Goal: Task Accomplishment & Management: Manage account settings

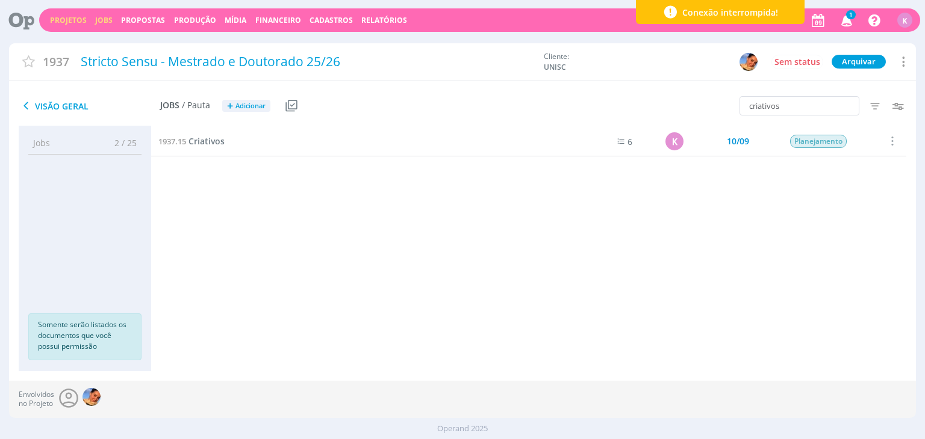
click at [96, 20] on link "Jobs" at bounding box center [103, 20] width 17 height 10
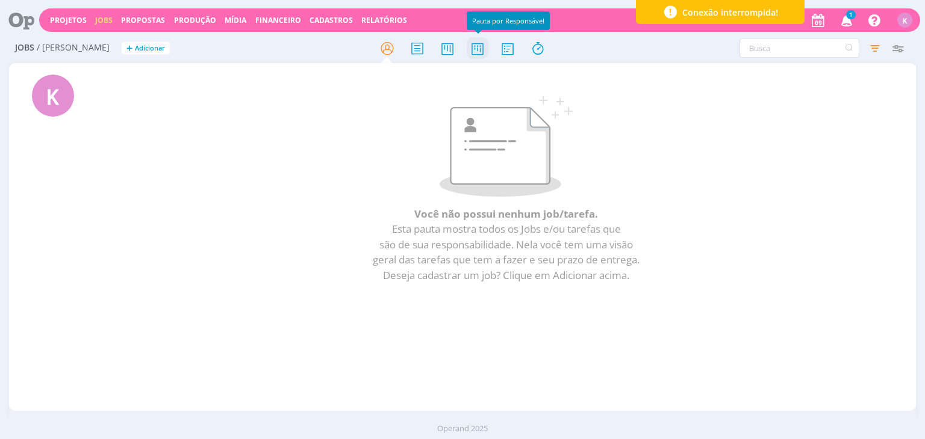
click at [482, 51] on icon at bounding box center [478, 48] width 22 height 23
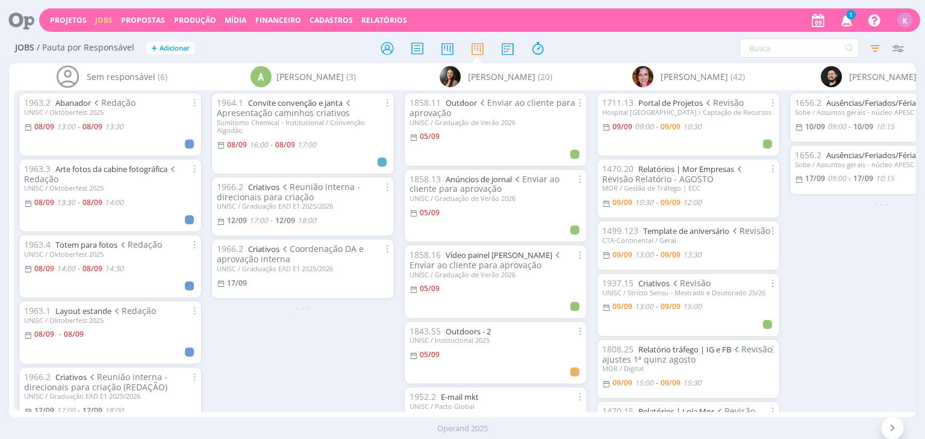
drag, startPoint x: 671, startPoint y: 22, endPoint x: 817, endPoint y: 249, distance: 269.5
drag, startPoint x: 817, startPoint y: 249, endPoint x: 826, endPoint y: 265, distance: 18.6
click at [826, 265] on div "1656.2 Ausências/Feriados/Férias Consulta Sobe / Assuntos gerais - núcleo APESC…" at bounding box center [880, 250] width 193 height 321
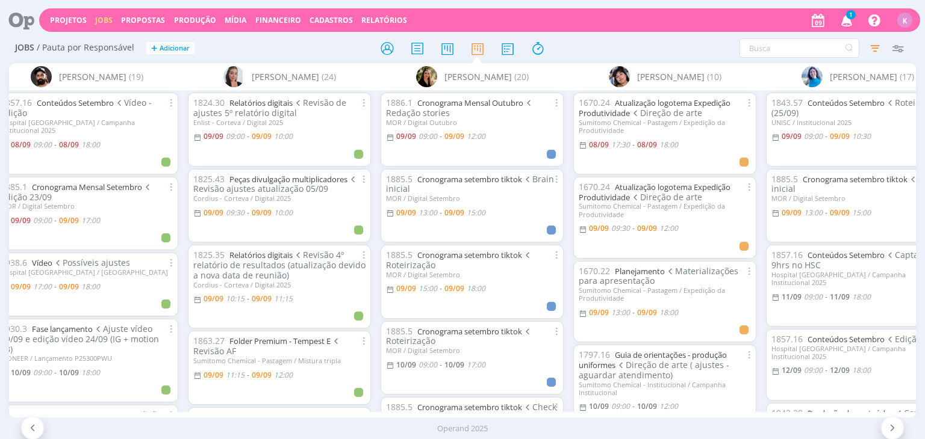
scroll to position [0, 1032]
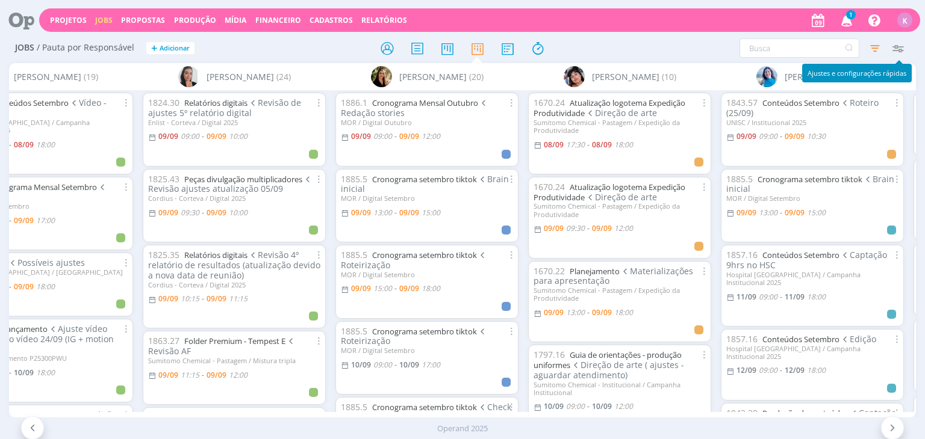
click at [900, 54] on icon "button" at bounding box center [898, 48] width 22 height 22
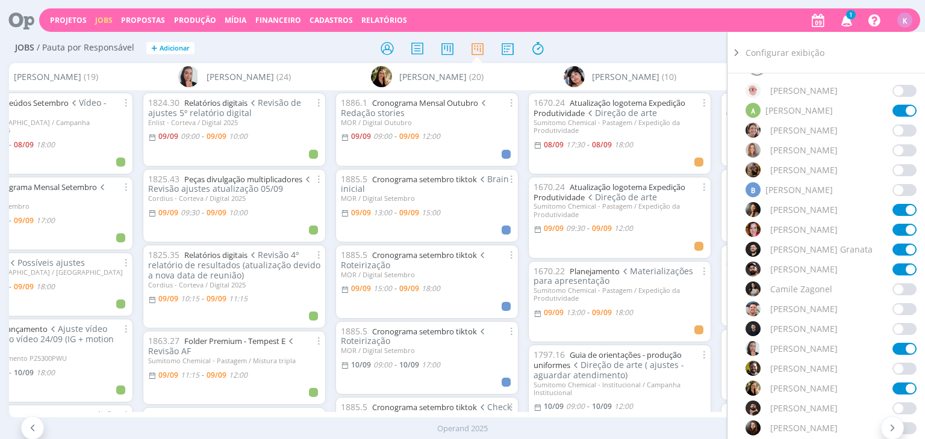
scroll to position [181, 0]
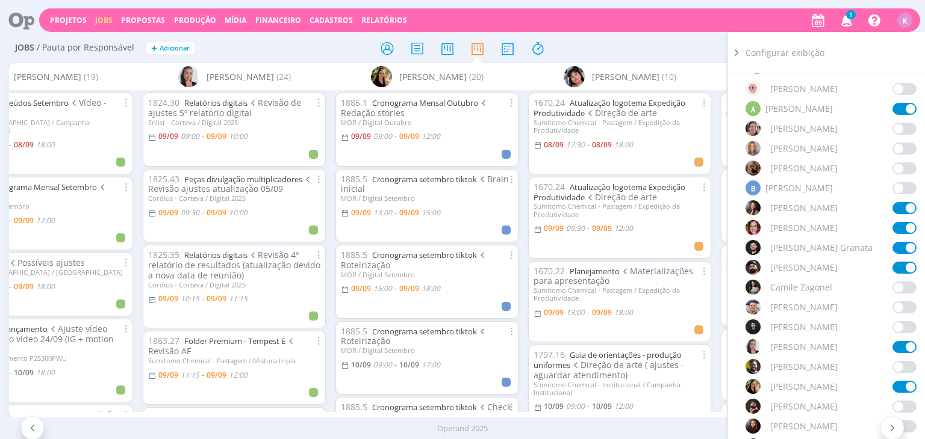
click at [905, 347] on span at bounding box center [904, 347] width 24 height 12
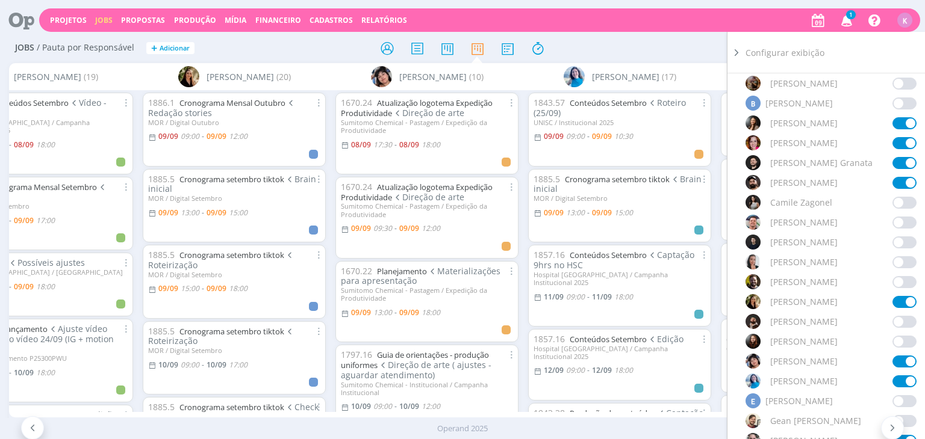
scroll to position [301, 0]
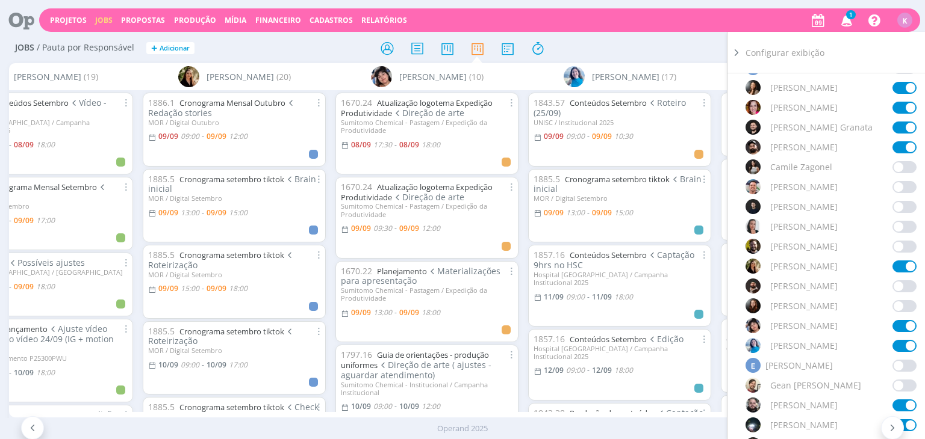
click at [906, 327] on span at bounding box center [904, 326] width 24 height 12
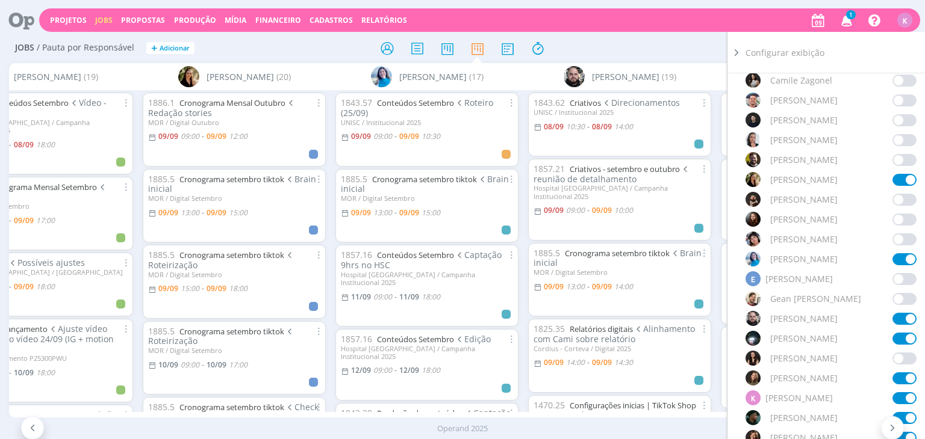
scroll to position [421, 0]
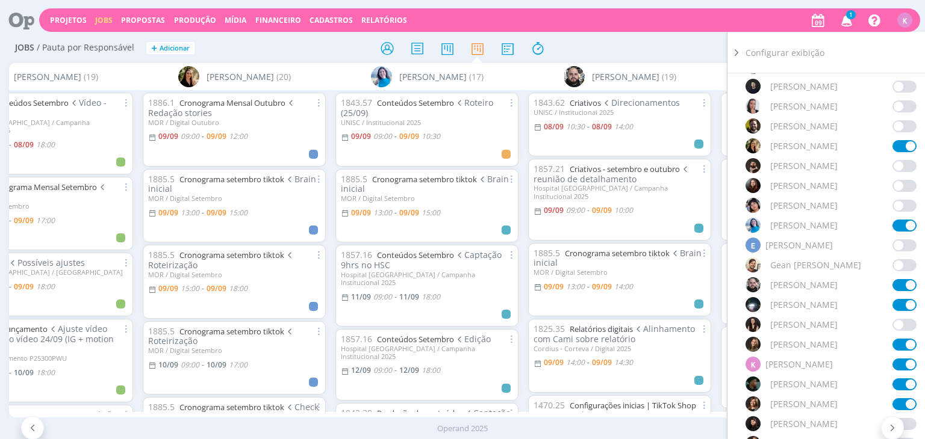
click at [905, 381] on span at bounding box center [904, 385] width 24 height 12
click at [899, 344] on span at bounding box center [904, 345] width 24 height 12
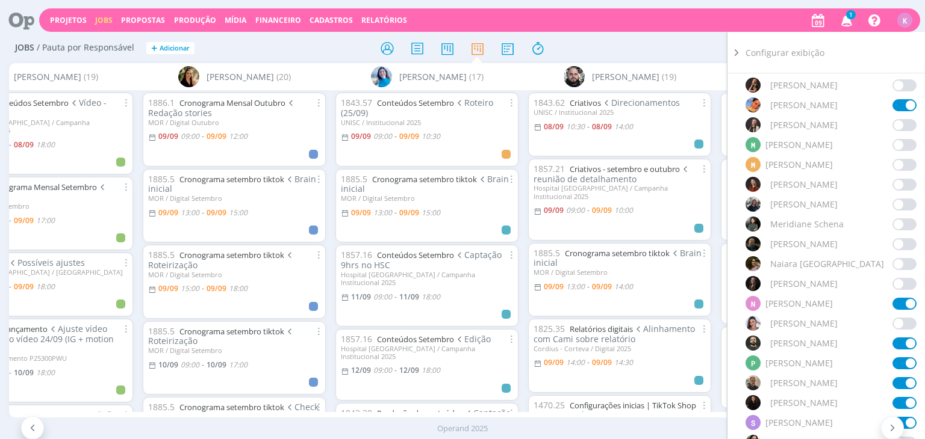
scroll to position [783, 0]
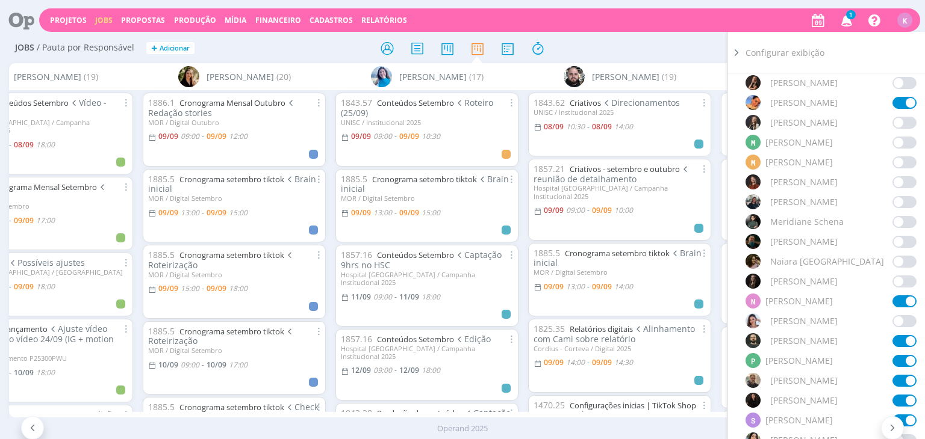
click at [907, 300] on span at bounding box center [904, 302] width 24 height 12
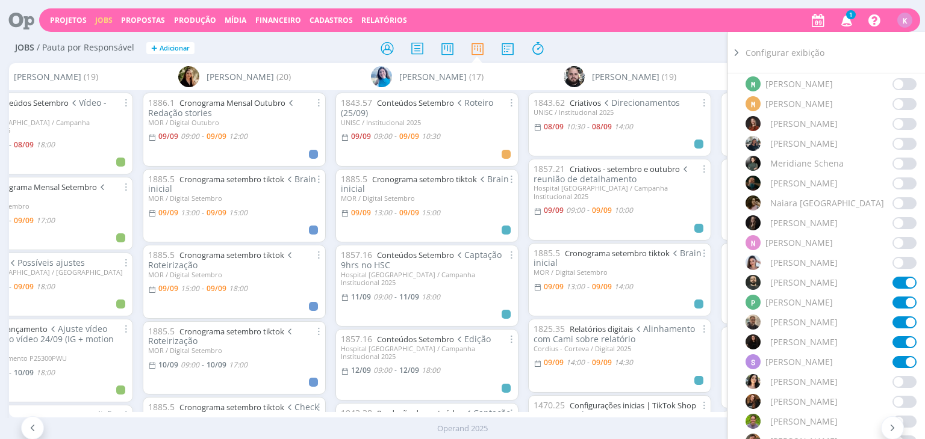
scroll to position [843, 0]
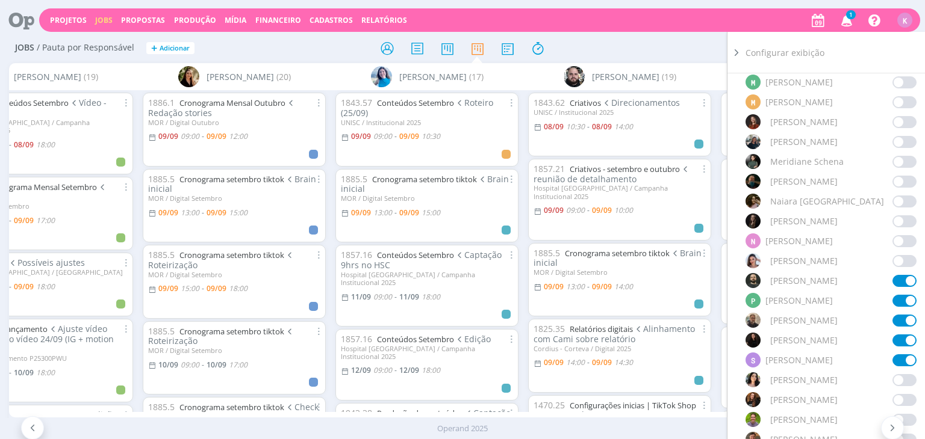
click at [903, 361] on span at bounding box center [904, 361] width 24 height 12
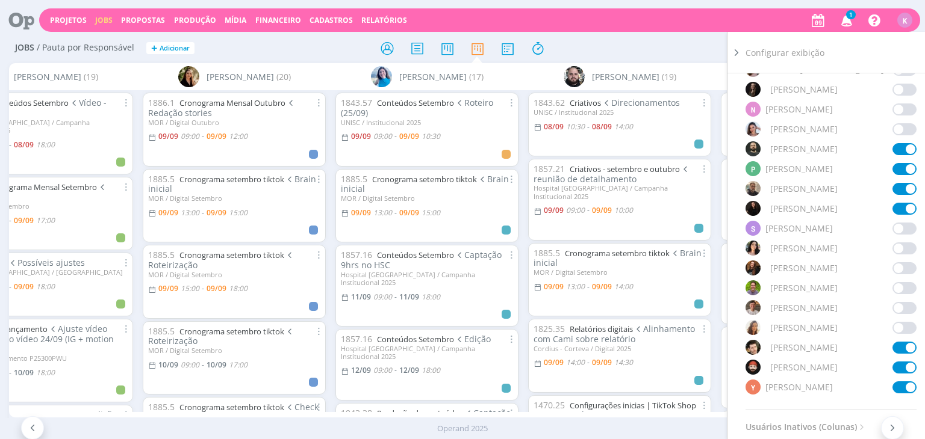
scroll to position [1023, 0]
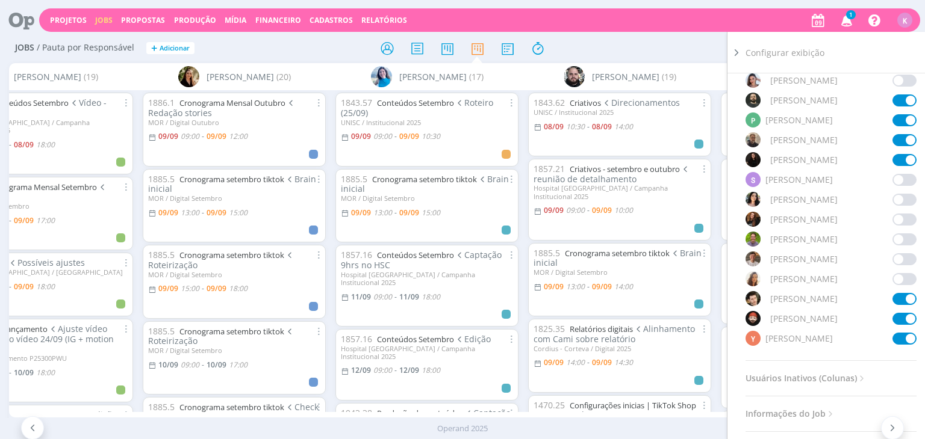
click at [620, 53] on div "Filtrar Filtrar Limpar Tipo Jobs e Tarefas Data Personalizado 05/09/2025 a 30/0…" at bounding box center [764, 48] width 290 height 19
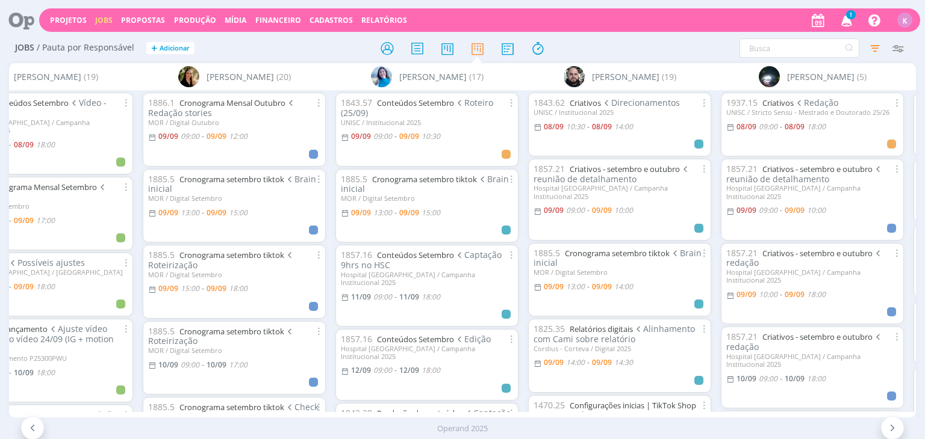
click at [15, 24] on icon at bounding box center [17, 19] width 25 height 23
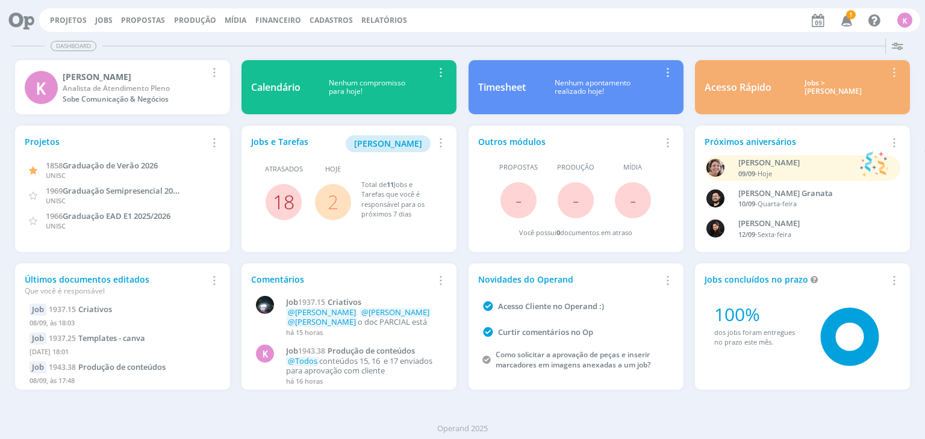
click at [283, 198] on link "18" at bounding box center [284, 202] width 22 height 26
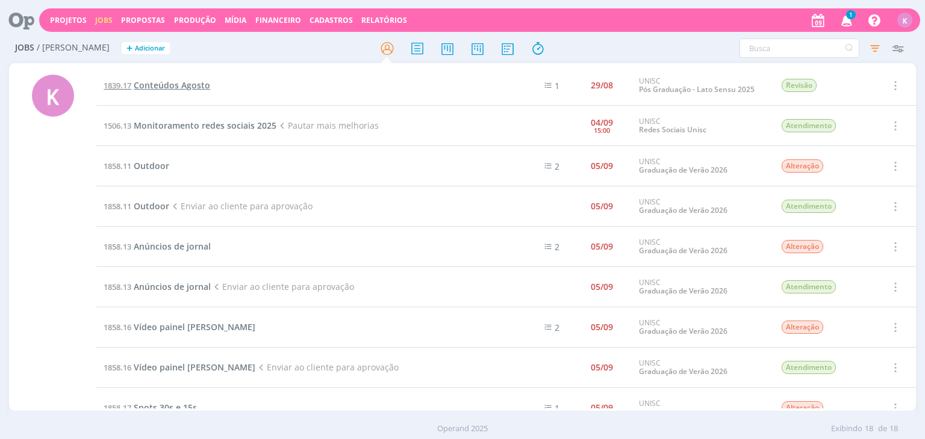
click at [163, 86] on span "Conteúdos Agosto" at bounding box center [172, 84] width 76 height 11
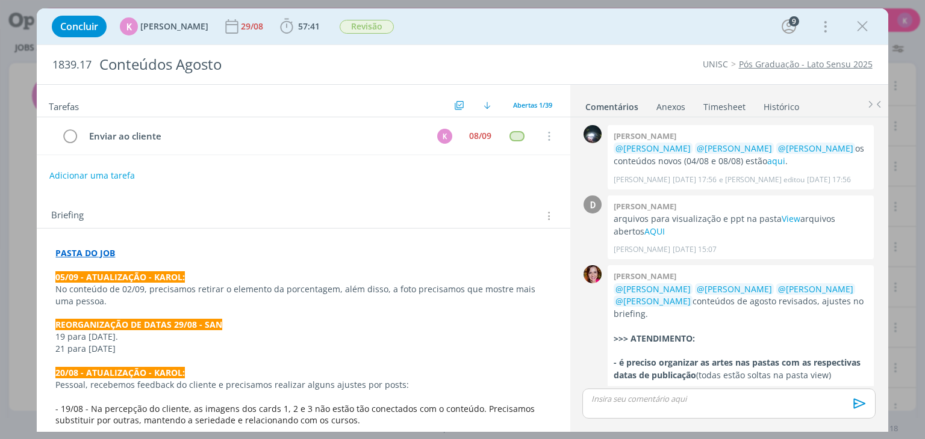
scroll to position [1889, 0]
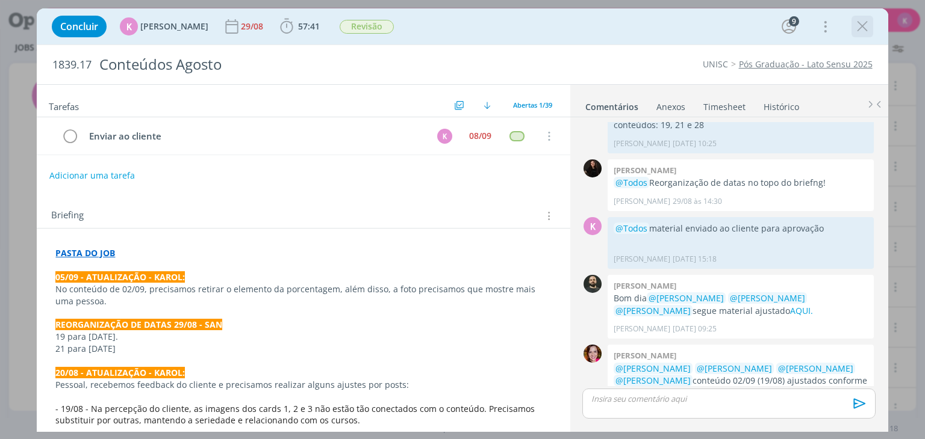
click at [858, 28] on icon "dialog" at bounding box center [862, 26] width 18 height 18
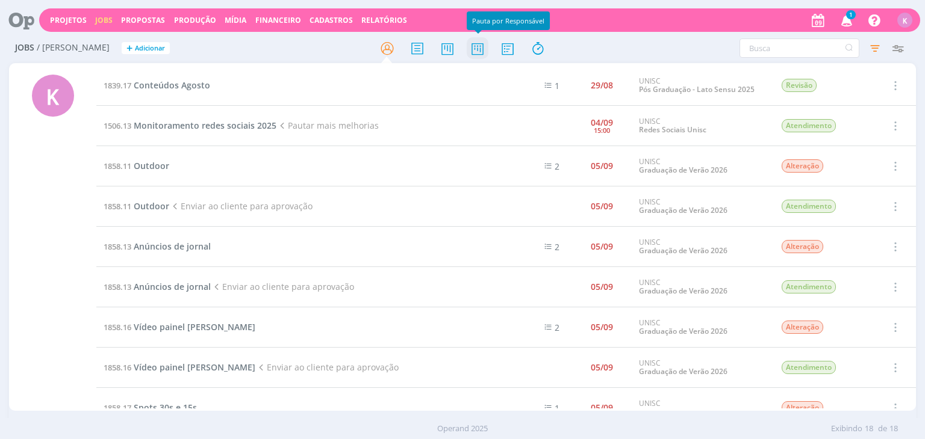
click at [480, 51] on icon at bounding box center [478, 48] width 22 height 23
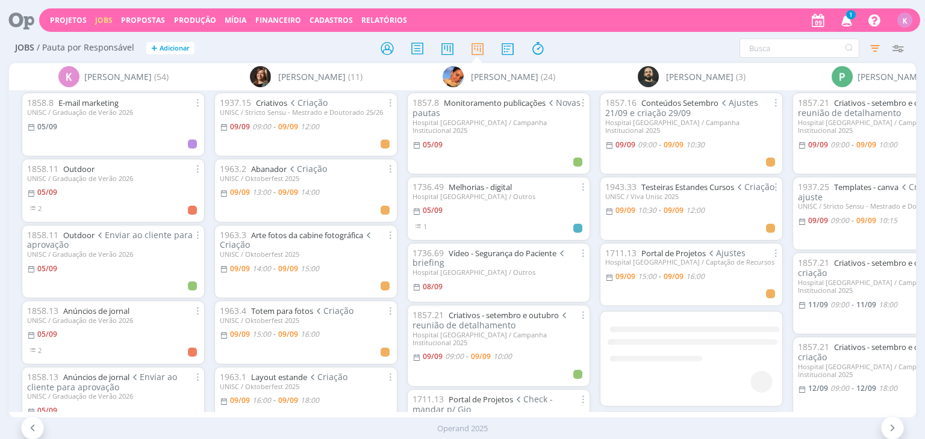
scroll to position [0, 2008]
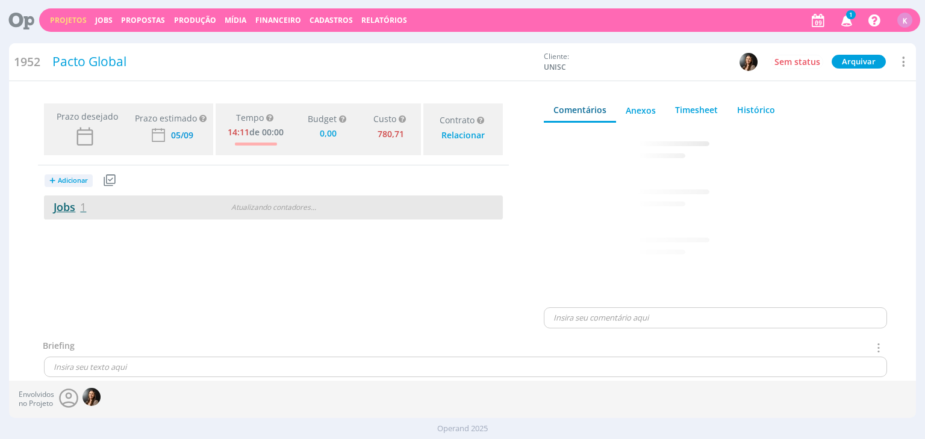
type input "0,00"
click at [83, 208] on span "1" at bounding box center [83, 207] width 6 height 14
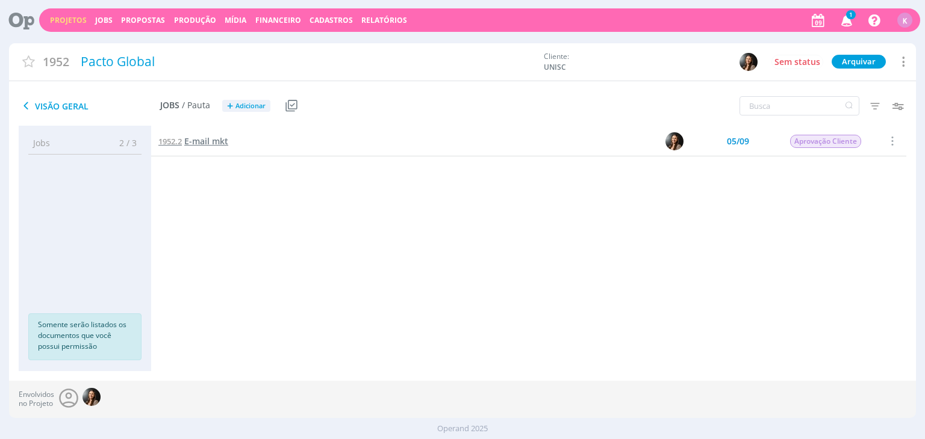
click at [211, 138] on span "E-mail mkt" at bounding box center [206, 140] width 44 height 11
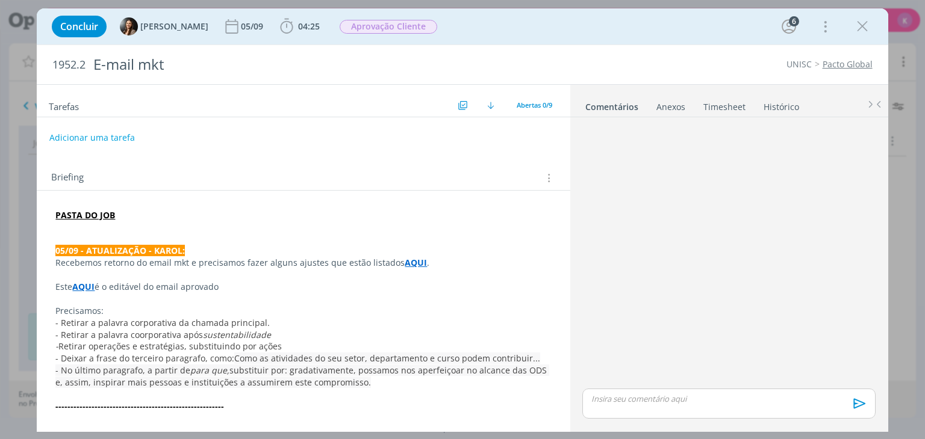
scroll to position [424, 0]
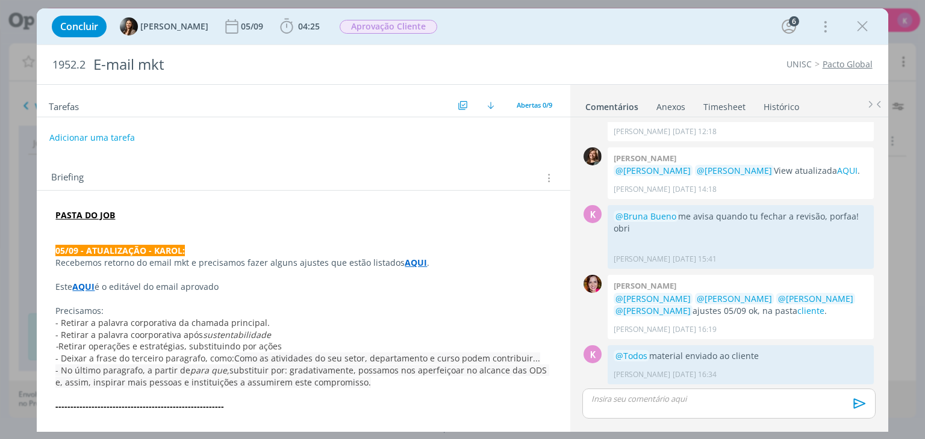
click at [104, 244] on p "dialog" at bounding box center [302, 240] width 495 height 12
click at [716, 110] on link "Timesheet" at bounding box center [724, 104] width 43 height 17
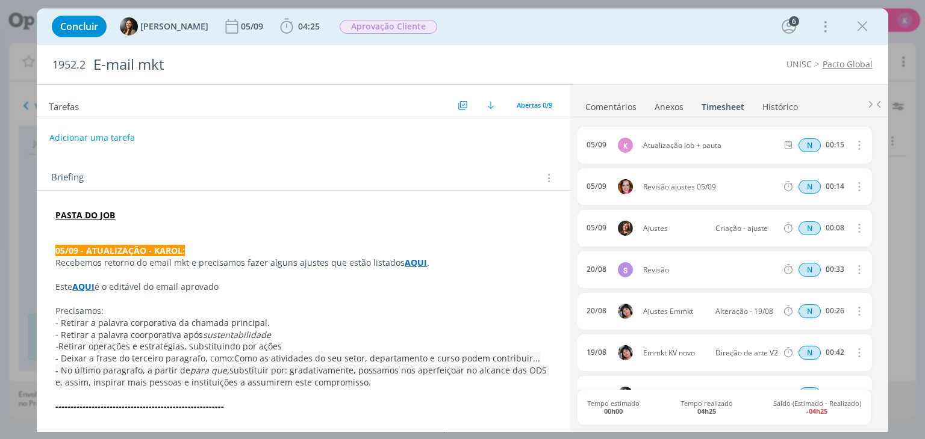
click at [110, 246] on strong "05/09 - ATUALIZAÇÃO - KAROL:" at bounding box center [119, 250] width 129 height 11
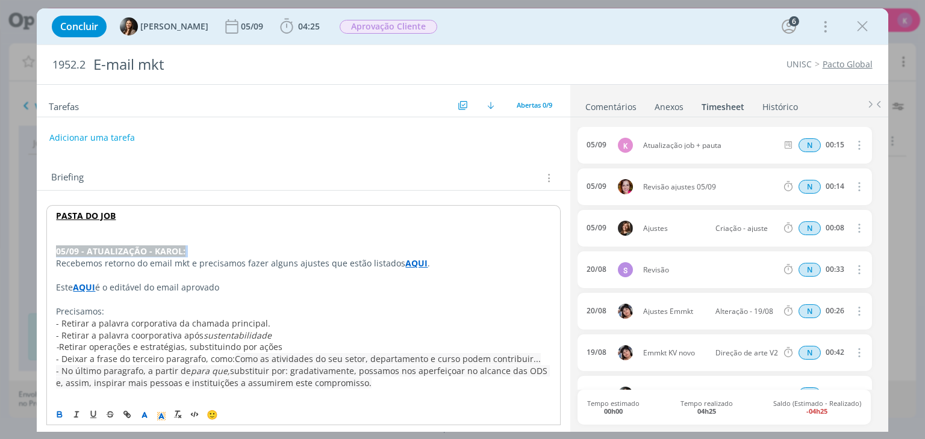
click at [110, 246] on strong "05/09 - ATUALIZAÇÃO - KAROL:" at bounding box center [120, 251] width 129 height 11
copy strong "05/09 - ATUALIZAÇÃO - KAROL:"
click at [134, 229] on p "dialog" at bounding box center [303, 228] width 494 height 12
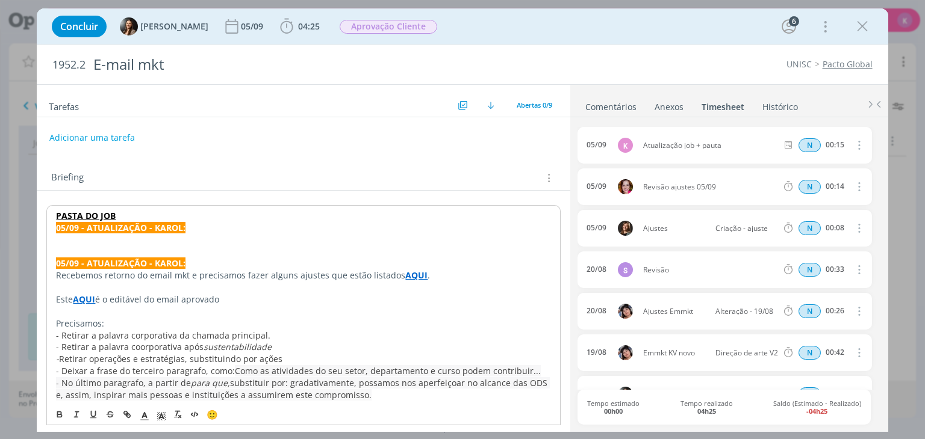
click at [133, 212] on p "PASTA DO JOB" at bounding box center [303, 216] width 494 height 12
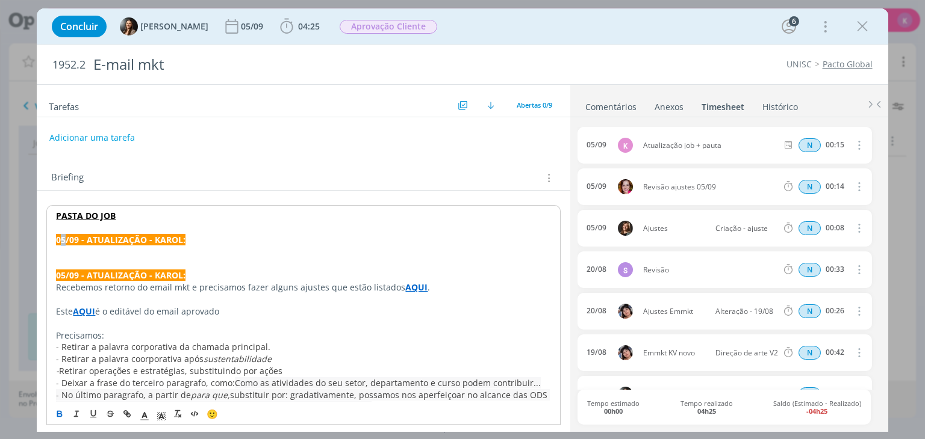
drag, startPoint x: 65, startPoint y: 240, endPoint x: 59, endPoint y: 238, distance: 6.3
click at [59, 238] on strong "05/09 - ATUALIZAÇÃO - KAROL:" at bounding box center [120, 239] width 129 height 11
click at [78, 254] on p "dialog" at bounding box center [303, 252] width 494 height 12
click at [304, 249] on p "Pessoal, o cliente solicitou um novo ajuste:" at bounding box center [302, 251] width 495 height 12
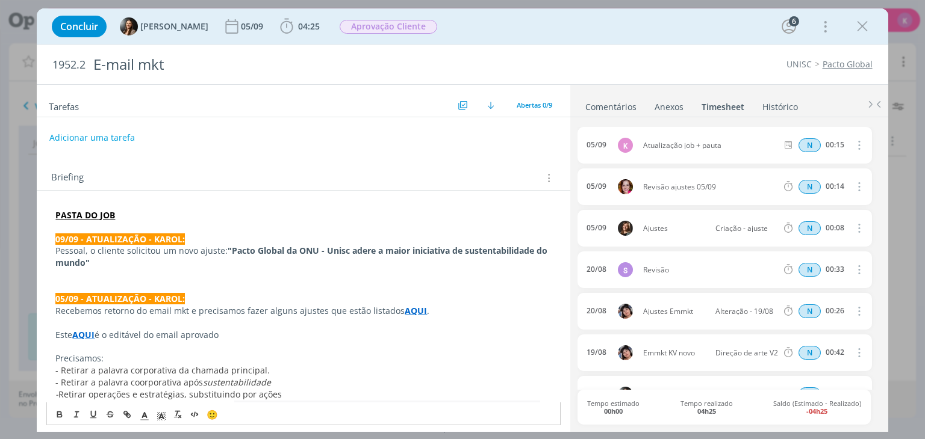
click at [228, 252] on strong ""Pacto Global da ONU - Unisc adere a maior iniciativa de sustentabilidade do mu…" at bounding box center [302, 256] width 494 height 23
click at [185, 262] on p "Pessoal, o cliente solicitou um novo ajuste: Alterar o título para "Pacto Globa…" at bounding box center [302, 257] width 495 height 24
click at [168, 285] on p "dialog" at bounding box center [302, 287] width 495 height 12
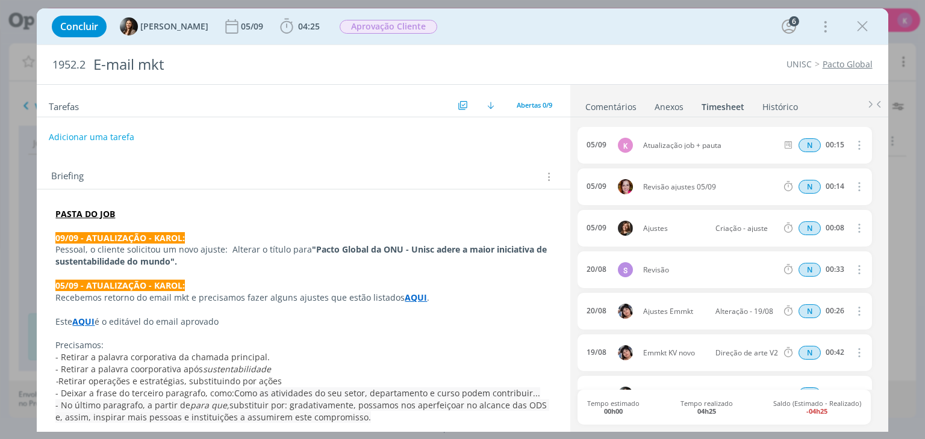
click at [98, 138] on button "Adicionar uma tarefa" at bounding box center [91, 137] width 85 height 20
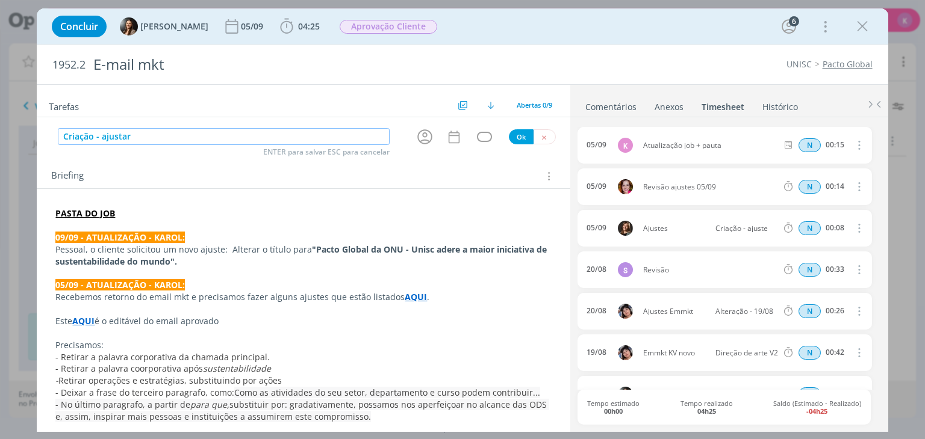
type input "Criação - ajustar"
click at [422, 138] on icon "dialog" at bounding box center [424, 137] width 19 height 19
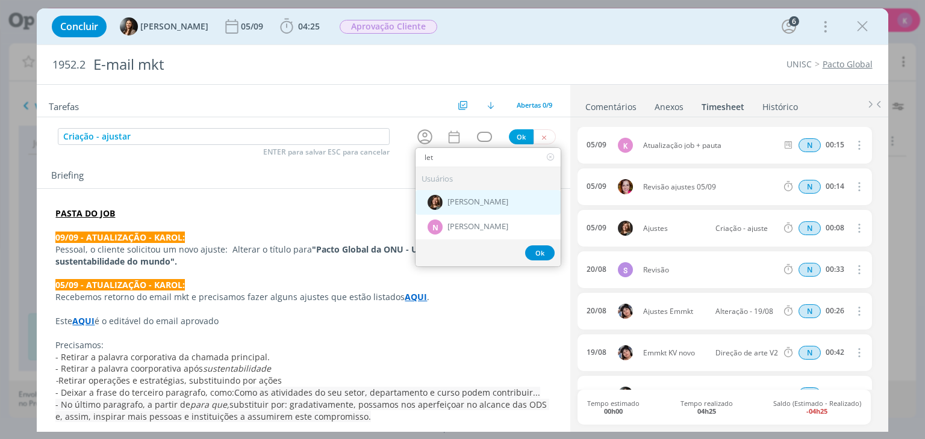
type input "let"
click at [509, 205] on div "[PERSON_NAME]" at bounding box center [487, 202] width 145 height 25
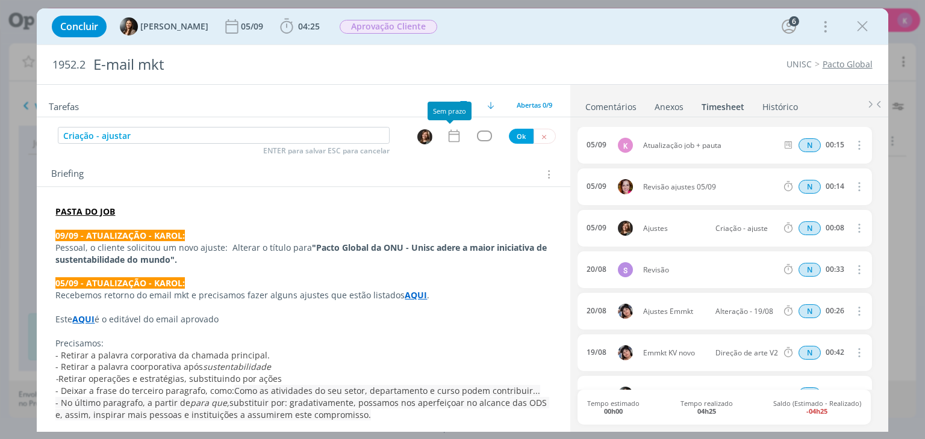
click at [452, 132] on icon "dialog" at bounding box center [454, 136] width 16 height 16
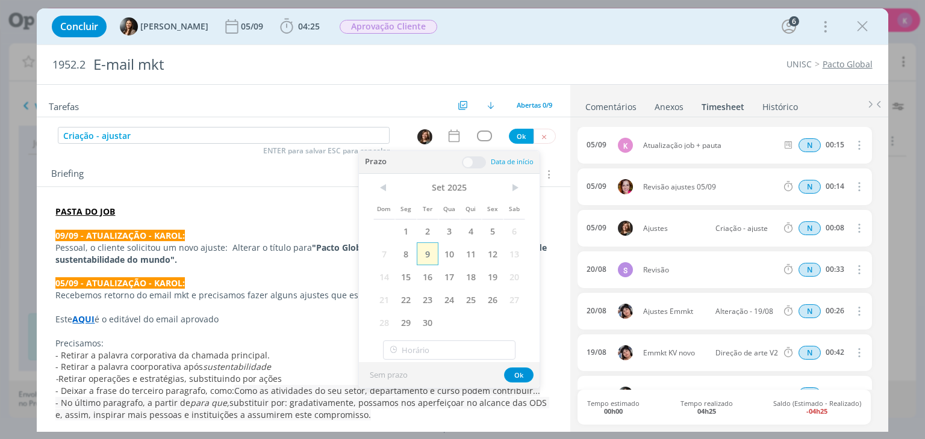
click at [423, 255] on span "9" at bounding box center [428, 254] width 22 height 23
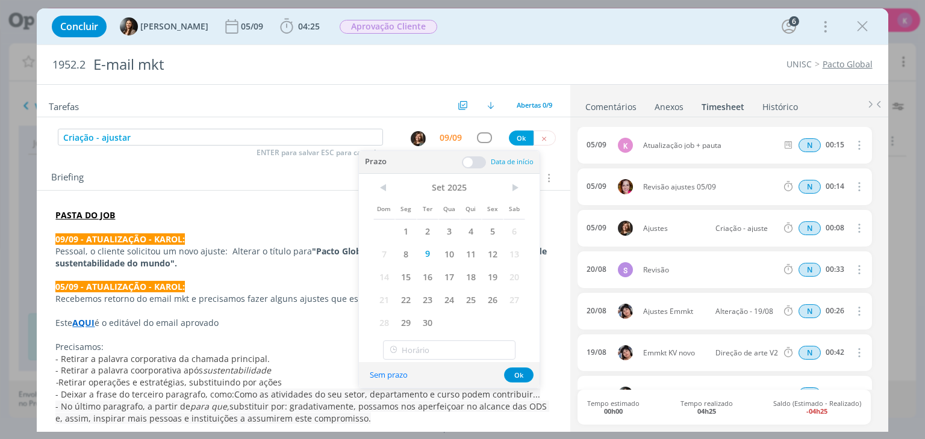
click at [478, 158] on span at bounding box center [474, 163] width 24 height 12
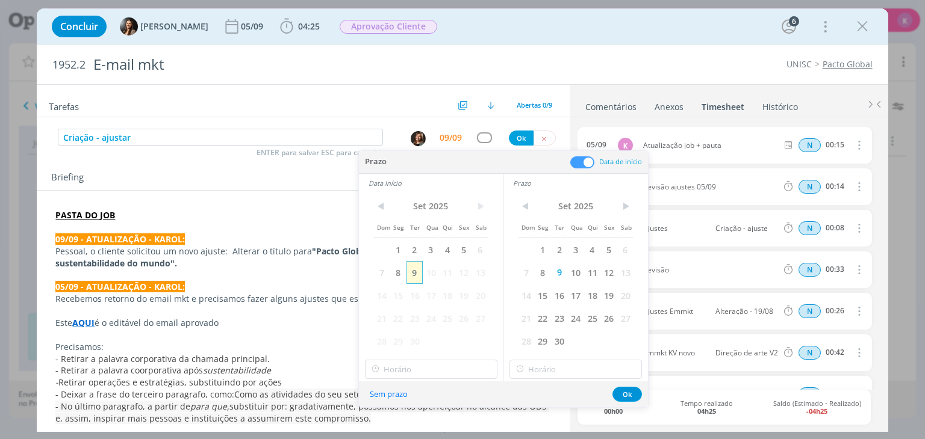
click at [415, 273] on span "9" at bounding box center [414, 272] width 16 height 23
click at [410, 374] on input "10:00" at bounding box center [431, 369] width 132 height 19
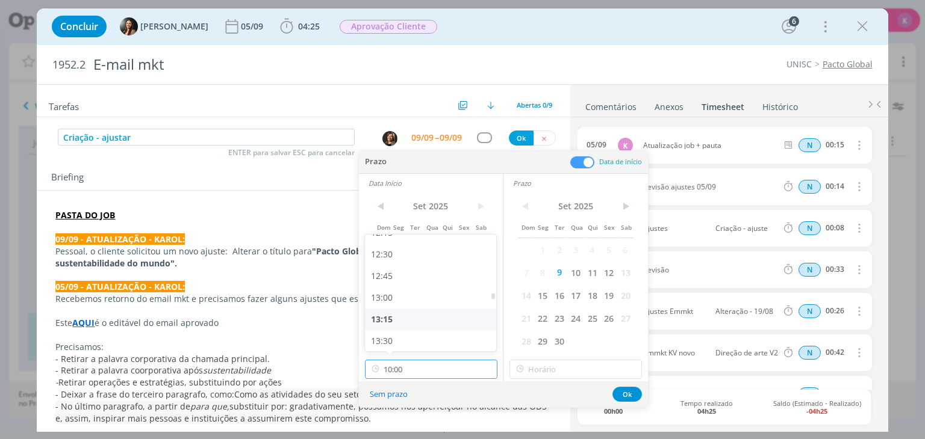
scroll to position [1076, 0]
drag, startPoint x: 406, startPoint y: 300, endPoint x: 430, endPoint y: 311, distance: 26.1
click at [406, 299] on div "13:00" at bounding box center [432, 296] width 135 height 22
type input "13:00"
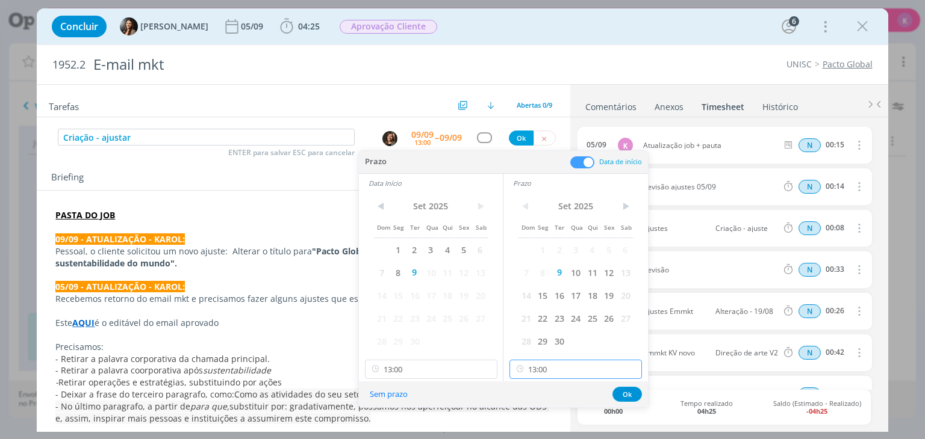
click at [547, 371] on input "13:00" at bounding box center [575, 369] width 132 height 19
click at [553, 299] on div "13:15" at bounding box center [577, 299] width 135 height 22
type input "13:15"
click at [626, 393] on button "Ok" at bounding box center [626, 394] width 29 height 15
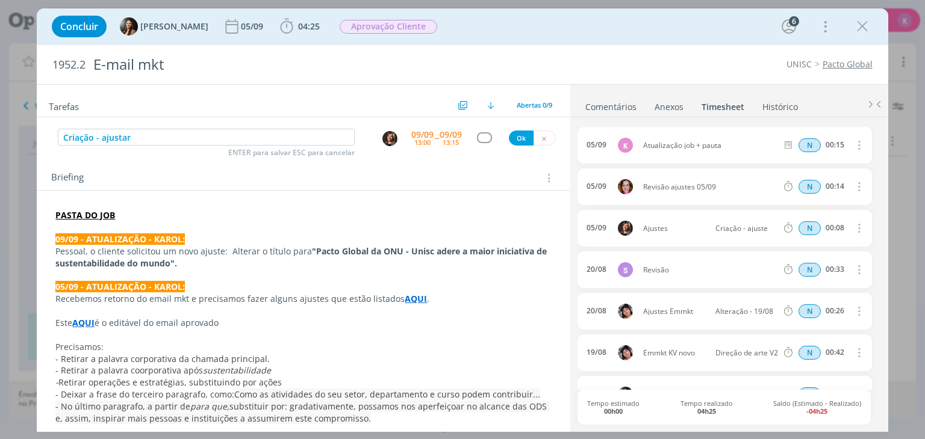
click at [477, 145] on div "Criação - ajustar ENTER para salvar ESC para cancelar 09/09 13:00 -- 09/09 13:1…" at bounding box center [303, 138] width 533 height 22
click at [484, 137] on div "dialog" at bounding box center [484, 137] width 15 height 10
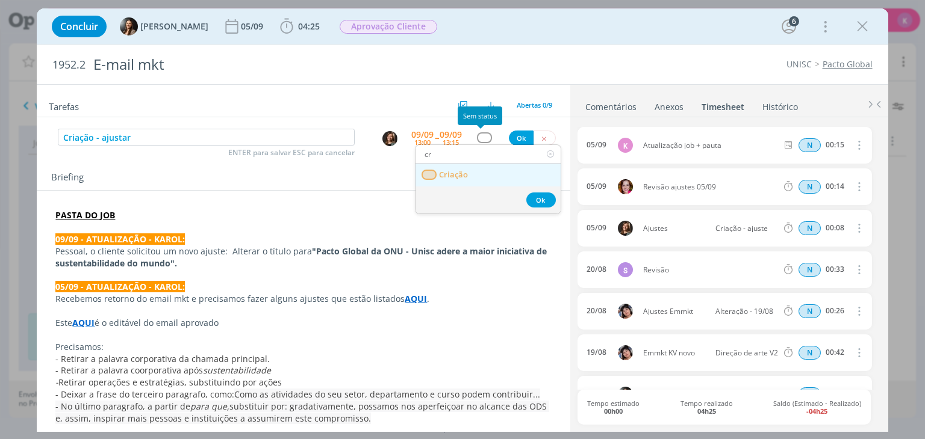
type input "cr"
click at [464, 175] on span "Criação" at bounding box center [453, 175] width 29 height 10
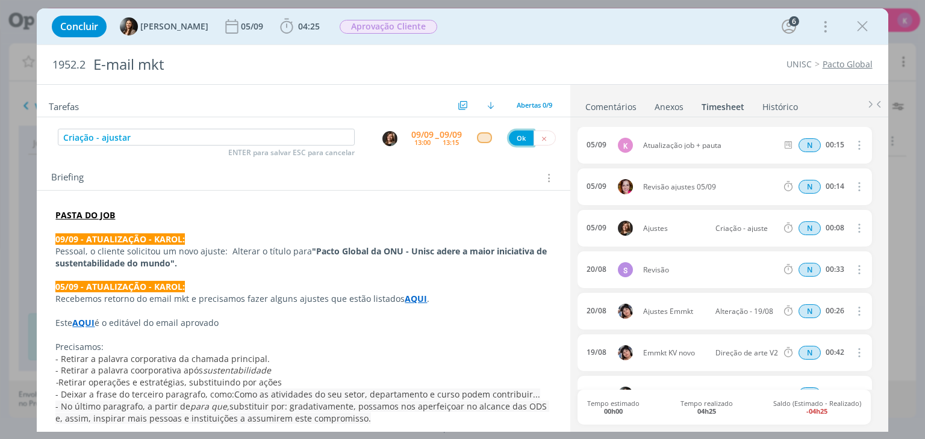
click at [514, 141] on button "Ok" at bounding box center [521, 138] width 25 height 15
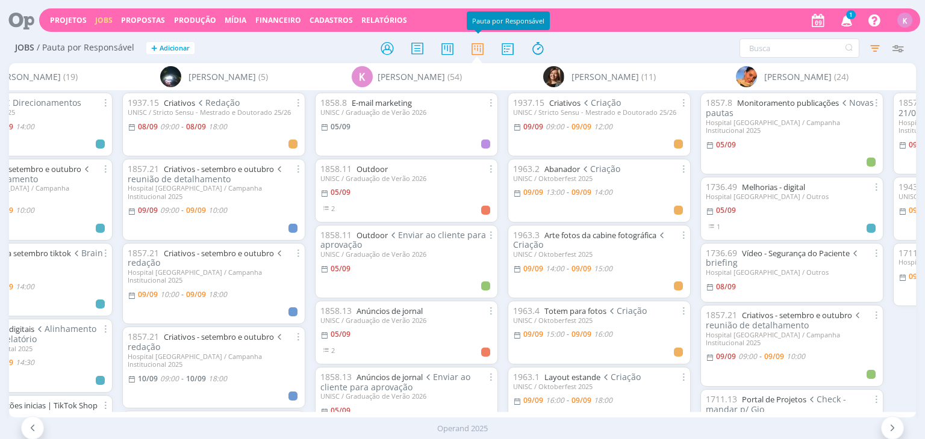
scroll to position [0, 1659]
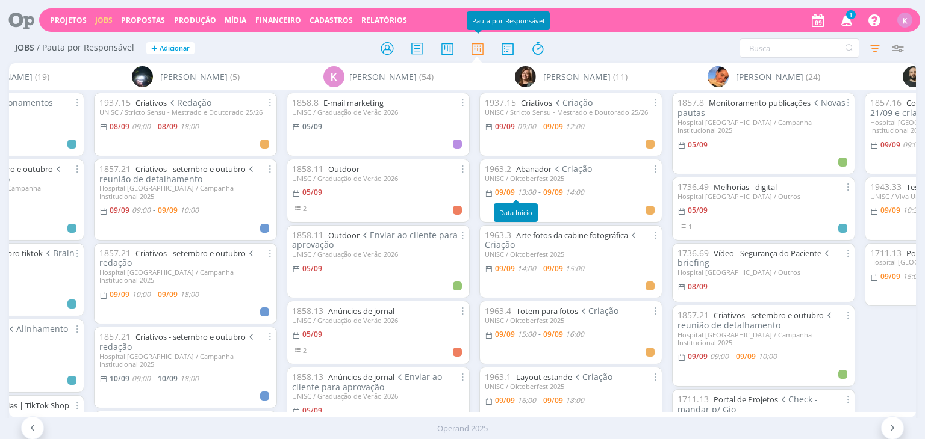
click at [527, 196] on span "13:00" at bounding box center [526, 192] width 19 height 10
type input "14:00"
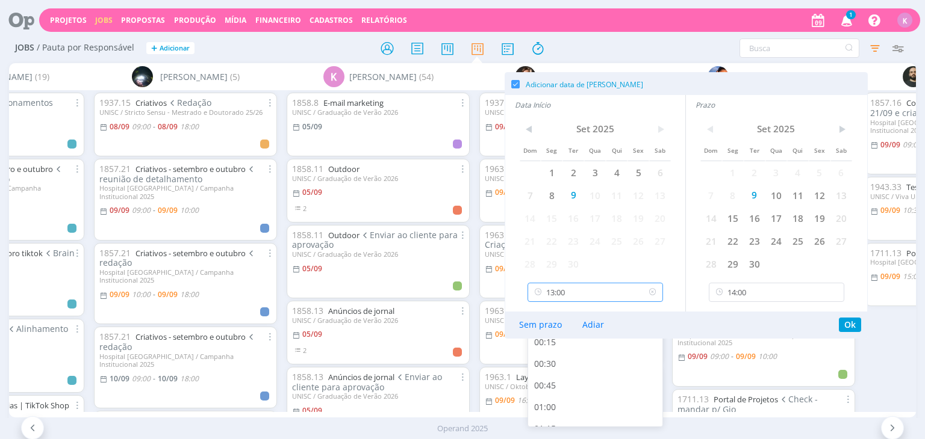
click at [576, 287] on input "13:00" at bounding box center [594, 292] width 135 height 19
click at [564, 379] on div "13:15" at bounding box center [597, 374] width 138 height 22
type input "13:15"
click at [848, 324] on button "Ok" at bounding box center [850, 325] width 22 height 14
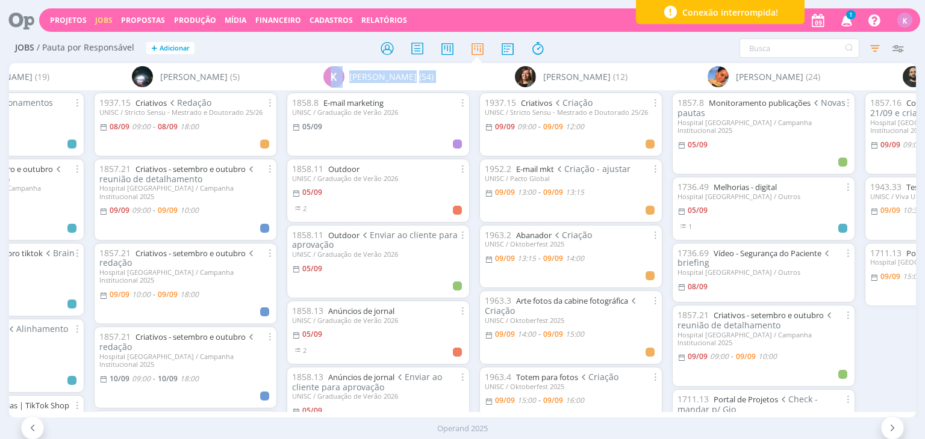
drag, startPoint x: 393, startPoint y: 410, endPoint x: 279, endPoint y: 364, distance: 123.2
click at [279, 364] on div "Sem responsável (6) A Alexandre Assumpção (3) Beatriz Luchese (20) Bruna Bueno …" at bounding box center [462, 240] width 906 height 355
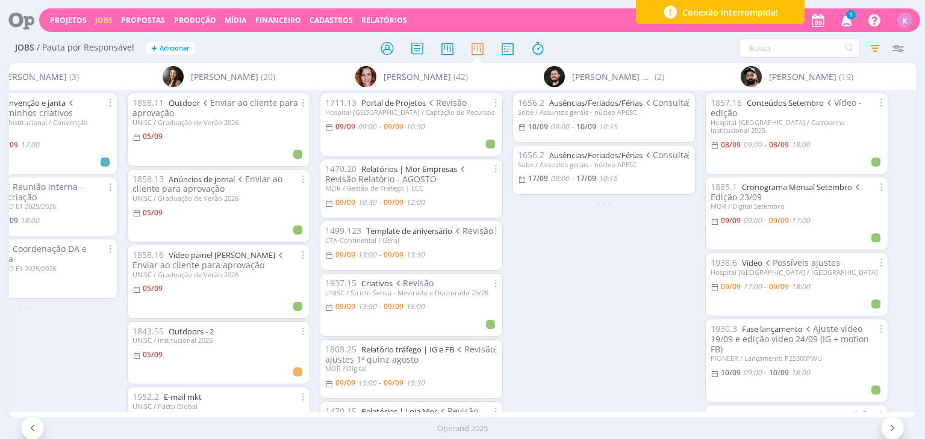
scroll to position [0, 182]
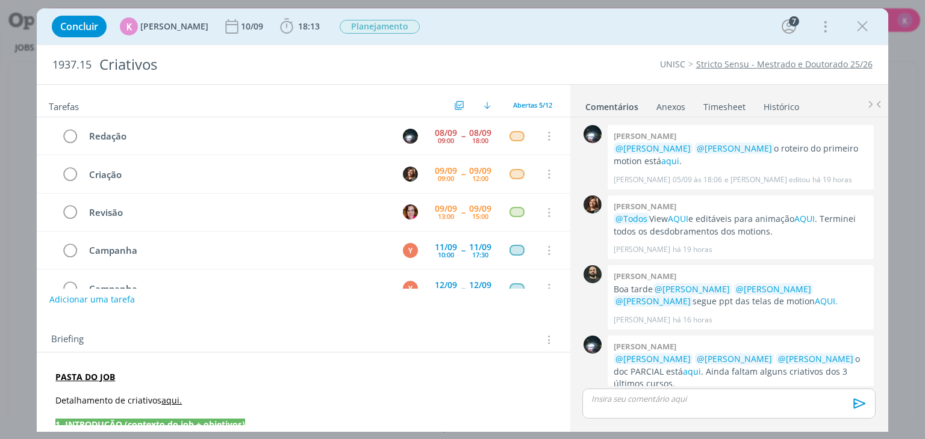
scroll to position [28, 0]
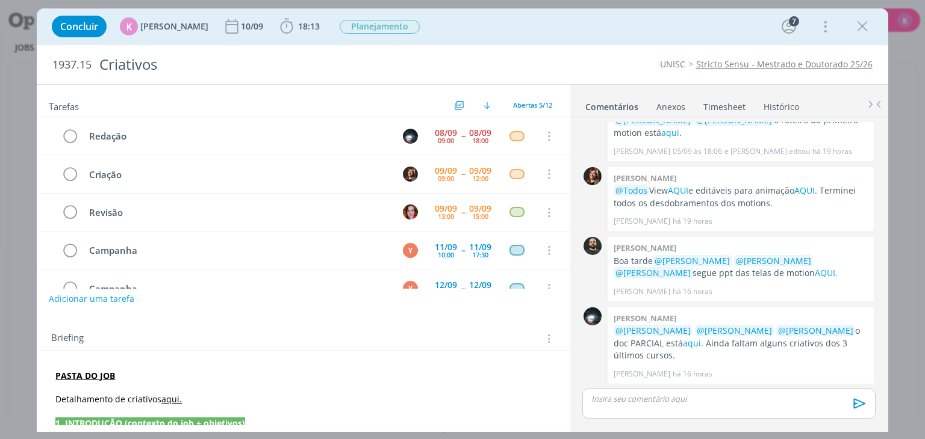
click at [71, 300] on button "Adicionar uma tarefa" at bounding box center [91, 299] width 85 height 20
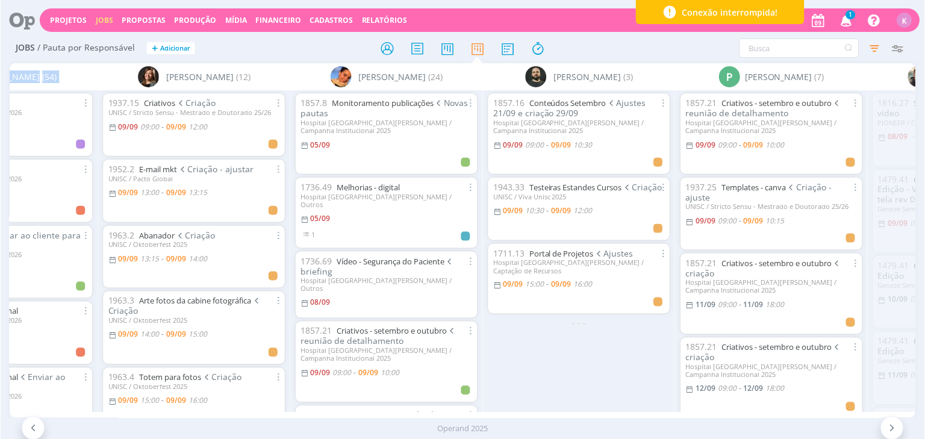
scroll to position [0, 2050]
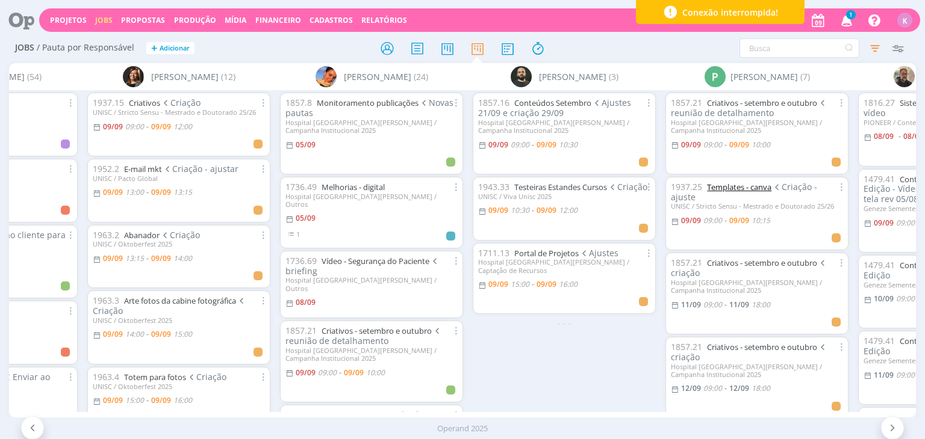
click at [742, 182] on link "Templates - canva" at bounding box center [739, 187] width 64 height 11
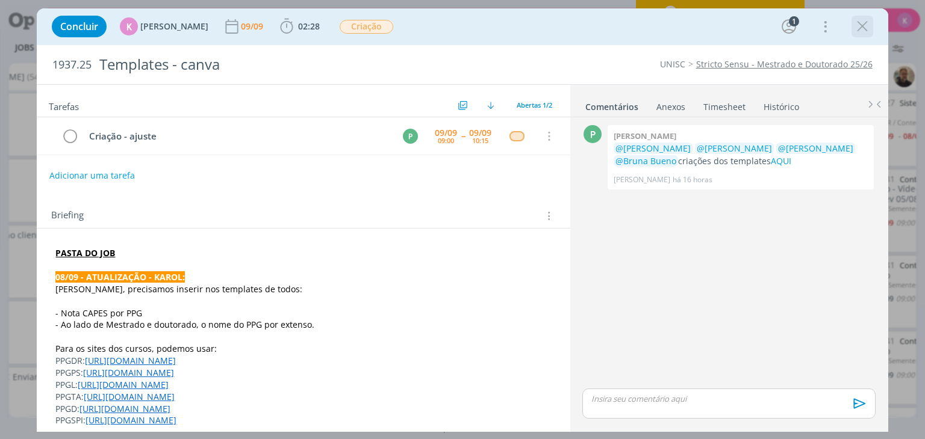
click at [860, 26] on icon "dialog" at bounding box center [862, 26] width 18 height 18
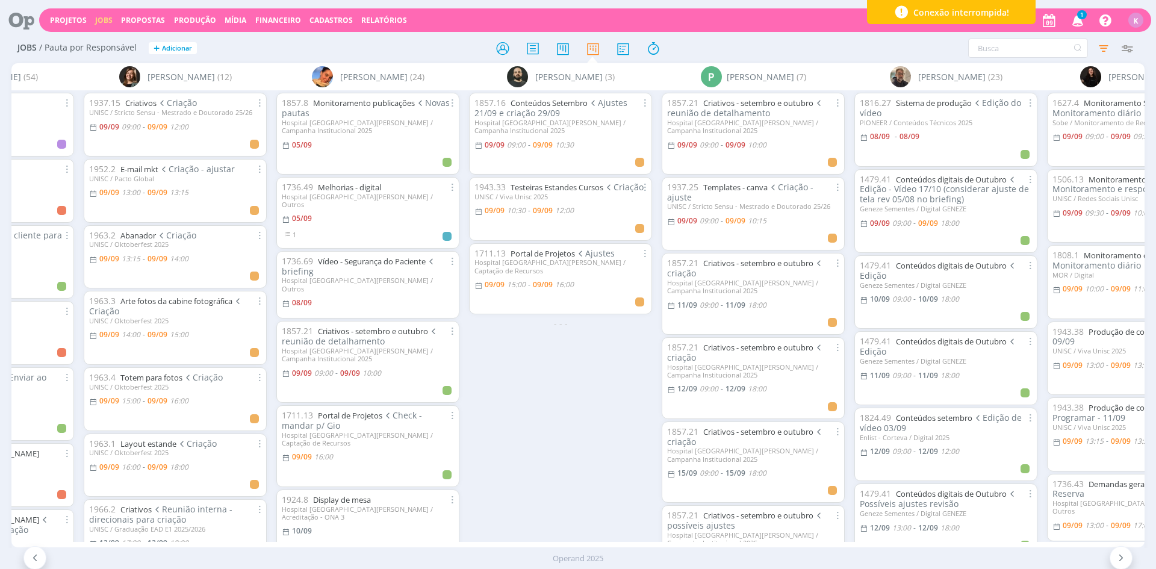
scroll to position [0, 2149]
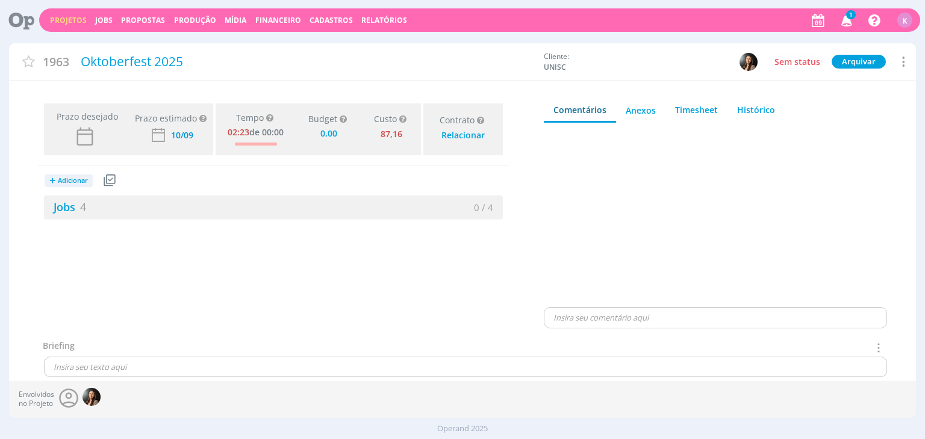
click at [855, 198] on div at bounding box center [715, 218] width 343 height 173
type input "0,00"
click at [0, 281] on div "1963 Oktoberfest 2025 Cliente: UNISC Sem status Arquivar Arquivar Cancelar Dupl…" at bounding box center [462, 230] width 925 height 375
click at [60, 206] on link "Jobs 4" at bounding box center [65, 207] width 42 height 14
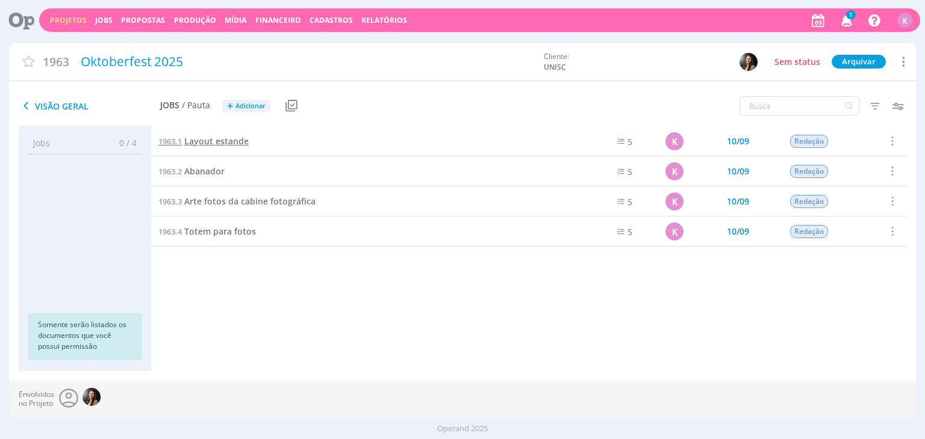
click at [231, 145] on span "Layout estande" at bounding box center [216, 140] width 64 height 11
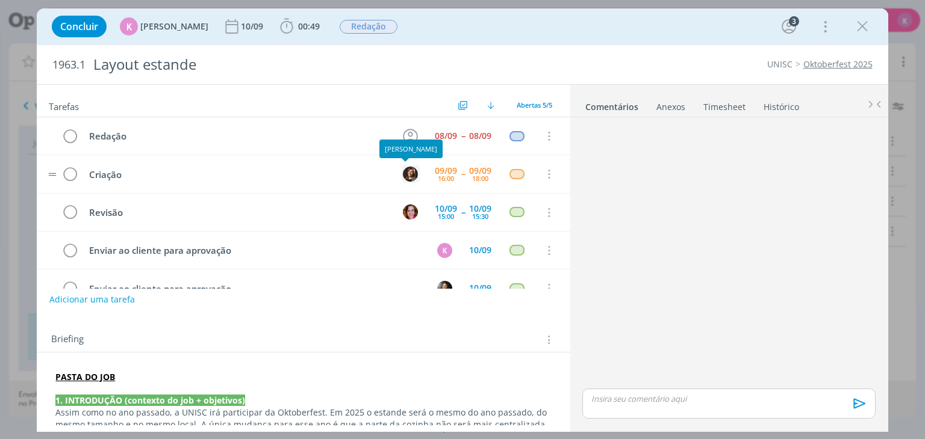
click at [406, 169] on img "dialog" at bounding box center [410, 174] width 15 height 15
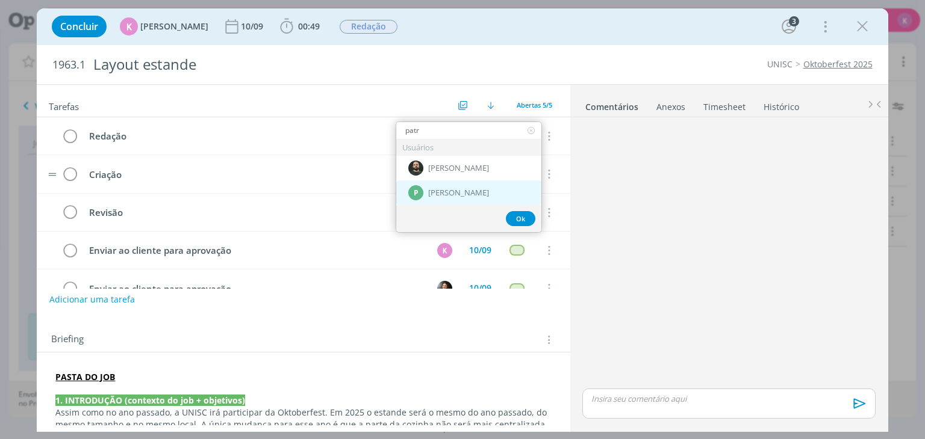
type input "patr"
click at [400, 191] on div "P Patrick Meireles" at bounding box center [468, 193] width 145 height 25
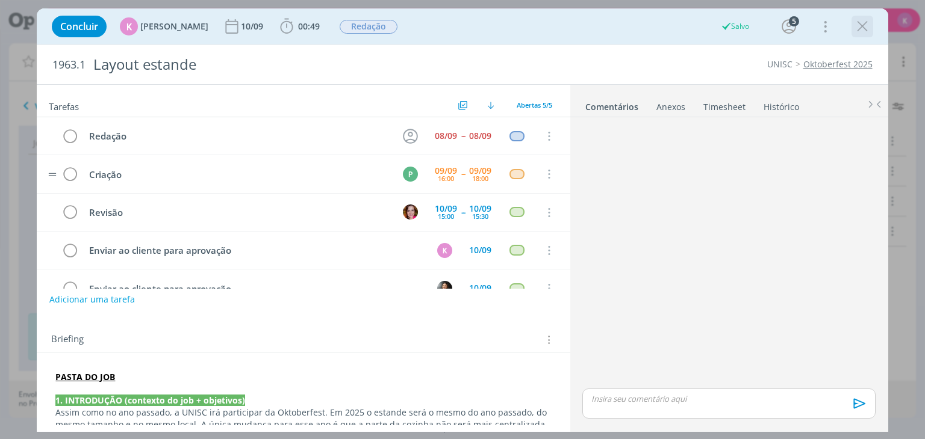
click at [865, 26] on icon "dialog" at bounding box center [862, 26] width 18 height 18
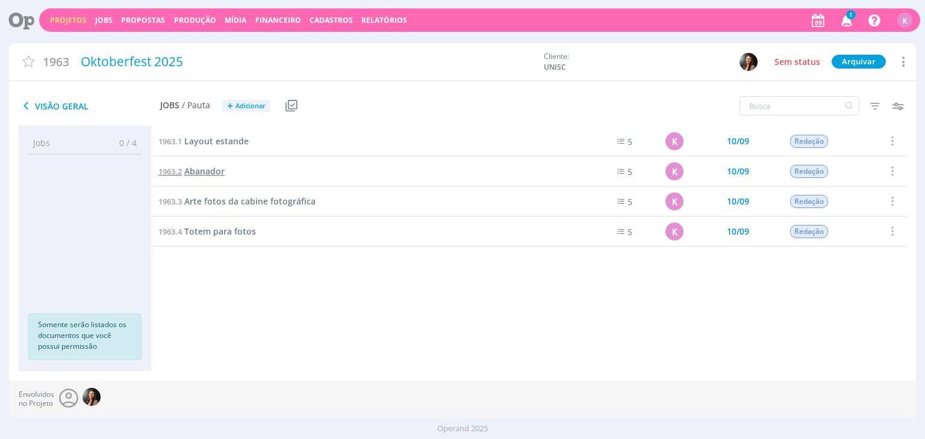
click at [207, 167] on span "Abanador" at bounding box center [204, 171] width 40 height 11
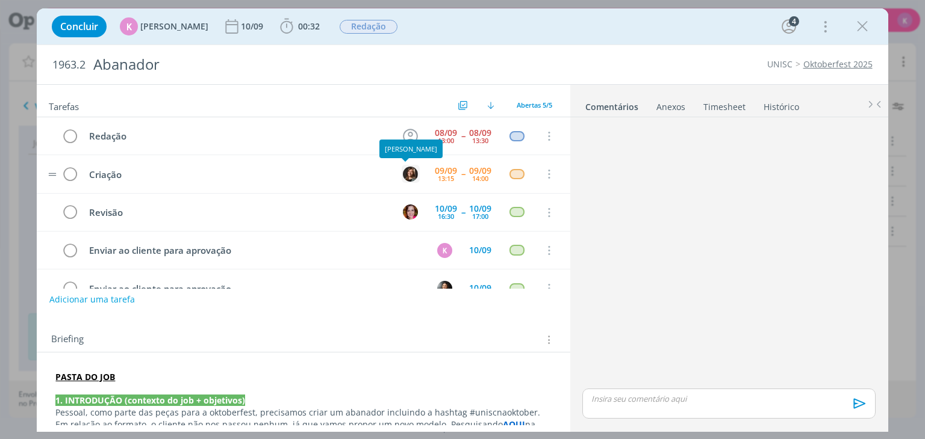
click at [408, 172] on img "dialog" at bounding box center [410, 174] width 15 height 15
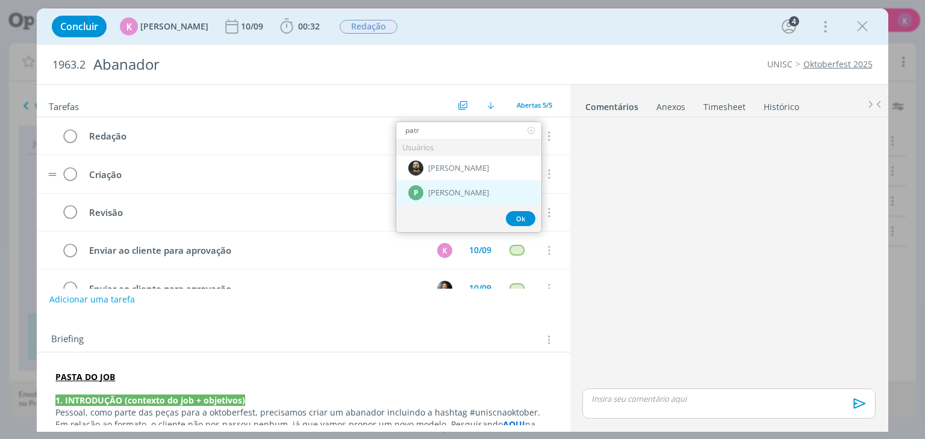
type input "patr"
click at [488, 185] on div "P Patrick Meireles" at bounding box center [468, 193] width 145 height 25
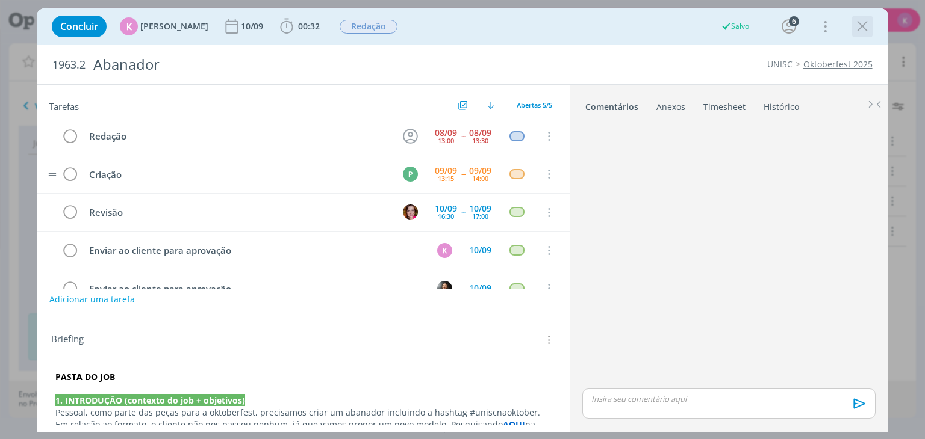
click at [862, 23] on icon "dialog" at bounding box center [862, 26] width 18 height 18
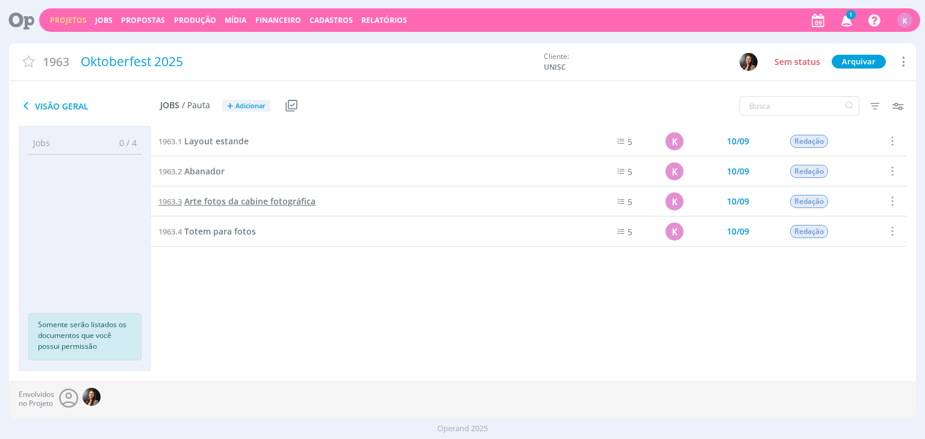
click at [237, 200] on span "Arte fotos da cabine fotográfica" at bounding box center [249, 201] width 131 height 11
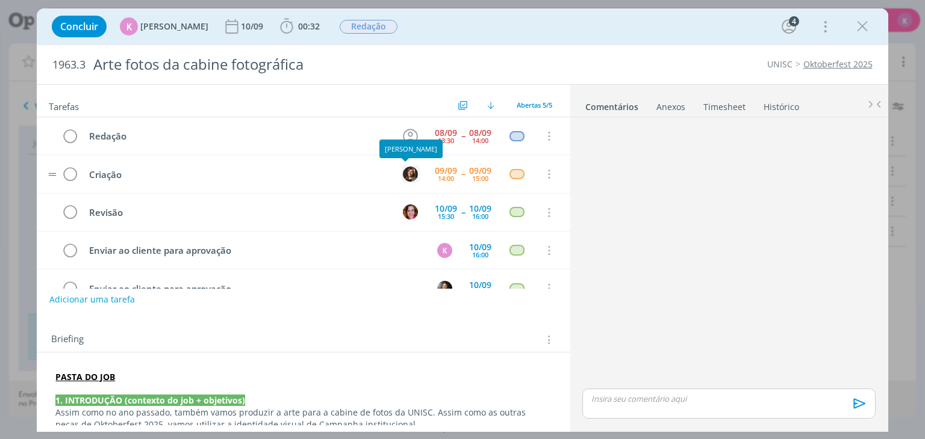
click at [406, 169] on img "dialog" at bounding box center [410, 174] width 15 height 15
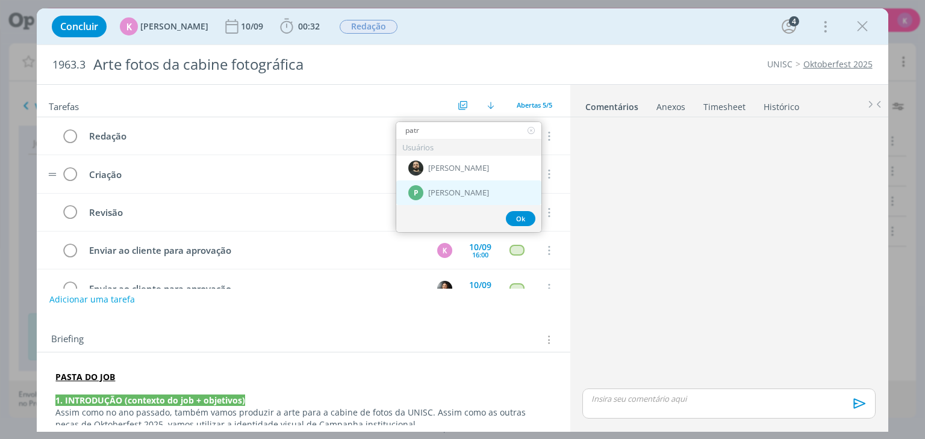
type input "patr"
click at [418, 189] on div "P" at bounding box center [415, 192] width 15 height 15
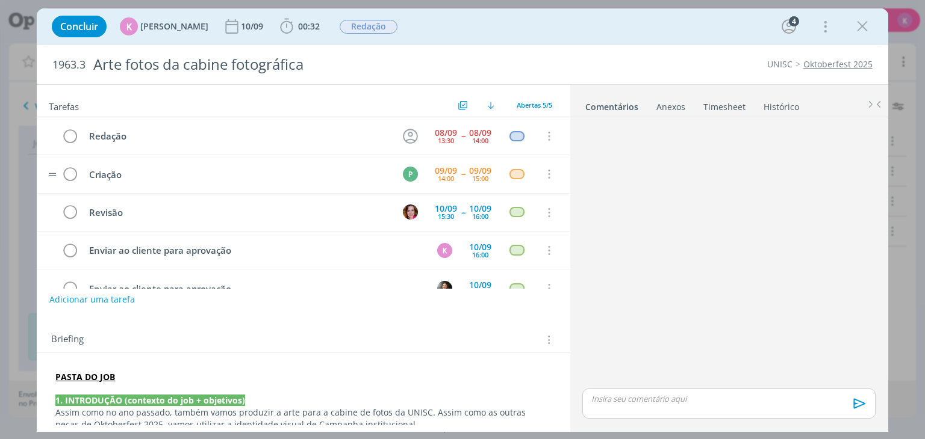
click at [0, 367] on div "Concluir K Karoline Arend 10/09 00:32 Iniciar Apontar Data * 09/09/2025 Horas *…" at bounding box center [462, 219] width 925 height 439
click at [857, 28] on icon "dialog" at bounding box center [862, 26] width 18 height 18
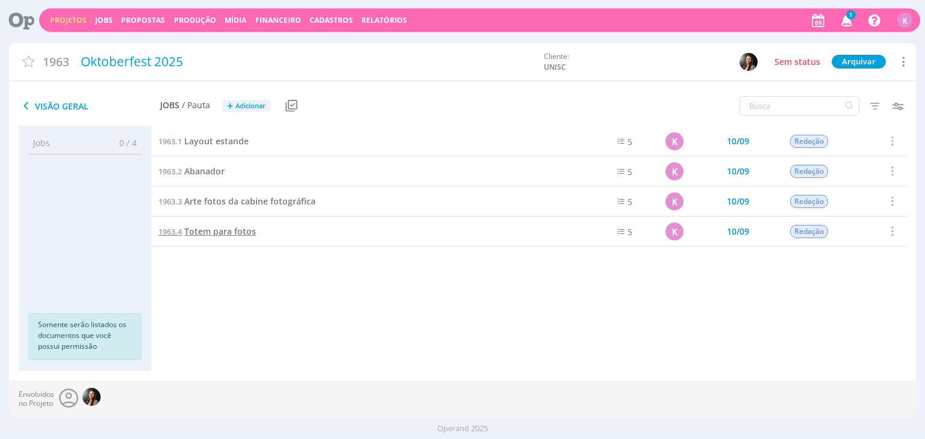
click at [202, 226] on span "Totem para fotos" at bounding box center [220, 231] width 72 height 11
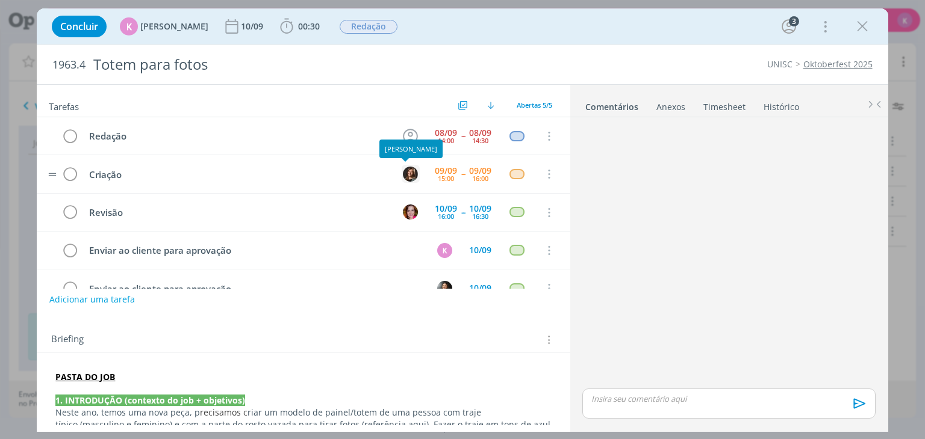
click at [408, 176] on img "dialog" at bounding box center [410, 174] width 15 height 15
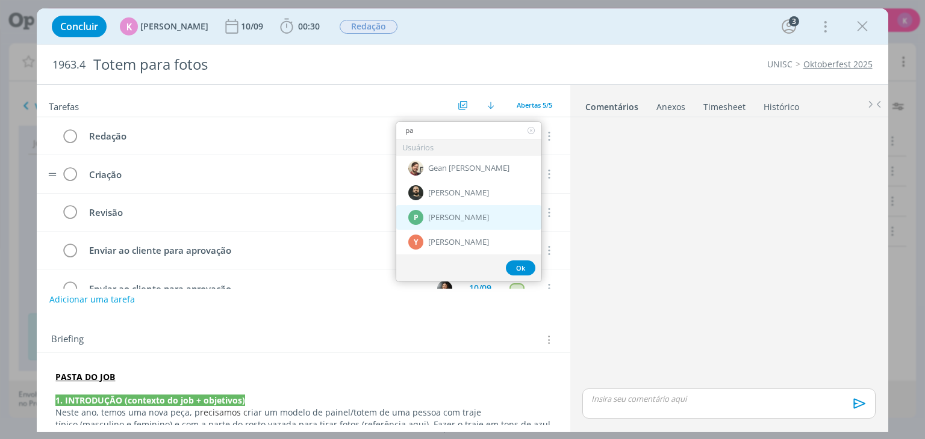
type input "pa"
click at [432, 219] on span "[PERSON_NAME]" at bounding box center [458, 218] width 61 height 10
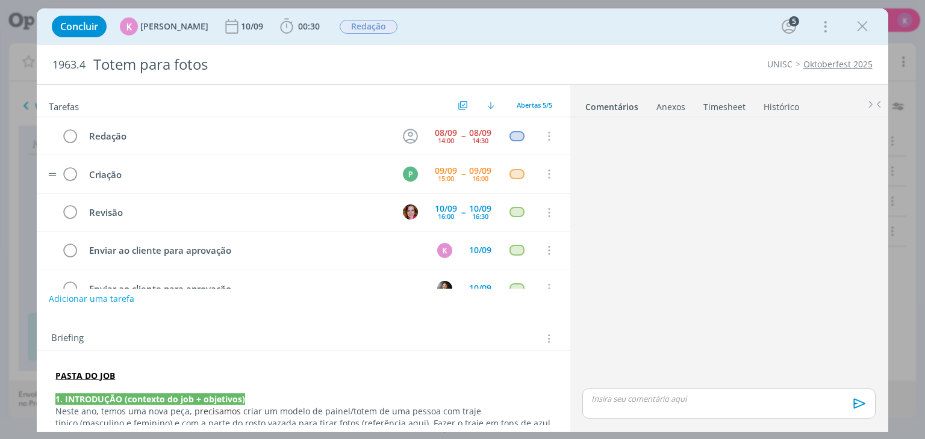
click at [55, 309] on div "Tarefas Usar Job de template Criar template a partir deste job Visualizar Templ…" at bounding box center [303, 255] width 533 height 341
click at [860, 29] on icon "dialog" at bounding box center [862, 26] width 18 height 18
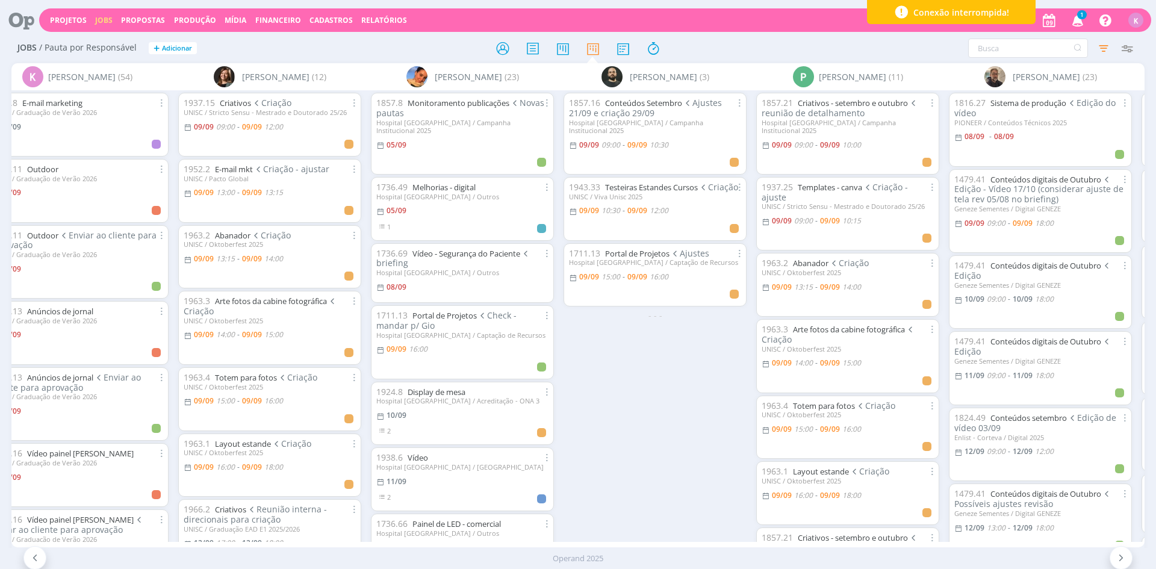
scroll to position [0, 1949]
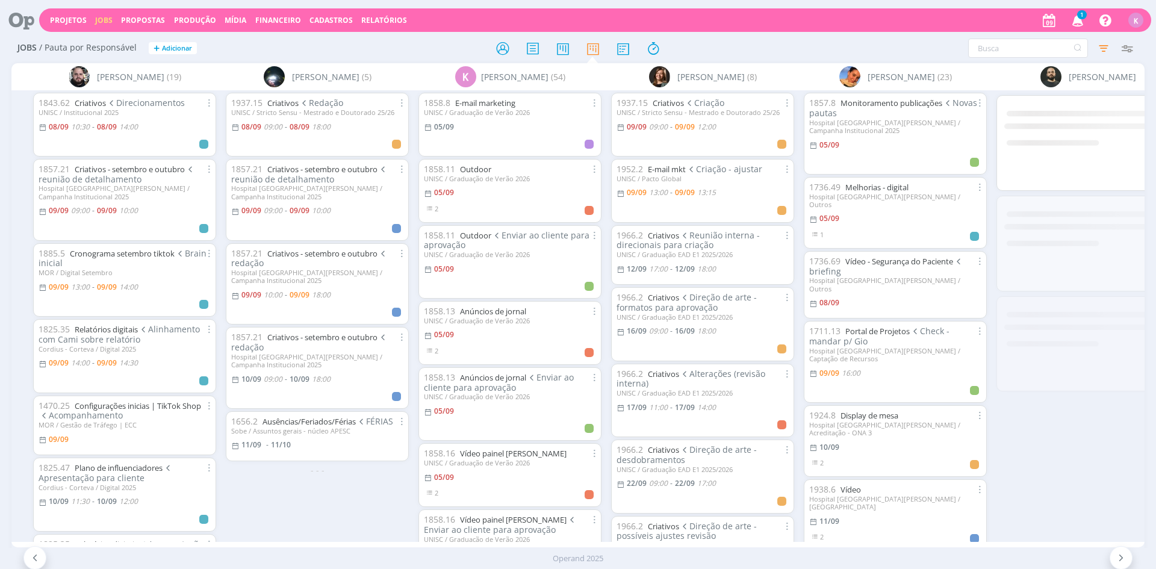
scroll to position [0, 1562]
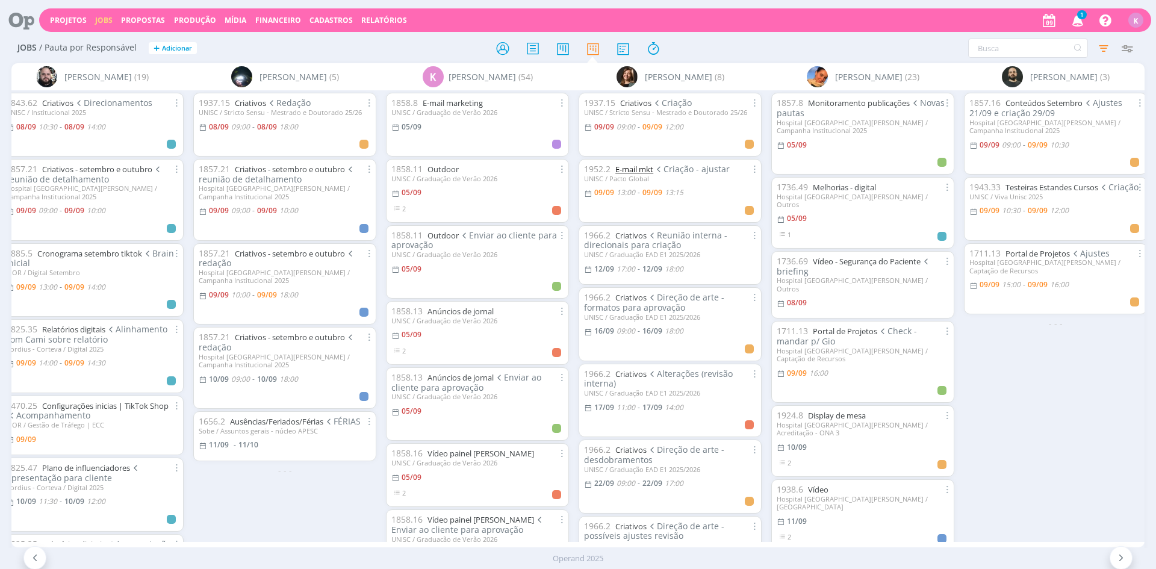
click at [645, 167] on link "E-mail mkt" at bounding box center [634, 169] width 38 height 11
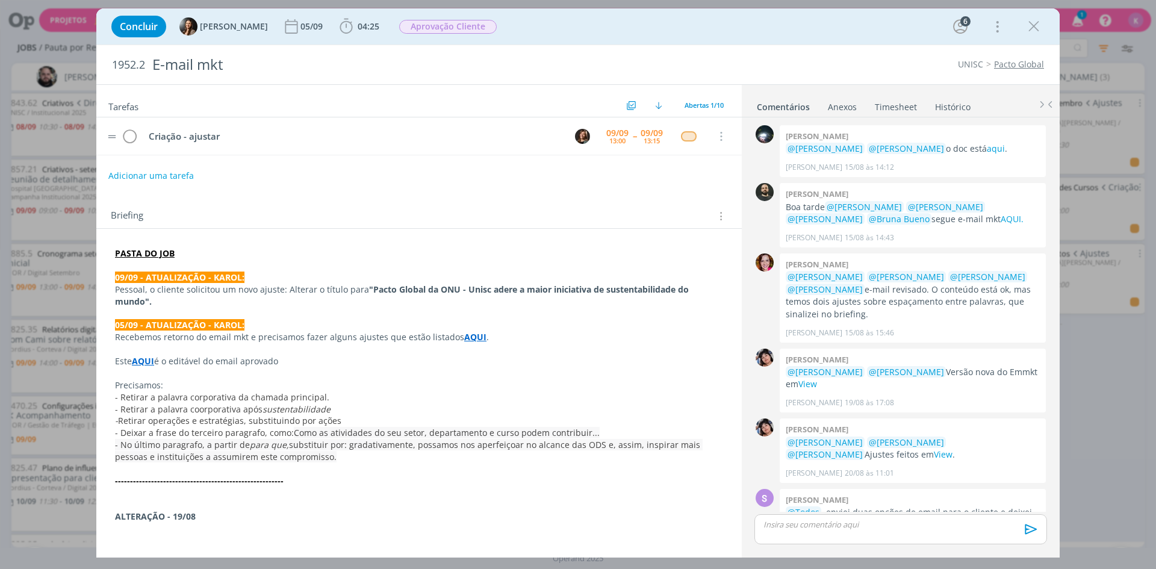
scroll to position [300, 0]
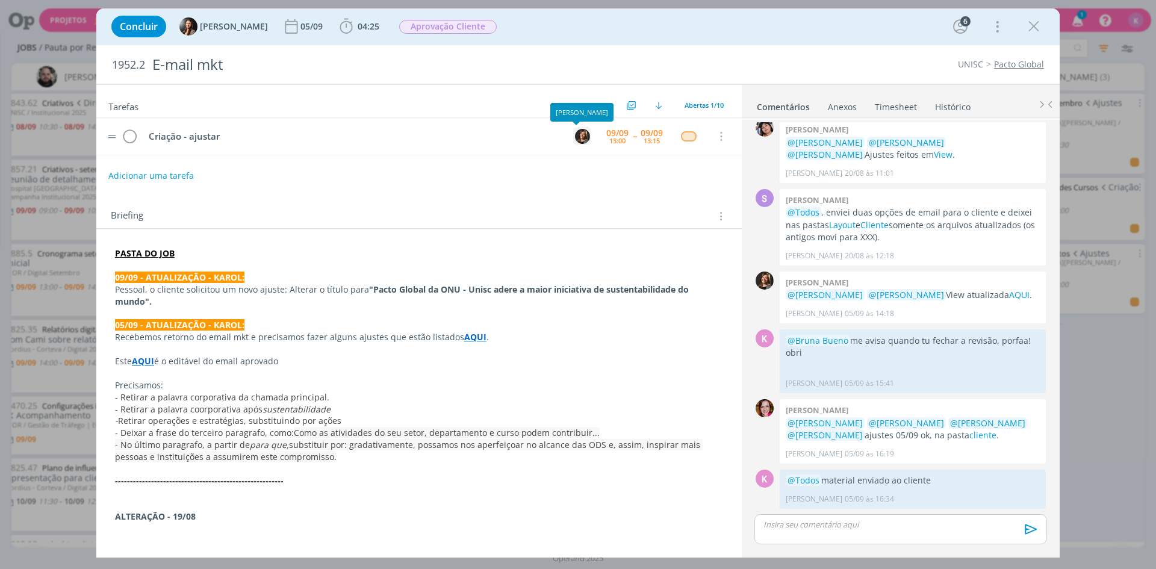
click at [575, 134] on img "dialog" at bounding box center [582, 136] width 15 height 15
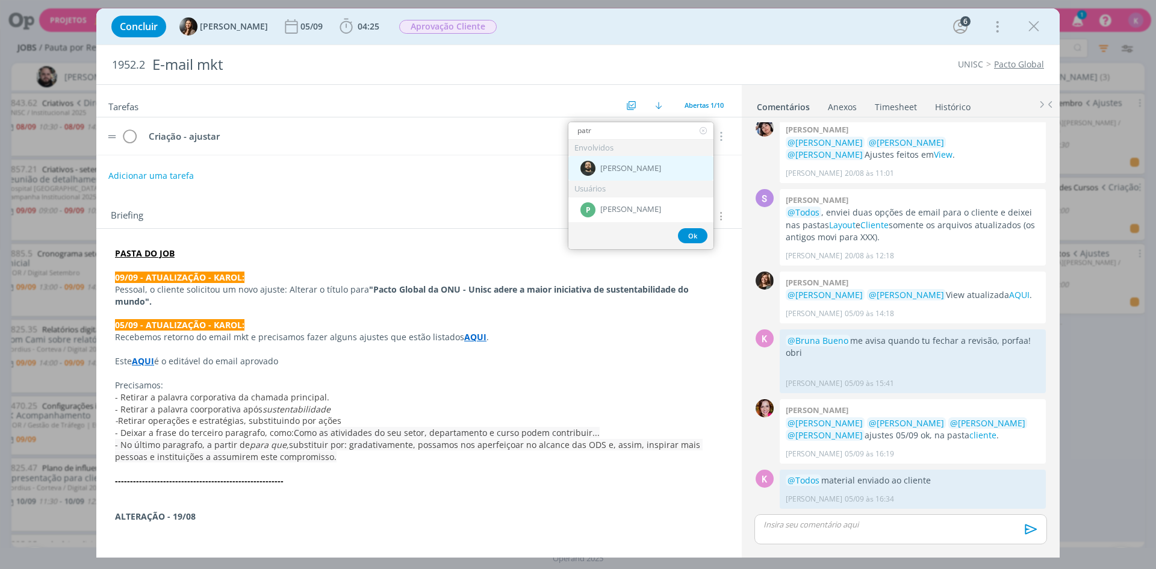
type input "patr"
click at [600, 172] on div "[PERSON_NAME]" at bounding box center [640, 168] width 145 height 25
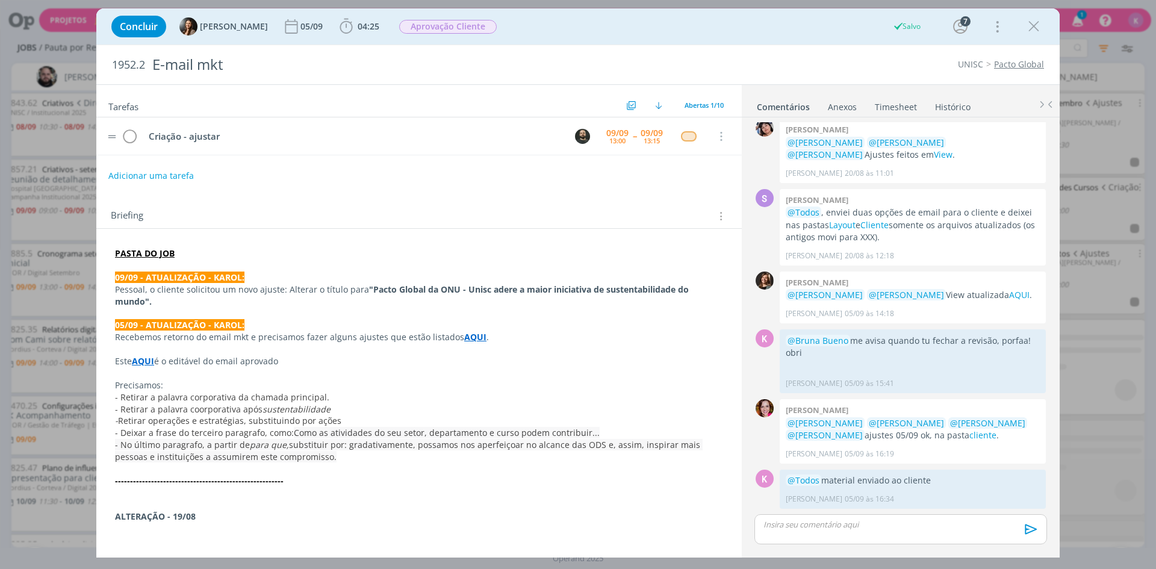
click at [1038, 21] on icon "dialog" at bounding box center [1034, 26] width 18 height 18
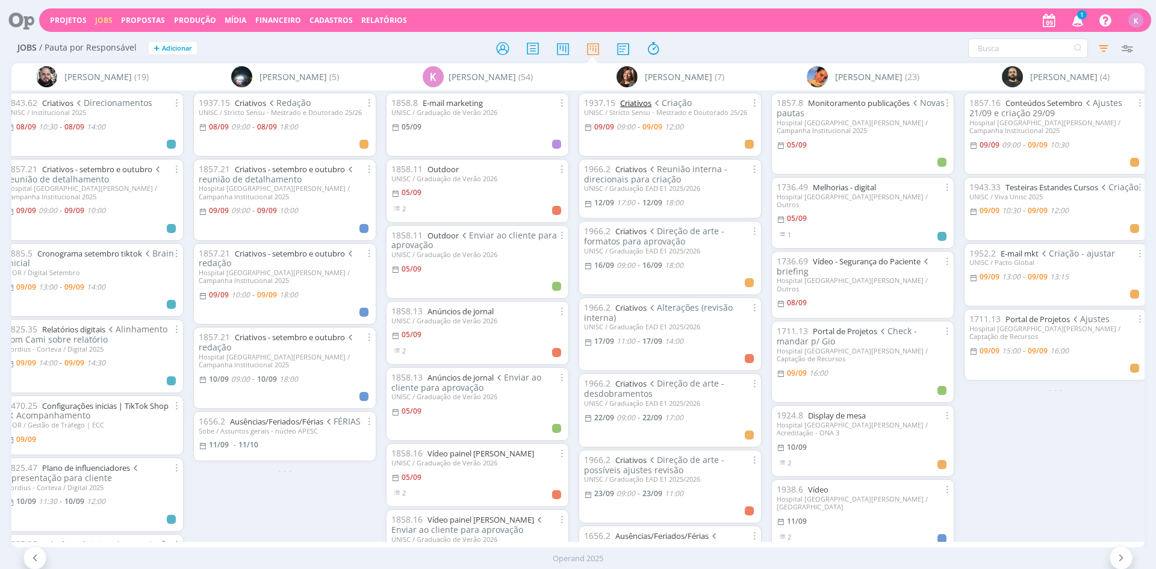
click at [644, 107] on link "Criativos" at bounding box center [635, 103] width 31 height 11
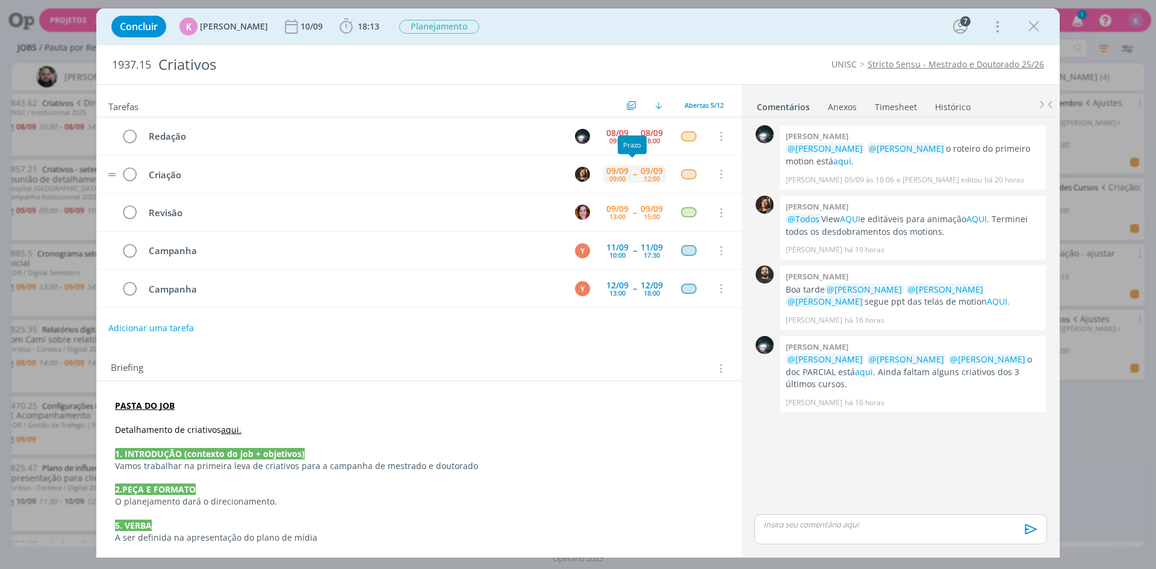
click at [641, 173] on div "09/09" at bounding box center [652, 171] width 22 height 8
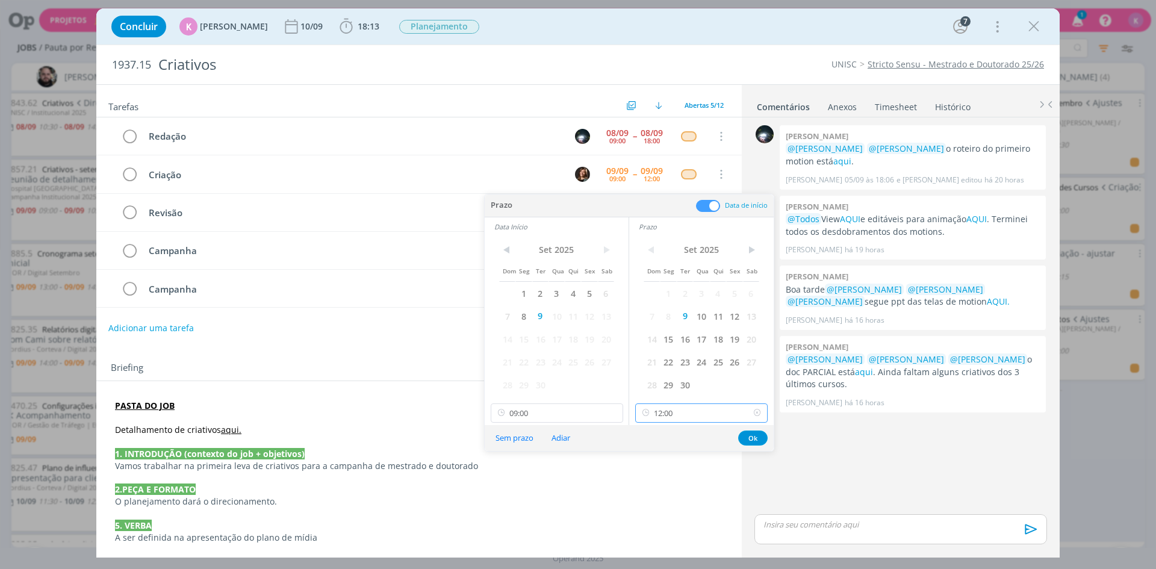
click at [695, 416] on input "12:00" at bounding box center [701, 412] width 132 height 19
click at [667, 451] on div "18:00" at bounding box center [703, 451] width 135 height 22
type input "18:00"
click at [758, 441] on button "Ok" at bounding box center [752, 437] width 29 height 15
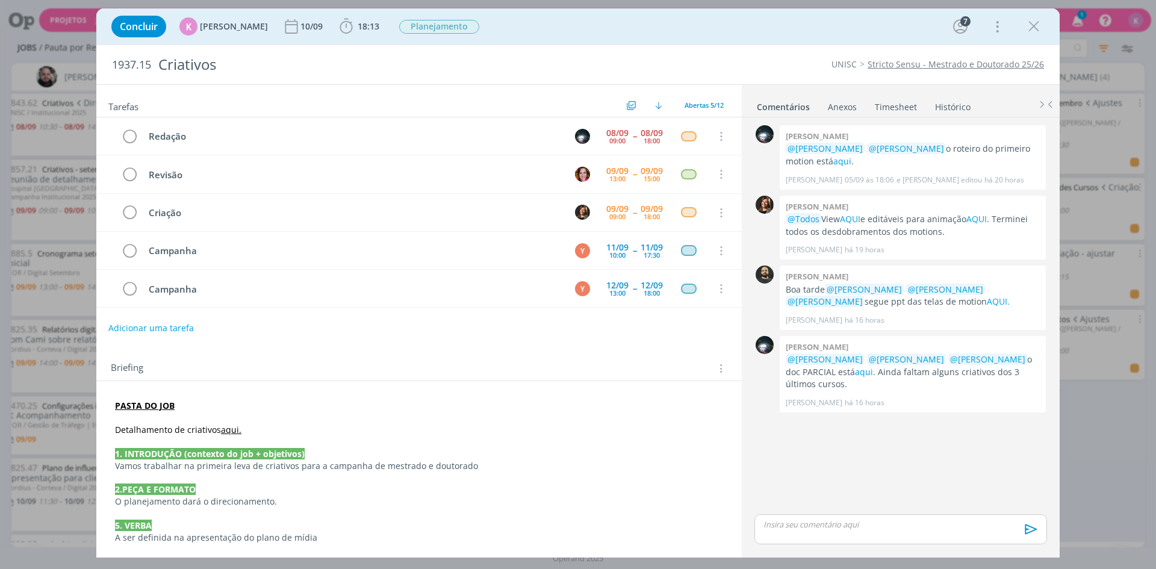
click at [889, 108] on link "Timesheet" at bounding box center [895, 104] width 43 height 17
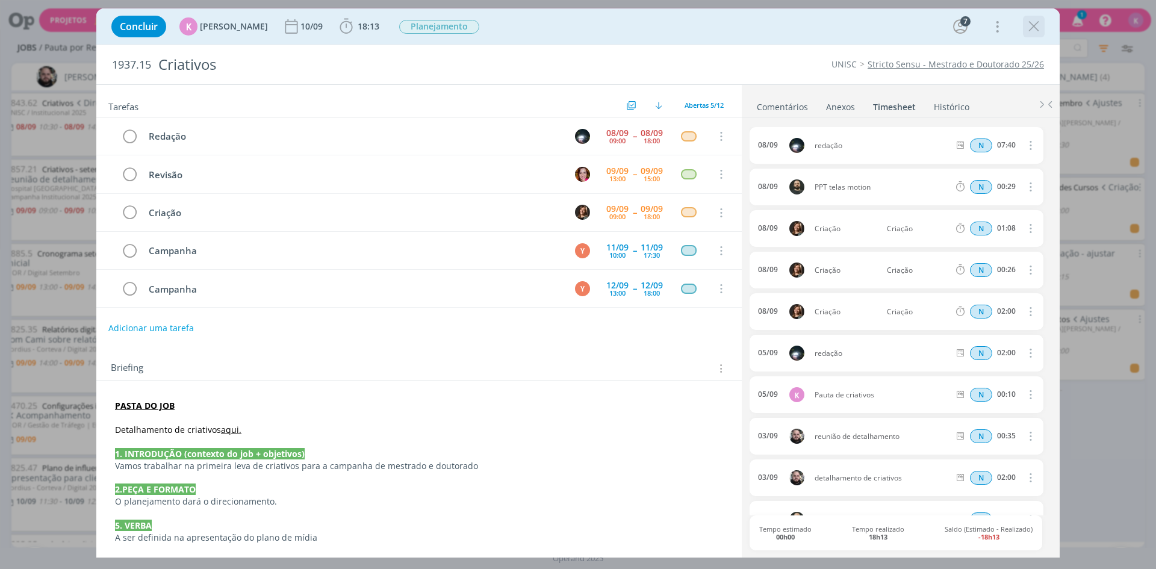
click at [1039, 22] on icon "dialog" at bounding box center [1034, 26] width 18 height 18
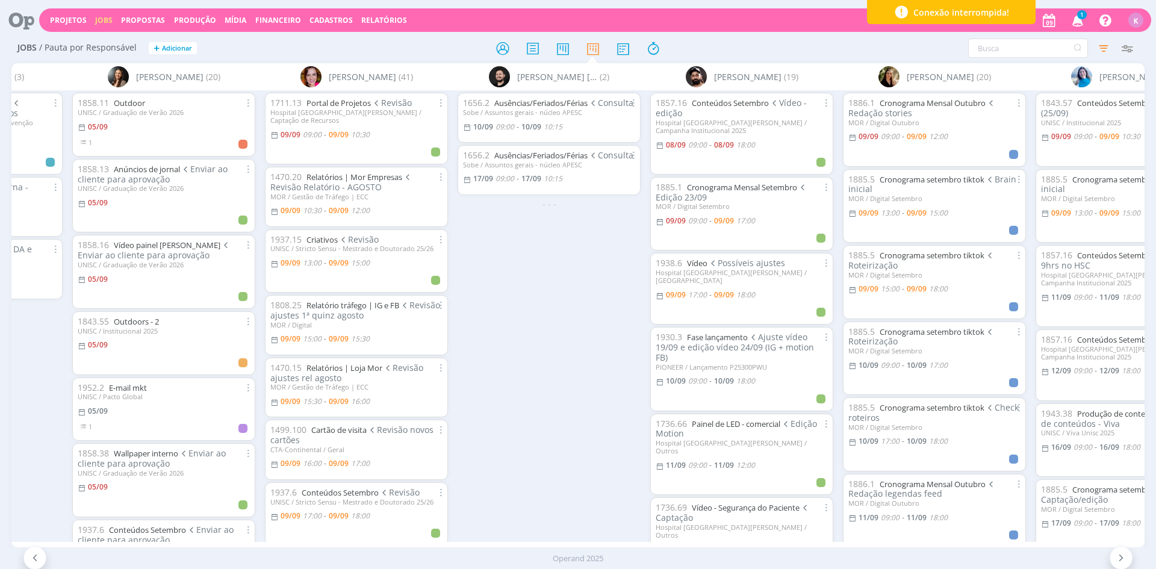
scroll to position [0, 331]
click at [324, 234] on link "Criativos" at bounding box center [325, 239] width 31 height 11
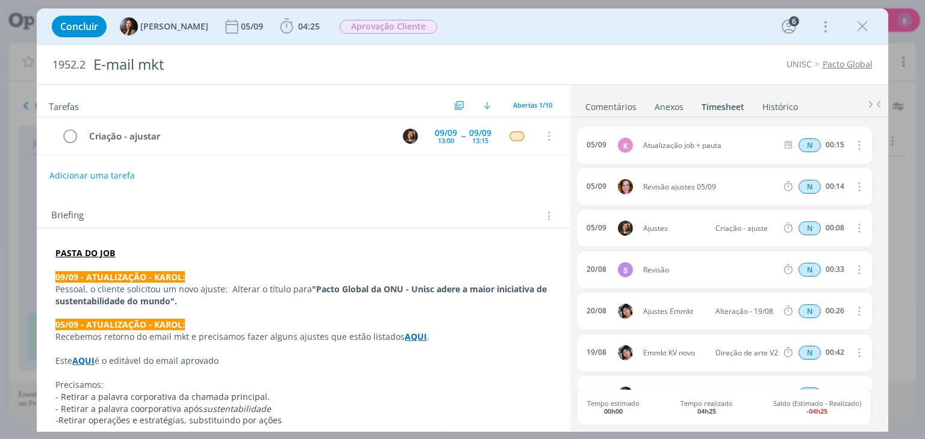
click at [46, 208] on div "Briefing Briefings Predefinidos Versões do Briefing Ver Briefing do Projeto" at bounding box center [303, 212] width 533 height 33
click at [380, 29] on span "Aprovação Cliente" at bounding box center [389, 27] width 98 height 14
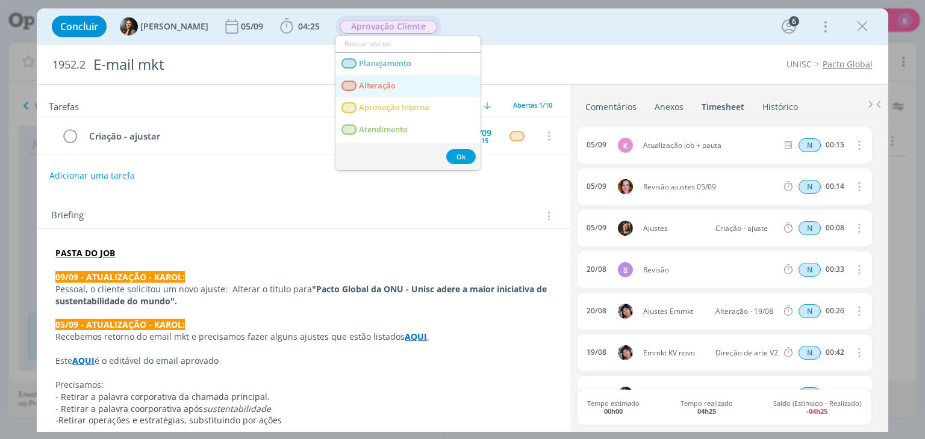
click at [390, 81] on span "Alteração" at bounding box center [377, 86] width 37 height 10
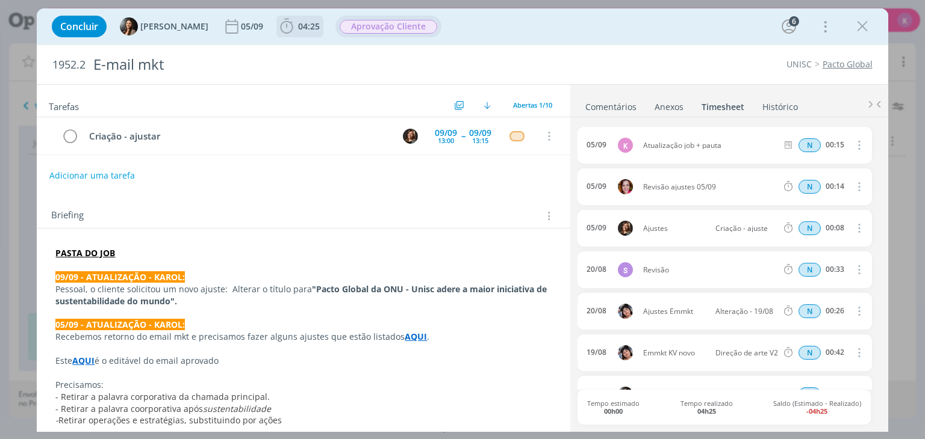
click at [305, 19] on span "04:25" at bounding box center [300, 26] width 45 height 18
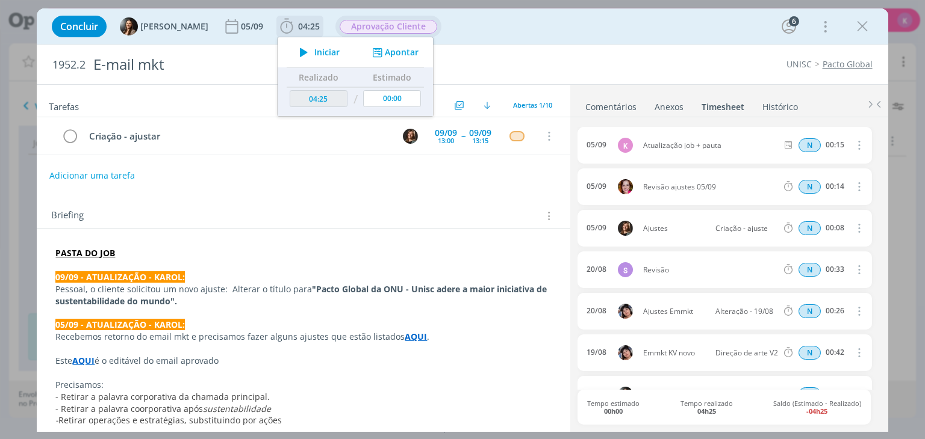
click at [378, 52] on icon "dialog" at bounding box center [377, 52] width 15 height 11
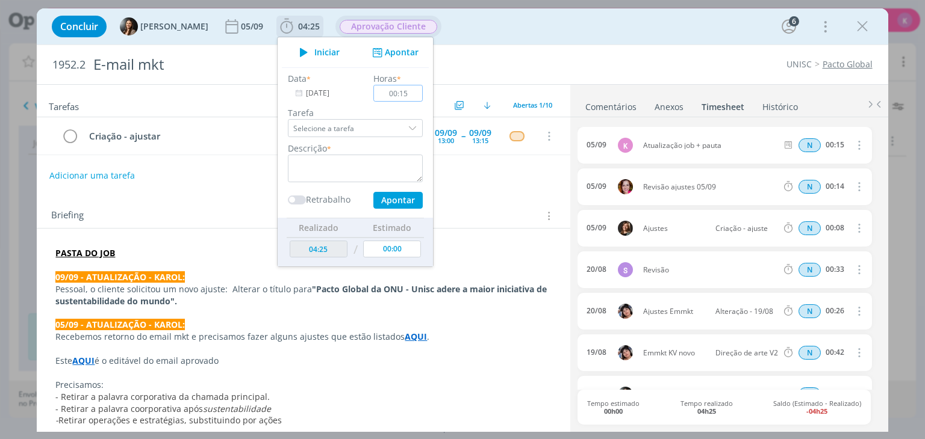
type input "00:15"
click at [352, 162] on textarea "dialog" at bounding box center [355, 169] width 135 height 28
type textarea "Pauta de ajuste"
click at [392, 198] on button "Apontar" at bounding box center [397, 200] width 49 height 17
type input "04:40"
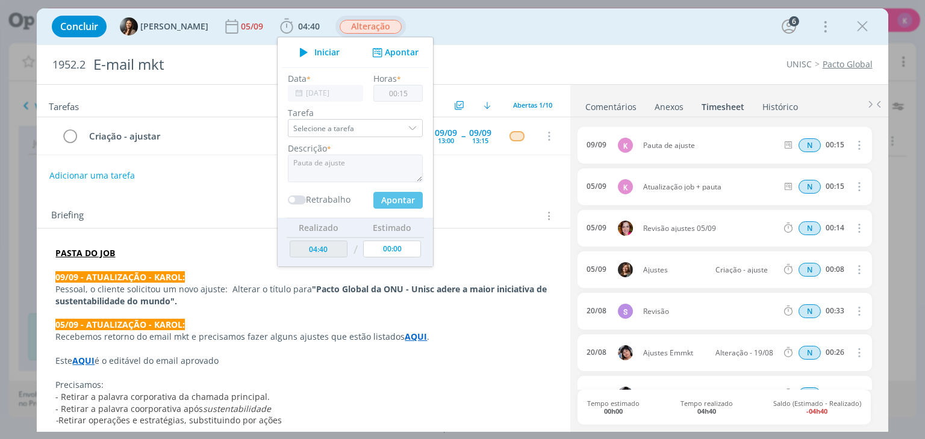
type input "00:00"
click at [532, 66] on div "UNISC Pacto Global" at bounding box center [705, 64] width 346 height 12
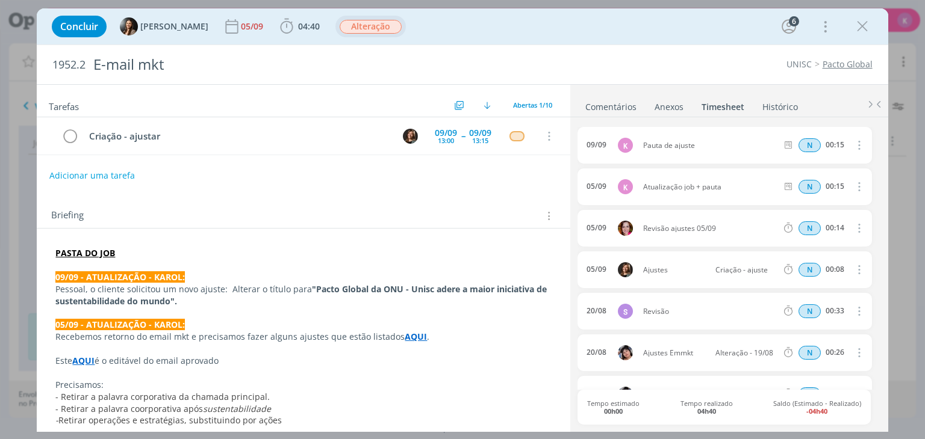
click at [856, 146] on icon "dialog" at bounding box center [857, 145] width 13 height 14
click at [810, 178] on link "Editar" at bounding box center [824, 184] width 95 height 19
click at [840, 146] on input "00:15" at bounding box center [834, 145] width 26 height 13
type input "00:10"
click at [742, 65] on div "UNISC Pacto Global" at bounding box center [705, 64] width 346 height 12
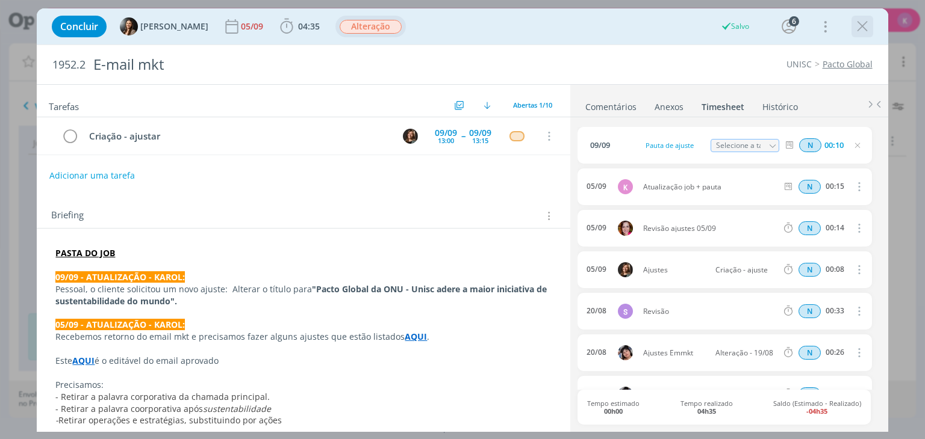
click at [858, 31] on icon "dialog" at bounding box center [862, 26] width 18 height 18
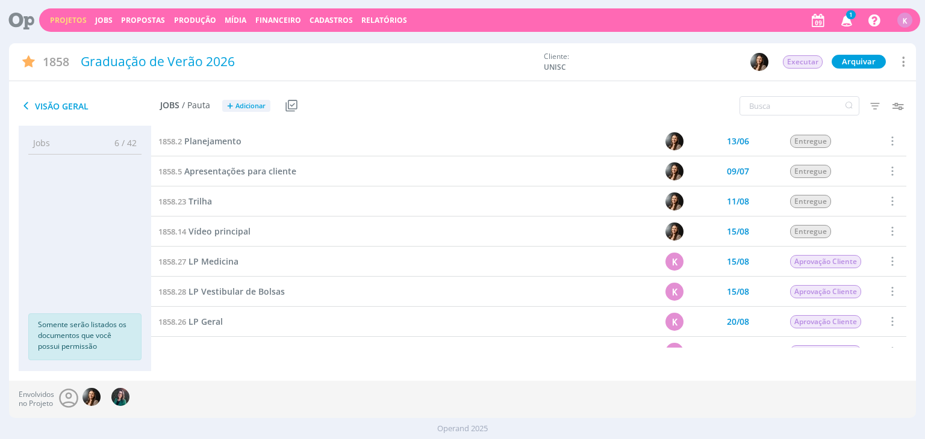
click at [39, 279] on ul "Jobs 6 / 42 Propostas 0 / 0 Produção 0 / 0 Mídia 0 / 0 Financeiro 0 / 0 Somente…" at bounding box center [85, 248] width 132 height 233
click at [810, 102] on input "text" at bounding box center [799, 105] width 120 height 19
type input "outdoor"
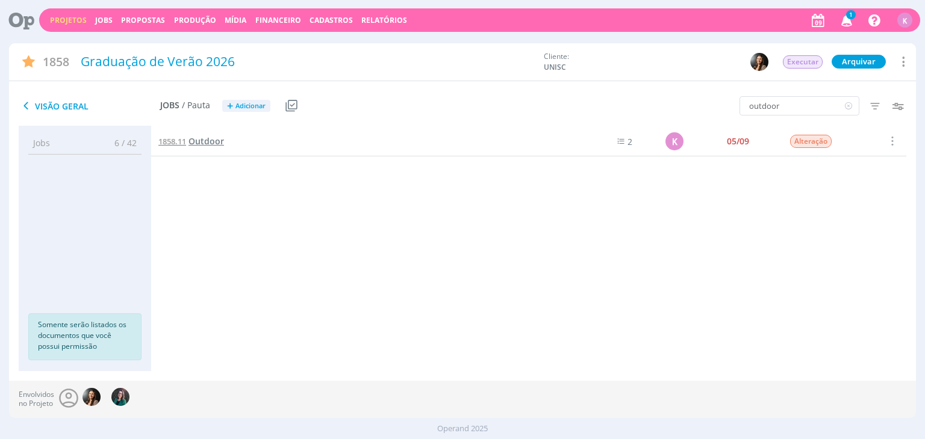
click at [210, 135] on link "1858.11 Outdoor" at bounding box center [191, 141] width 66 height 13
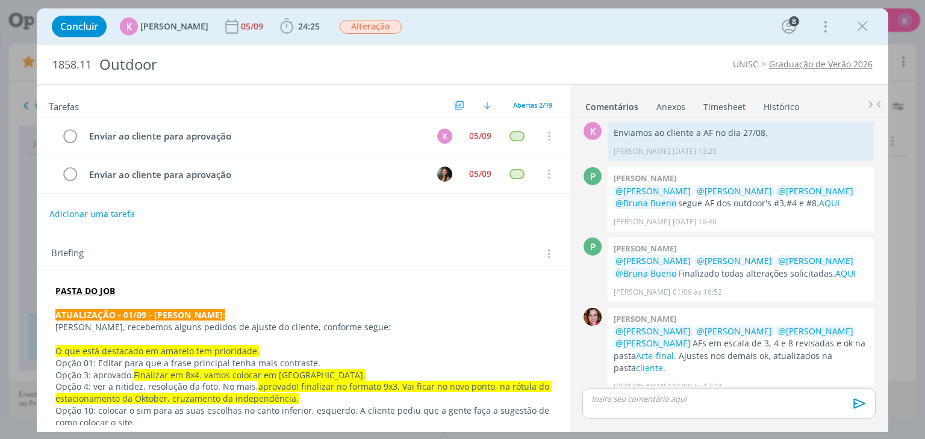
scroll to position [60, 0]
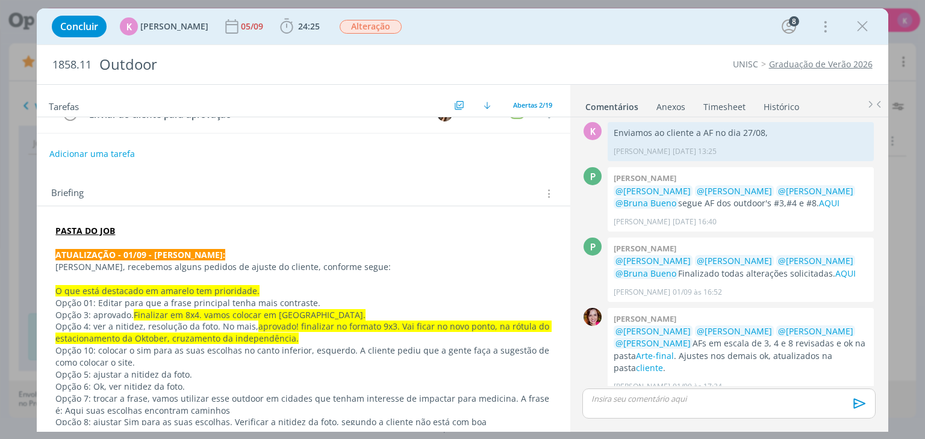
click at [130, 249] on strong "ATUALIZAÇÃO - 01/09 - [PERSON_NAME]:" at bounding box center [140, 254] width 170 height 11
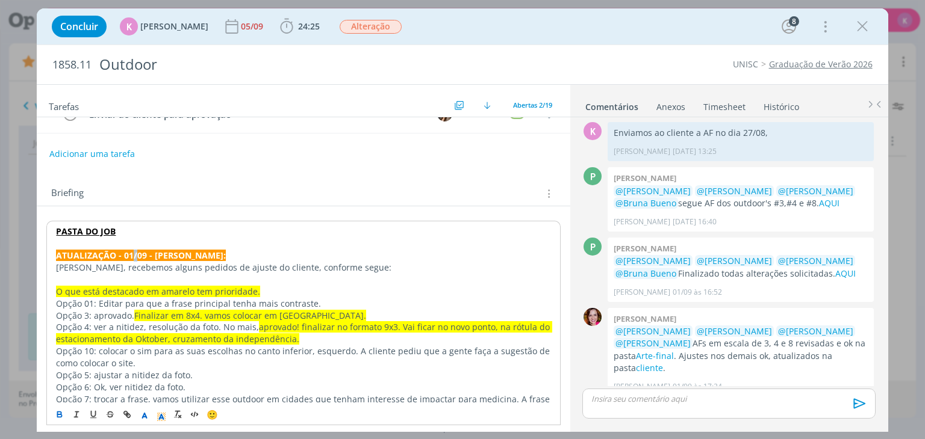
click at [130, 250] on strong "ATUALIZAÇÃO - 01/09 - [PERSON_NAME]:" at bounding box center [141, 255] width 170 height 11
copy strong "ATUALIZAÇÃO - 01/09 - [PERSON_NAME]:"
click at [144, 238] on p "dialog" at bounding box center [303, 244] width 494 height 12
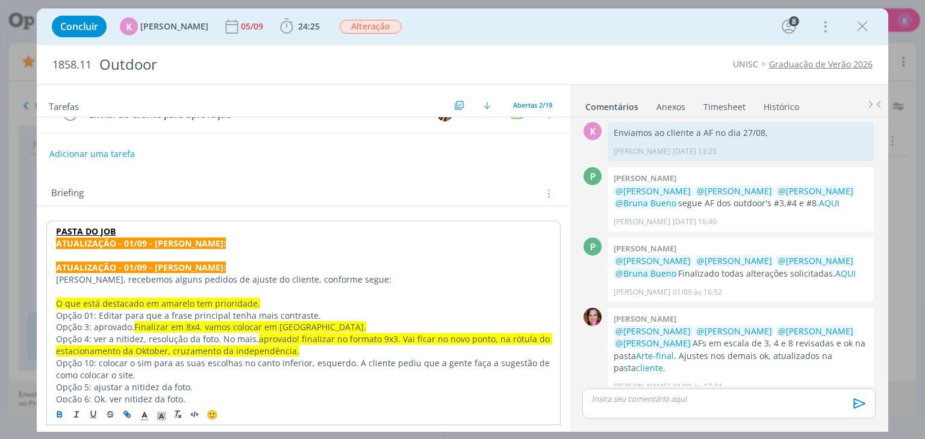
click at [138, 226] on p "PASTA DO JOB" at bounding box center [303, 232] width 494 height 12
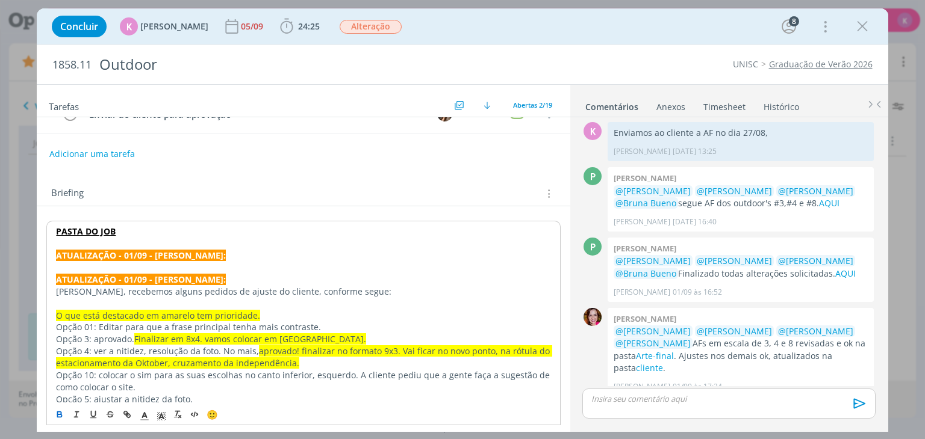
click at [132, 246] on p "﻿" at bounding box center [303, 244] width 494 height 12
click at [129, 254] on strong "ATUALIZAÇÃO - 01/09 - KAROL:" at bounding box center [141, 255] width 170 height 11
click at [179, 263] on p "dialog" at bounding box center [303, 268] width 494 height 12
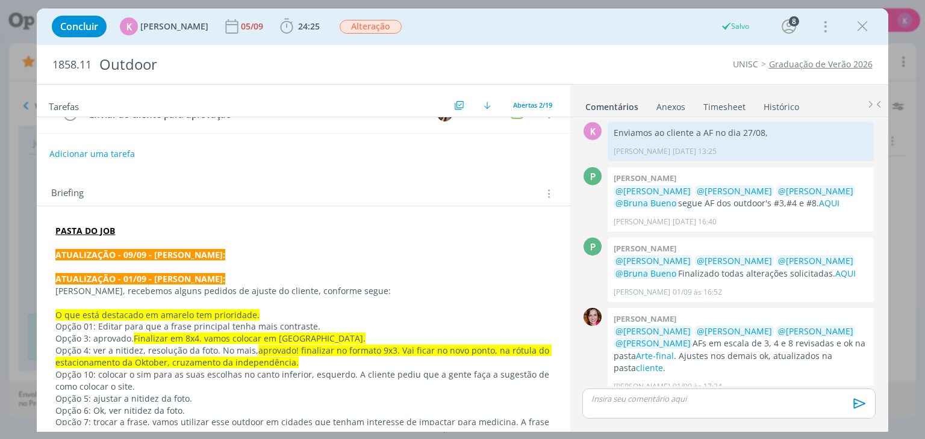
scroll to position [36, 0]
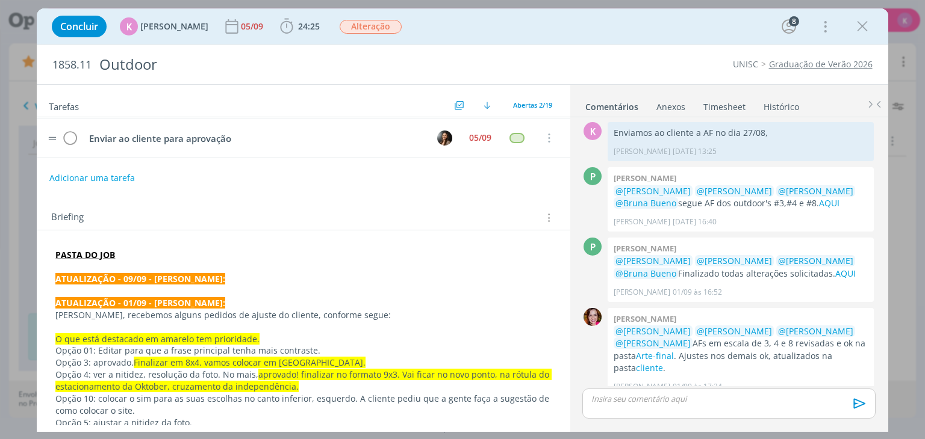
click at [56, 132] on tr "Enviar ao cliente para aprovação 05/09 Cancelar" at bounding box center [303, 138] width 533 height 38
click at [66, 132] on icon "dialog" at bounding box center [69, 138] width 17 height 18
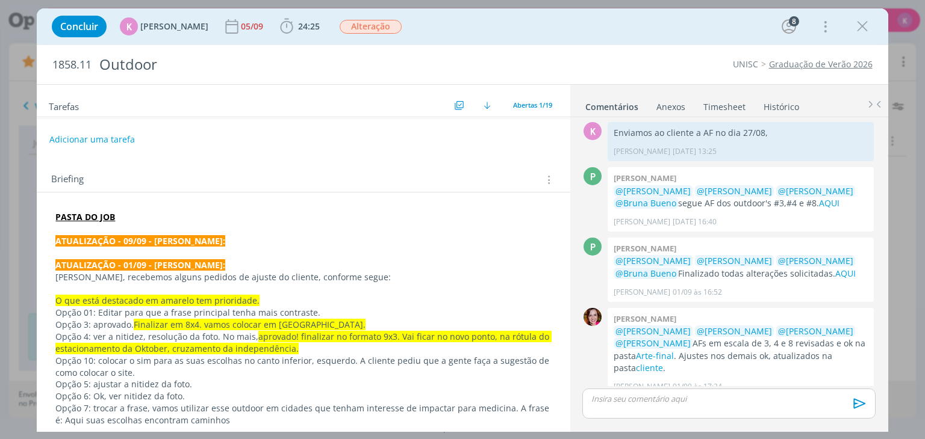
click at [76, 247] on p "dialog" at bounding box center [302, 253] width 495 height 12
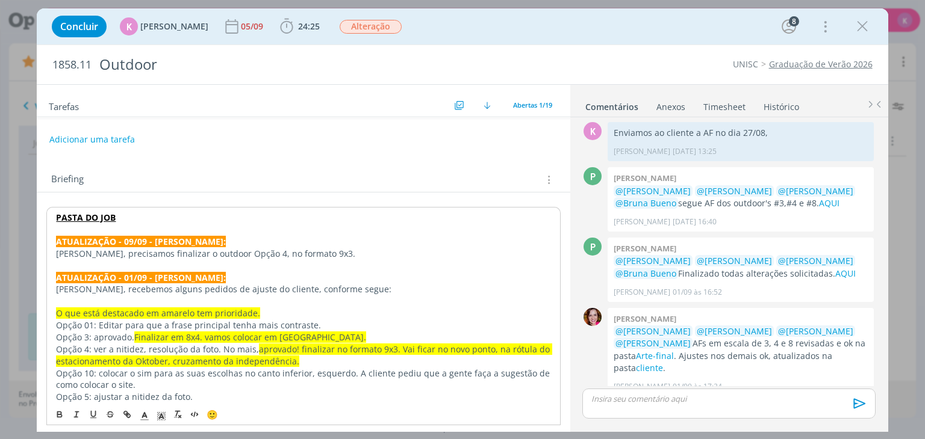
click at [328, 248] on p "Patrick, precisamos finalizar o outdoor Opção 4, no formato 9x3." at bounding box center [303, 254] width 494 height 12
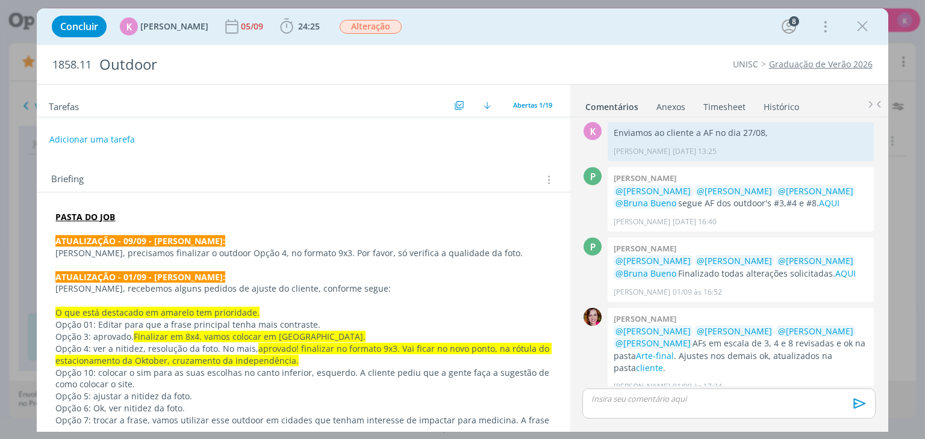
click at [132, 253] on p "Patrick, precisamos finalizar o outdoor Opção 4, no formato 9x3. Por favor, só …" at bounding box center [302, 253] width 495 height 12
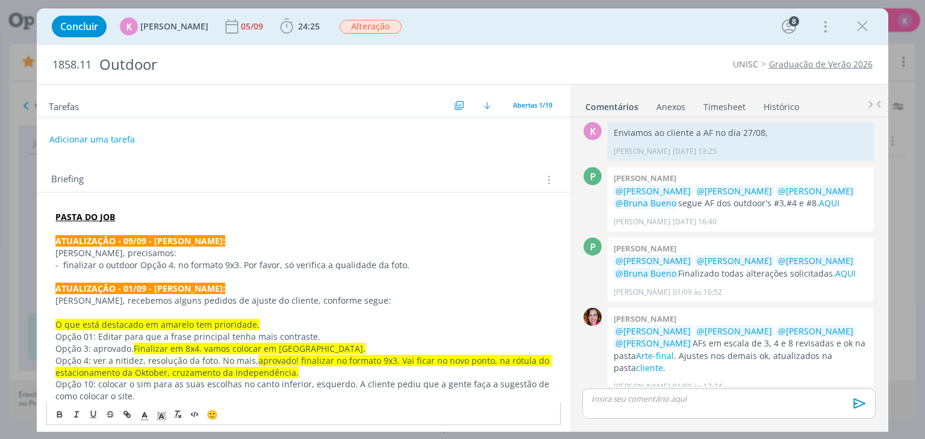
click at [426, 265] on p "- finalizar o outdoor Opção 4, no formato 9x3. Por favor, só verifica a qualida…" at bounding box center [302, 265] width 495 height 12
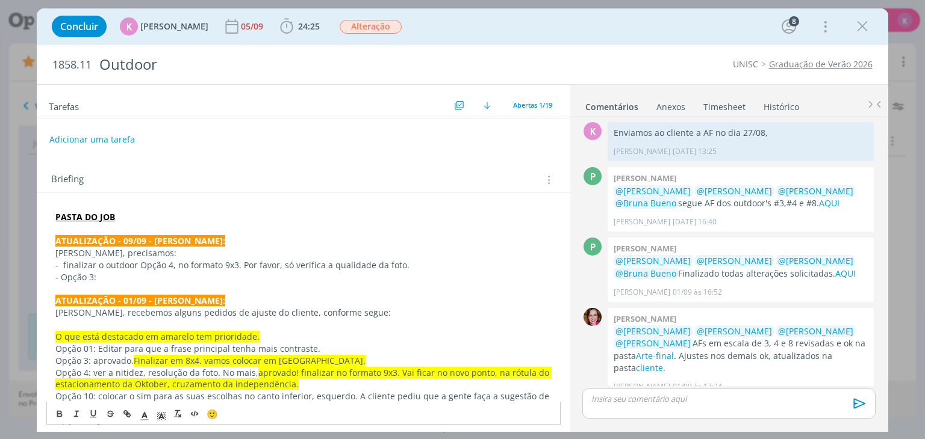
click at [121, 276] on p "- Opção 3:" at bounding box center [302, 278] width 495 height 12
click at [64, 264] on p "- finalizar o outdoor Opção 4, no formato 9x3. Por favor, só verifica a qualida…" at bounding box center [302, 265] width 495 height 12
click at [63, 265] on p "- Finalizar o outdoor Opção 4, no formato 9x3. Por favor, só verifica a qualida…" at bounding box center [302, 265] width 495 height 12
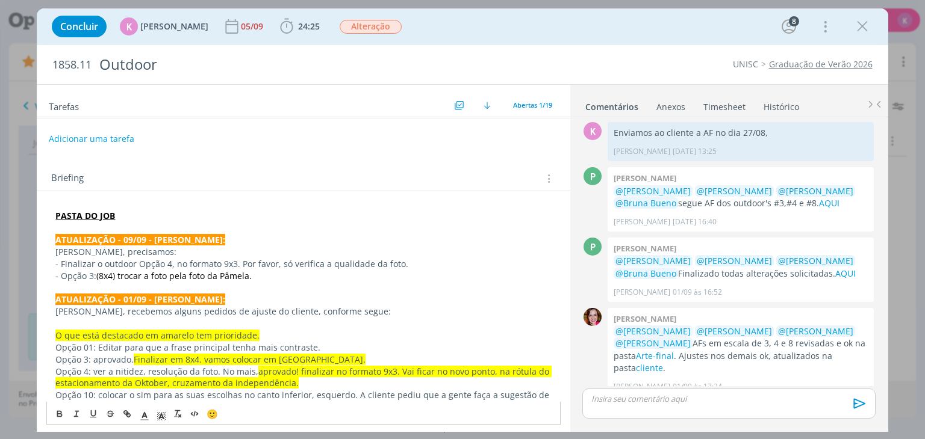
click at [89, 134] on button "Adicionar uma tarefa" at bounding box center [91, 139] width 85 height 20
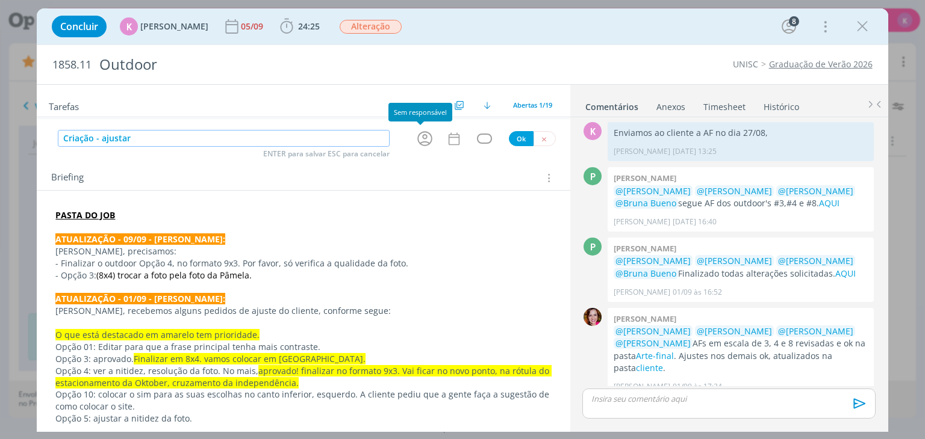
click at [425, 135] on icon "dialog" at bounding box center [424, 138] width 19 height 19
type input "Criação - ajustar"
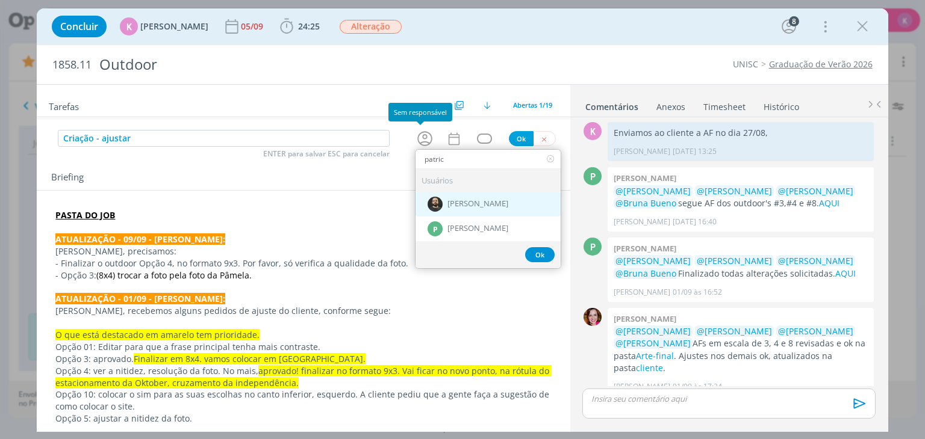
type input "patric"
click at [482, 208] on div "[PERSON_NAME]" at bounding box center [487, 204] width 145 height 25
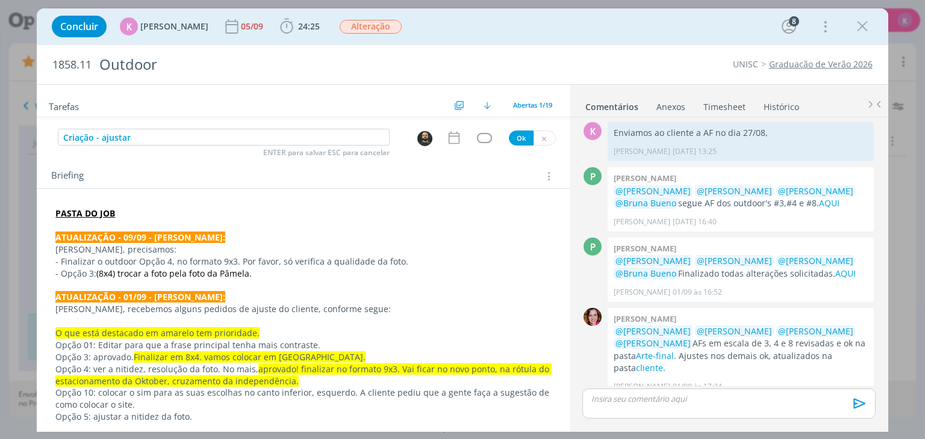
click at [446, 141] on icon "dialog" at bounding box center [454, 138] width 16 height 16
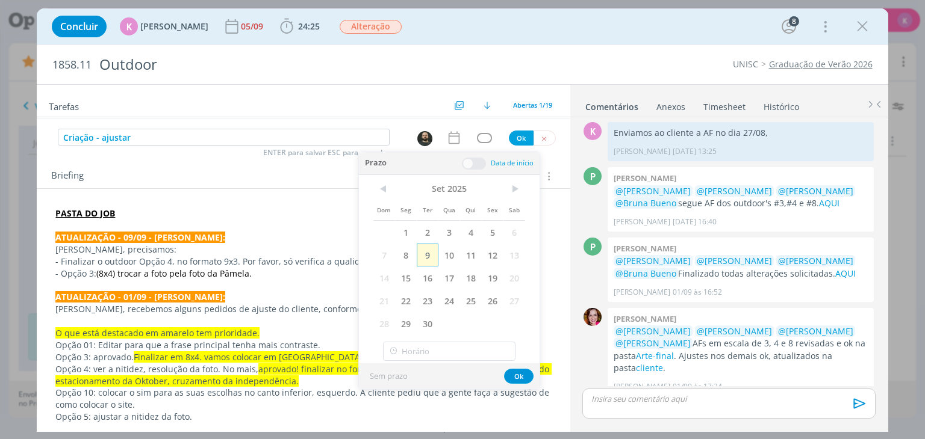
click at [432, 255] on span "9" at bounding box center [428, 255] width 22 height 23
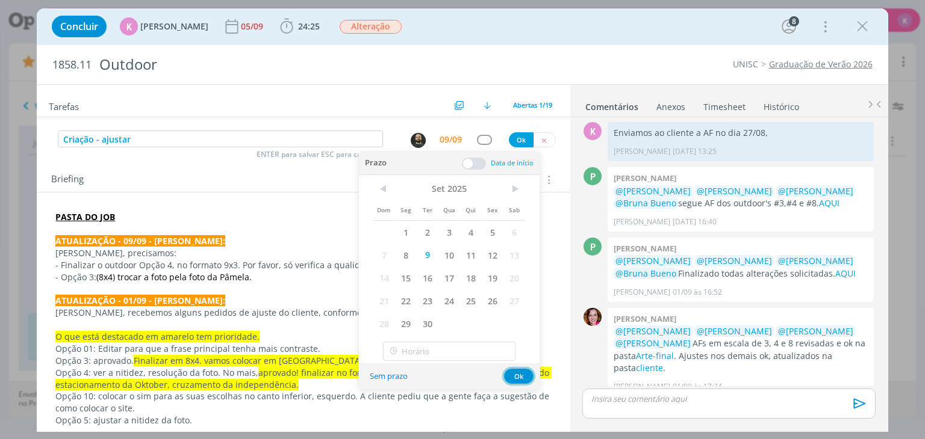
click at [518, 379] on button "Ok" at bounding box center [518, 376] width 29 height 15
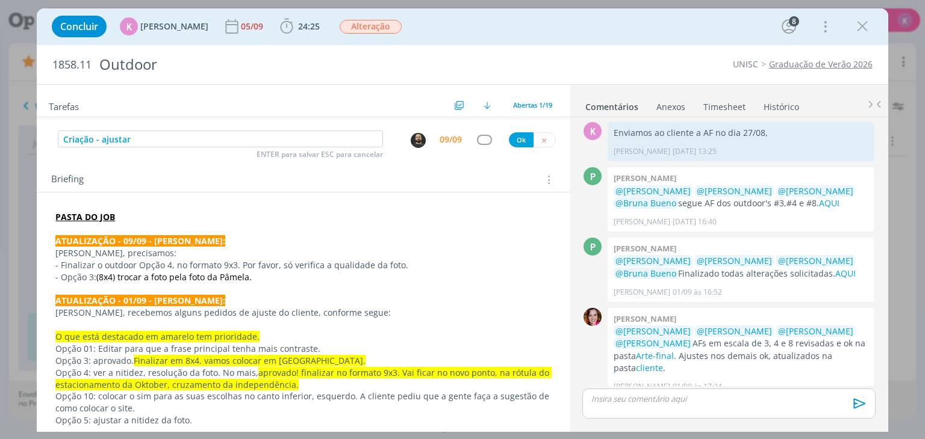
click at [278, 286] on p "dialog" at bounding box center [302, 290] width 495 height 12
click at [445, 138] on div "09/09" at bounding box center [450, 139] width 22 height 8
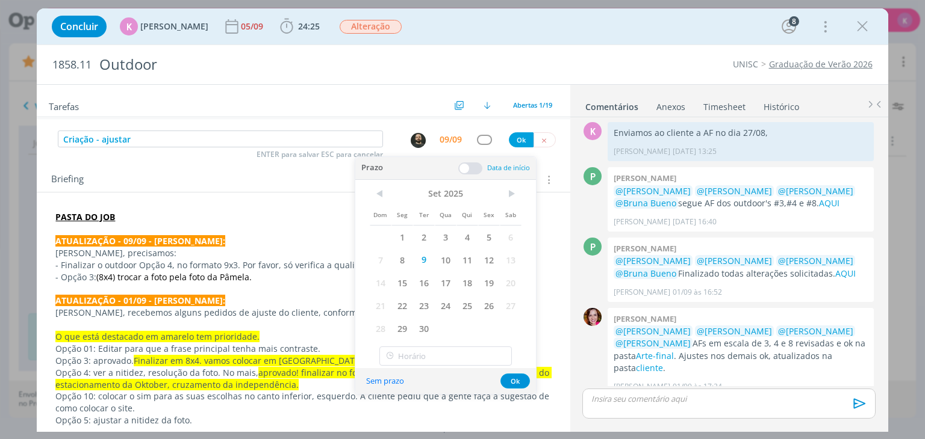
click at [473, 166] on span at bounding box center [470, 169] width 24 height 12
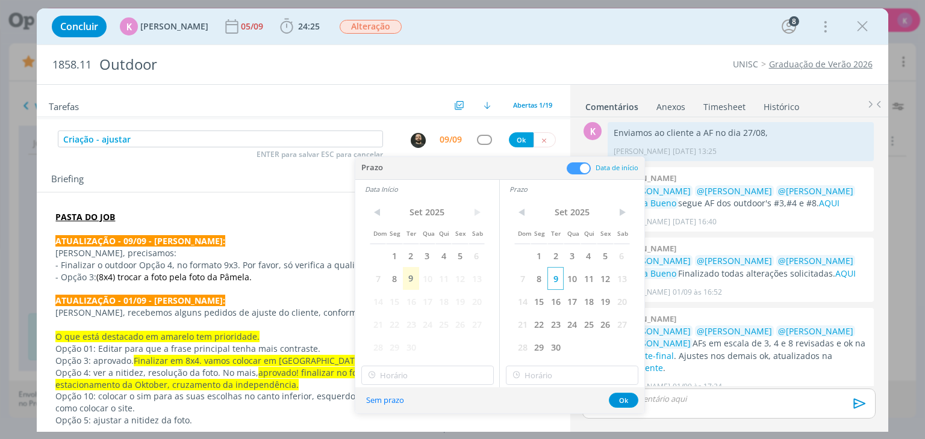
click at [556, 287] on span "9" at bounding box center [555, 278] width 16 height 23
click at [411, 283] on span "9" at bounding box center [411, 278] width 16 height 23
click at [441, 377] on input "11:00" at bounding box center [427, 375] width 132 height 19
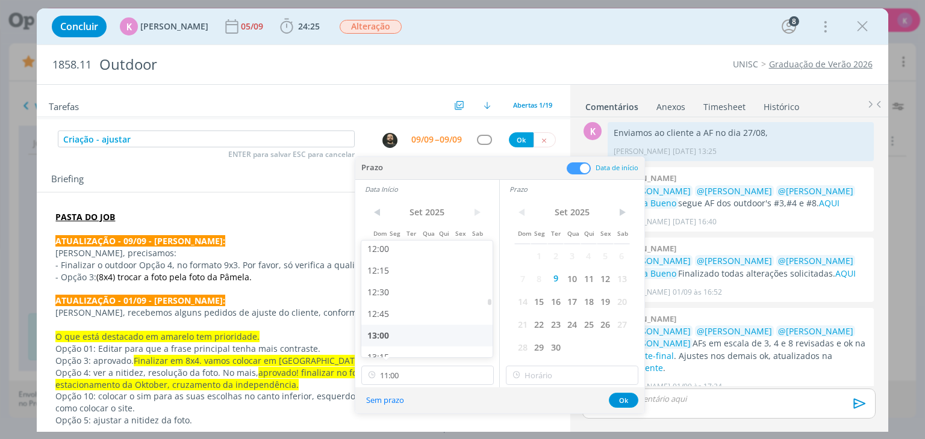
click at [417, 340] on div "13:00" at bounding box center [428, 336] width 135 height 22
type input "13:00"
click at [551, 379] on input "13:00" at bounding box center [572, 375] width 132 height 19
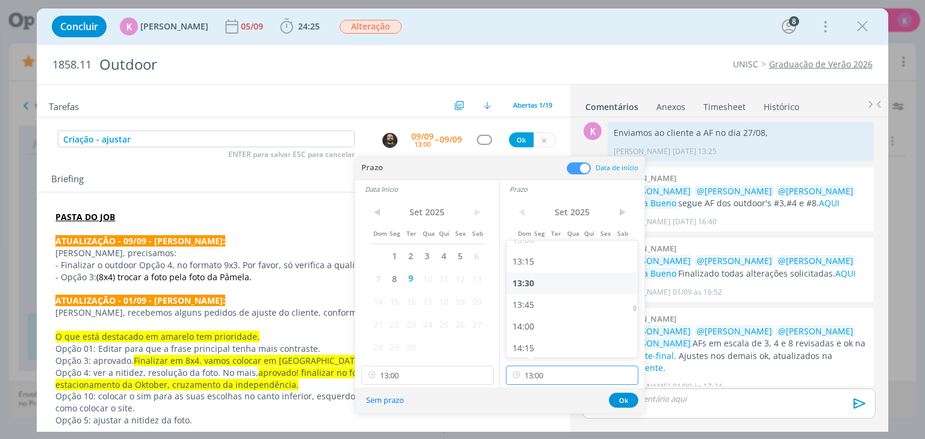
scroll to position [1156, 0]
click at [547, 306] on div "14:00" at bounding box center [573, 310] width 135 height 22
type input "14:00"
click at [618, 402] on button "Ok" at bounding box center [623, 400] width 29 height 15
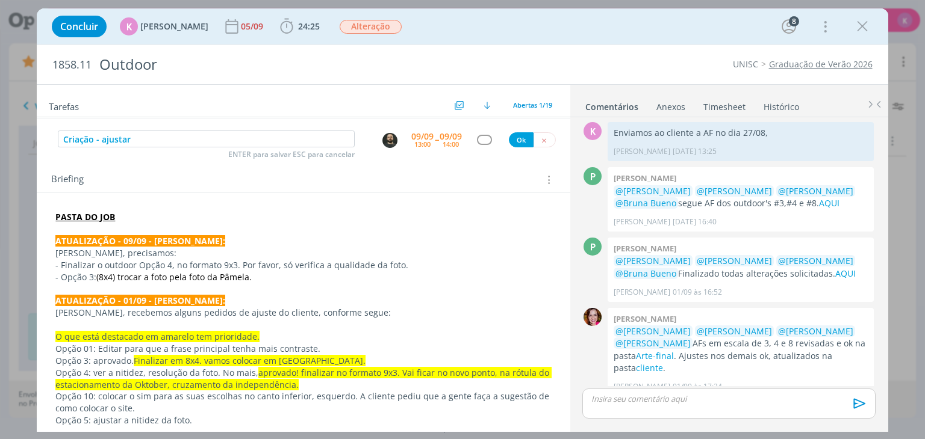
click at [479, 146] on div "Criação - ajustar ENTER para salvar ESC para cancelar 09/09 13:00 -- 09/09 14:0…" at bounding box center [303, 140] width 533 height 22
click at [481, 139] on div "dialog" at bounding box center [484, 140] width 15 height 10
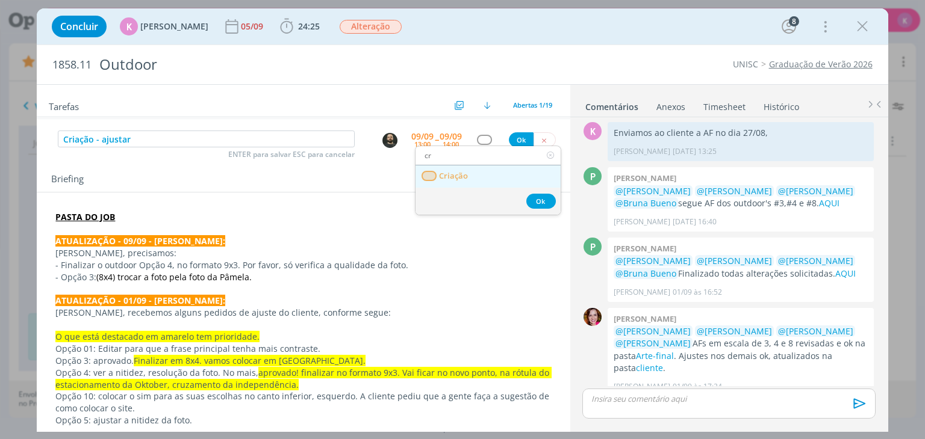
type input "cr"
click at [471, 169] on link "Criação" at bounding box center [487, 177] width 145 height 22
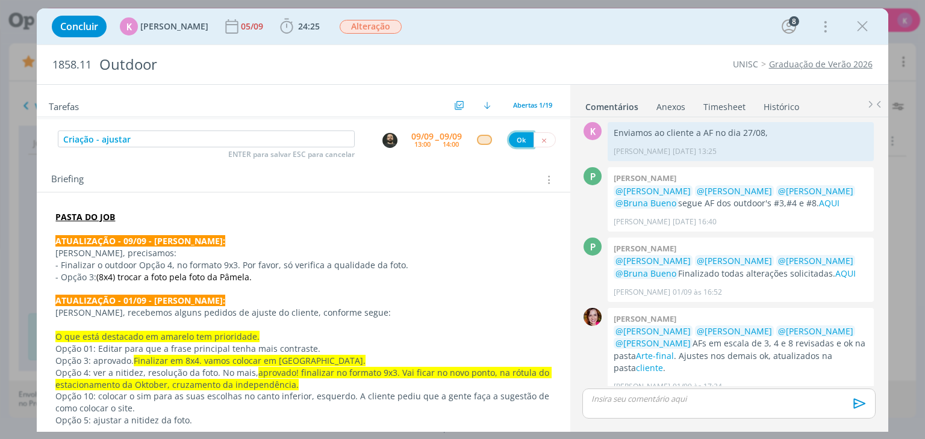
click at [514, 138] on button "Ok" at bounding box center [521, 139] width 25 height 15
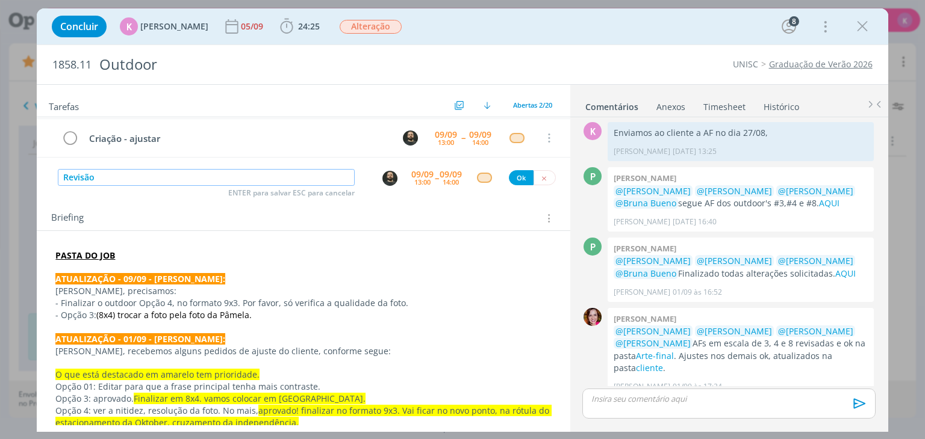
type input "Revisão"
click at [383, 174] on img "dialog" at bounding box center [389, 178] width 15 height 15
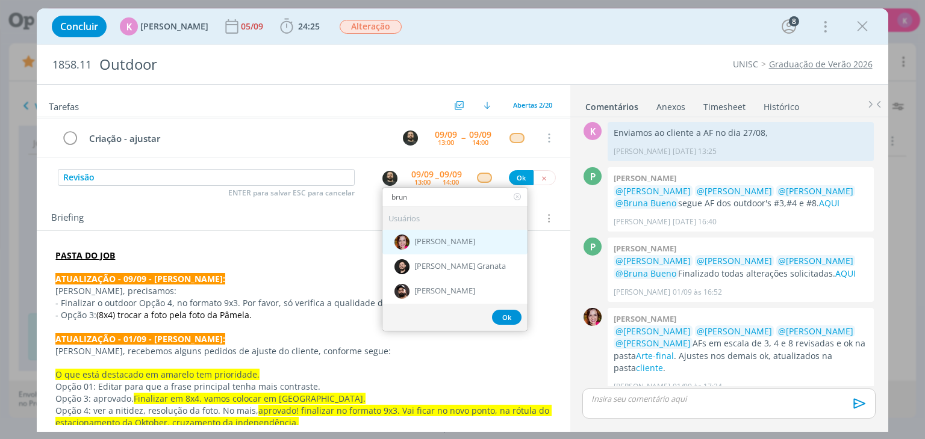
type input "brun"
click at [430, 240] on span "[PERSON_NAME]" at bounding box center [444, 243] width 61 height 10
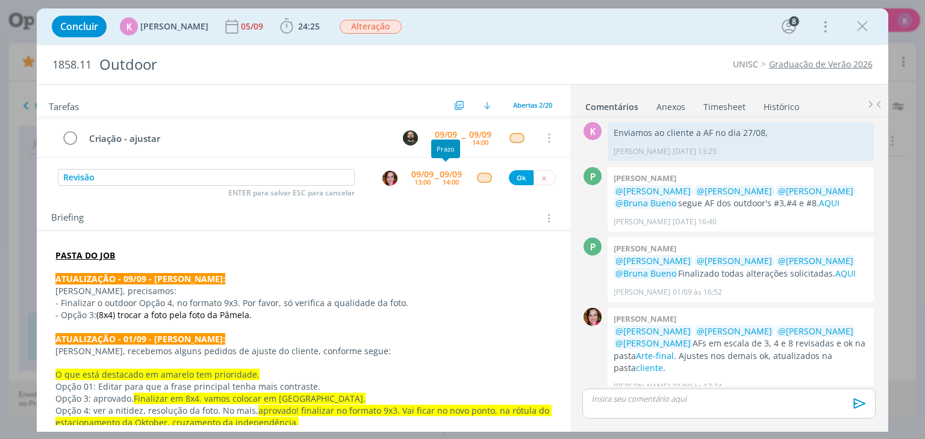
click at [445, 179] on div "14:00" at bounding box center [450, 182] width 16 height 7
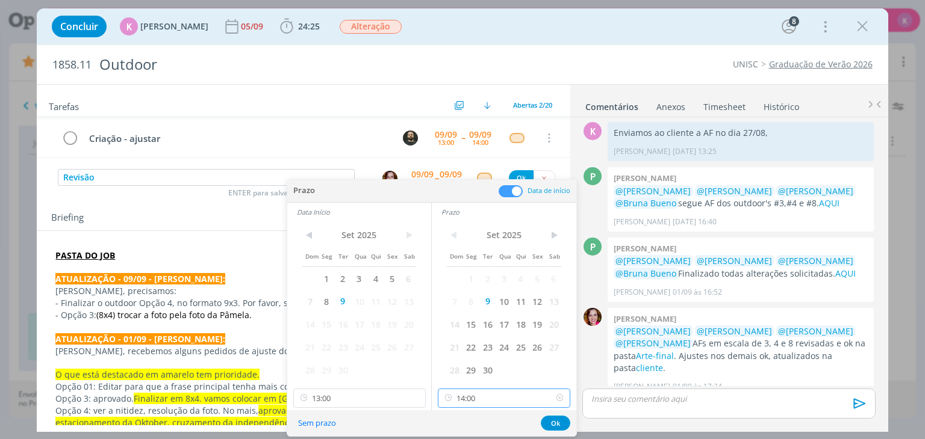
click at [474, 400] on input "14:00" at bounding box center [504, 398] width 132 height 19
click at [465, 323] on div "13:30" at bounding box center [505, 323] width 135 height 22
type input "13:30"
click at [555, 423] on button "Ok" at bounding box center [555, 423] width 29 height 15
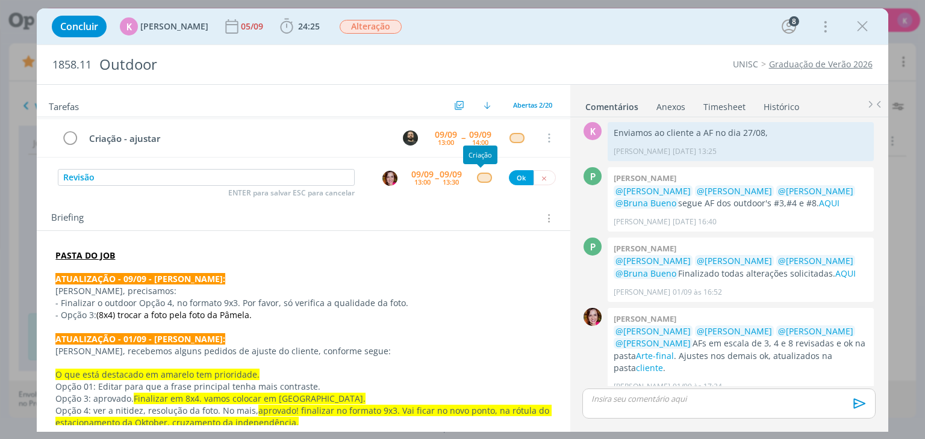
click at [477, 176] on div "dialog" at bounding box center [484, 178] width 15 height 10
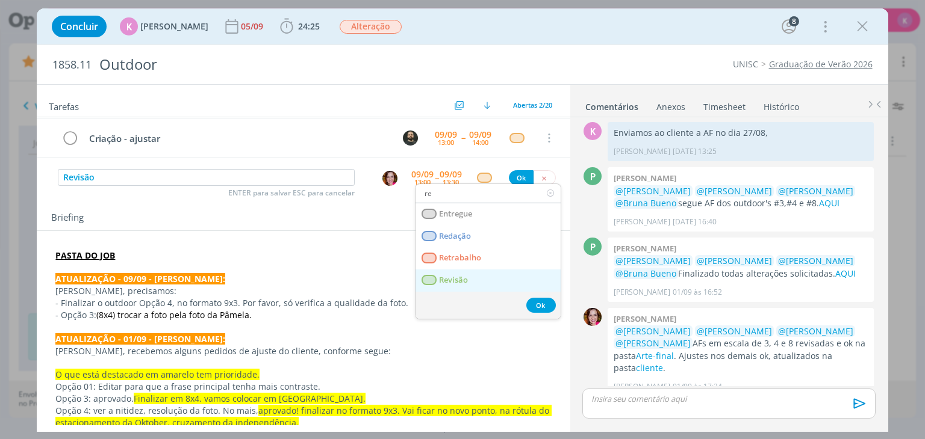
type input "re"
drag, startPoint x: 448, startPoint y: 284, endPoint x: 452, endPoint y: 275, distance: 9.7
click at [448, 284] on link "Revisão" at bounding box center [487, 281] width 145 height 22
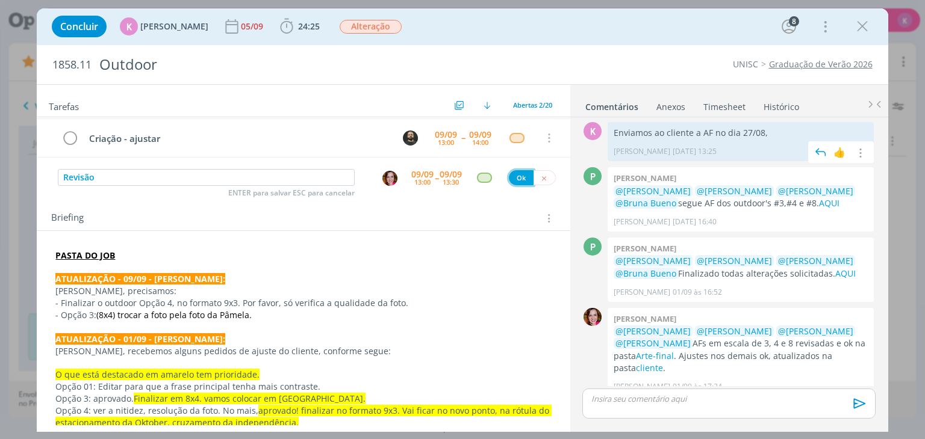
drag, startPoint x: 509, startPoint y: 178, endPoint x: 649, endPoint y: 140, distance: 144.6
click at [509, 179] on button "Ok" at bounding box center [521, 177] width 25 height 15
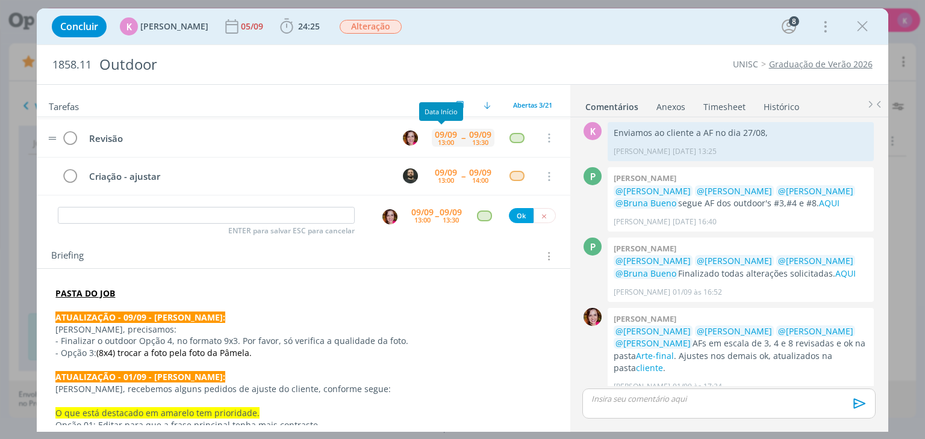
click at [439, 133] on div "09/09" at bounding box center [446, 135] width 22 height 8
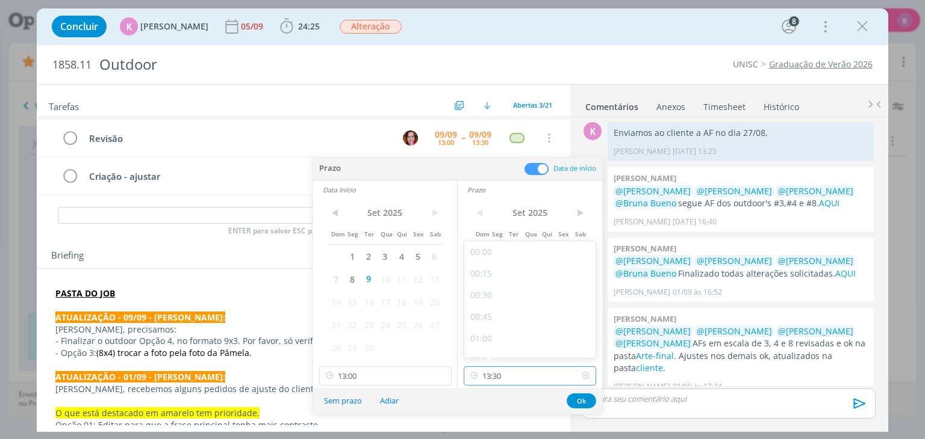
click at [524, 371] on input "13:30" at bounding box center [530, 376] width 132 height 19
click at [498, 309] on div "14:30" at bounding box center [531, 310] width 135 height 22
type input "14:30"
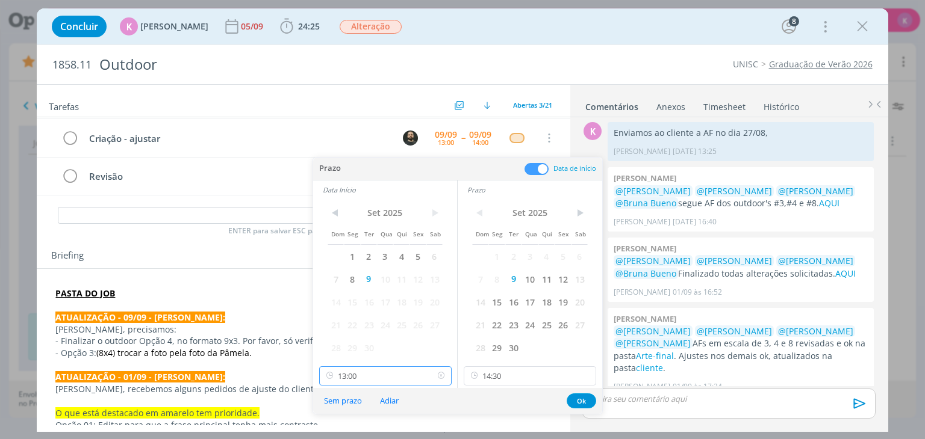
click at [377, 370] on input "13:00" at bounding box center [385, 376] width 132 height 19
click at [380, 305] on div "14:00" at bounding box center [386, 310] width 135 height 22
type input "13:00"
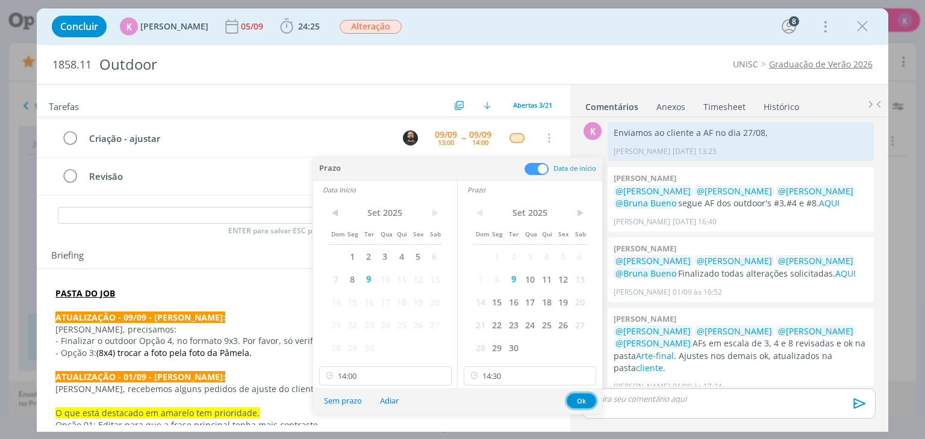
click at [574, 400] on button "Ok" at bounding box center [581, 401] width 29 height 15
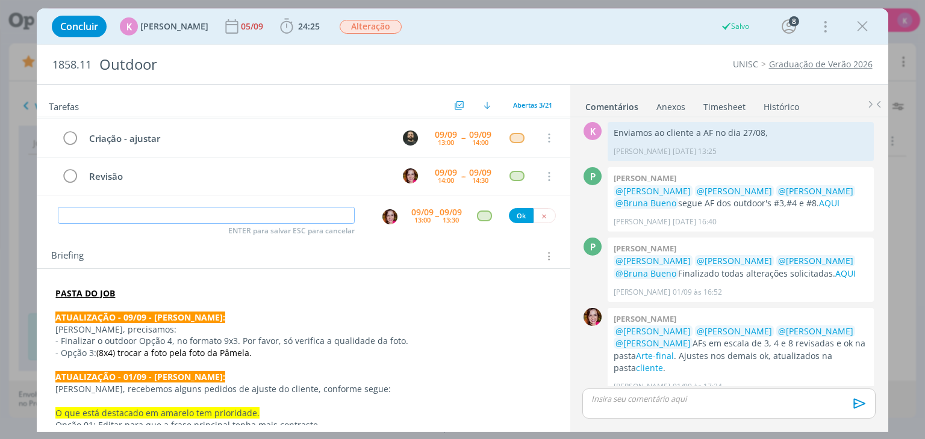
click at [247, 211] on input "dialog" at bounding box center [206, 215] width 297 height 17
click at [382, 216] on img "dialog" at bounding box center [389, 217] width 15 height 15
type input "Enviar ao cliente para aprovação"
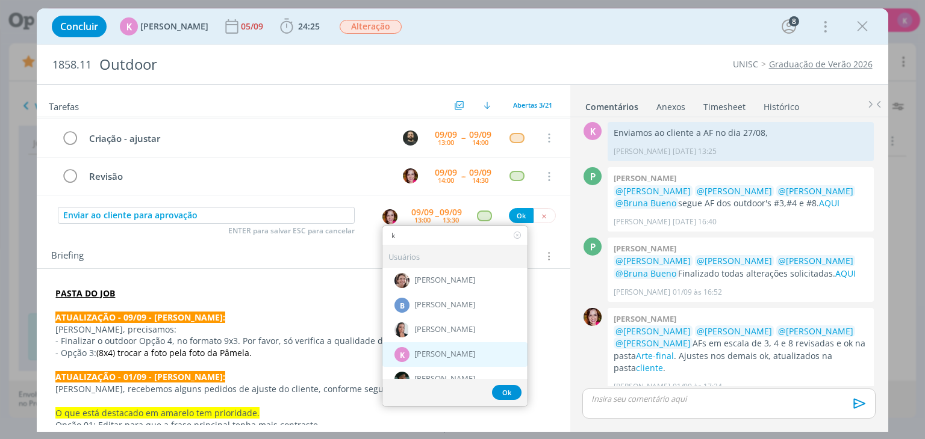
type input "k"
click at [385, 349] on div "K Karoline Arend" at bounding box center [454, 354] width 145 height 25
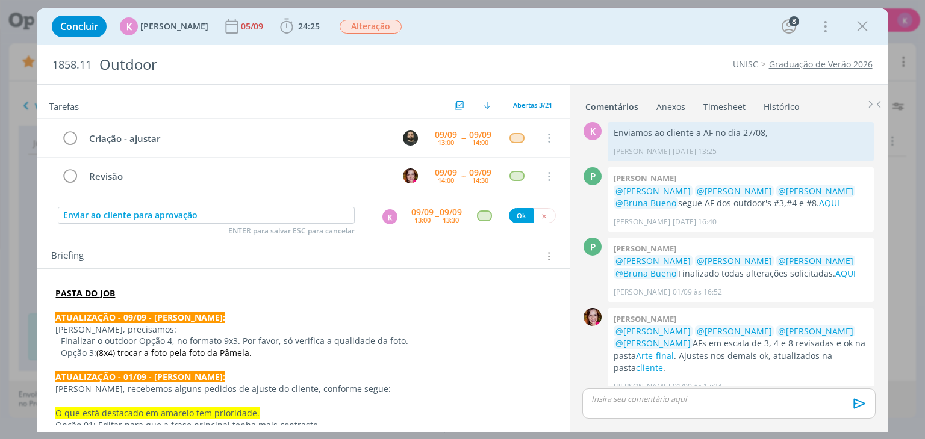
click at [435, 214] on span "--" at bounding box center [437, 215] width 4 height 11
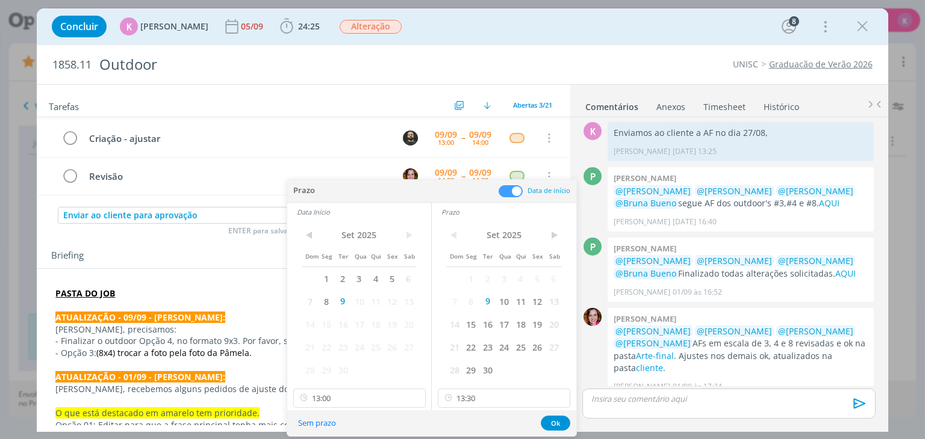
click at [511, 182] on div "Prazo Data de início" at bounding box center [431, 191] width 289 height 23
click at [509, 185] on span at bounding box center [510, 191] width 24 height 12
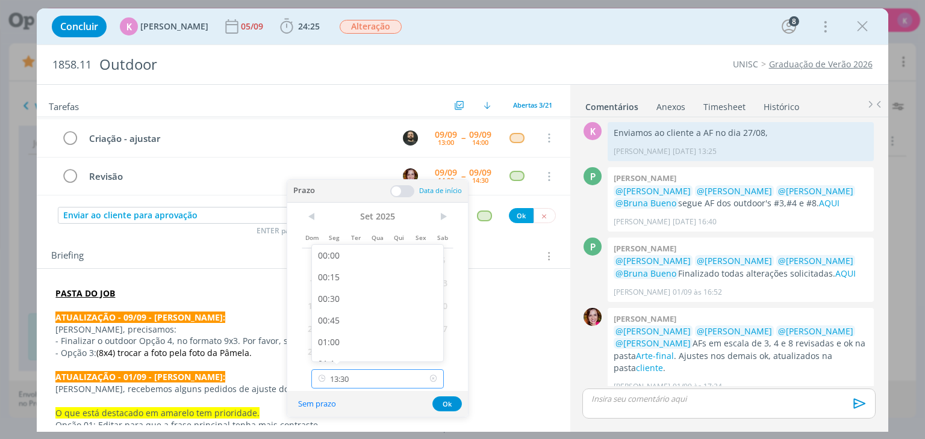
click at [368, 371] on input "13:30" at bounding box center [377, 379] width 132 height 19
drag, startPoint x: 476, startPoint y: 359, endPoint x: 459, endPoint y: 364, distance: 17.0
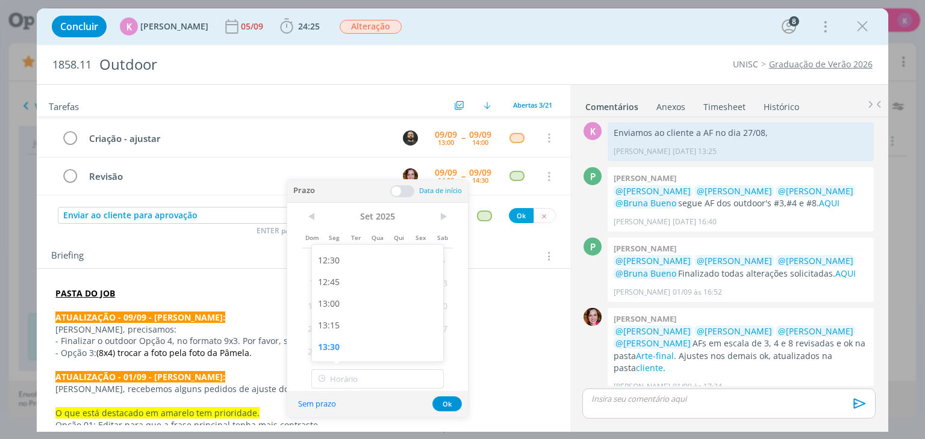
click at [473, 359] on p "dialog" at bounding box center [302, 365] width 495 height 12
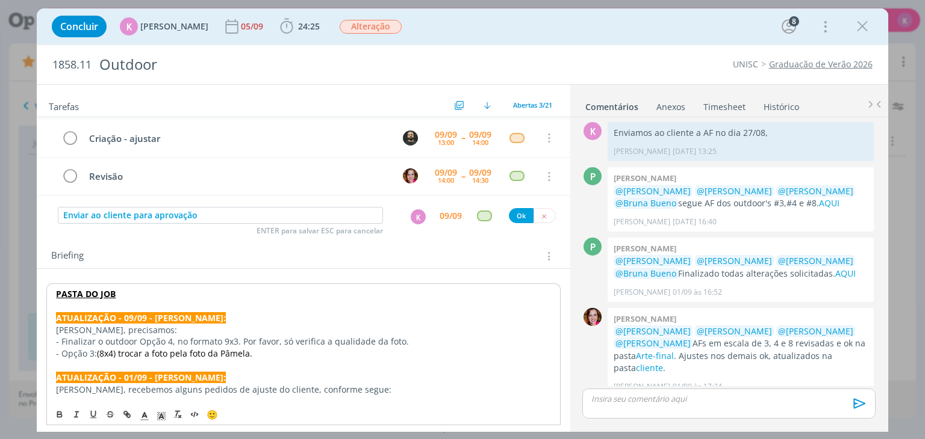
click at [445, 372] on p "ATUALIZAÇÃO - 01/09 - KAROL:" at bounding box center [303, 378] width 494 height 12
click at [479, 219] on div "dialog" at bounding box center [484, 216] width 15 height 10
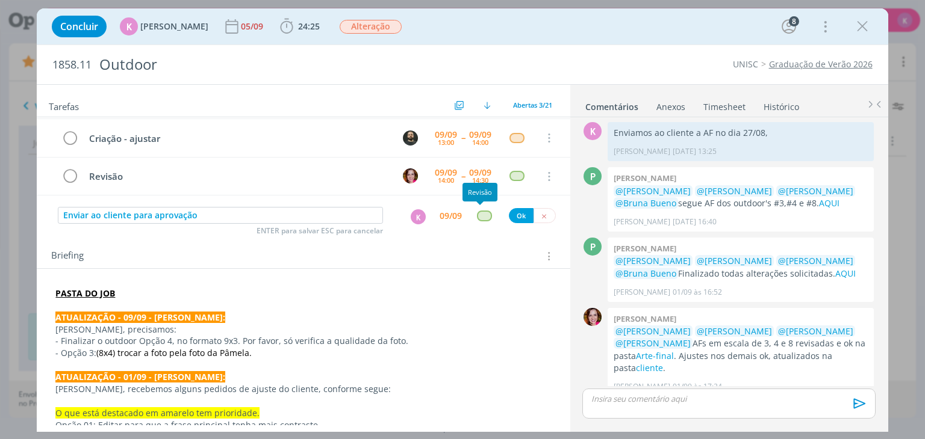
click at [479, 215] on div "dialog" at bounding box center [484, 216] width 15 height 10
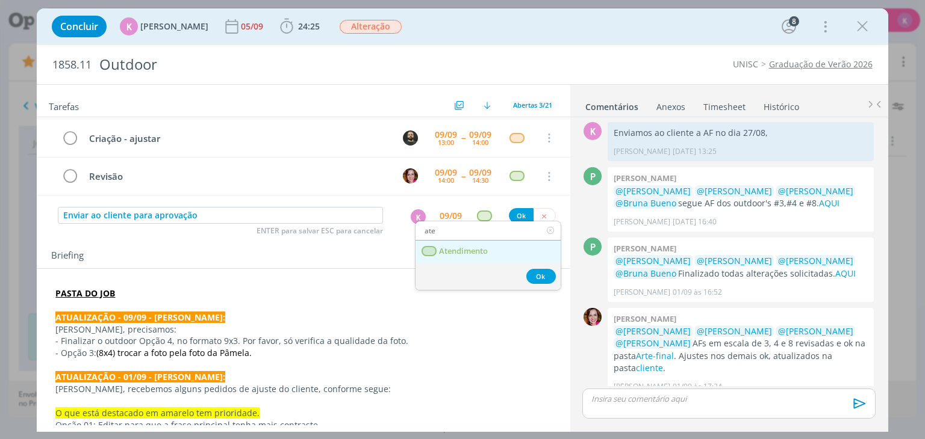
type input "ate"
click at [484, 250] on span "Atendimento" at bounding box center [463, 252] width 49 height 10
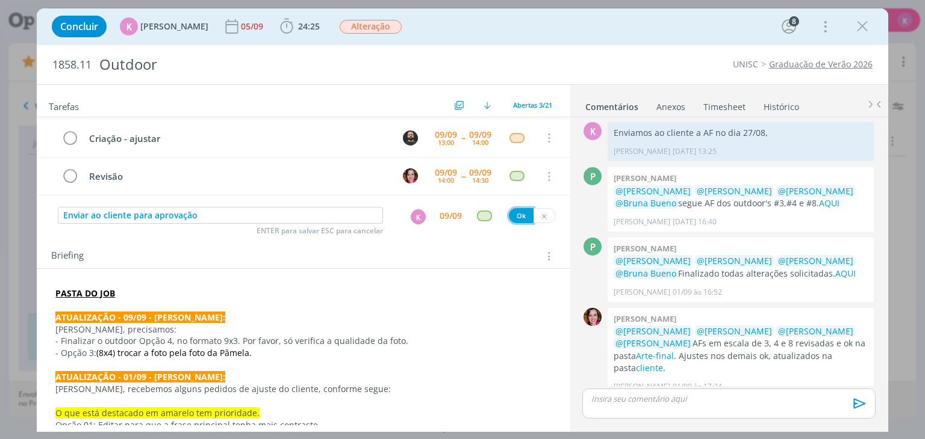
click at [513, 213] on button "Ok" at bounding box center [521, 215] width 25 height 15
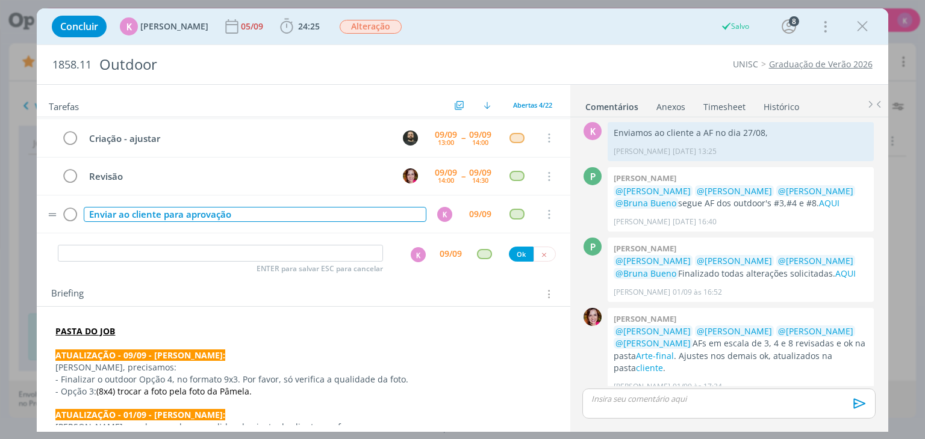
click at [139, 216] on div "Enviar ao cliente para aprovação" at bounding box center [255, 214] width 342 height 15
copy div "Enviar ao cliente para aprovação"
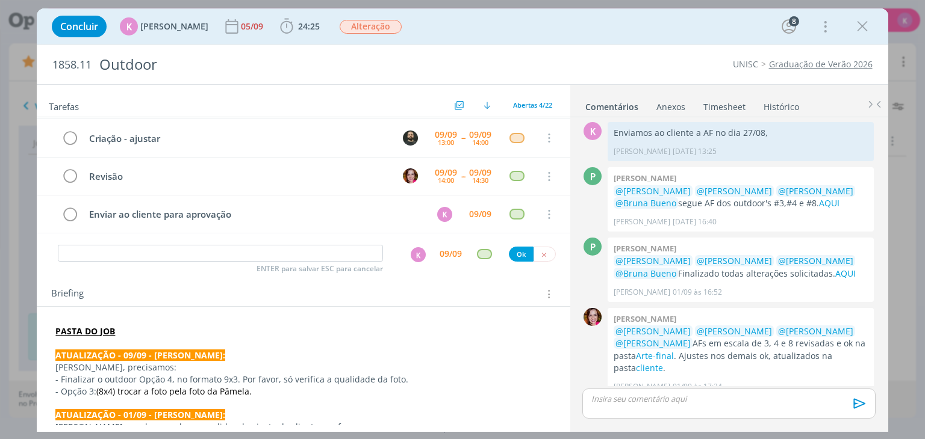
click at [113, 260] on div "ENTER para salvar ESC para cancelar" at bounding box center [220, 254] width 325 height 18
click at [115, 251] on input "dialog" at bounding box center [220, 253] width 325 height 17
paste input "Enviar ao cliente para aprovação"
click at [411, 261] on div "K" at bounding box center [418, 254] width 15 height 15
type input "Enviar ao cliente para aprovação"
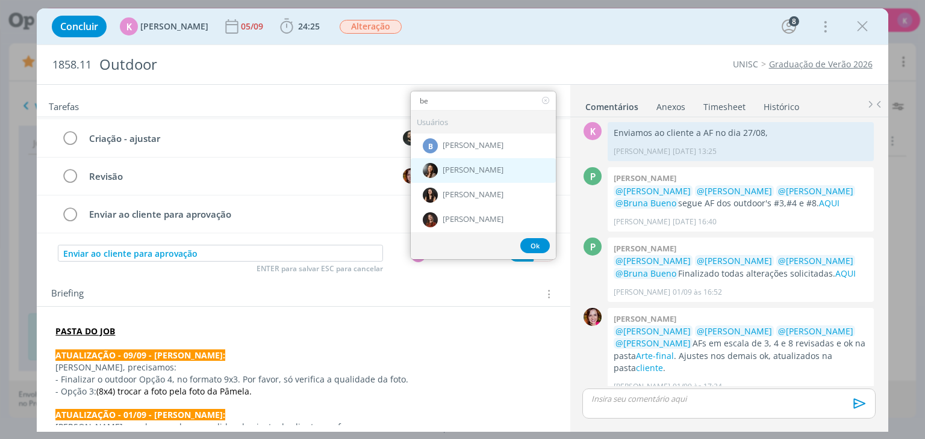
type input "be"
click at [444, 167] on span "[PERSON_NAME]" at bounding box center [472, 171] width 61 height 10
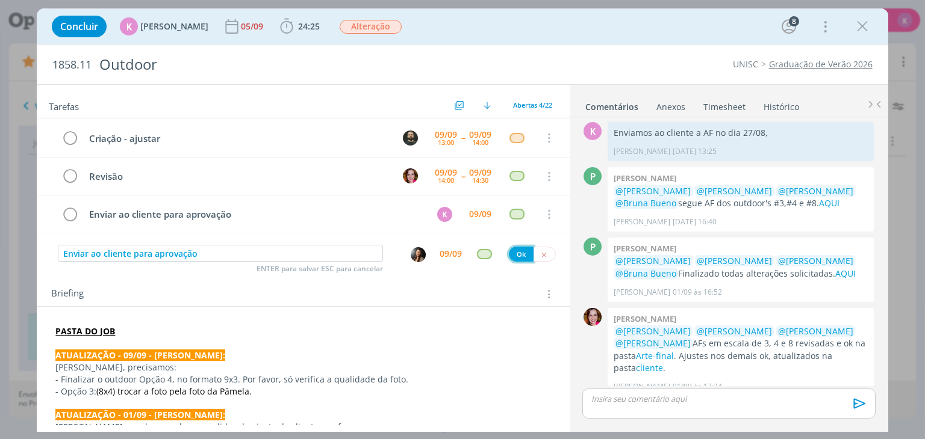
click at [511, 254] on button "Ok" at bounding box center [521, 254] width 25 height 15
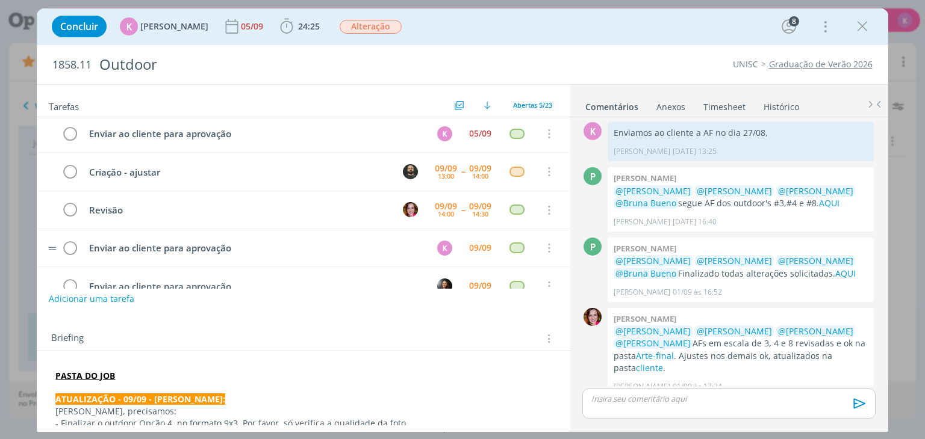
scroll to position [0, 0]
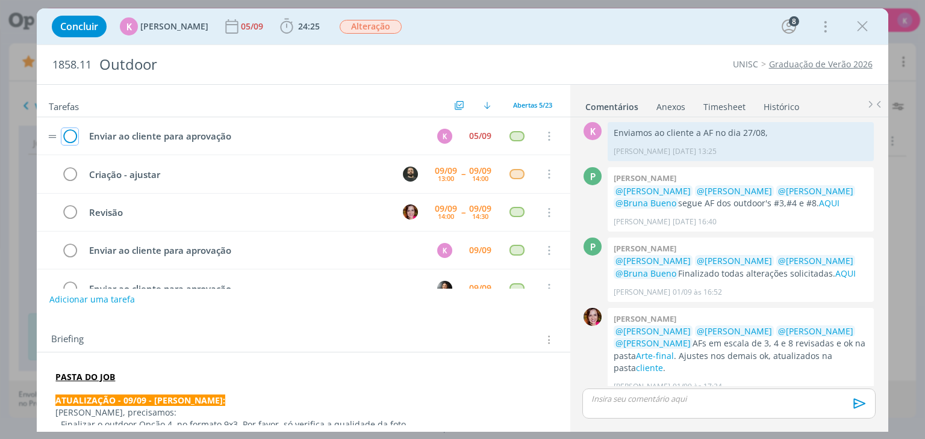
click at [66, 134] on icon "dialog" at bounding box center [69, 137] width 17 height 18
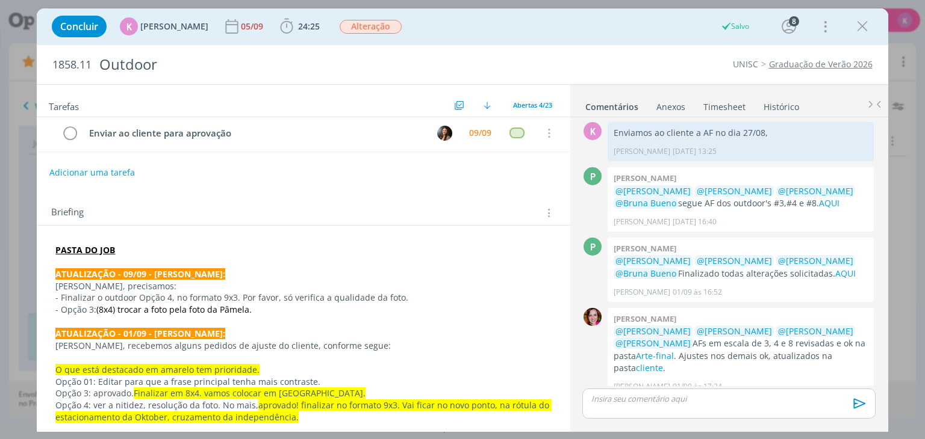
scroll to position [120, 0]
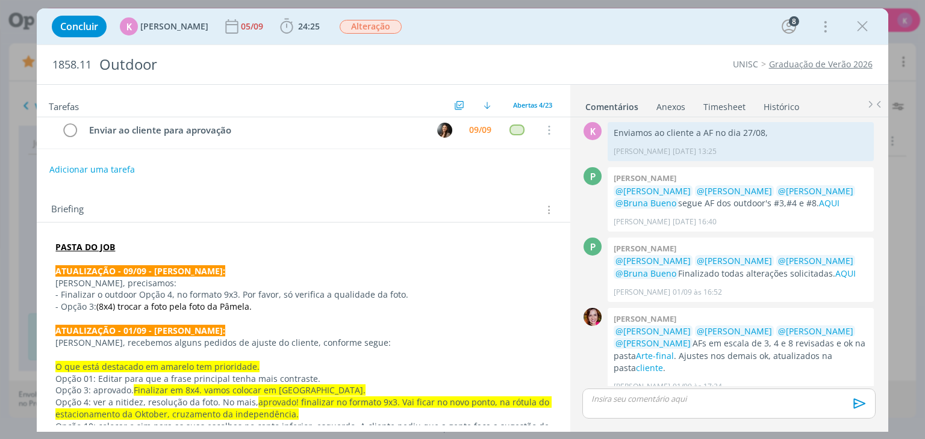
click at [710, 111] on link "Timesheet" at bounding box center [724, 104] width 43 height 17
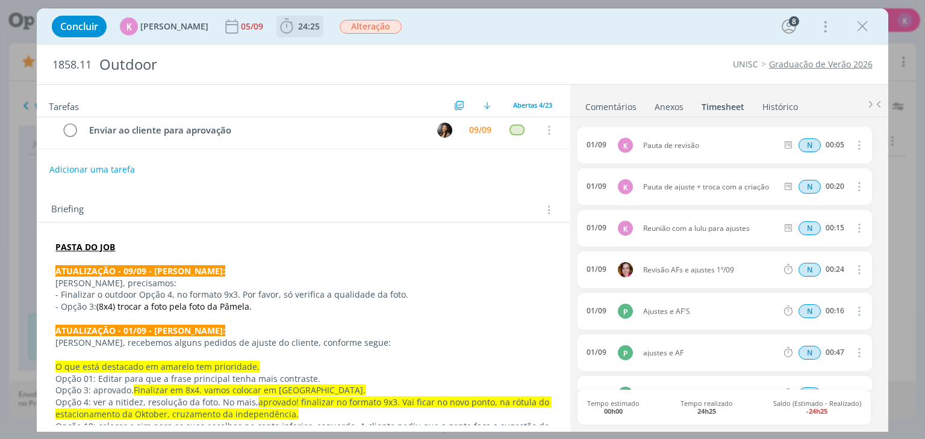
click at [308, 24] on span "24:25" at bounding box center [309, 25] width 22 height 11
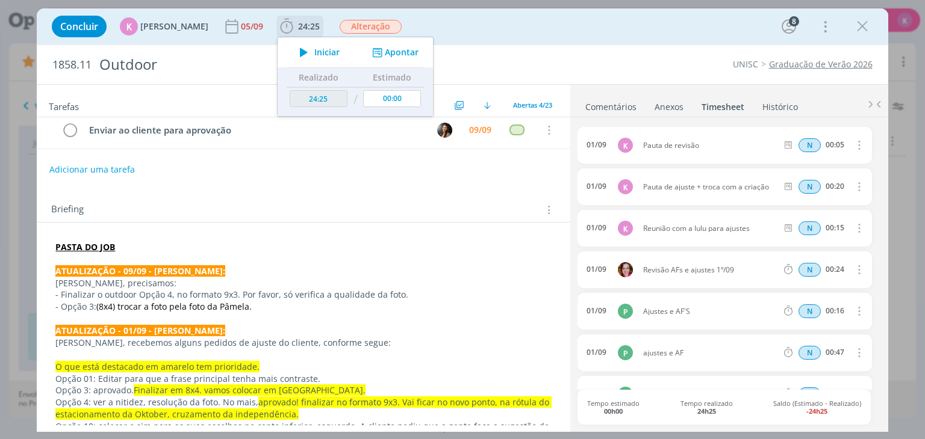
click at [385, 49] on button "Apontar" at bounding box center [394, 52] width 50 height 13
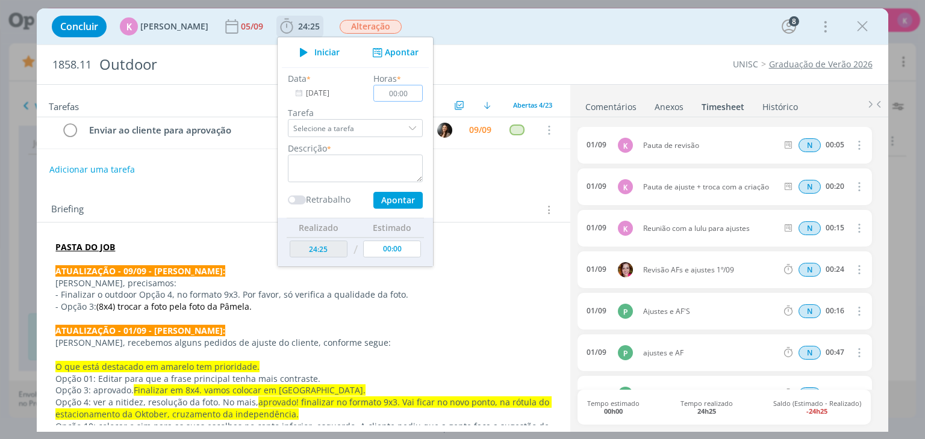
click at [402, 93] on input "00:00" at bounding box center [398, 93] width 49 height 17
type input "00:15"
click at [352, 158] on textarea "dialog" at bounding box center [355, 169] width 135 height 28
type textarea "Pauta de ajuste"
click at [393, 208] on button "Apontar" at bounding box center [397, 200] width 49 height 17
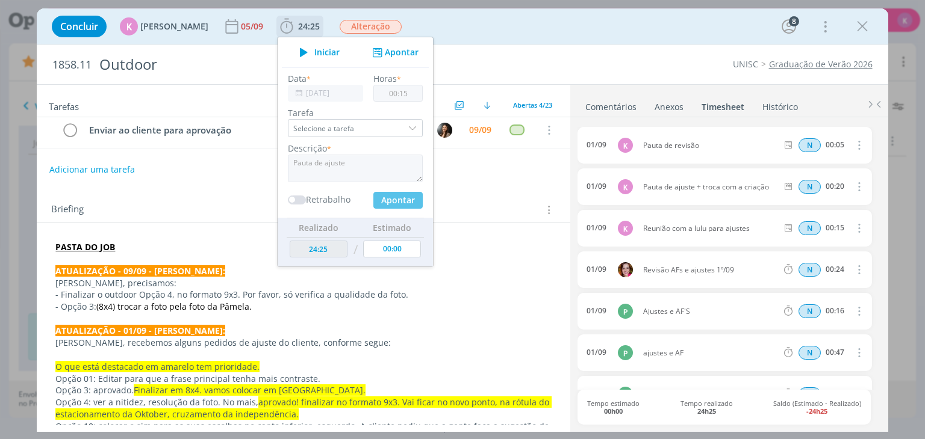
type input "24:40"
type input "00:00"
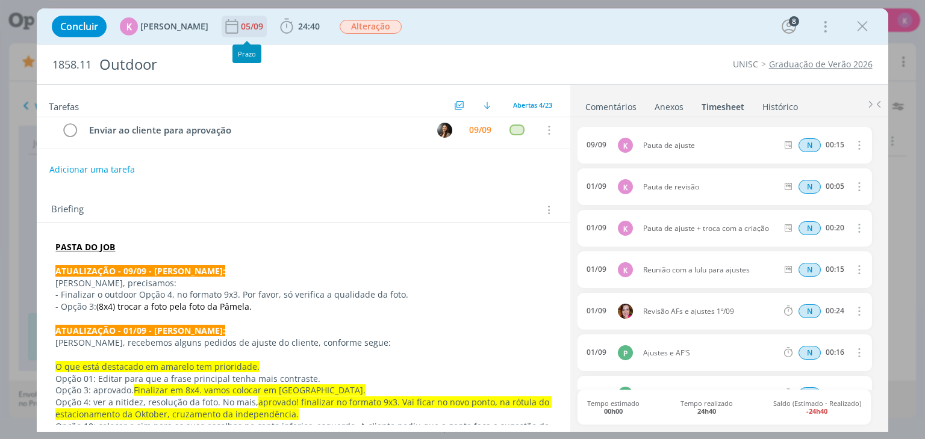
click at [246, 20] on div "05/09" at bounding box center [253, 27] width 25 height 22
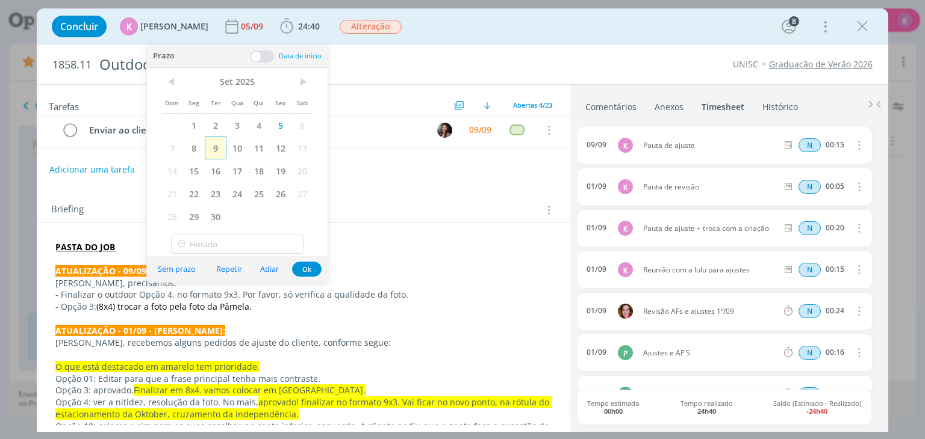
click at [214, 137] on span "9" at bounding box center [216, 148] width 22 height 23
click at [417, 193] on div "Briefing Briefings Predefinidos Versões do Briefing Ver Briefing do Projeto" at bounding box center [303, 206] width 533 height 33
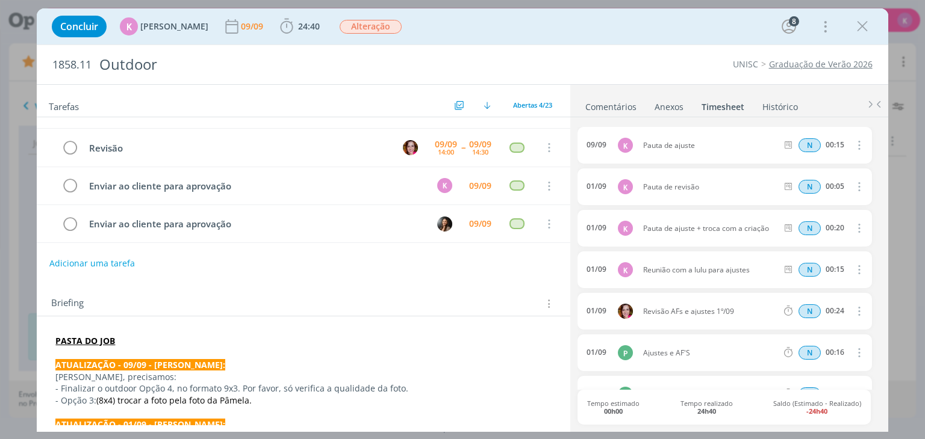
scroll to position [0, 0]
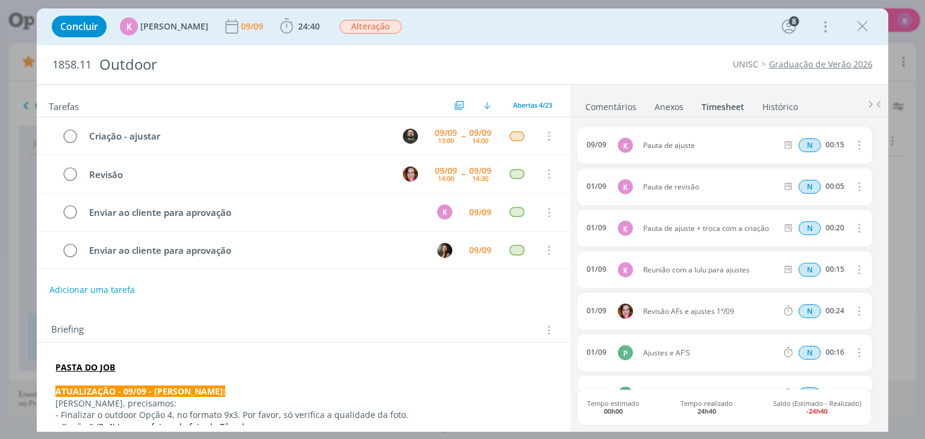
click at [789, 64] on link "Graduação de Verão 2026" at bounding box center [821, 63] width 104 height 11
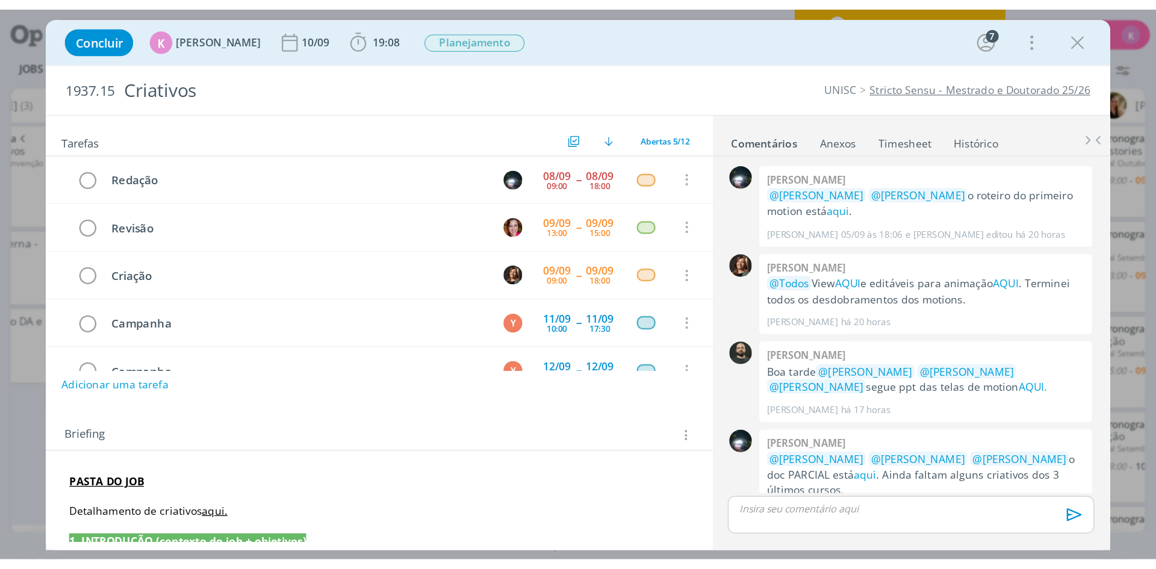
scroll to position [0, 331]
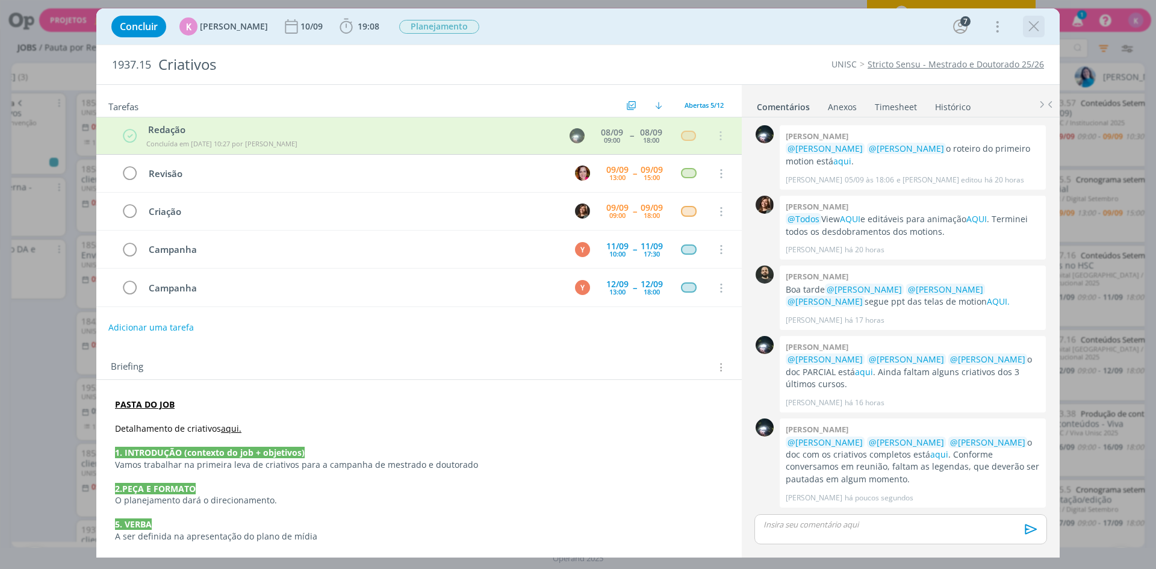
click at [924, 20] on icon "dialog" at bounding box center [1034, 26] width 18 height 18
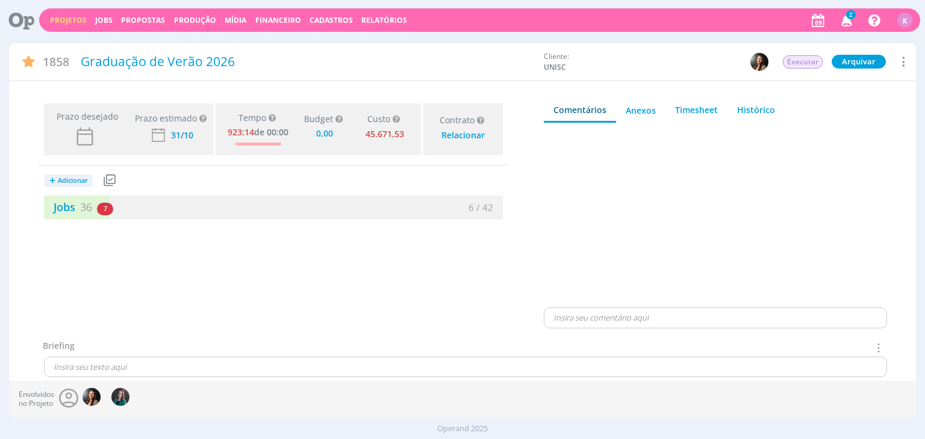
type input "0,00"
drag, startPoint x: 84, startPoint y: 200, endPoint x: 313, endPoint y: 1, distance: 304.2
click at [84, 200] on span "36" at bounding box center [86, 207] width 12 height 14
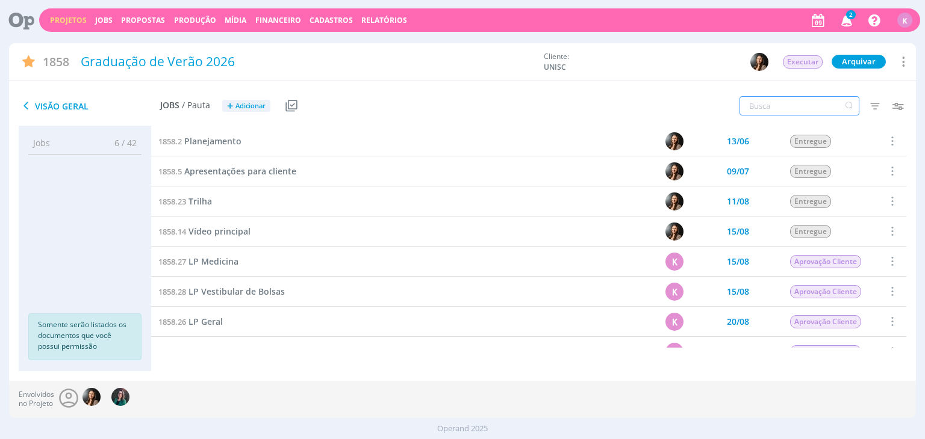
click at [753, 107] on input "text" at bounding box center [799, 105] width 120 height 19
type input "spot"
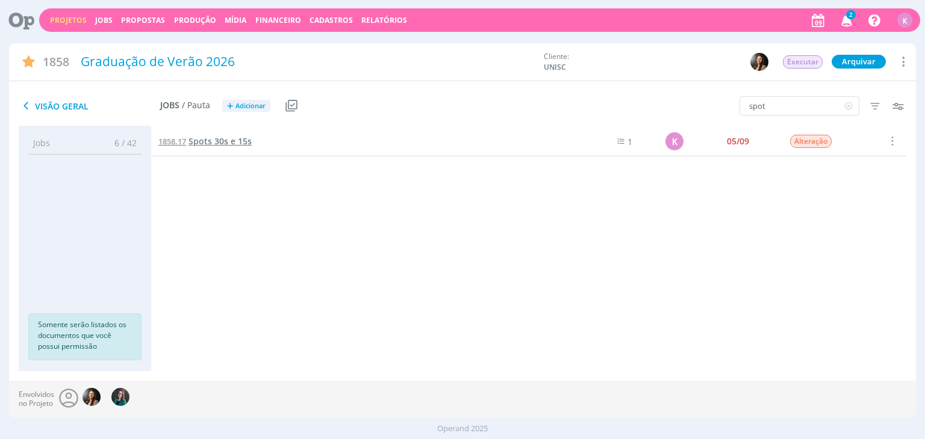
click at [220, 146] on span "Spots 30s e 15s" at bounding box center [219, 140] width 63 height 11
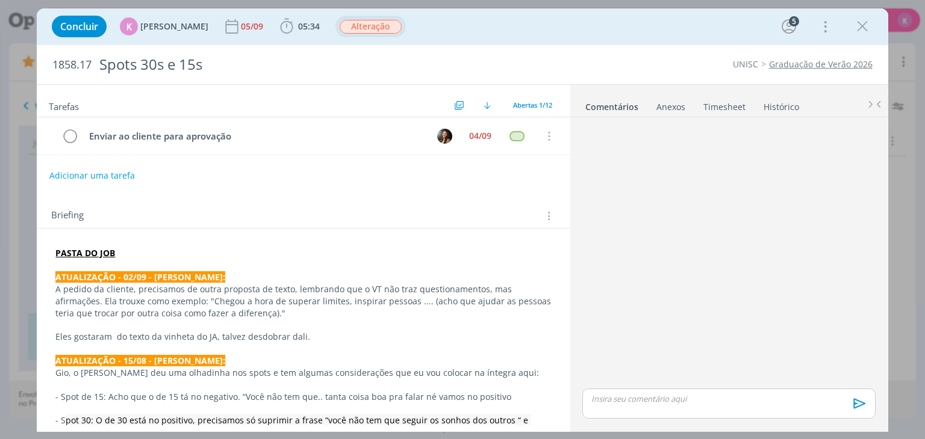
click at [353, 27] on span "Alteração" at bounding box center [371, 27] width 62 height 14
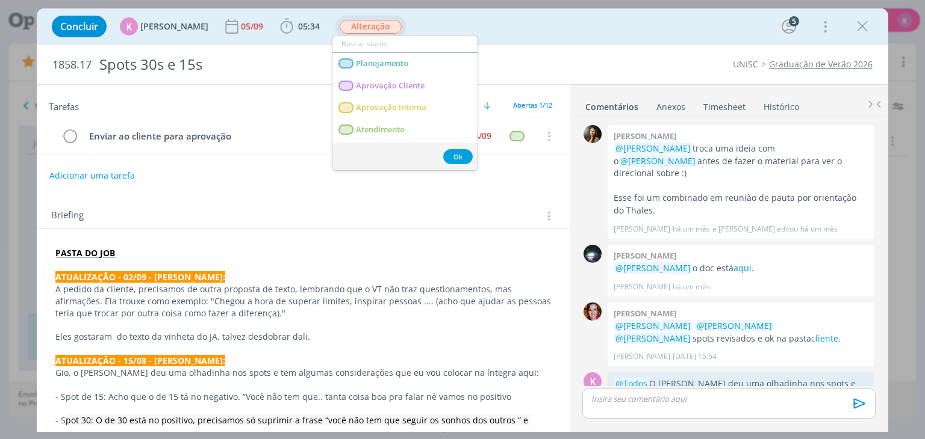
scroll to position [1237, 0]
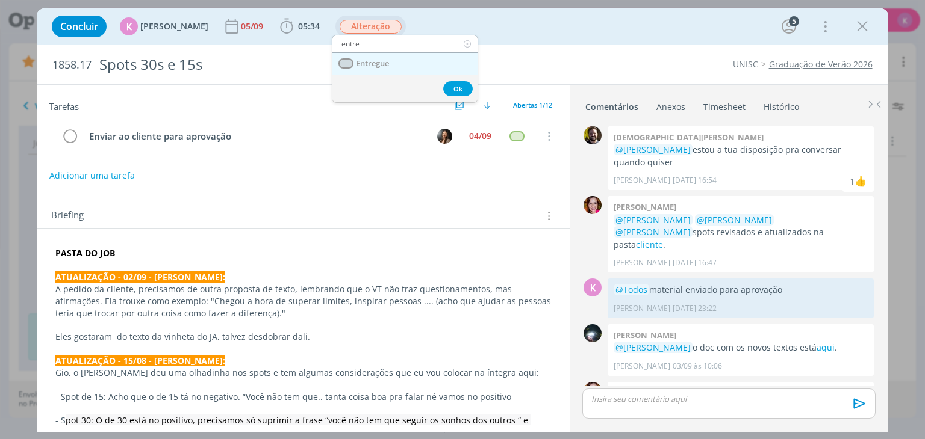
type input "entre"
click at [359, 55] on link "Entregue" at bounding box center [404, 64] width 145 height 22
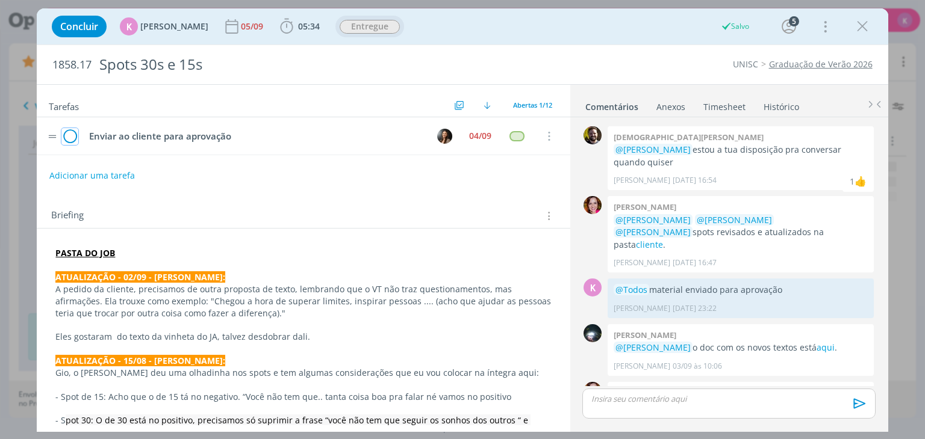
click at [73, 129] on icon "dialog" at bounding box center [69, 137] width 17 height 18
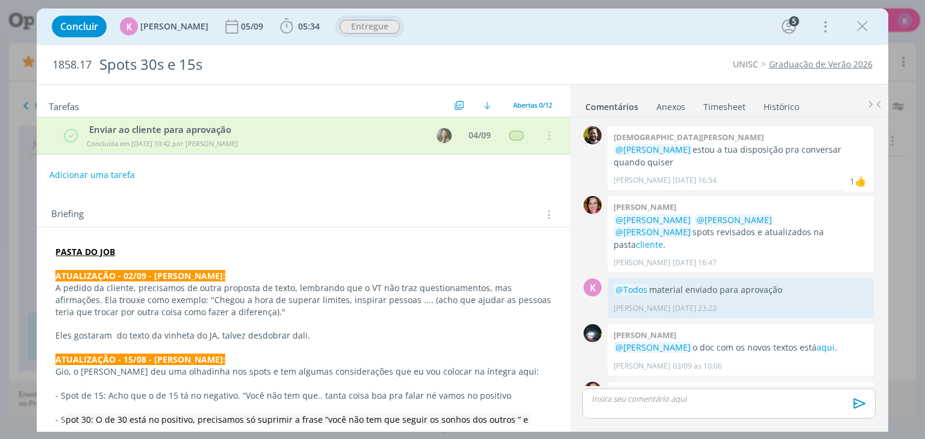
click at [703, 107] on link "Timesheet" at bounding box center [724, 104] width 43 height 17
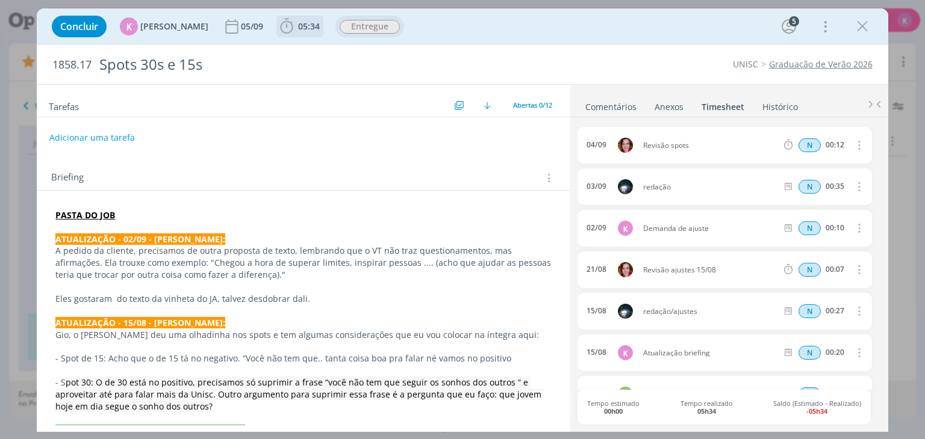
click at [298, 23] on span "05:34" at bounding box center [309, 25] width 22 height 11
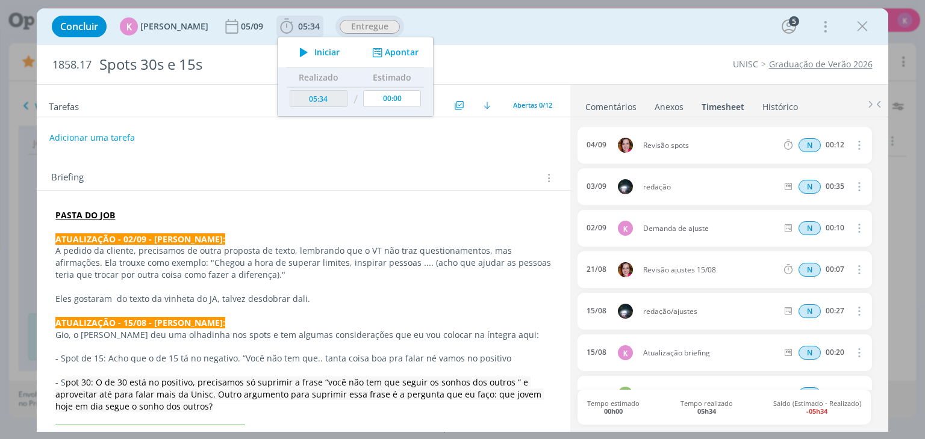
click at [388, 54] on button "Apontar" at bounding box center [394, 52] width 50 height 13
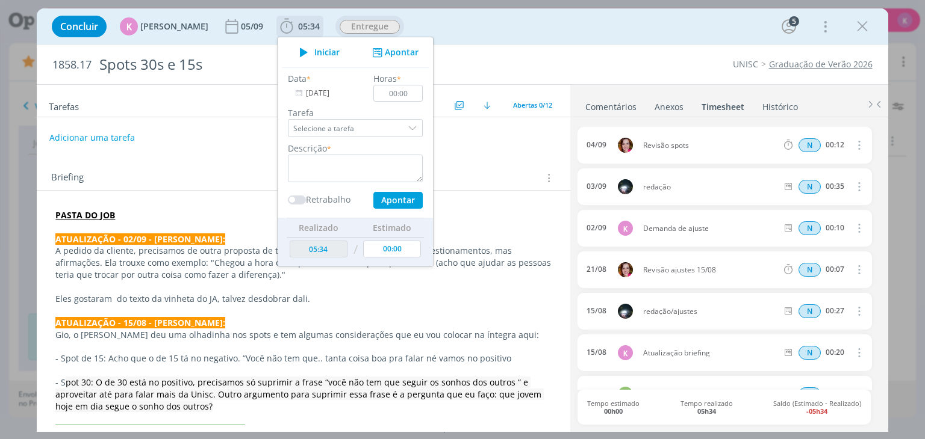
click at [310, 92] on input "[DATE]" at bounding box center [325, 93] width 75 height 17
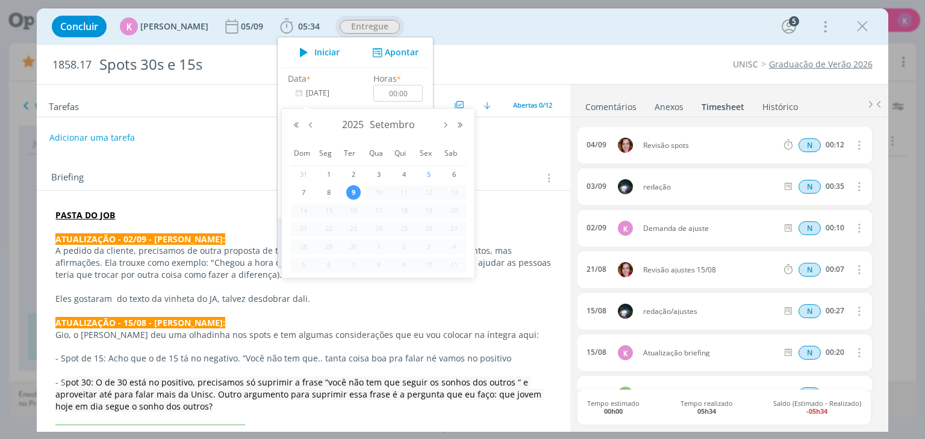
click at [426, 178] on span "5" at bounding box center [428, 174] width 14 height 14
type input "05/09/2025"
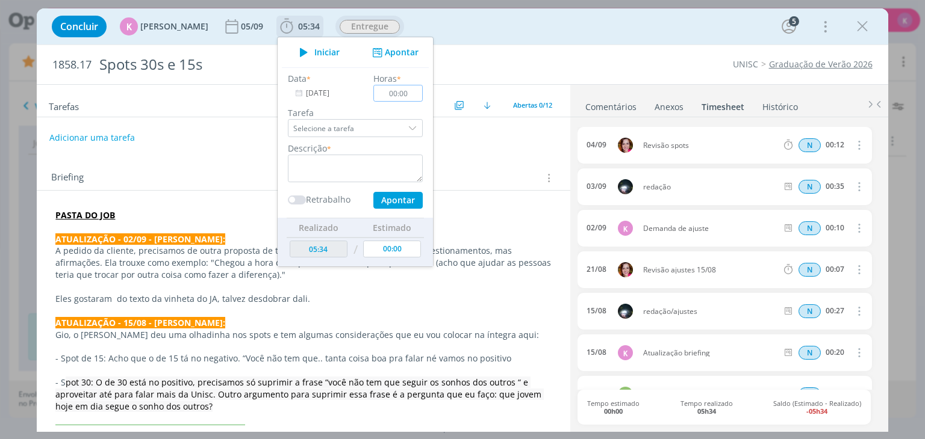
click at [407, 95] on input "00:00" at bounding box center [398, 93] width 49 height 17
type input "00:10"
click at [316, 167] on textarea "dialog" at bounding box center [355, 169] width 135 height 28
type textarea "Envio para aprovação"
click at [380, 200] on button "Apontar" at bounding box center [397, 200] width 49 height 17
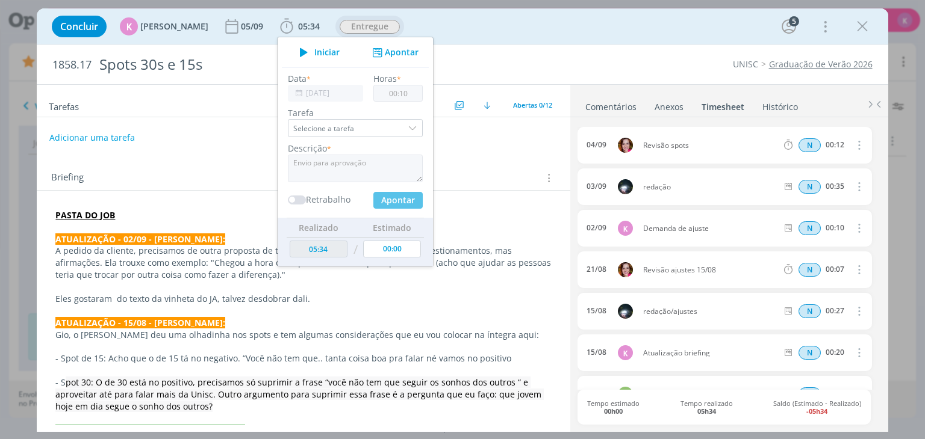
click at [616, 108] on link "Comentários" at bounding box center [611, 104] width 52 height 17
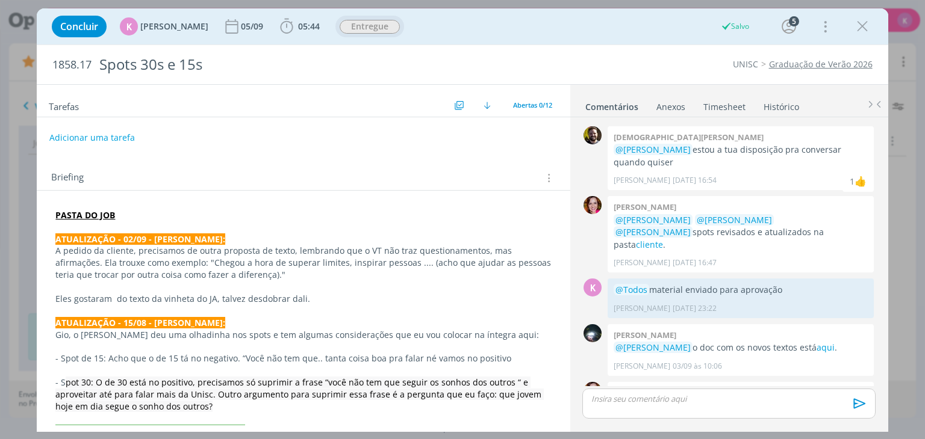
click at [674, 383] on div "0 Bruna bueno @Karoline Arend @Beatriz Luchese @Luíza Santana novos spots revis…" at bounding box center [728, 414] width 302 height 70
click at [666, 397] on p "dialog" at bounding box center [728, 399] width 273 height 11
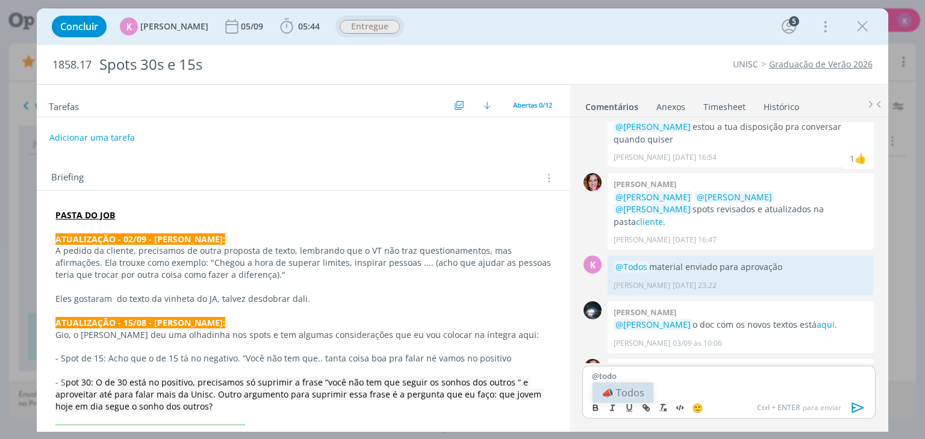
click at [627, 396] on li "📣 Todos" at bounding box center [622, 393] width 61 height 20
click at [855, 410] on icon "dialog" at bounding box center [858, 408] width 18 height 18
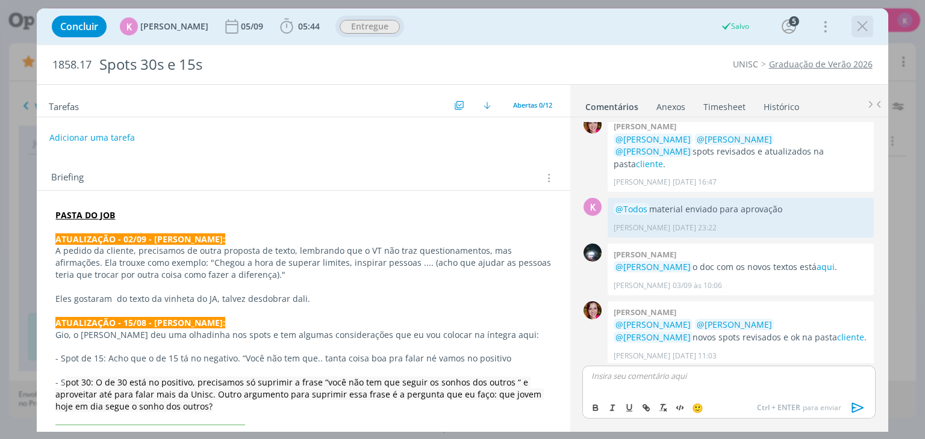
click at [860, 30] on icon "dialog" at bounding box center [862, 26] width 18 height 18
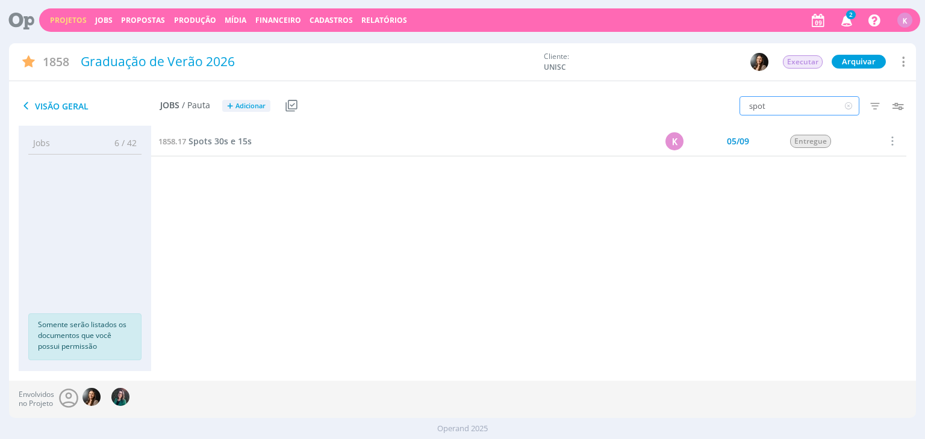
click at [786, 111] on input "spot" at bounding box center [799, 105] width 120 height 19
type input "anúncio"
click at [255, 146] on span "Anúncios de jornal" at bounding box center [226, 140] width 77 height 11
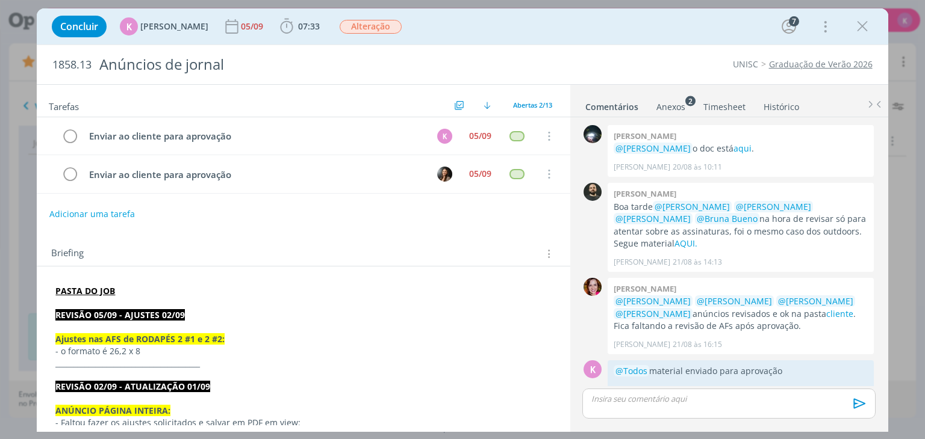
scroll to position [556, 0]
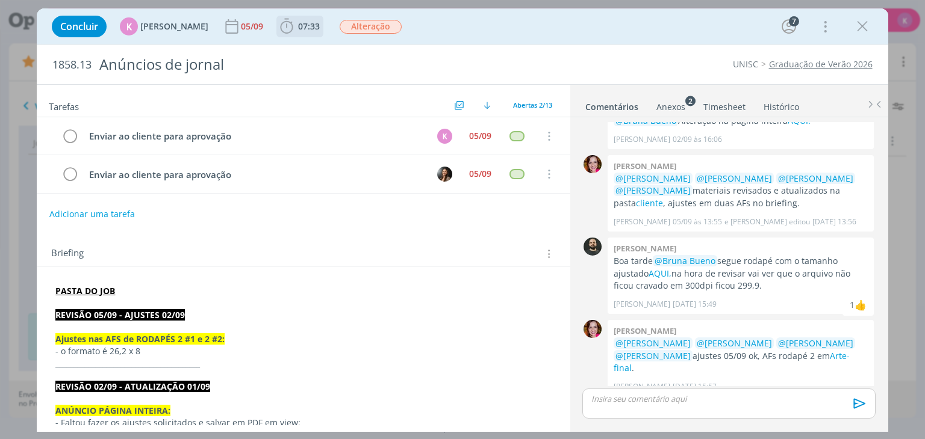
click at [306, 27] on span "07:33" at bounding box center [309, 25] width 22 height 11
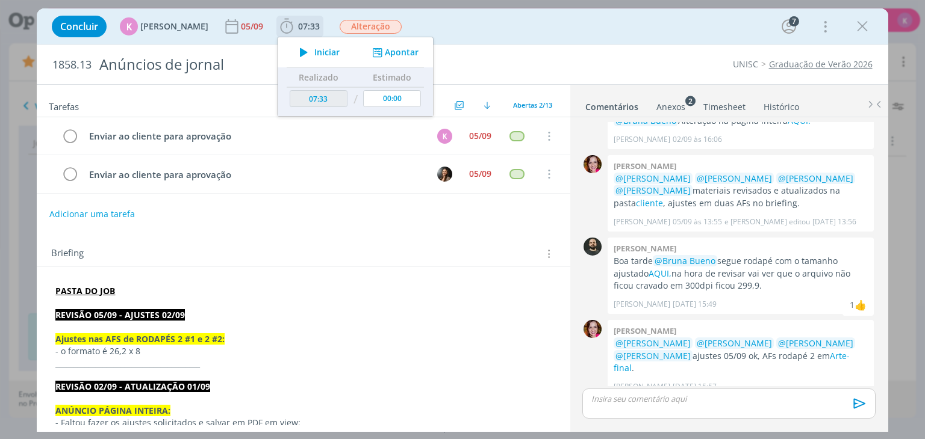
click at [402, 57] on button "Apontar" at bounding box center [394, 52] width 50 height 13
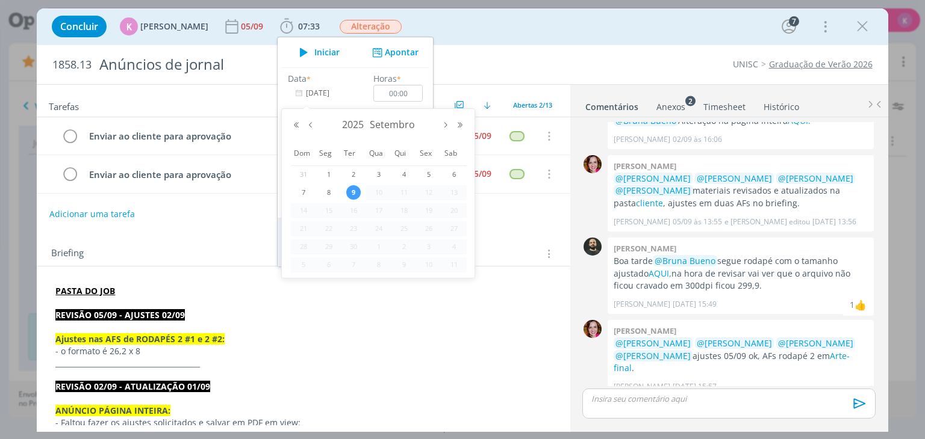
drag, startPoint x: 331, startPoint y: 94, endPoint x: 395, endPoint y: 111, distance: 66.0
click at [331, 94] on input "[DATE]" at bounding box center [325, 93] width 75 height 17
click at [430, 168] on span "5" at bounding box center [428, 174] width 14 height 14
type input "[DATE]"
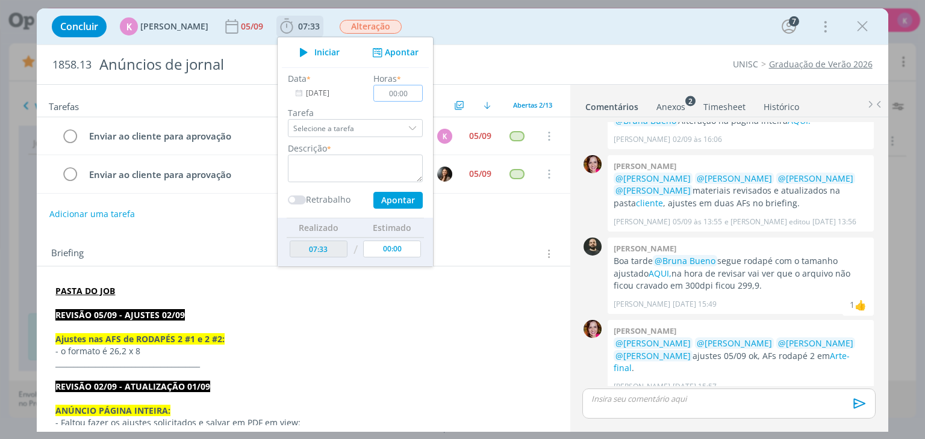
click at [403, 91] on input "00:00" at bounding box center [398, 93] width 49 height 17
type input "00:10"
click at [373, 171] on textarea "dialog" at bounding box center [355, 169] width 135 height 28
type textarea "Envio para aprovação"
click at [373, 195] on button "Apontar" at bounding box center [397, 200] width 49 height 17
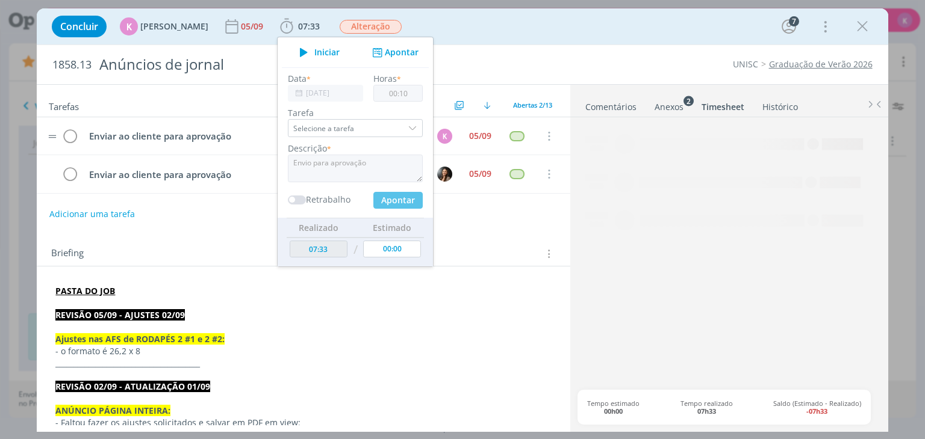
type input "07:43"
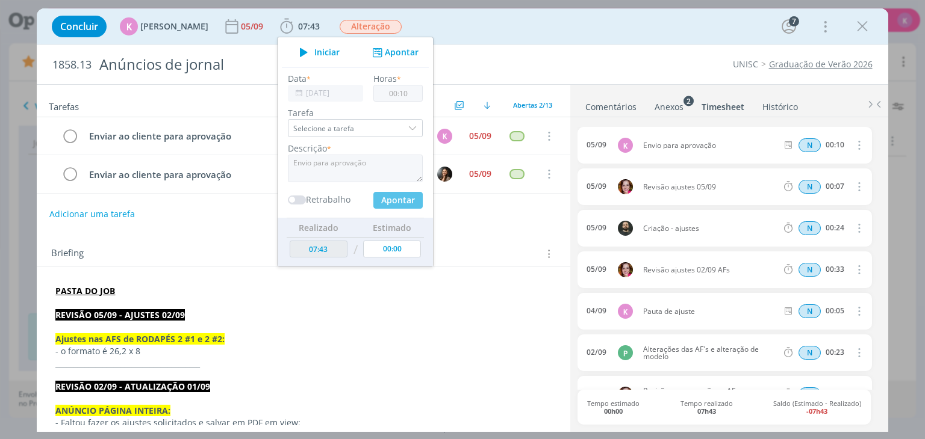
type input "[DATE]"
type input "00:00"
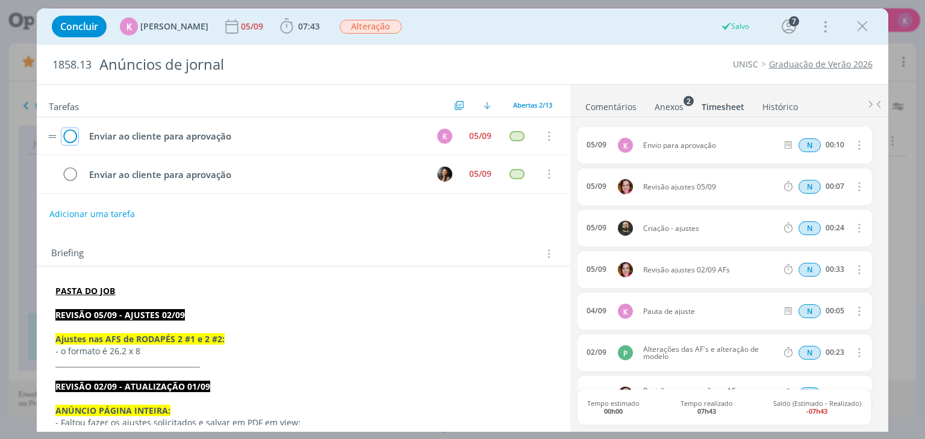
click at [72, 133] on icon "dialog" at bounding box center [69, 137] width 17 height 18
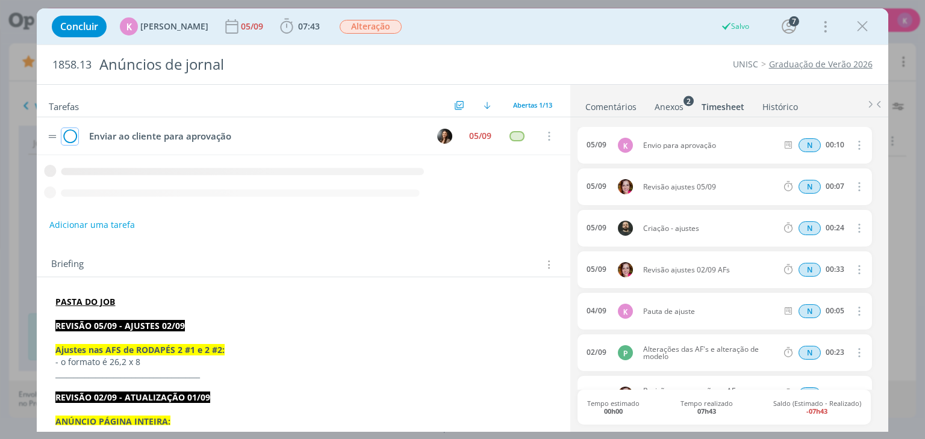
click at [72, 135] on icon "dialog" at bounding box center [69, 137] width 17 height 18
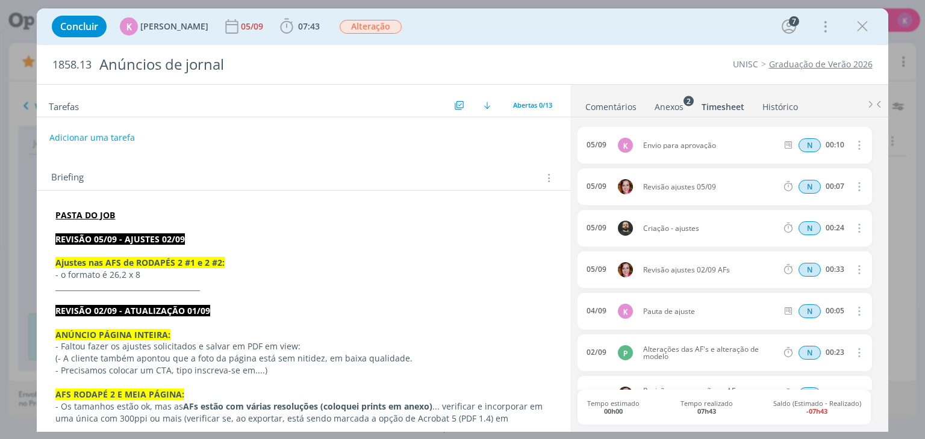
scroll to position [361, 0]
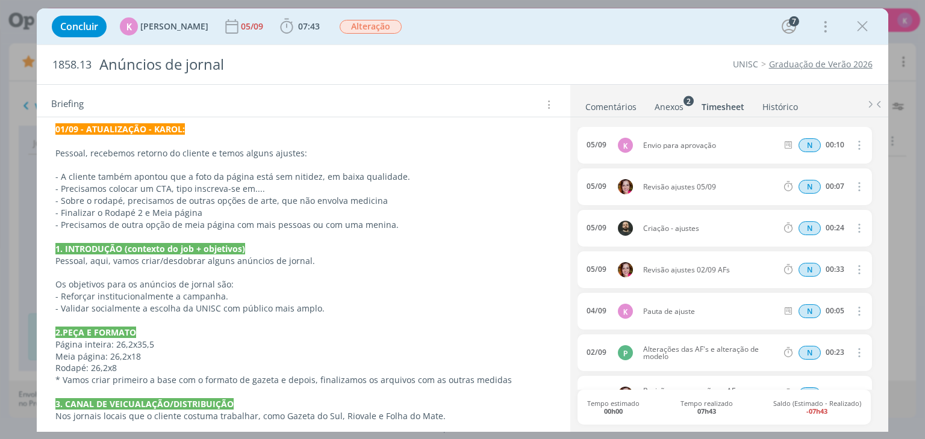
click at [152, 126] on strong "01/09 - ATUALIZAÇÃO - KAROL:" at bounding box center [119, 128] width 129 height 11
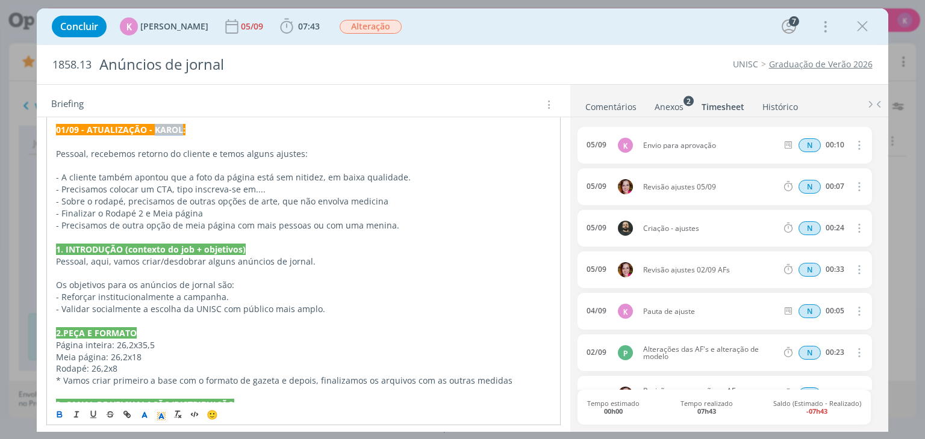
click at [152, 126] on strong "01/09 - ATUALIZAÇÃO - KAROL:" at bounding box center [120, 129] width 129 height 11
copy strong "01/09 - ATUALIZAÇÃO - KAROL:"
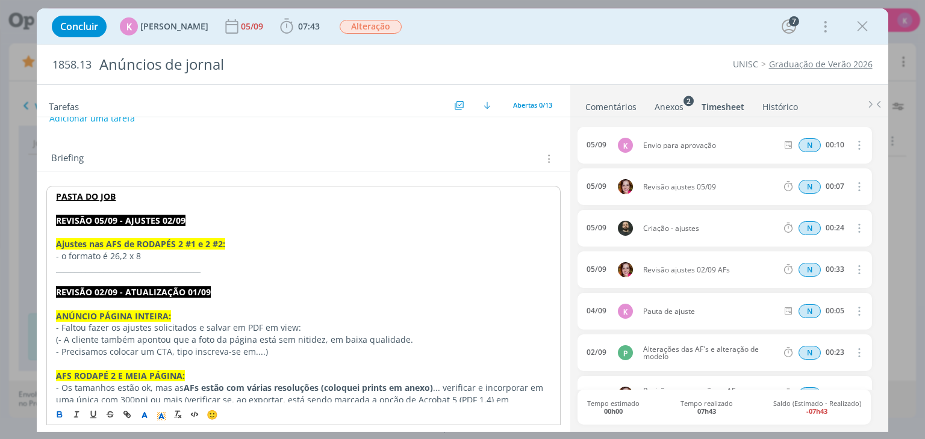
scroll to position [0, 0]
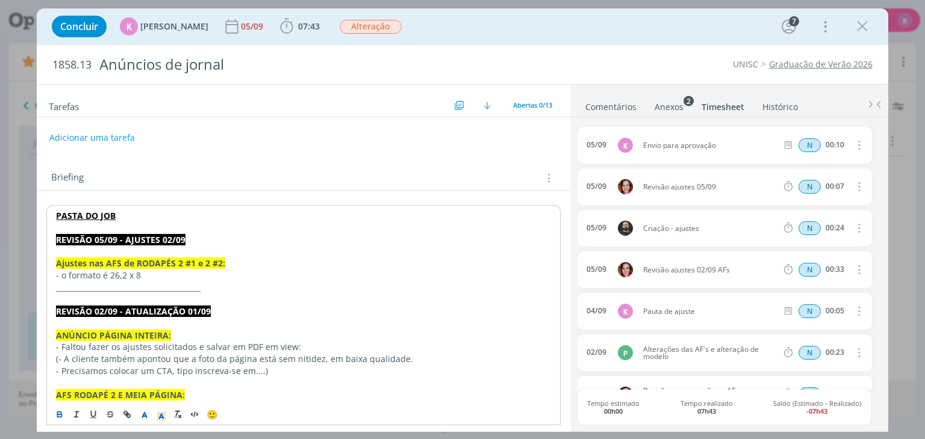
click at [106, 225] on p "dialog" at bounding box center [303, 228] width 494 height 12
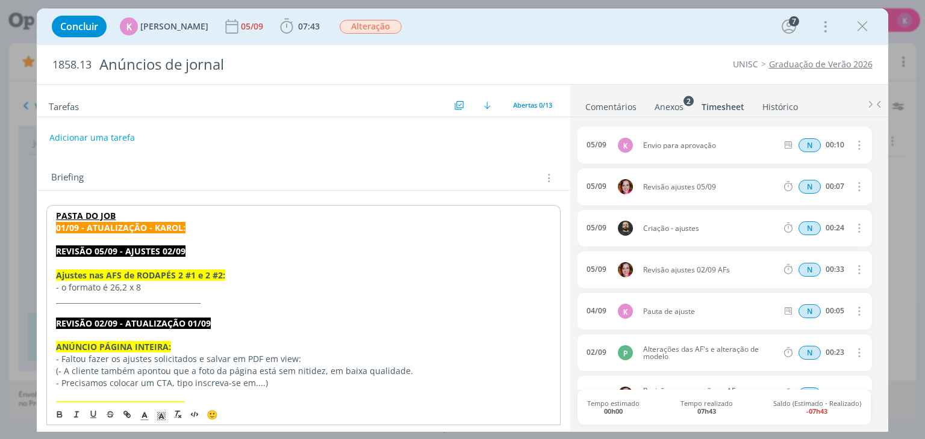
click at [144, 216] on p "PASTA DO JOB" at bounding box center [303, 216] width 494 height 12
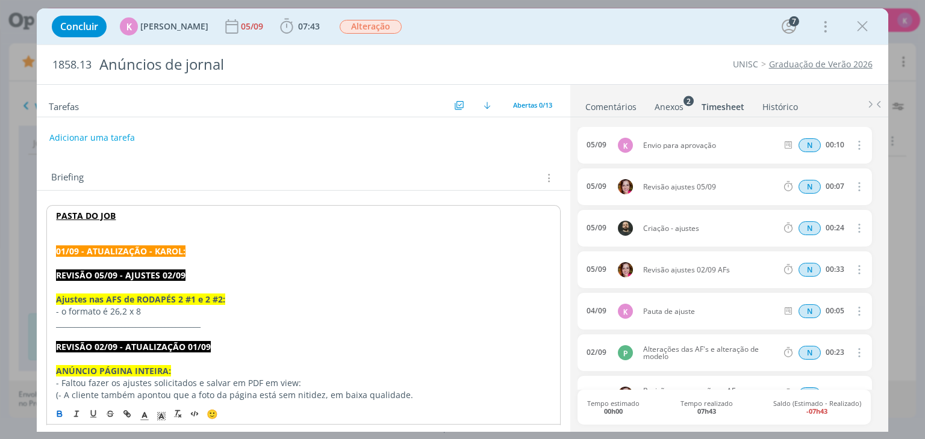
click at [117, 265] on p "dialog" at bounding box center [303, 264] width 494 height 12
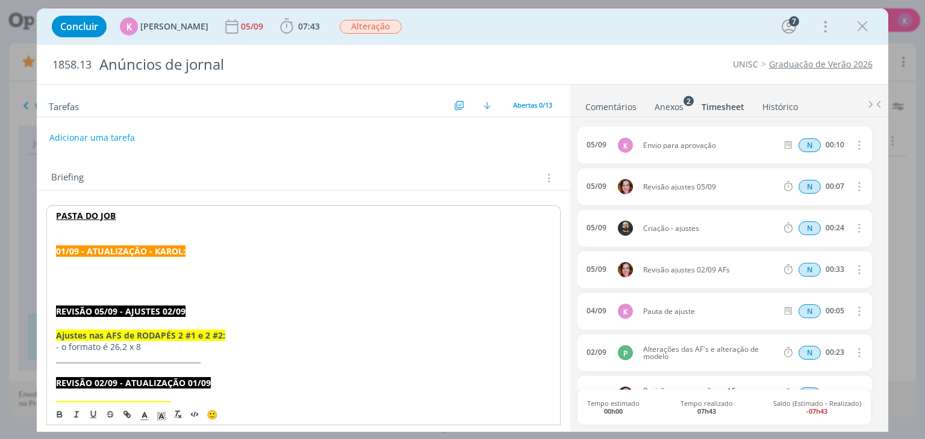
click at [82, 291] on p "dialog" at bounding box center [303, 288] width 494 height 12
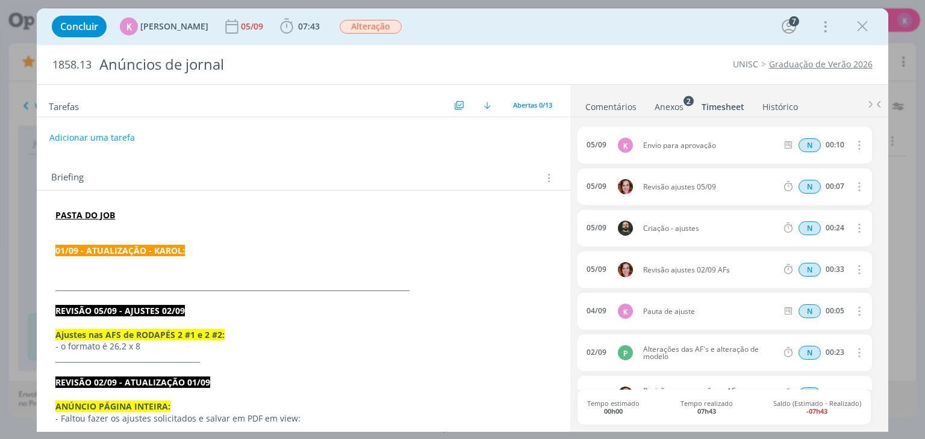
click at [152, 258] on p "dialog" at bounding box center [302, 263] width 495 height 12
click at [66, 249] on strong "01/09 - ATUALIZAÇÃO - KAROL:" at bounding box center [119, 250] width 129 height 11
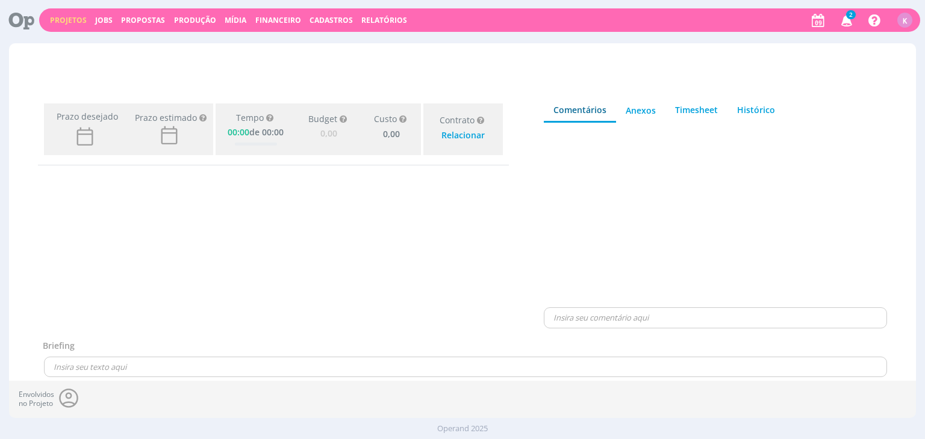
type input "0,00"
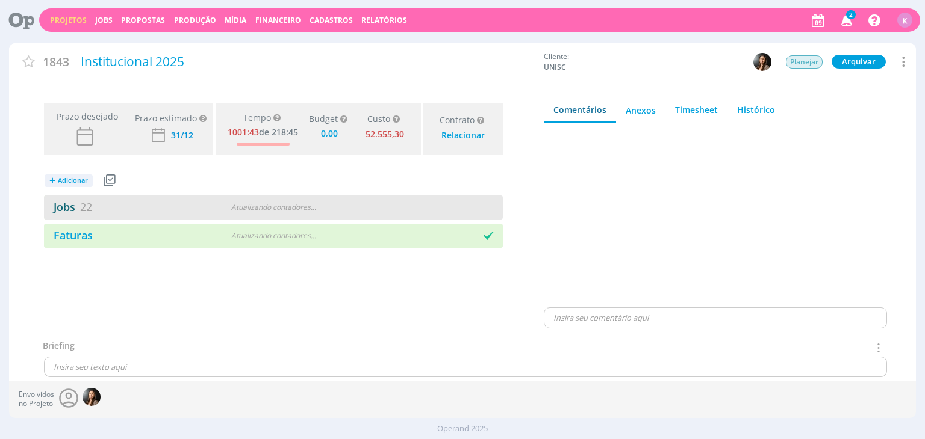
click at [78, 200] on link "Jobs 22" at bounding box center [68, 207] width 48 height 14
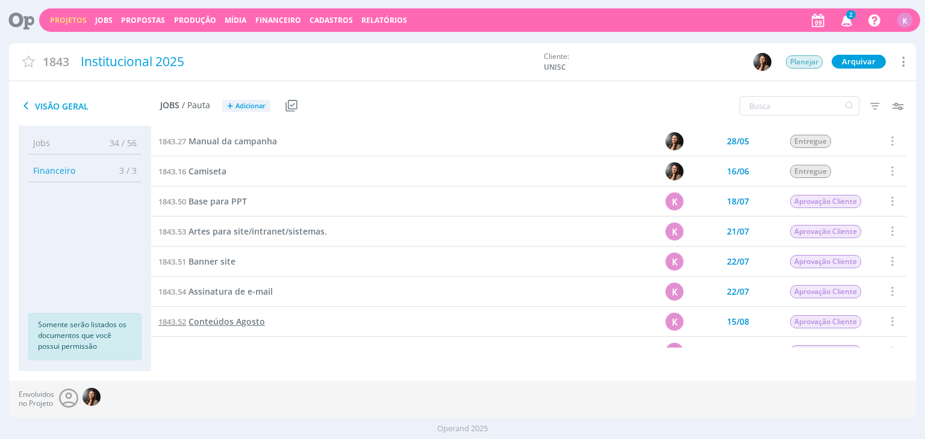
click at [234, 318] on span "Conteúdos Agosto" at bounding box center [226, 321] width 76 height 11
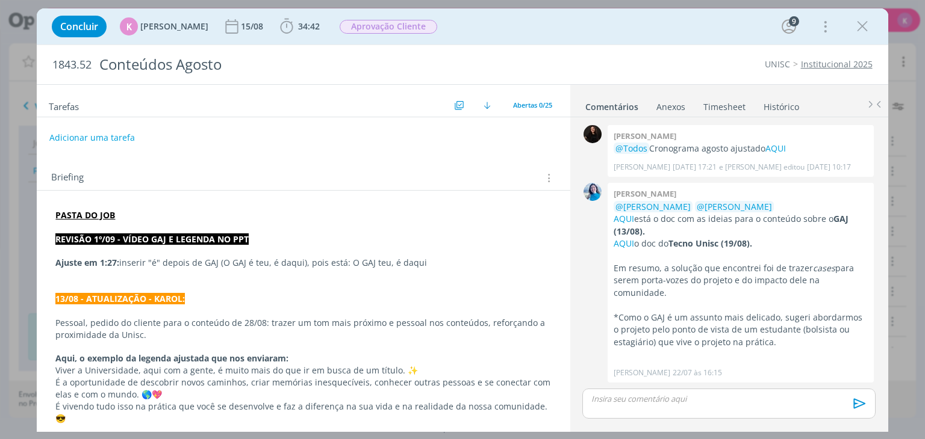
scroll to position [1492, 0]
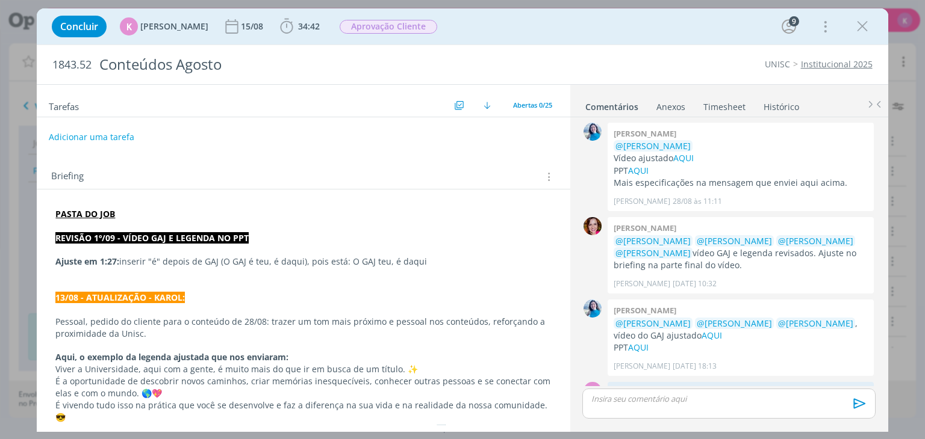
click at [101, 138] on button "Adicionar uma tarefa" at bounding box center [91, 137] width 85 height 20
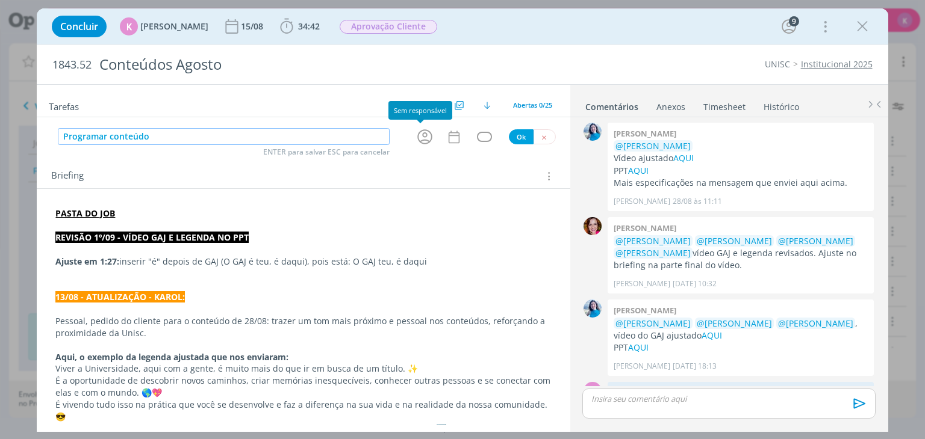
click at [418, 140] on icon "dialog" at bounding box center [424, 137] width 19 height 19
type input "Programar conteúdo"
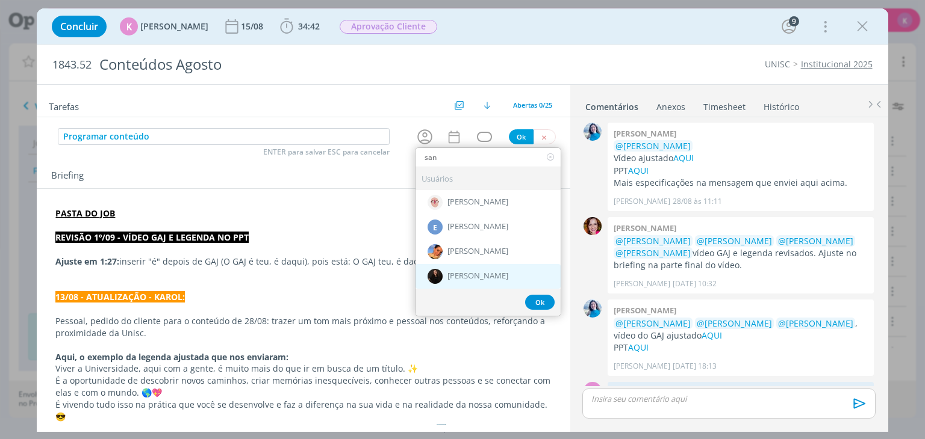
type input "san"
click at [461, 268] on div "[PERSON_NAME]" at bounding box center [487, 276] width 145 height 25
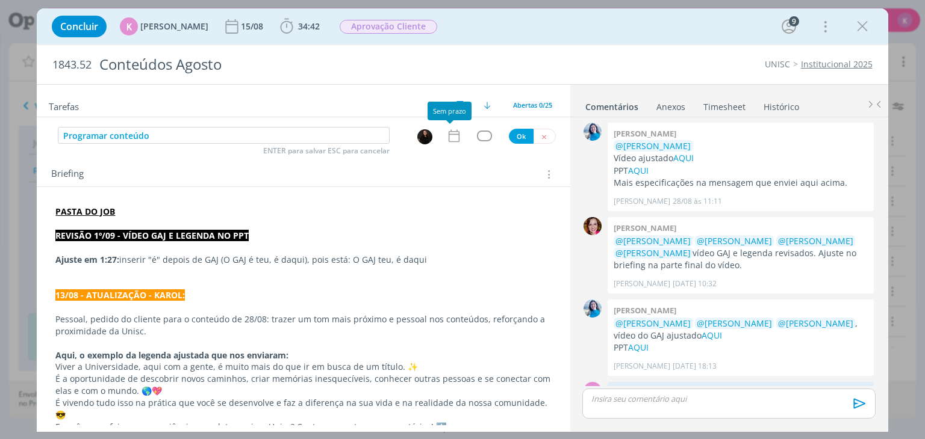
click at [444, 144] on div "Programar conteúdo ENTER para salvar ESC para cancelar Ok" at bounding box center [303, 136] width 533 height 18
click at [450, 135] on icon "dialog" at bounding box center [454, 136] width 16 height 16
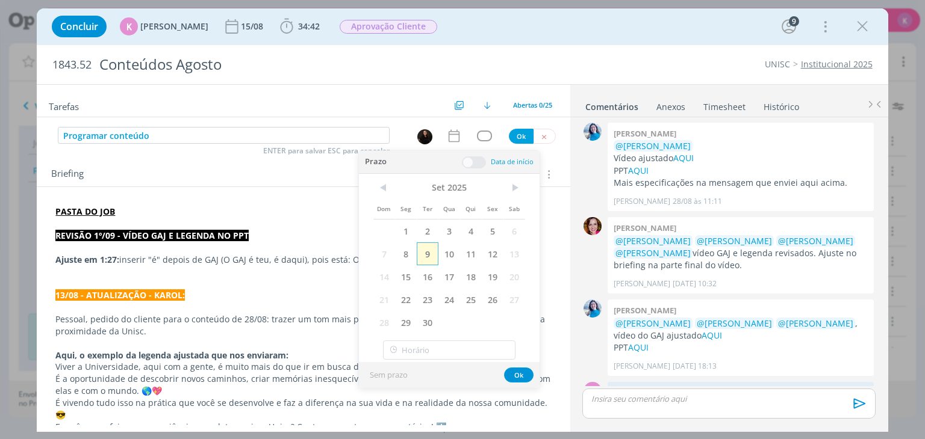
click at [428, 251] on span "9" at bounding box center [428, 254] width 22 height 23
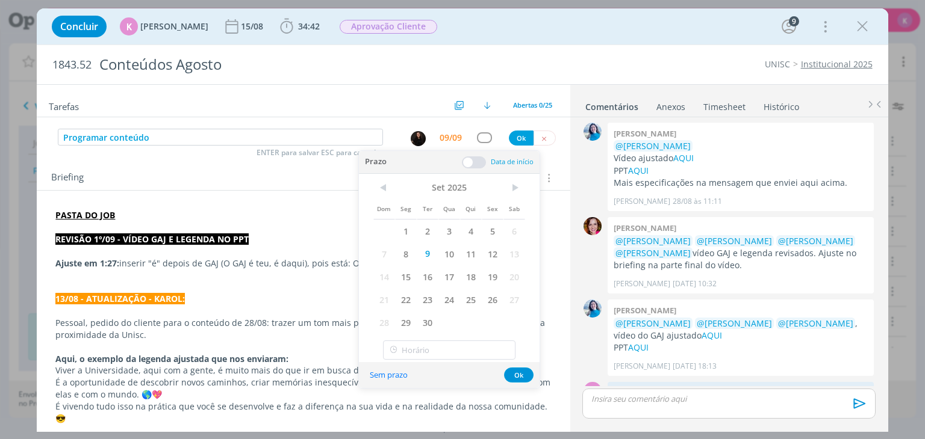
click at [467, 161] on span at bounding box center [474, 163] width 24 height 12
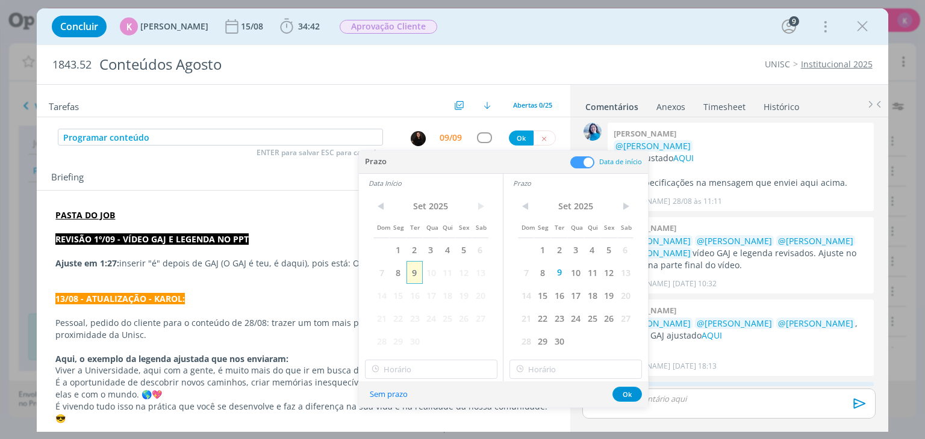
click at [416, 276] on span "9" at bounding box center [414, 272] width 16 height 23
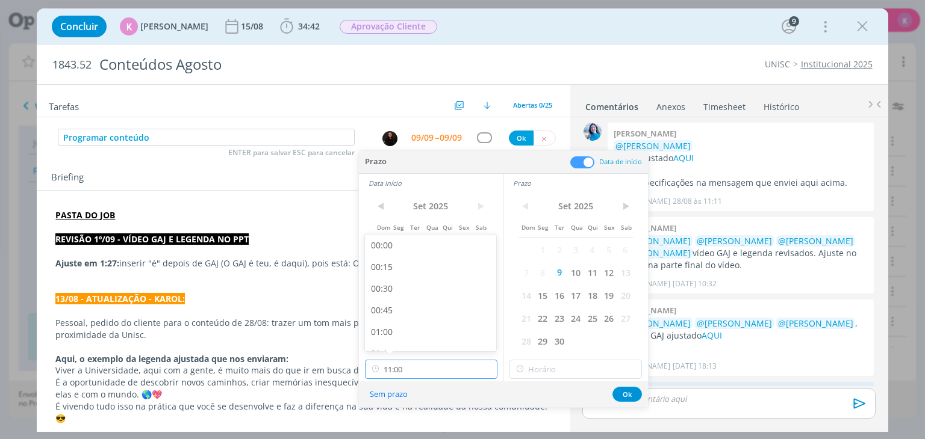
click at [404, 363] on input "11:00" at bounding box center [431, 369] width 132 height 19
click at [390, 341] on div "09:00" at bounding box center [432, 345] width 135 height 22
click at [438, 377] on input "09:00" at bounding box center [431, 369] width 132 height 19
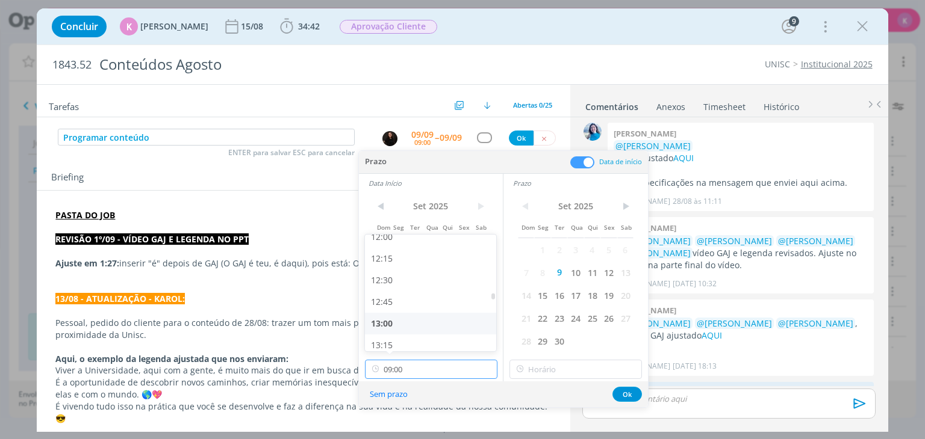
scroll to position [1050, 0]
click at [407, 320] on div "13:00" at bounding box center [432, 323] width 135 height 22
type input "13:00"
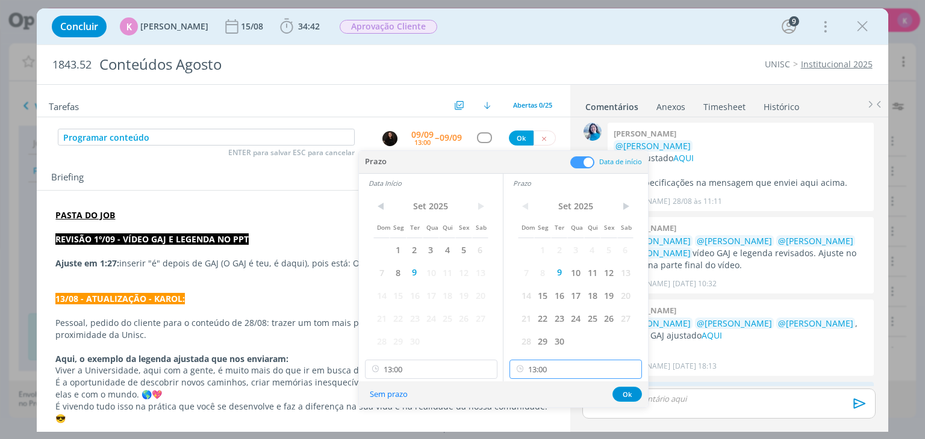
drag, startPoint x: 530, startPoint y: 370, endPoint x: 541, endPoint y: 355, distance: 18.9
click at [530, 369] on input "13:00" at bounding box center [575, 369] width 132 height 19
click at [542, 302] on div "13:15" at bounding box center [577, 299] width 135 height 22
type input "13:15"
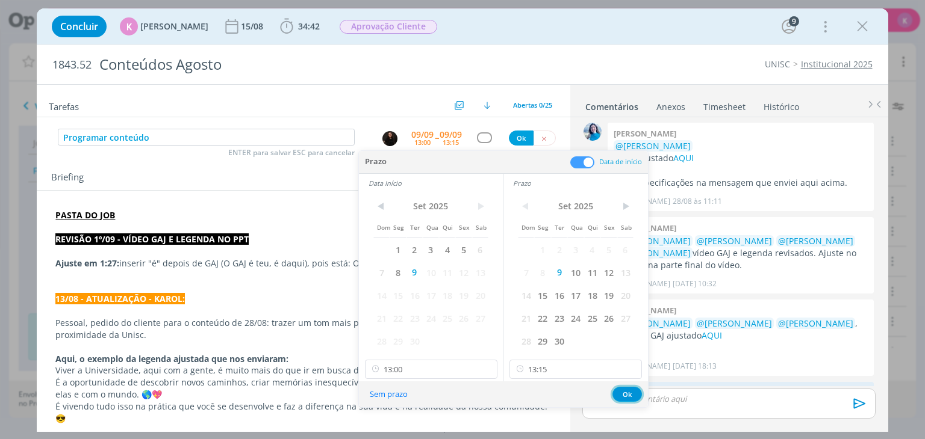
click at [629, 393] on button "Ok" at bounding box center [626, 394] width 29 height 15
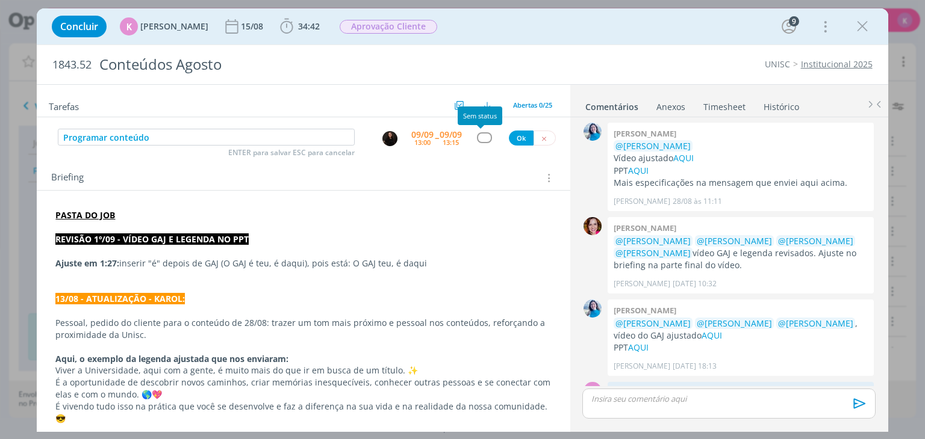
click at [484, 138] on div "dialog" at bounding box center [484, 137] width 15 height 10
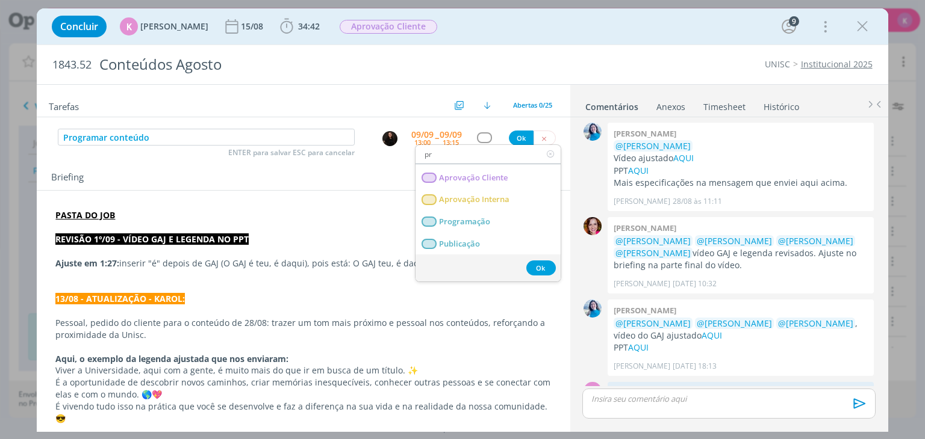
scroll to position [0, 0]
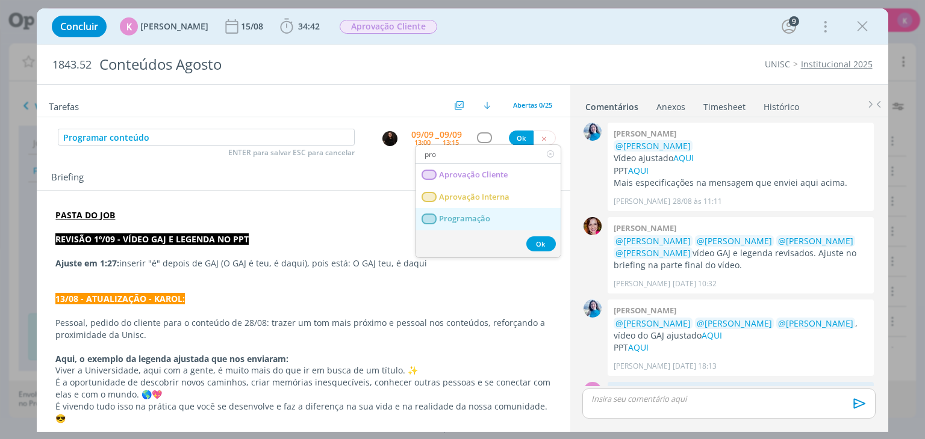
type input "pro"
click at [475, 214] on span "Programação" at bounding box center [464, 219] width 51 height 10
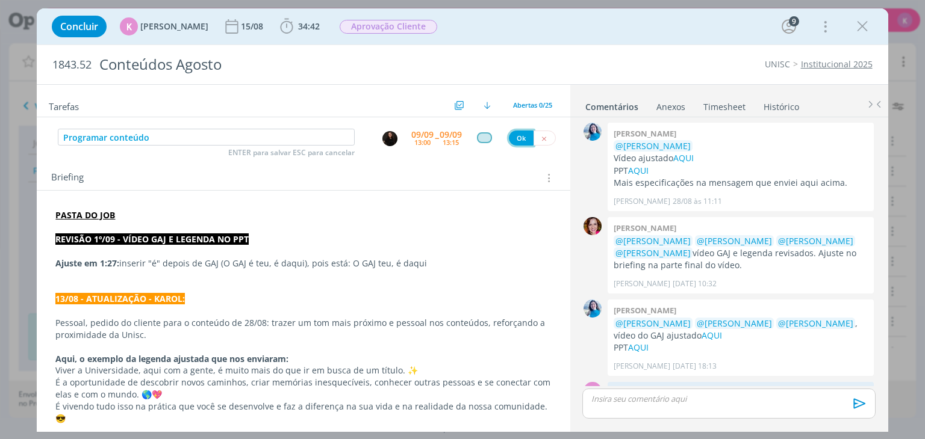
click at [513, 134] on button "Ok" at bounding box center [521, 138] width 25 height 15
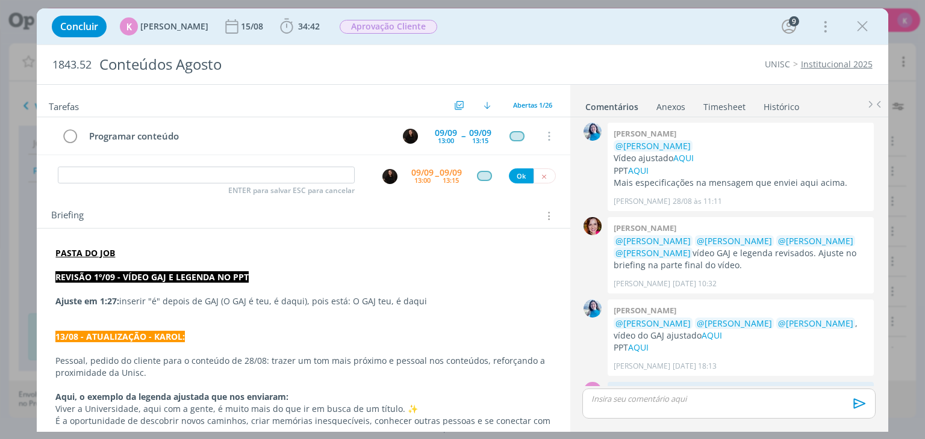
click at [649, 405] on div "dialog" at bounding box center [728, 404] width 293 height 30
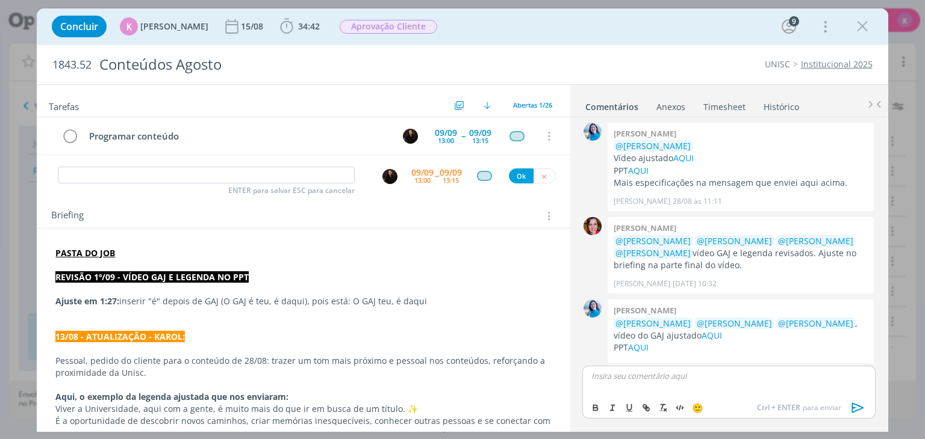
scroll to position [1515, 0]
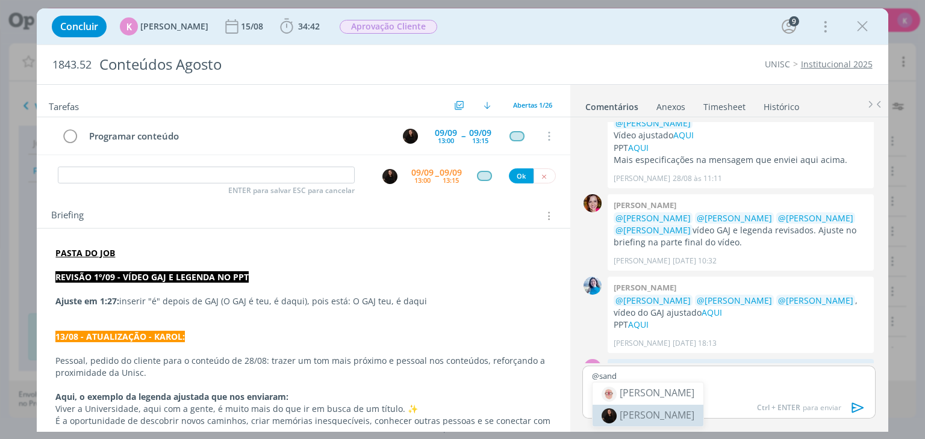
click at [648, 406] on li "[PERSON_NAME]" at bounding box center [647, 416] width 111 height 22
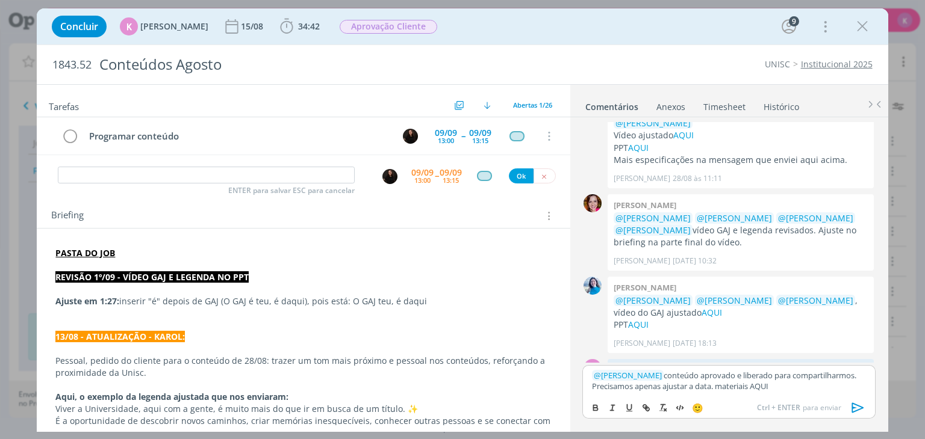
click at [84, 247] on strong "PASTA DO JOB" at bounding box center [85, 252] width 60 height 11
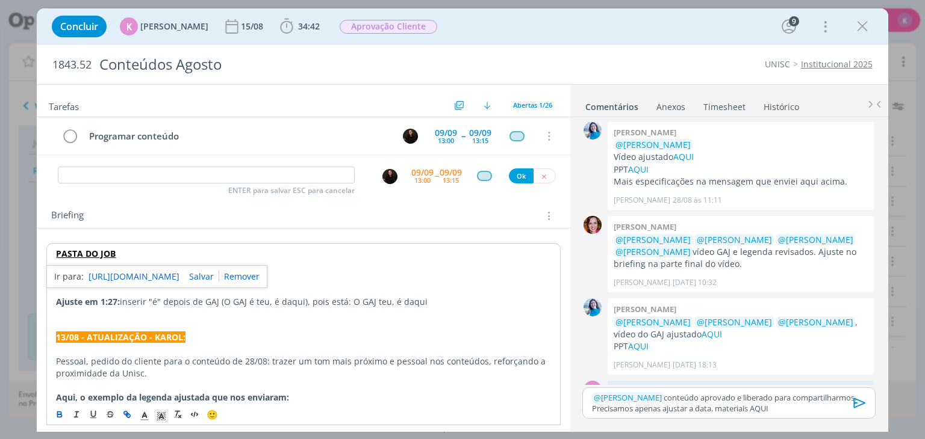
click at [114, 279] on link "https://sobeae.sharepoint.com/:f:/s/SOBEAE/ElLQy1-_oZdMuaGWr3EAhaABVbJjGXX4AuBw…" at bounding box center [133, 277] width 91 height 16
drag, startPoint x: 755, startPoint y: 409, endPoint x: 776, endPoint y: 411, distance: 21.1
click at [776, 411] on p "﻿ @ Sandriny Soares ﻿ conteúdo aprovado e liberado para compartilharmos. Precis…" at bounding box center [728, 404] width 273 height 22
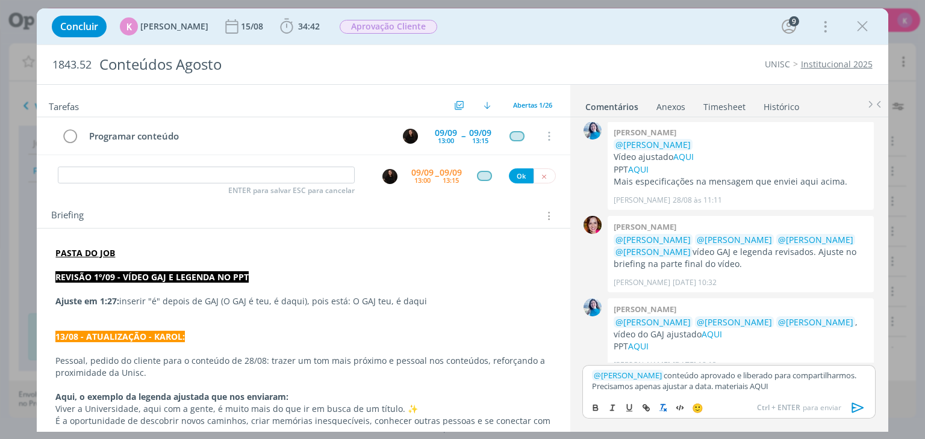
scroll to position [1515, 0]
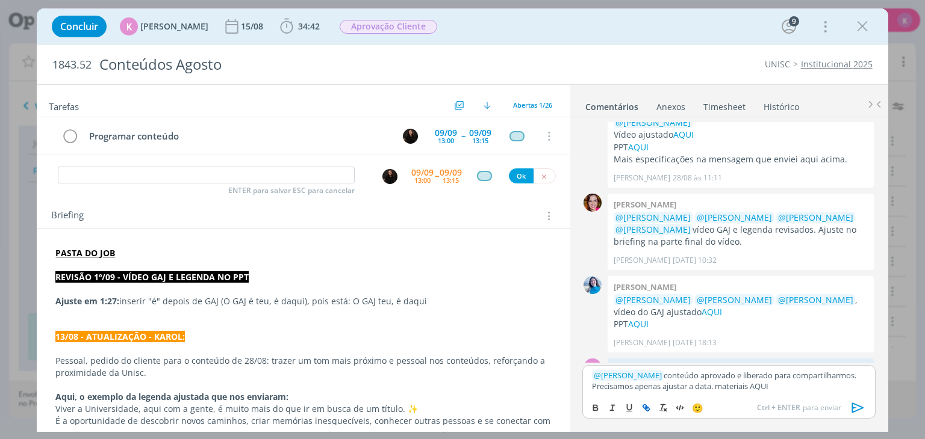
click at [645, 415] on button "dialog" at bounding box center [646, 408] width 17 height 14
paste input "https://sobeae.sharepoint.com/:f:/s/SOBEAE/EqbW9jZQ58ROpo--2dMNpSsBzlmIU7uS_j0i…"
type input "https://sobeae.sharepoint.com/:f:/s/SOBEAE/EqbW9jZQ58ROpo--2dMNpSsBzlmIU7uS_j0i…"
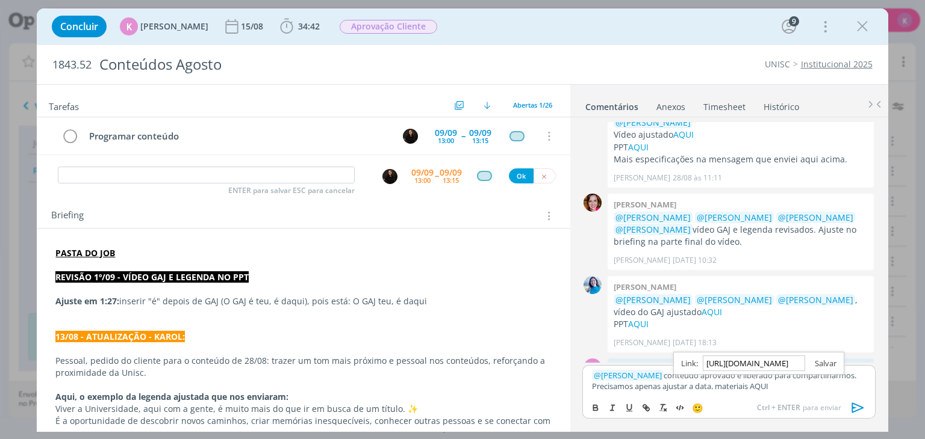
click at [825, 361] on link "dialog" at bounding box center [820, 363] width 31 height 11
click at [854, 408] on icon "dialog" at bounding box center [858, 408] width 18 height 18
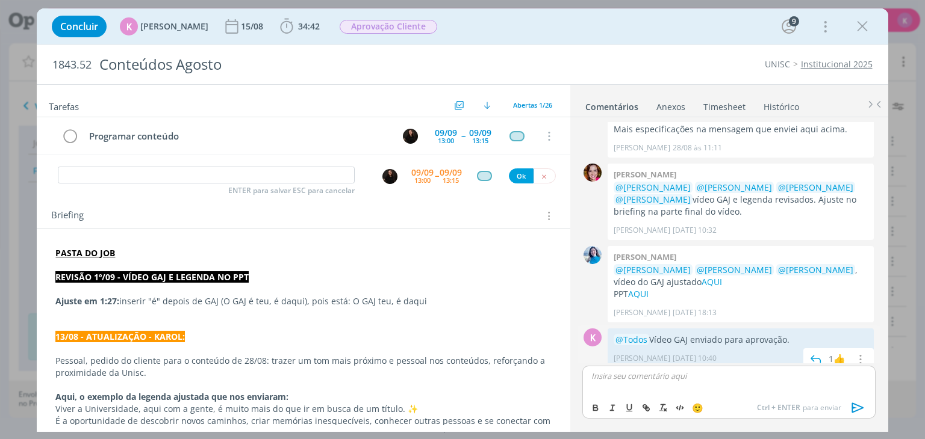
scroll to position [1585, 0]
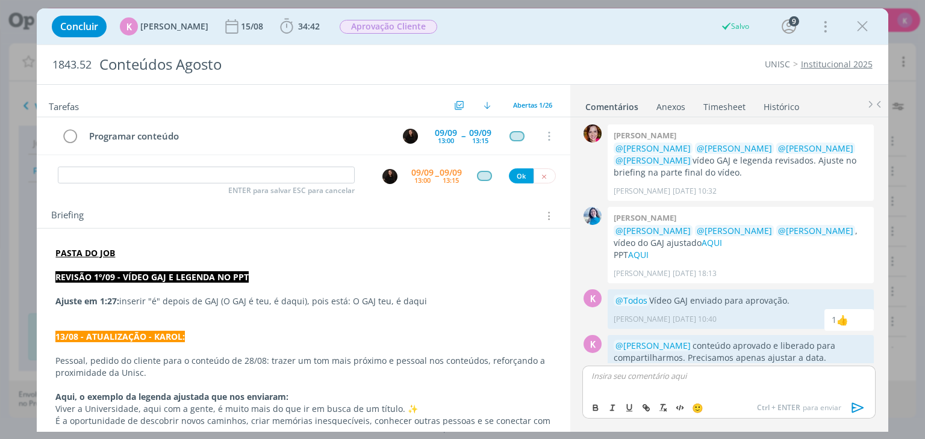
click at [231, 183] on div "ENTER para salvar ESC para cancelar" at bounding box center [206, 176] width 297 height 18
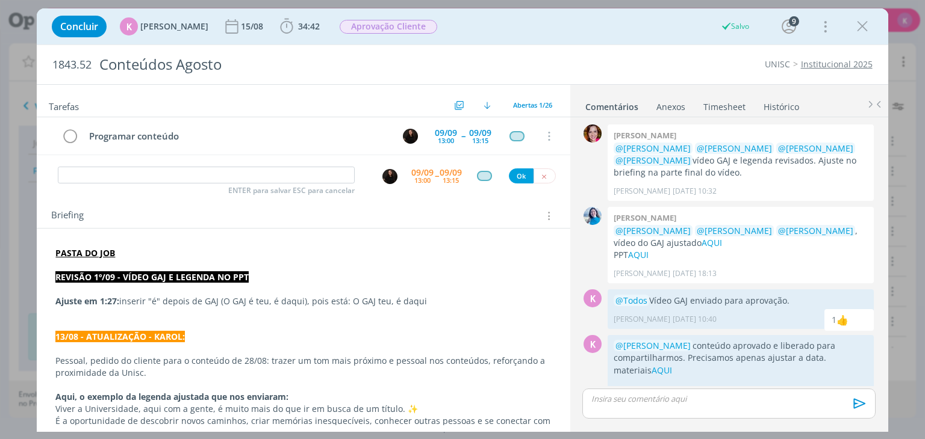
scroll to position [1562, 0]
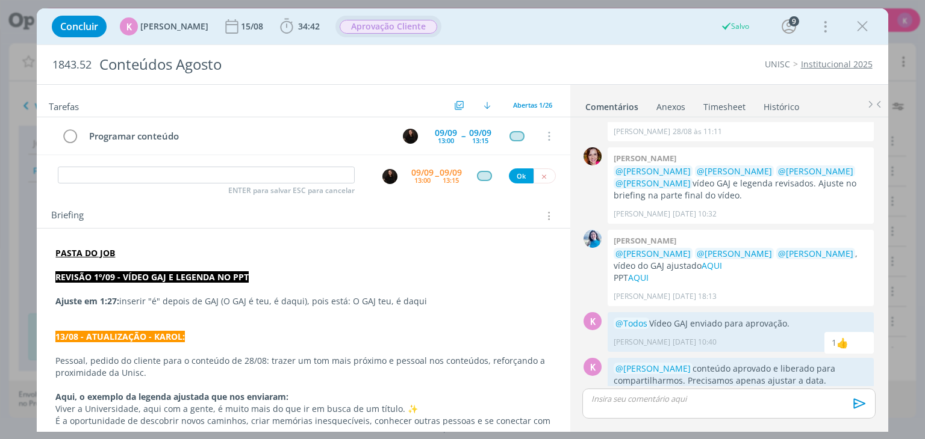
click at [383, 28] on span "Aprovação Cliente" at bounding box center [389, 27] width 98 height 14
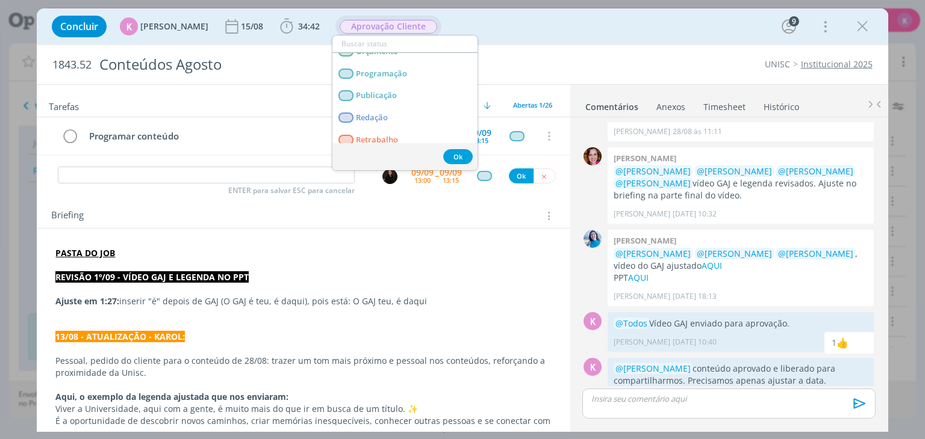
scroll to position [241, 0]
click at [405, 68] on link "Publicação" at bounding box center [404, 66] width 145 height 22
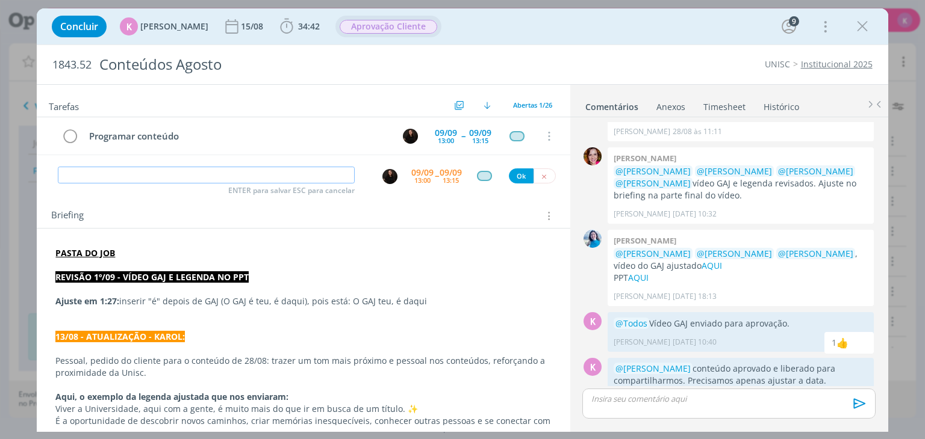
click at [272, 179] on input "dialog" at bounding box center [206, 175] width 297 height 17
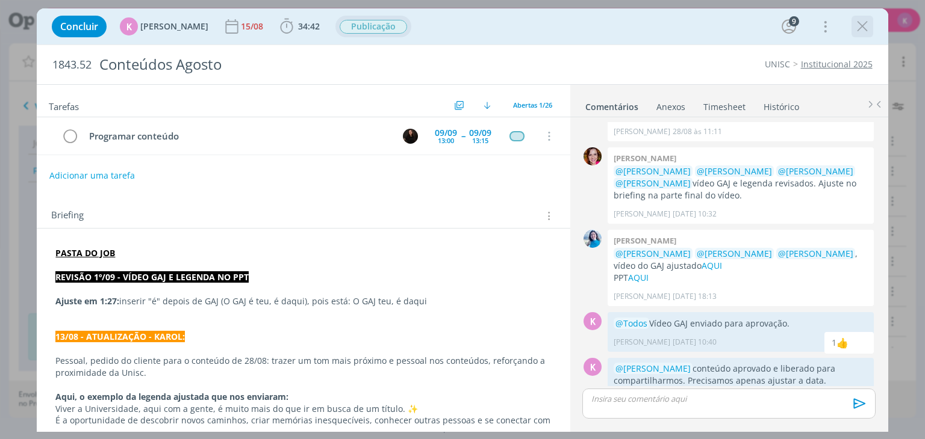
click at [856, 31] on icon "dialog" at bounding box center [862, 26] width 18 height 18
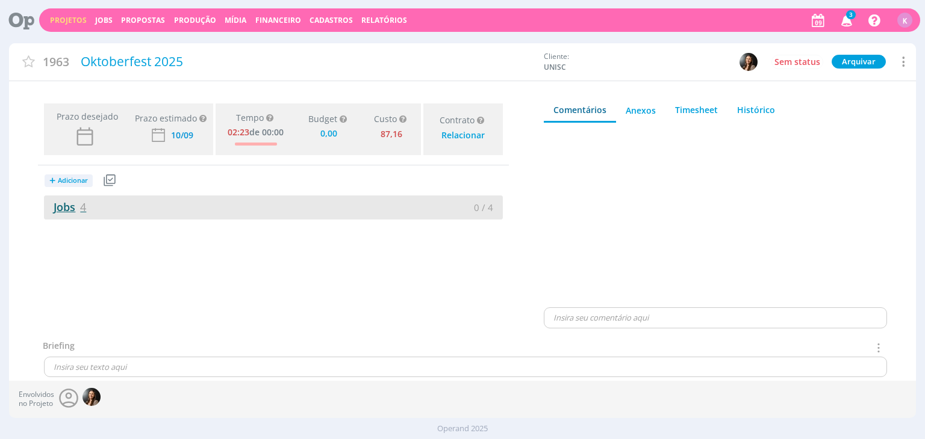
click at [62, 210] on link "Jobs 4" at bounding box center [65, 207] width 42 height 14
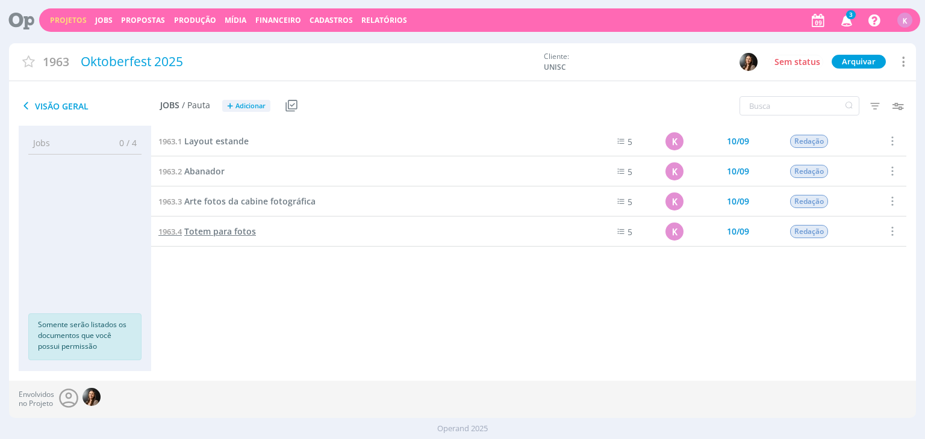
click at [190, 232] on span "Totem para fotos" at bounding box center [220, 231] width 72 height 11
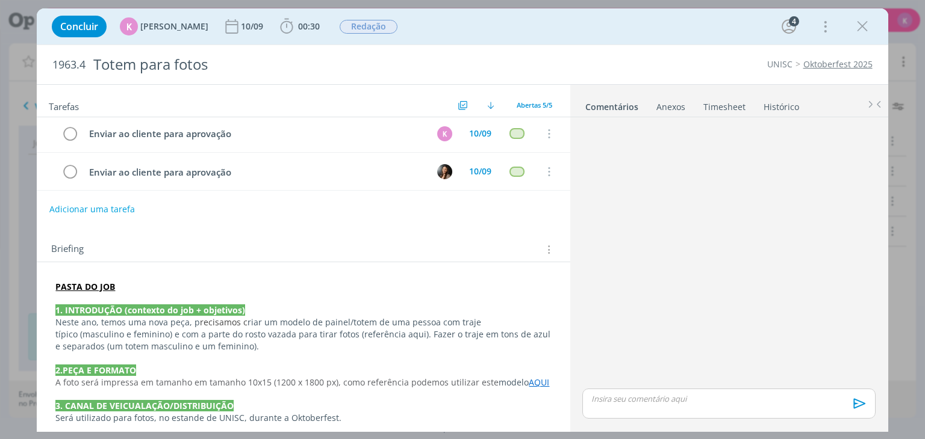
scroll to position [120, 0]
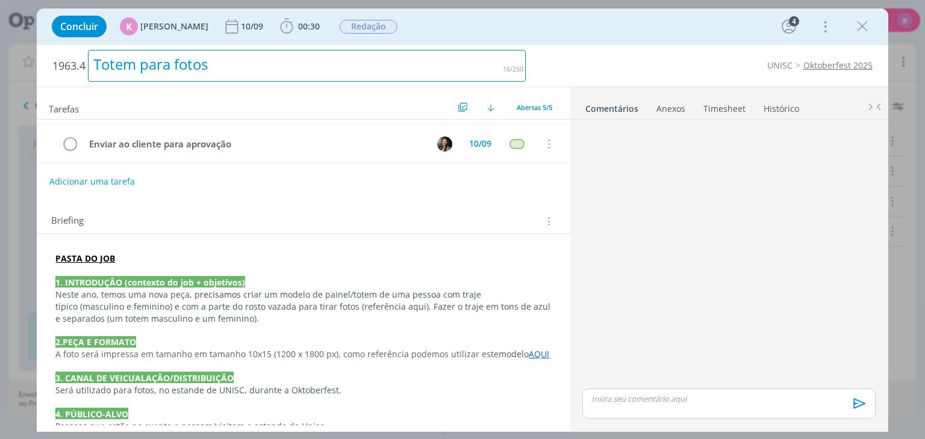
click at [404, 76] on div "Totem para fotos" at bounding box center [307, 66] width 438 height 32
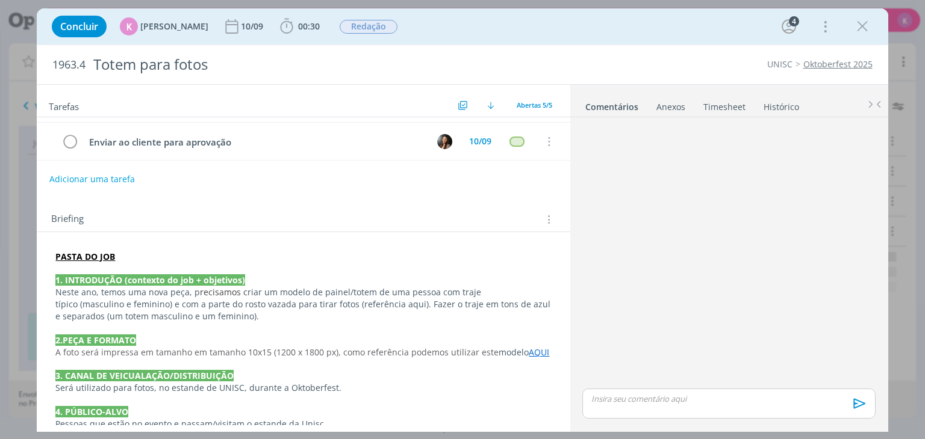
click at [370, 105] on h2 "Tarefas" at bounding box center [252, 106] width 406 height 16
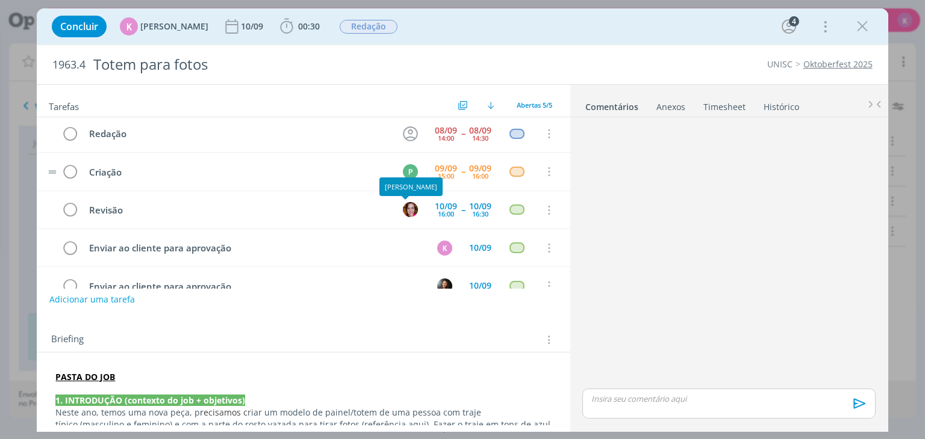
scroll to position [0, 0]
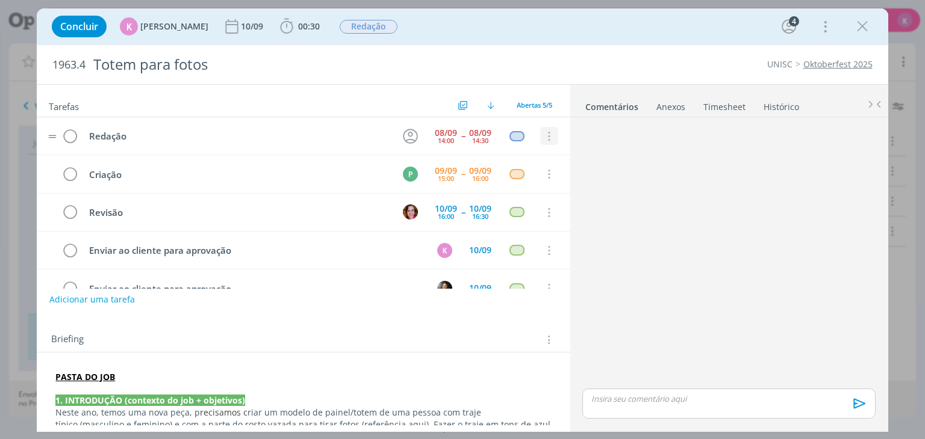
click at [543, 140] on icon "dialog" at bounding box center [548, 136] width 13 height 11
click at [509, 150] on link "Cancelar" at bounding box center [509, 156] width 95 height 19
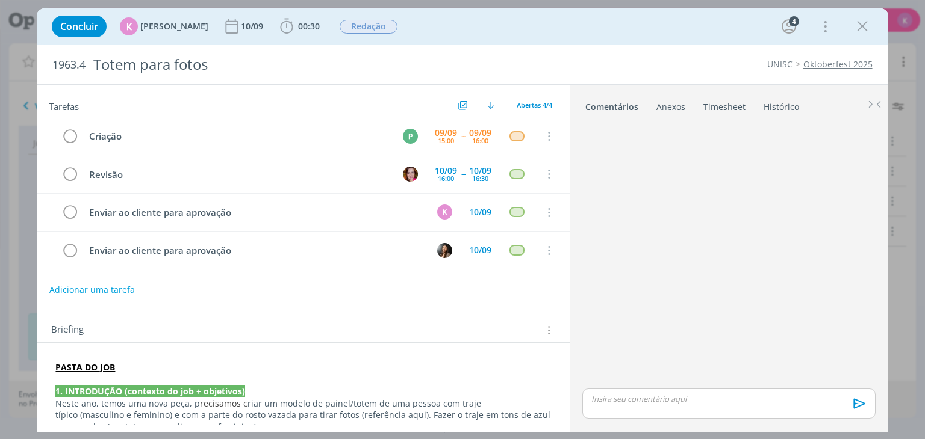
click at [80, 91] on div "Tarefas Usar Job de template Criar template a partir deste job Visualizar Templ…" at bounding box center [303, 101] width 533 height 33
click at [799, 302] on div "dialog" at bounding box center [728, 254] width 302 height 264
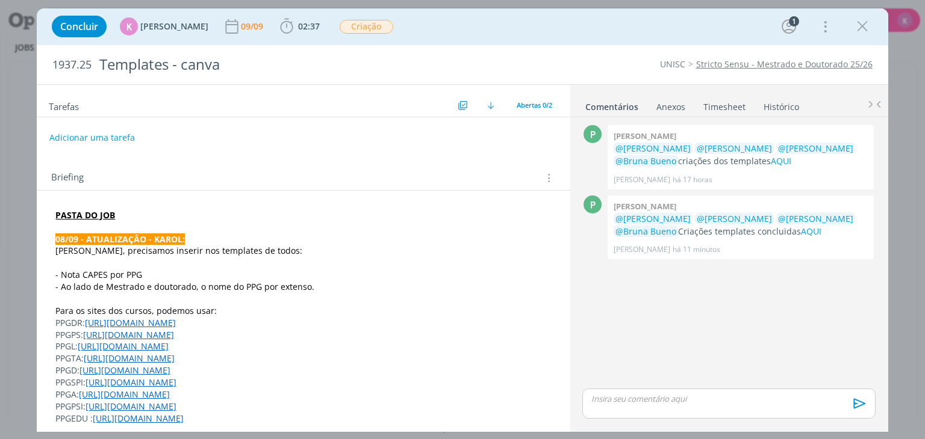
click at [82, 259] on p "dialog" at bounding box center [302, 263] width 495 height 12
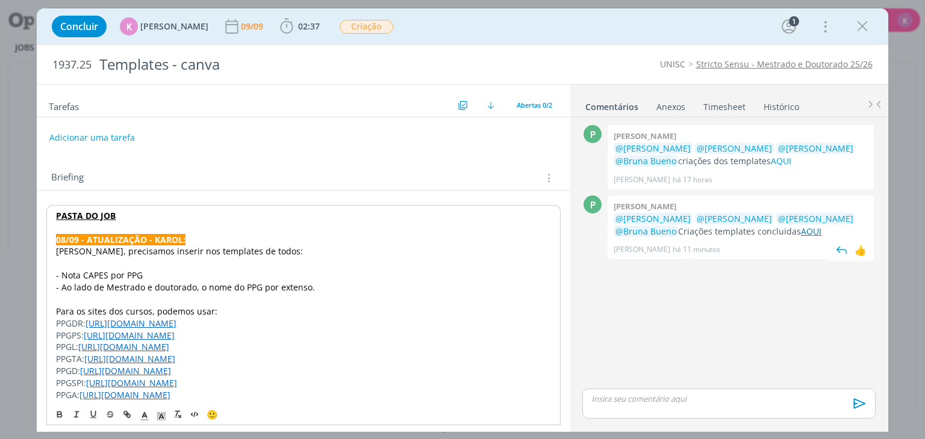
click at [801, 232] on link "AQUI" at bounding box center [811, 231] width 20 height 11
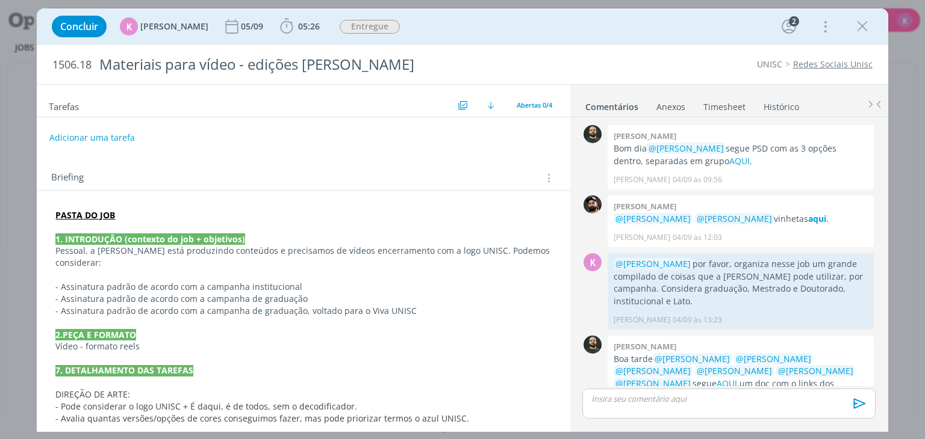
scroll to position [110, 0]
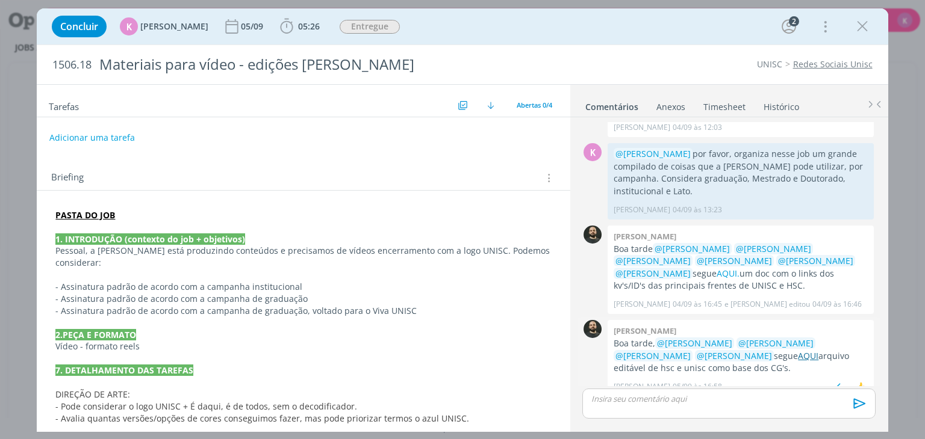
click at [798, 350] on link "AQUI" at bounding box center [808, 355] width 20 height 11
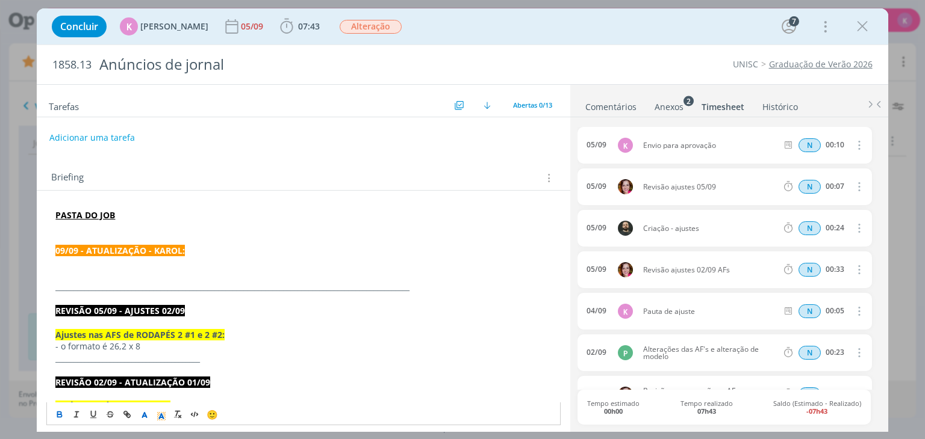
click at [147, 259] on p "dialog" at bounding box center [302, 263] width 495 height 12
click at [96, 276] on p "dialog" at bounding box center [302, 275] width 495 height 12
click at [93, 267] on p "dialog" at bounding box center [302, 263] width 495 height 12
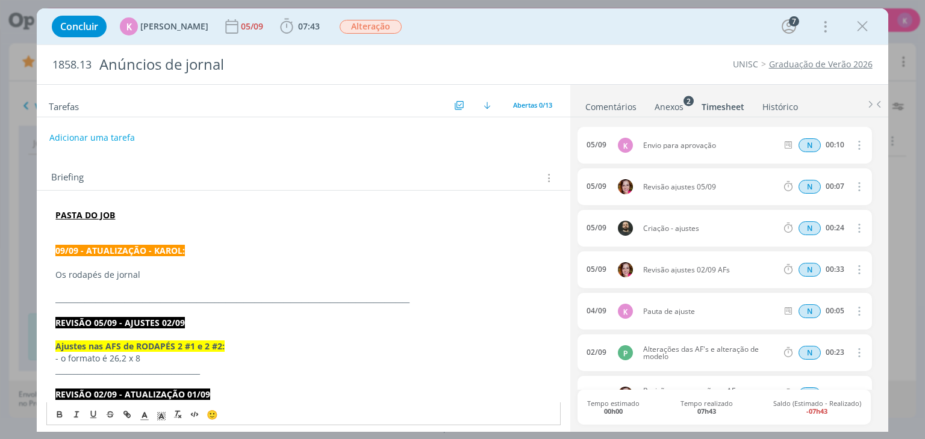
click at [152, 268] on p "dialog" at bounding box center [302, 263] width 495 height 12
click at [154, 271] on p "Os rodapés de jornal" at bounding box center [302, 275] width 495 height 12
drag, startPoint x: 141, startPoint y: 270, endPoint x: 160, endPoint y: 275, distance: 19.1
click at [160, 275] on p "Os rodapés de jornal AQUI precisamos trocar a foto. Assim que usarmos outra, po…" at bounding box center [302, 275] width 495 height 12
click at [129, 415] on icon "dialog" at bounding box center [127, 415] width 10 height 10
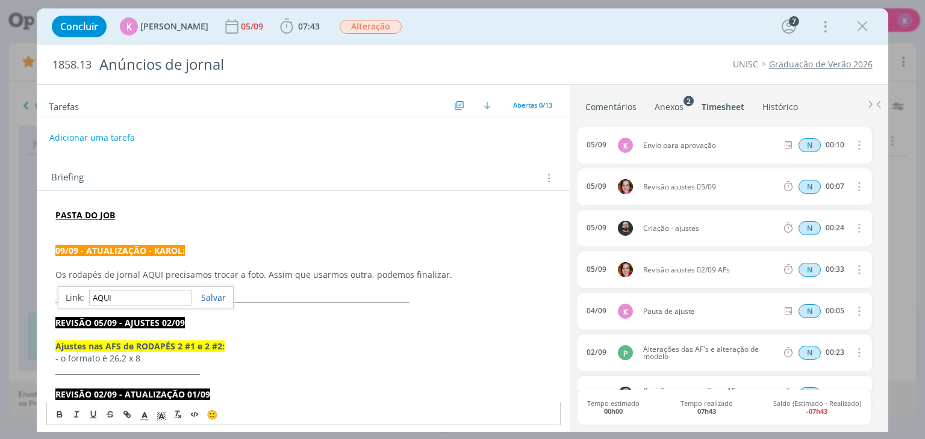
paste input "[URL][DOMAIN_NAME]"
type input "[URL][DOMAIN_NAME]"
click at [208, 299] on link "dialog" at bounding box center [208, 297] width 34 height 11
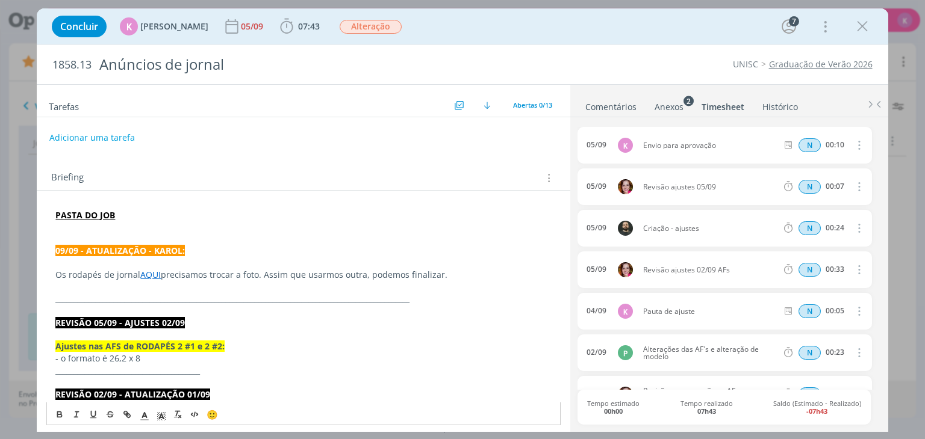
click at [234, 291] on p "dialog" at bounding box center [302, 287] width 495 height 12
click at [78, 269] on p "Os rodapés de jornal AQUI precisamos trocar a foto. Assim que usarmos outra, po…" at bounding box center [302, 275] width 495 height 12
click at [74, 231] on p "dialog" at bounding box center [302, 228] width 495 height 12
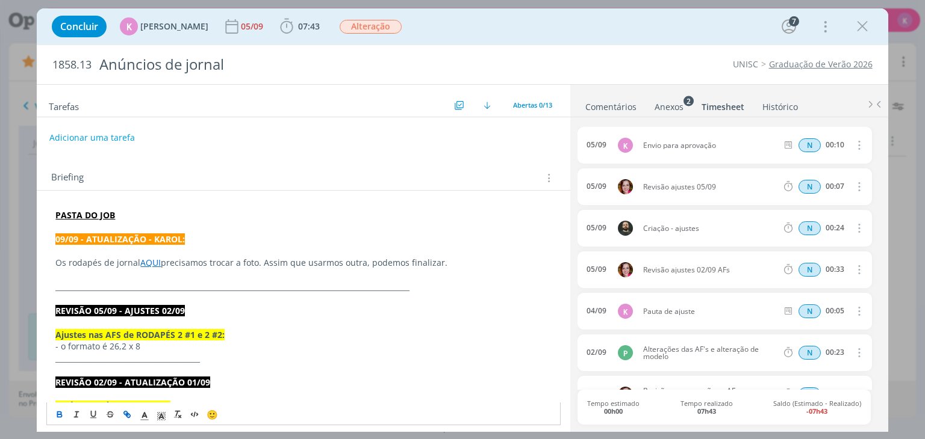
click at [92, 125] on div "dialog" at bounding box center [303, 122] width 533 height 10
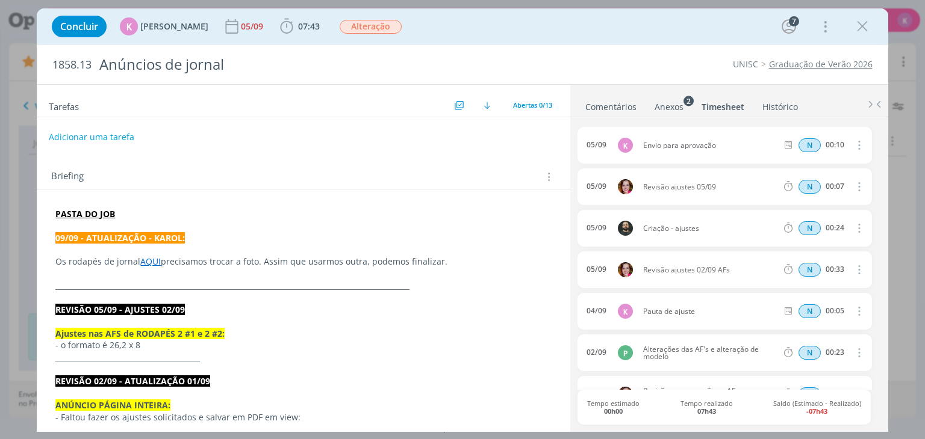
click at [90, 131] on button "Adicionar uma tarefa" at bounding box center [91, 137] width 85 height 20
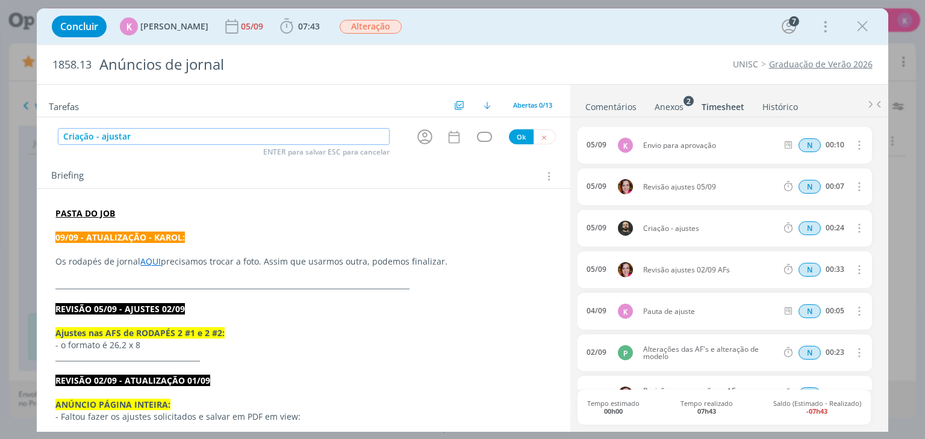
type input "Criação - ajustar"
click at [422, 138] on icon "dialog" at bounding box center [424, 137] width 19 height 19
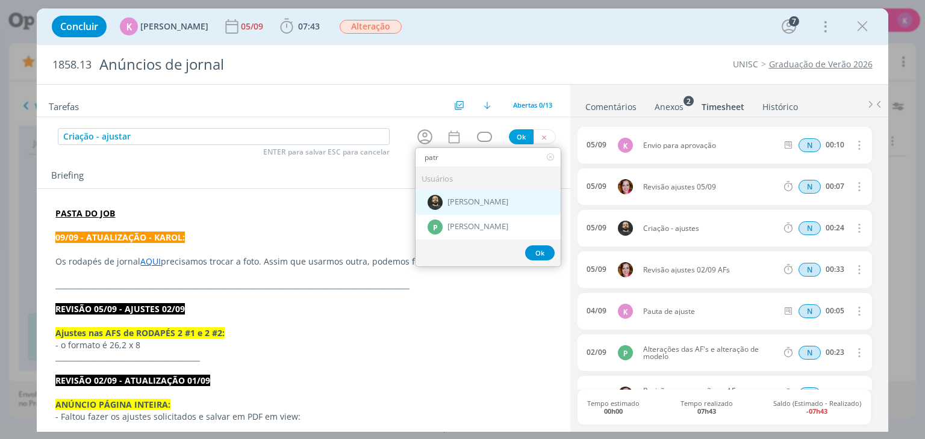
type input "patr"
click at [466, 205] on div "[PERSON_NAME]" at bounding box center [487, 202] width 145 height 25
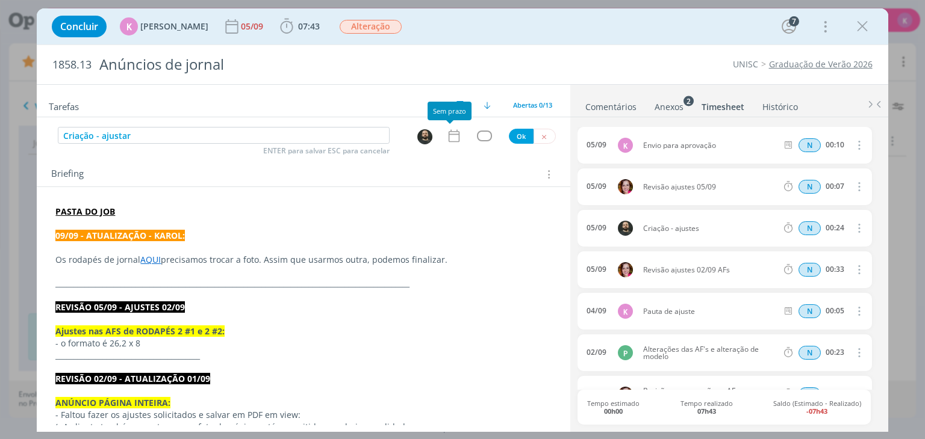
click at [452, 140] on icon "dialog" at bounding box center [454, 136] width 16 height 16
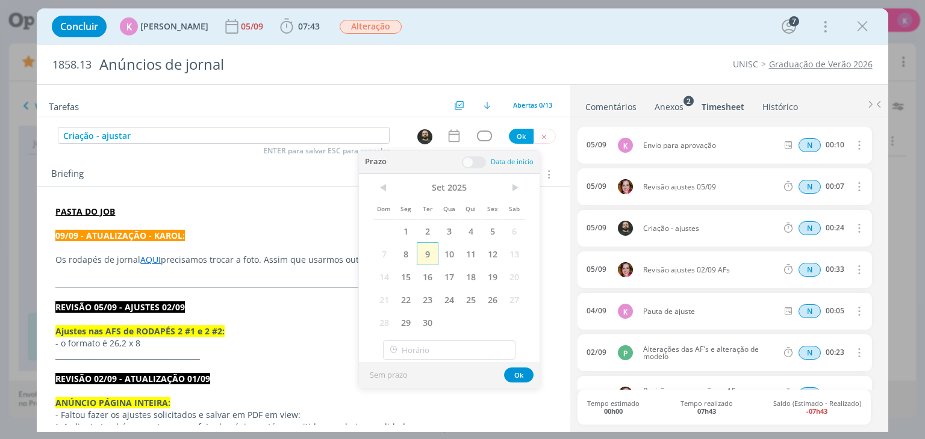
click at [432, 249] on span "9" at bounding box center [428, 254] width 22 height 23
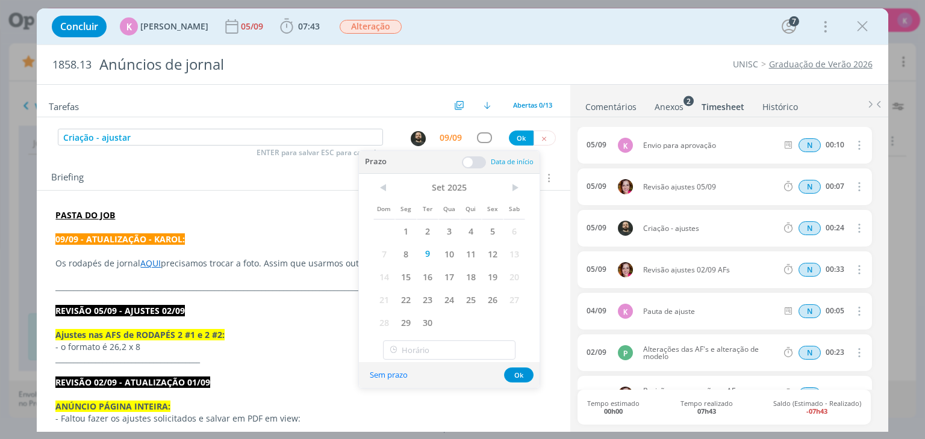
click at [472, 164] on span at bounding box center [474, 163] width 24 height 12
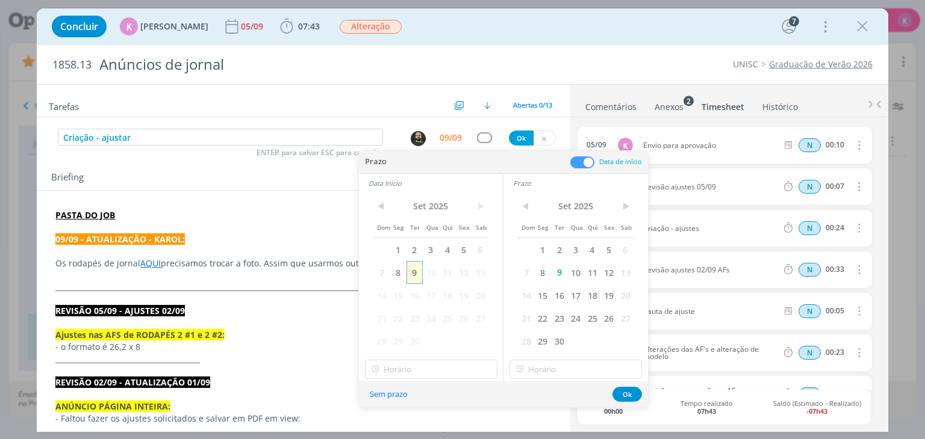
click at [411, 279] on span "9" at bounding box center [414, 272] width 16 height 23
click at [417, 364] on input "12:00" at bounding box center [431, 369] width 132 height 19
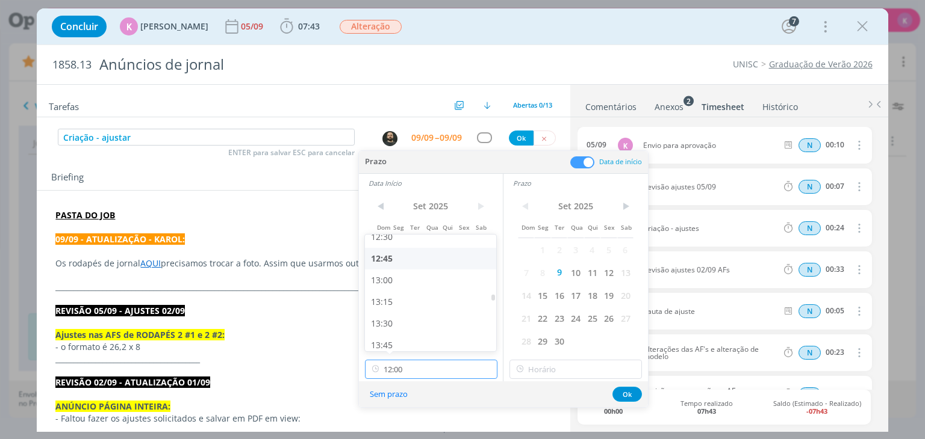
scroll to position [1129, 0]
click at [393, 272] on div "13:15" at bounding box center [432, 265] width 135 height 22
type input "13:15"
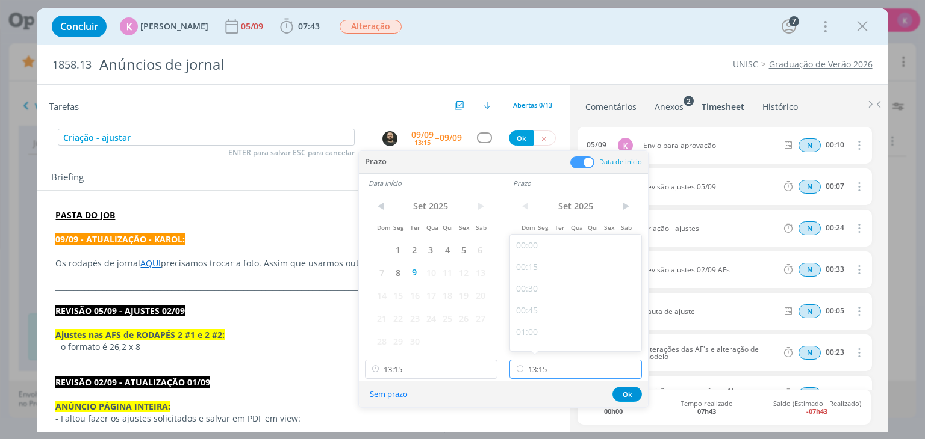
click at [532, 370] on input "13:15" at bounding box center [575, 369] width 132 height 19
click at [549, 326] on div "13:45" at bounding box center [577, 320] width 135 height 22
type input "13:45"
click at [624, 393] on button "Ok" at bounding box center [626, 394] width 29 height 15
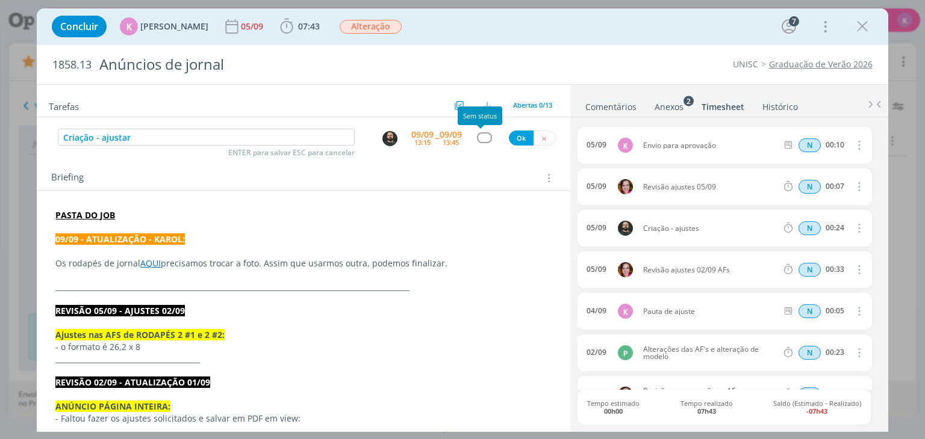
click at [479, 135] on div "dialog" at bounding box center [484, 137] width 15 height 10
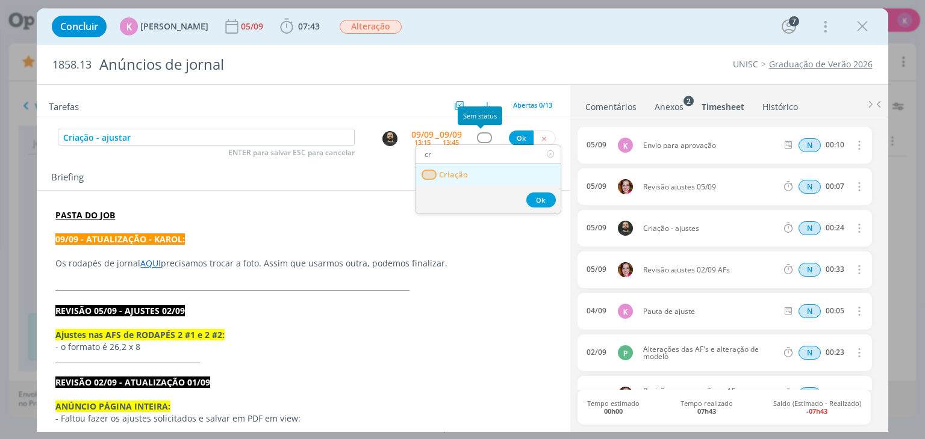
type input "cr"
click at [487, 179] on link "Criação" at bounding box center [487, 175] width 145 height 22
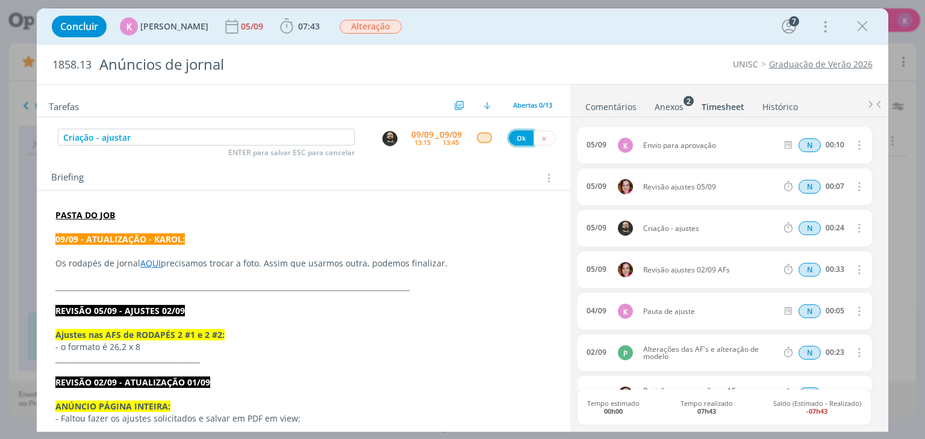
click at [509, 138] on button "Ok" at bounding box center [521, 138] width 25 height 15
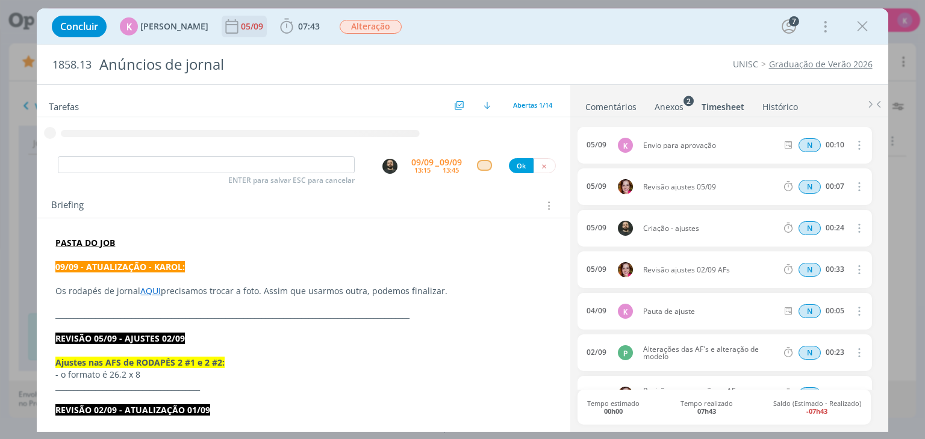
click at [242, 22] on div "05/09" at bounding box center [253, 26] width 25 height 8
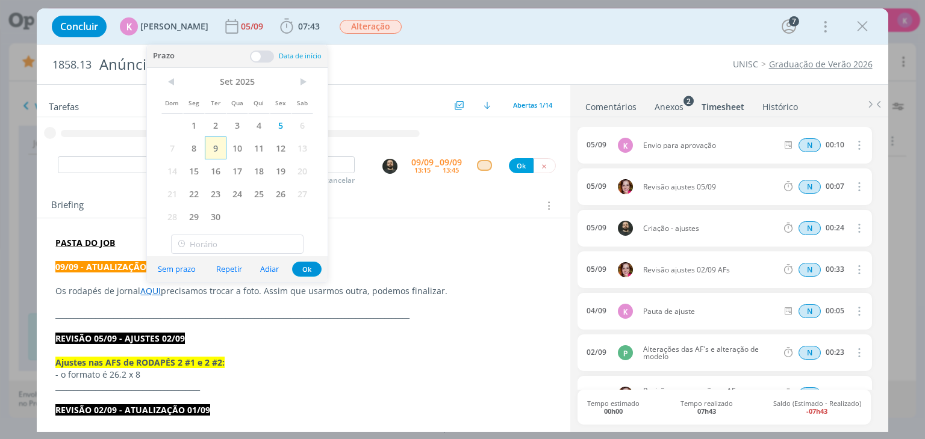
click at [215, 150] on span "9" at bounding box center [216, 148] width 22 height 23
click at [311, 274] on button "Ok" at bounding box center [306, 269] width 29 height 15
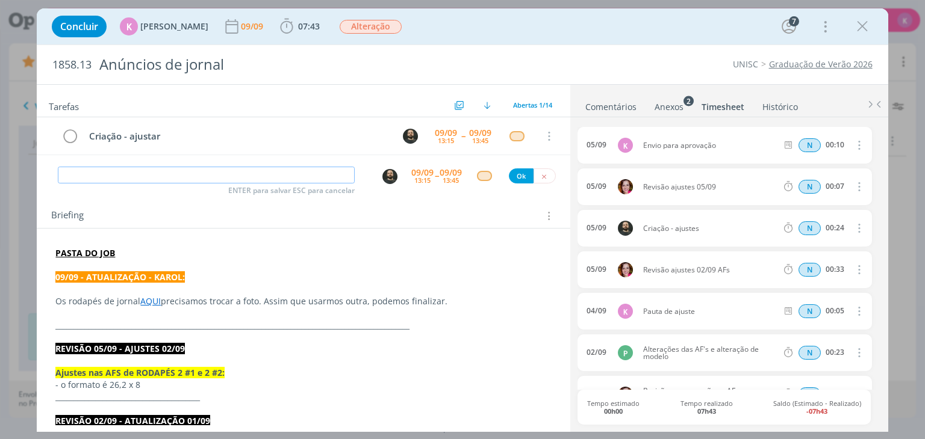
click at [296, 170] on input "dialog" at bounding box center [206, 175] width 297 height 17
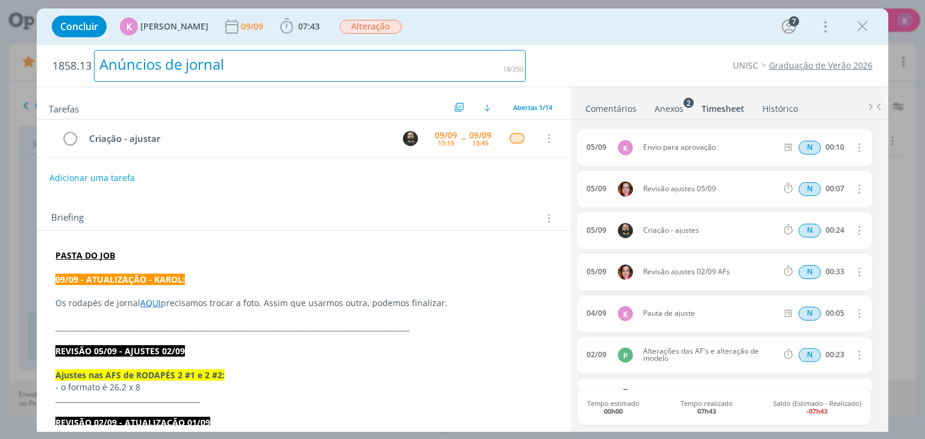
click at [351, 54] on div "Anúncios de jornal" at bounding box center [310, 66] width 432 height 32
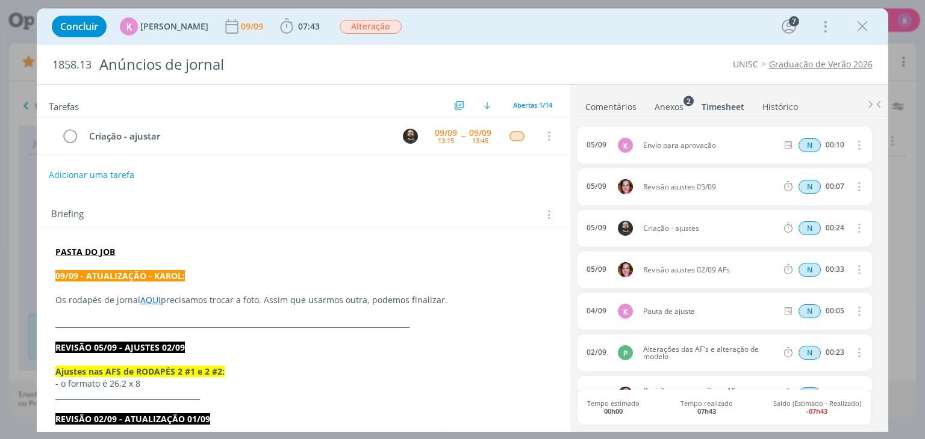
click at [106, 174] on button "Adicionar uma tarefa" at bounding box center [91, 175] width 85 height 20
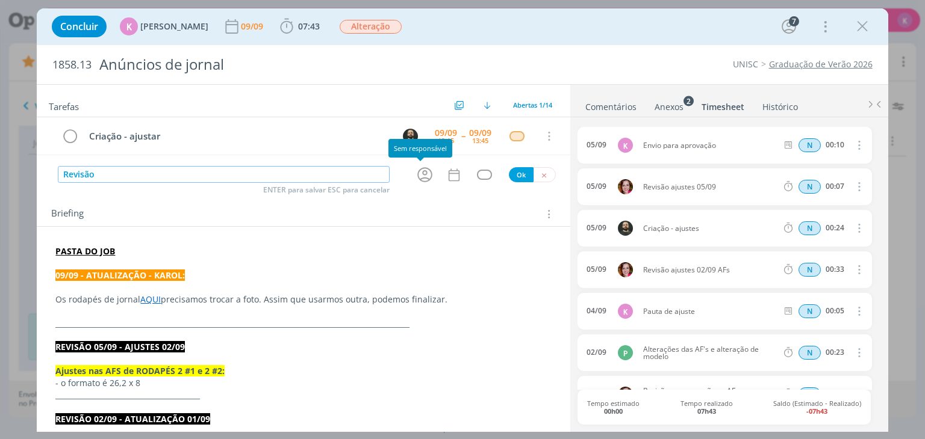
click at [419, 178] on icon "dialog" at bounding box center [424, 175] width 19 height 19
type input "Revisão"
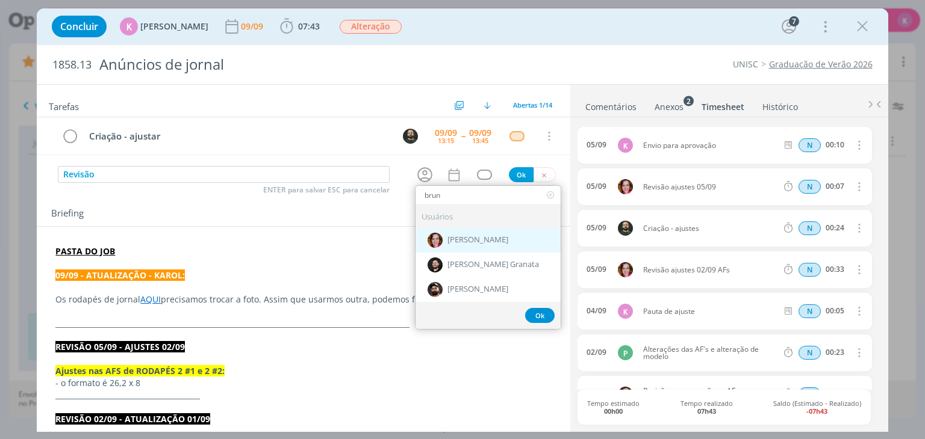
type input "brun"
click at [458, 242] on span "[PERSON_NAME]" at bounding box center [477, 241] width 61 height 10
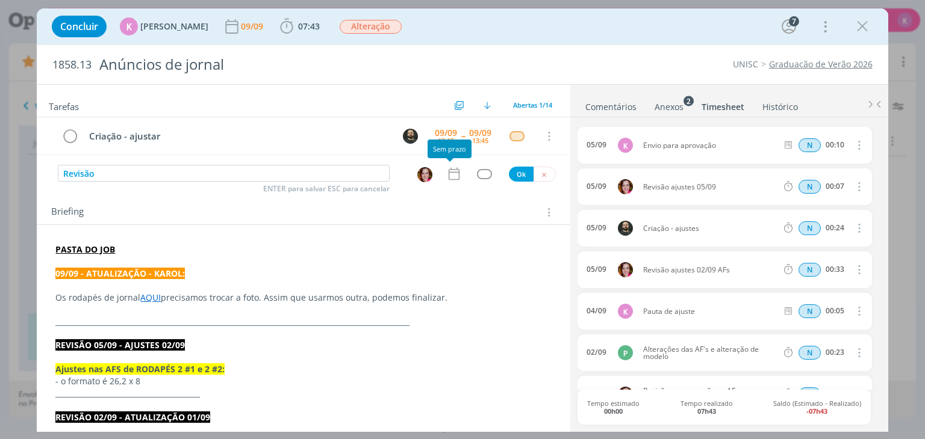
click at [449, 172] on icon "dialog" at bounding box center [454, 174] width 16 height 16
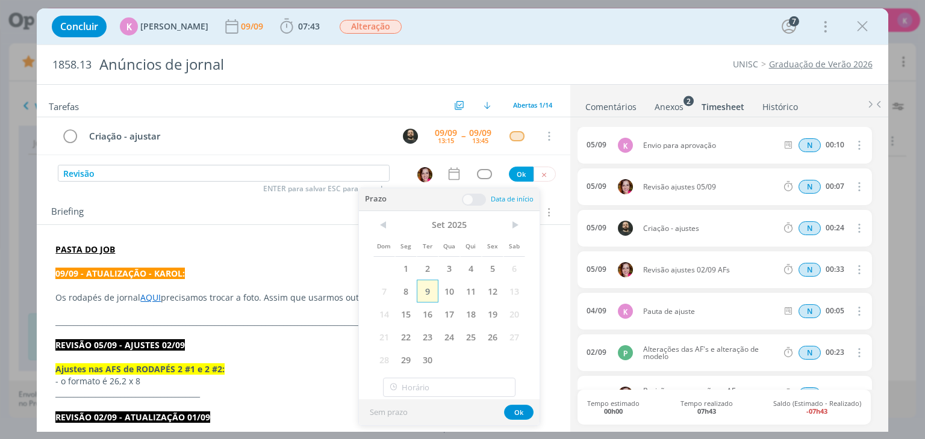
click at [423, 293] on span "9" at bounding box center [428, 291] width 22 height 23
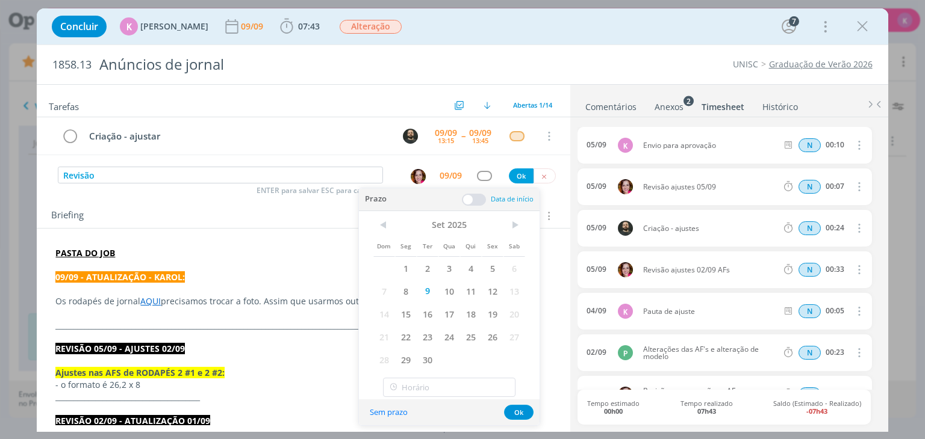
click at [467, 196] on span at bounding box center [474, 200] width 24 height 12
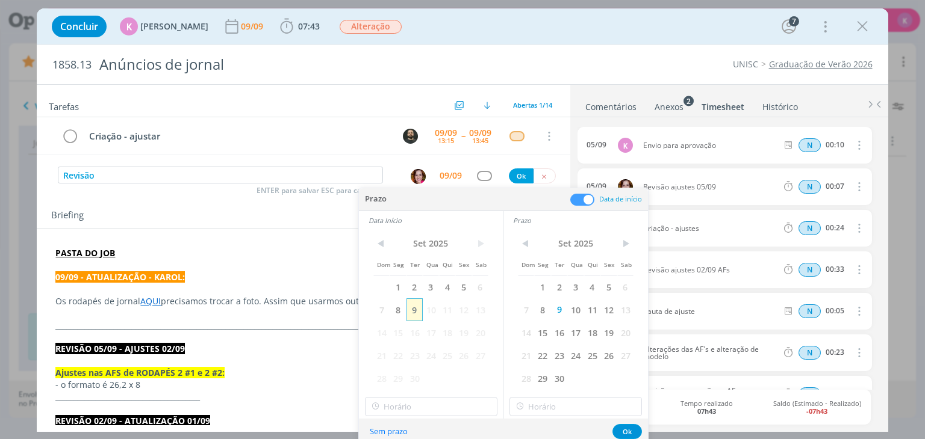
click at [418, 310] on span "9" at bounding box center [414, 310] width 16 height 23
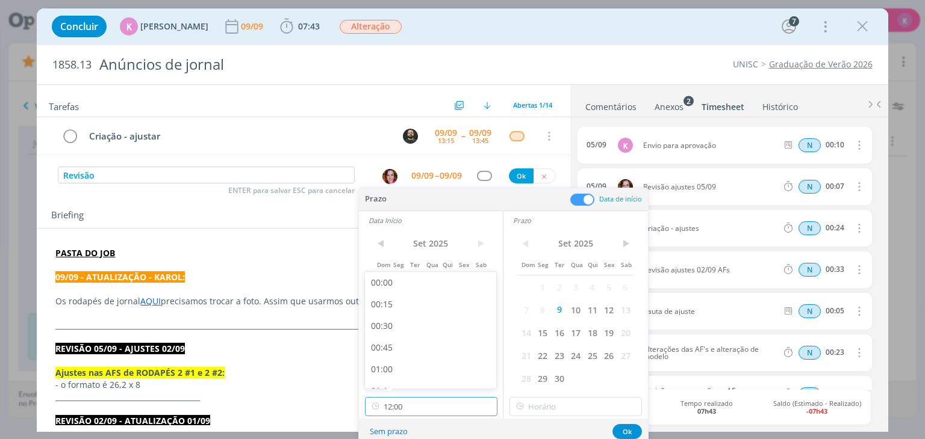
click at [389, 406] on input "12:00" at bounding box center [431, 406] width 132 height 19
click at [390, 337] on div "15:00" at bounding box center [432, 334] width 135 height 22
type input "15:00"
click at [551, 405] on input "15:00" at bounding box center [575, 406] width 132 height 19
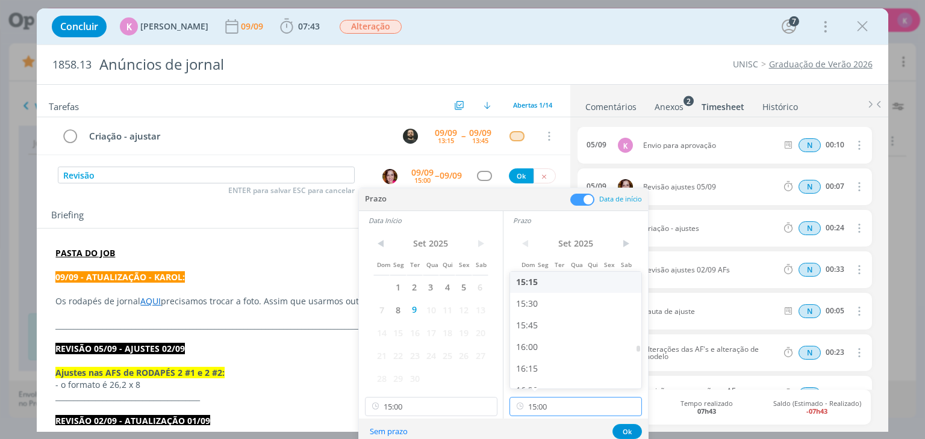
scroll to position [1329, 0]
click at [542, 278] on div "15:15" at bounding box center [577, 276] width 135 height 22
type input "15:15"
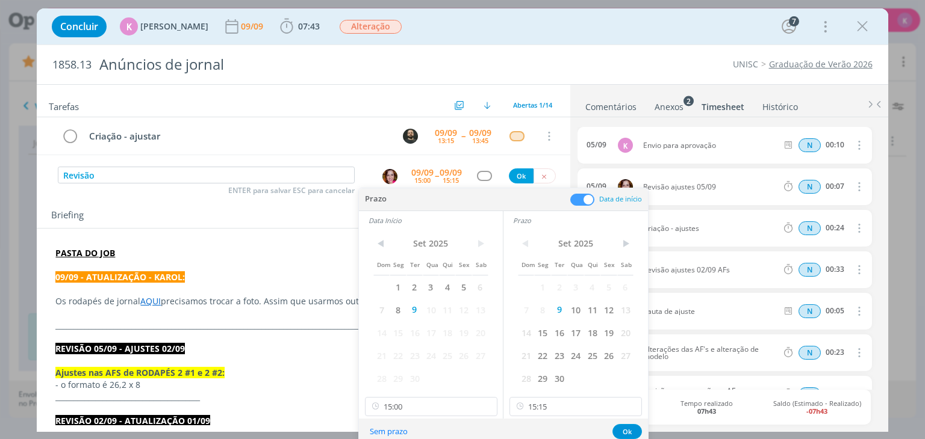
scroll to position [1322, 0]
drag, startPoint x: 619, startPoint y: 428, endPoint x: 600, endPoint y: 415, distance: 22.9
click at [619, 427] on button "Ok" at bounding box center [626, 431] width 29 height 15
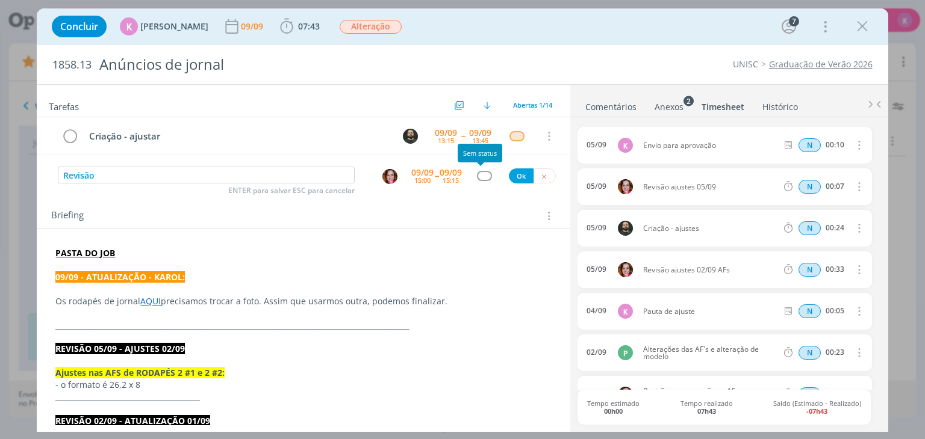
click at [479, 175] on div "dialog" at bounding box center [484, 176] width 15 height 10
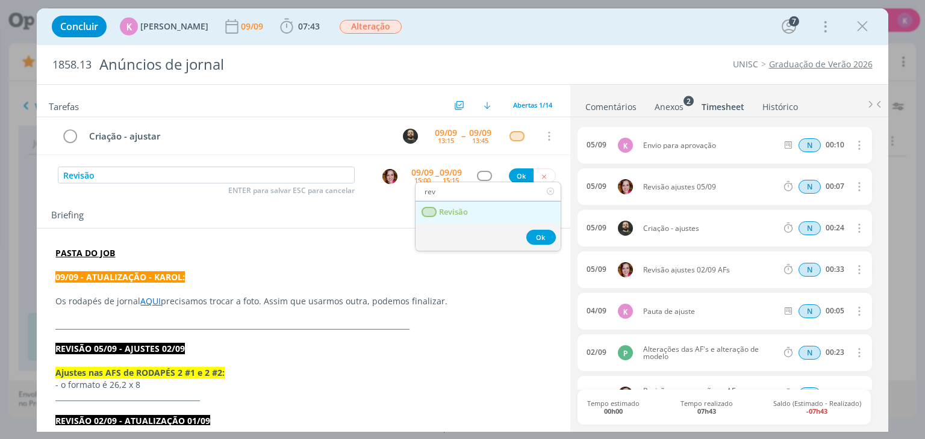
type input "rev"
click at [492, 213] on link "Revisão" at bounding box center [487, 213] width 145 height 22
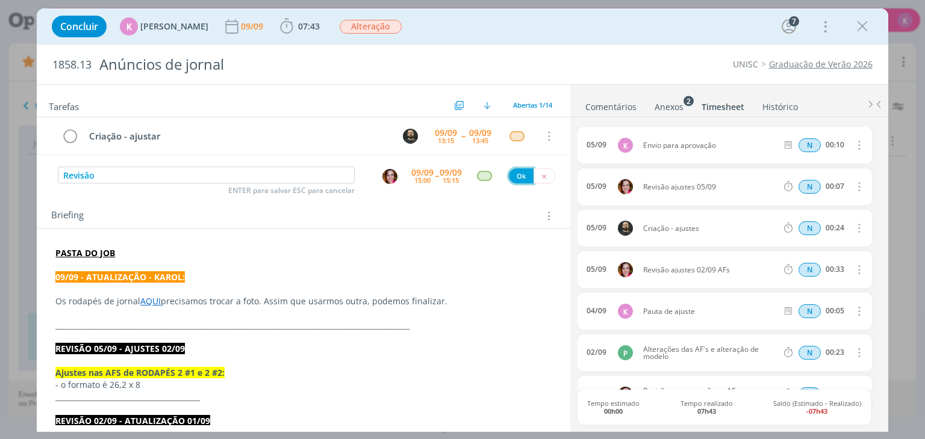
click at [515, 173] on button "Ok" at bounding box center [521, 176] width 25 height 15
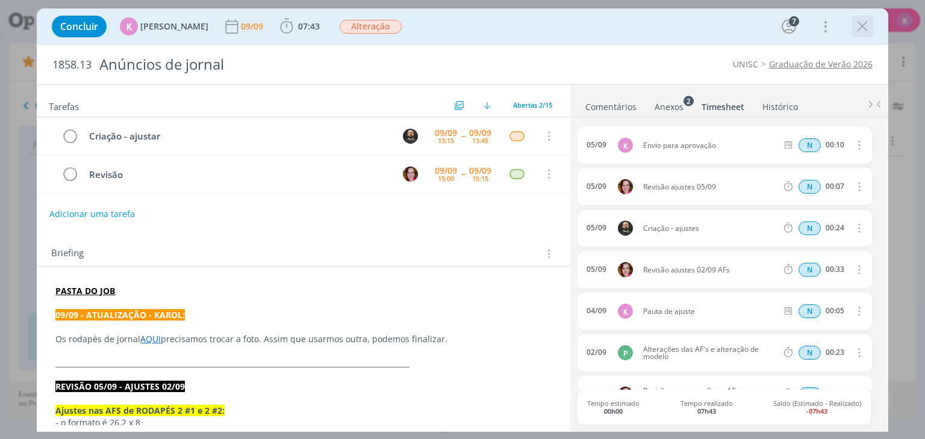
drag, startPoint x: 860, startPoint y: 34, endPoint x: 911, endPoint y: 18, distance: 53.7
click at [861, 34] on icon "dialog" at bounding box center [862, 26] width 18 height 18
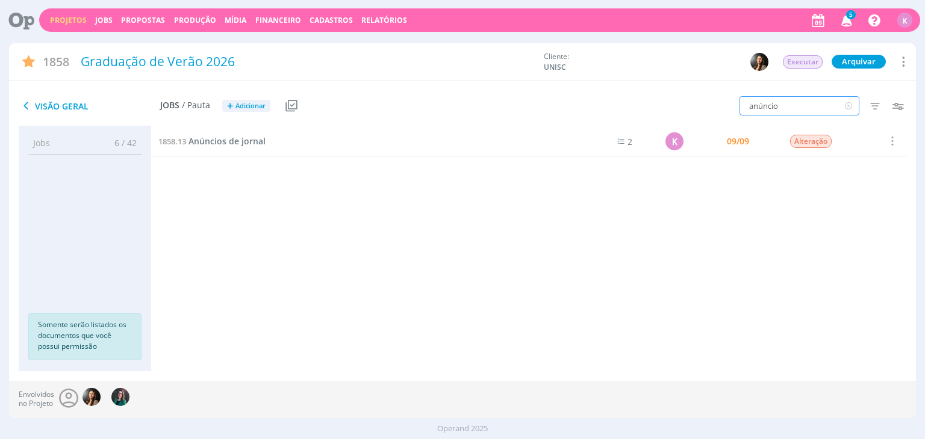
click at [762, 106] on input "anúncio" at bounding box center [799, 105] width 120 height 19
click at [761, 107] on input "anúncio" at bounding box center [799, 105] width 120 height 19
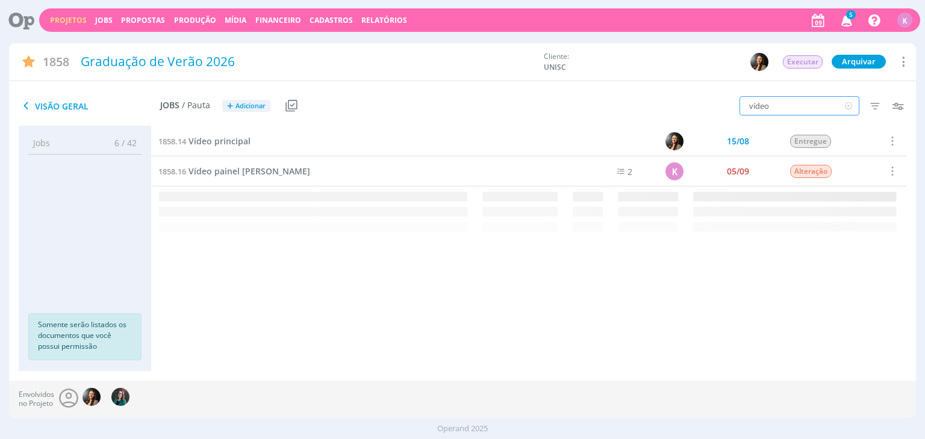
click at [804, 103] on input "vídeo" at bounding box center [799, 105] width 120 height 19
type input "triedro"
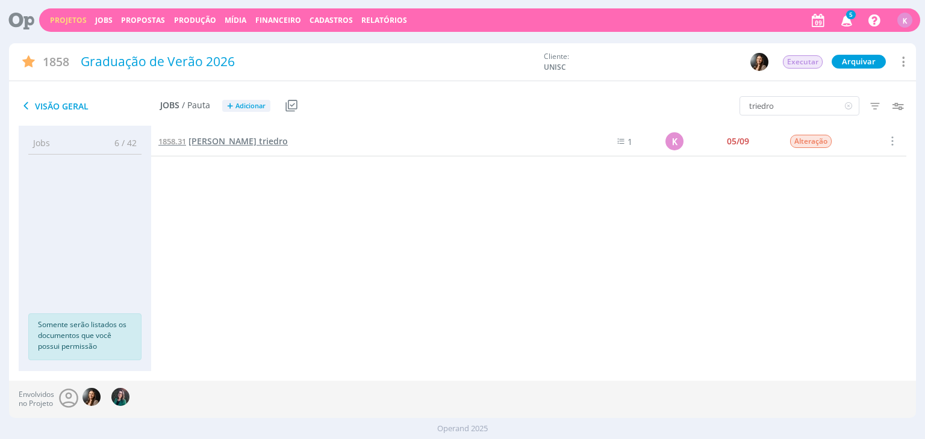
click at [238, 138] on span "[PERSON_NAME] triedro" at bounding box center [237, 140] width 99 height 11
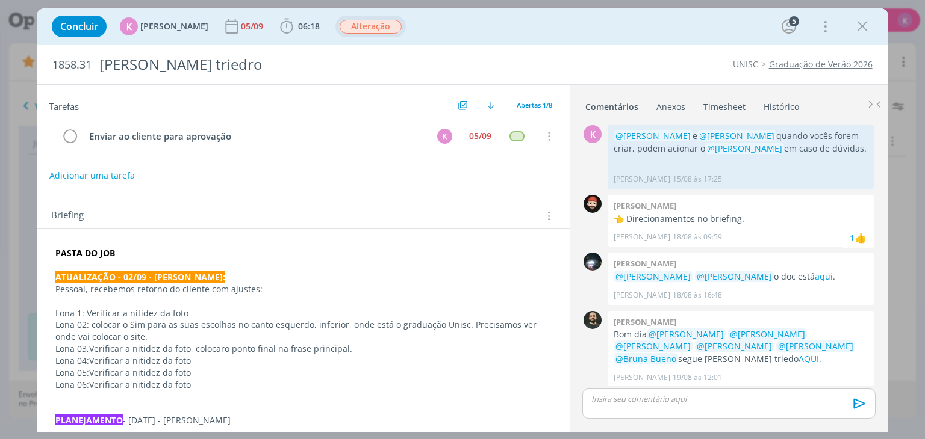
scroll to position [399, 0]
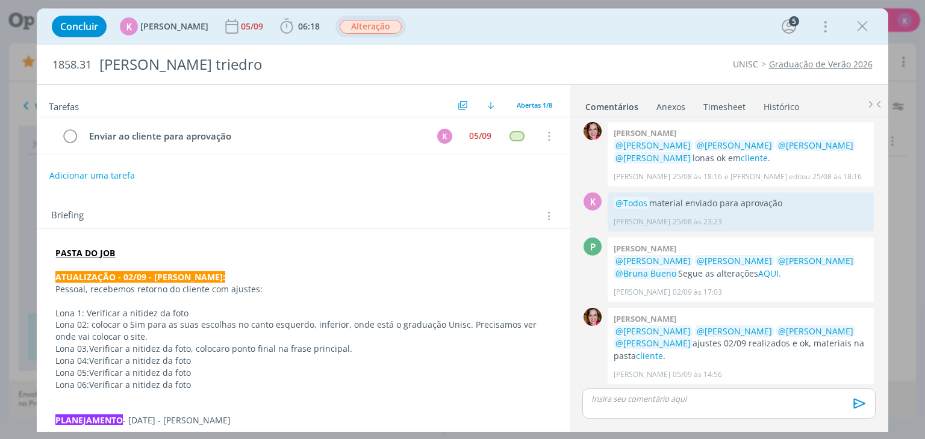
click at [365, 33] on div "Alteração" at bounding box center [371, 27] width 62 height 14
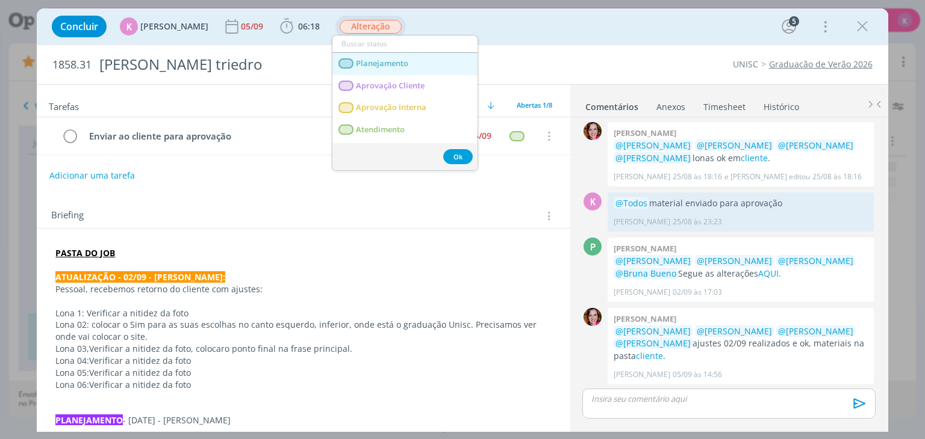
click at [366, 63] on span "Planejamento" at bounding box center [382, 64] width 52 height 10
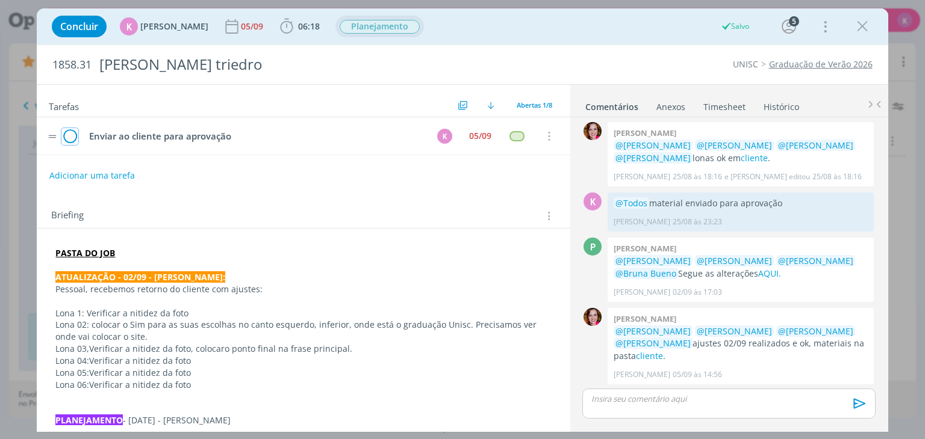
click at [78, 135] on icon "dialog" at bounding box center [69, 137] width 17 height 18
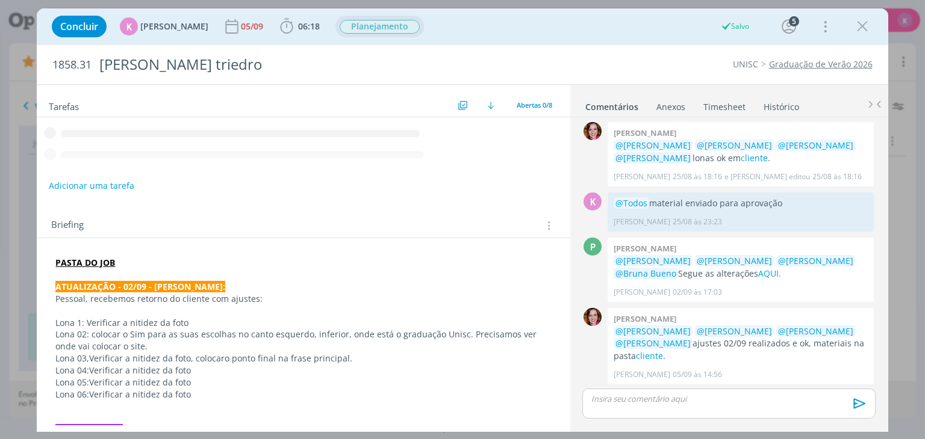
click at [84, 176] on button "Adicionar uma tarefa" at bounding box center [91, 186] width 85 height 20
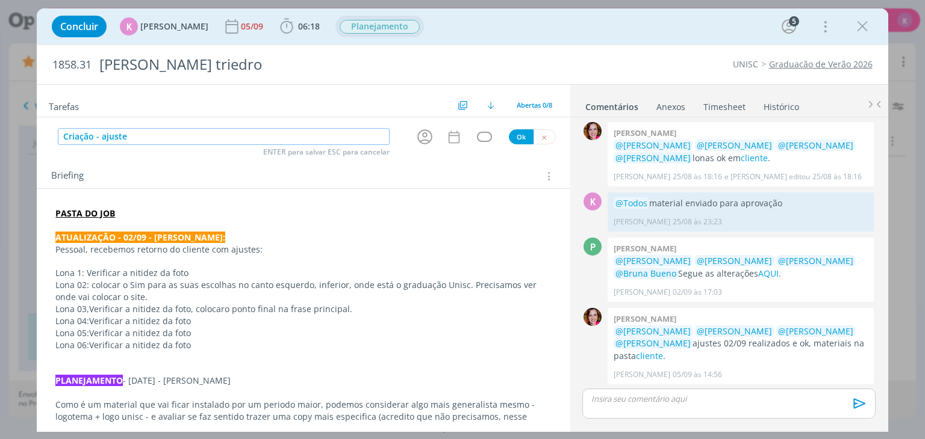
drag, startPoint x: 420, startPoint y: 126, endPoint x: 417, endPoint y: 132, distance: 6.7
click at [419, 129] on button "dialog" at bounding box center [425, 137] width 20 height 20
type input "Criação - ajuste"
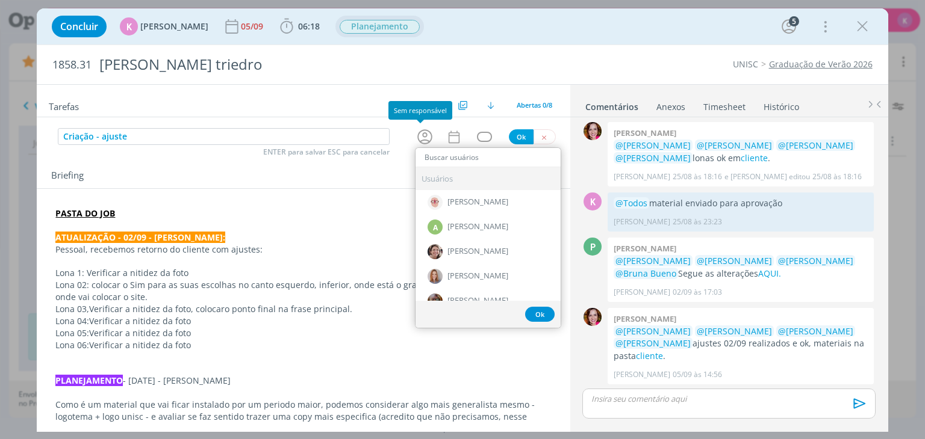
click at [417, 132] on icon "dialog" at bounding box center [424, 137] width 19 height 19
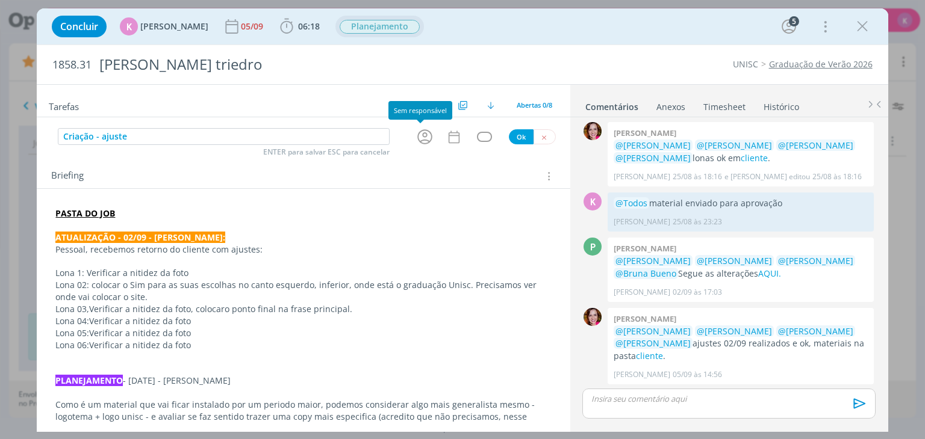
click at [424, 125] on div "dialog" at bounding box center [303, 122] width 533 height 10
click at [426, 131] on icon "dialog" at bounding box center [424, 137] width 19 height 19
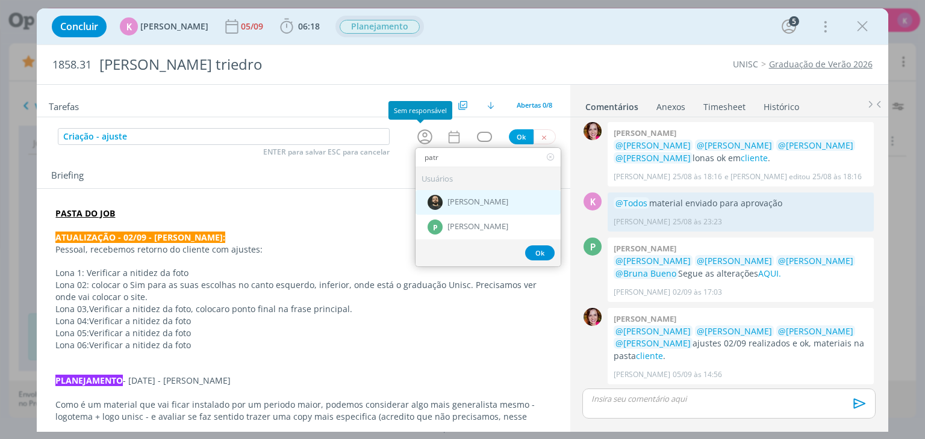
type input "patr"
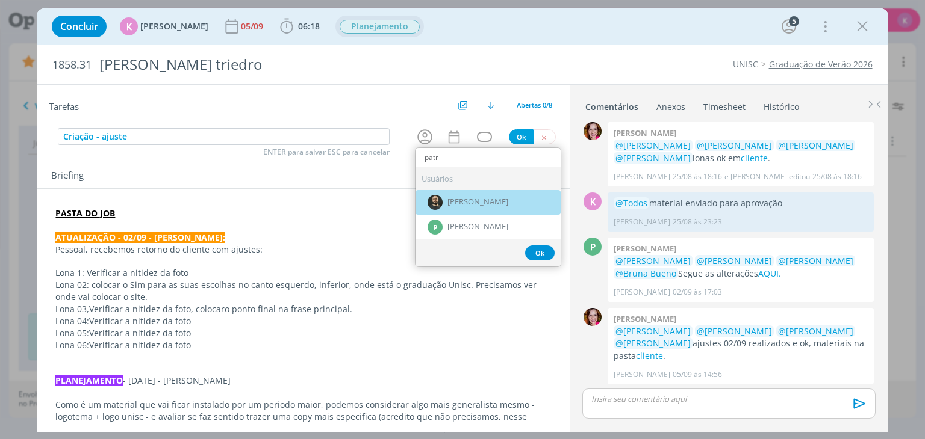
click at [457, 194] on div "[PERSON_NAME]" at bounding box center [487, 202] width 145 height 25
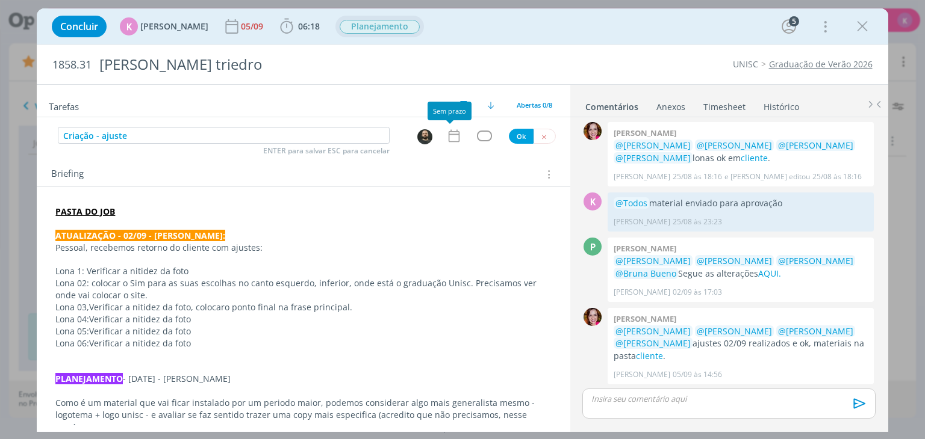
click at [448, 137] on icon "dialog" at bounding box center [453, 136] width 11 height 13
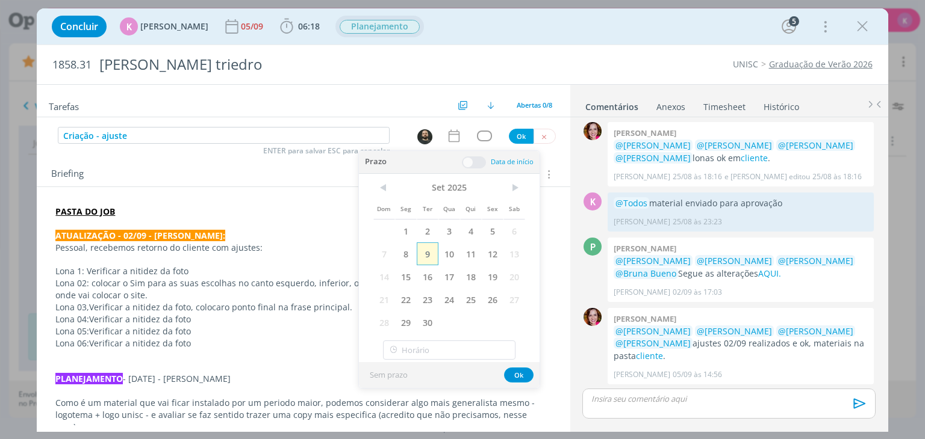
click at [427, 246] on span "9" at bounding box center [428, 254] width 22 height 23
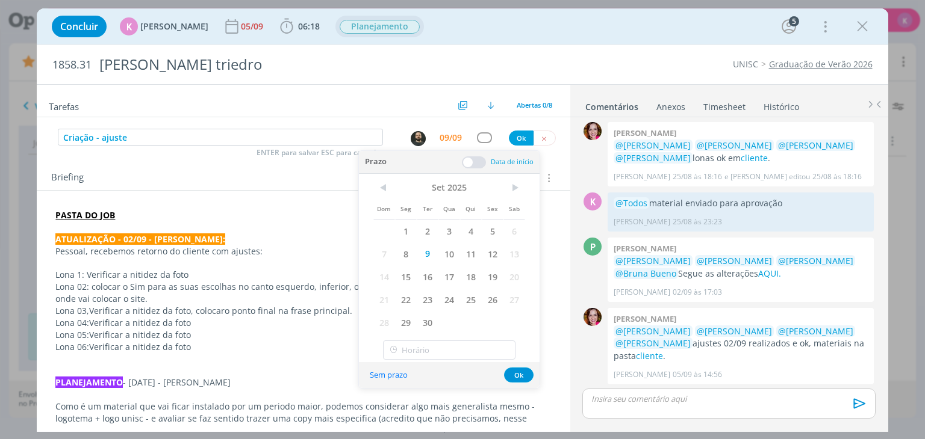
click at [468, 164] on span at bounding box center [474, 163] width 24 height 12
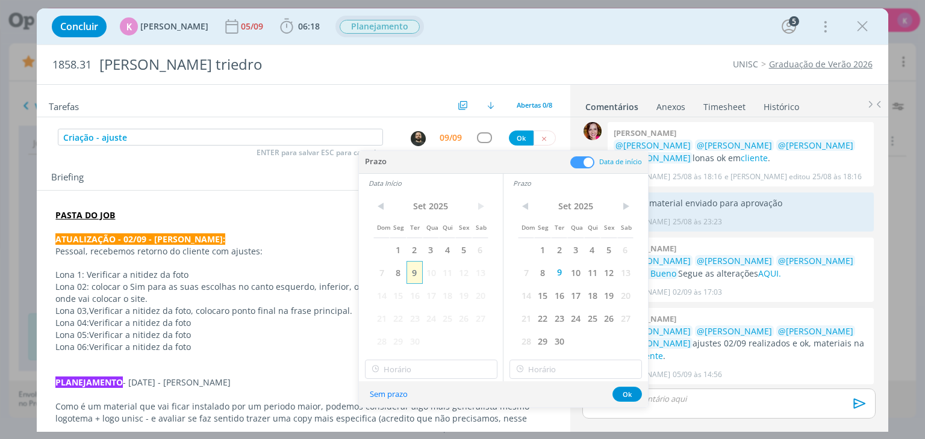
click at [407, 277] on span "9" at bounding box center [414, 272] width 16 height 23
click at [458, 362] on input "12:00" at bounding box center [431, 369] width 132 height 19
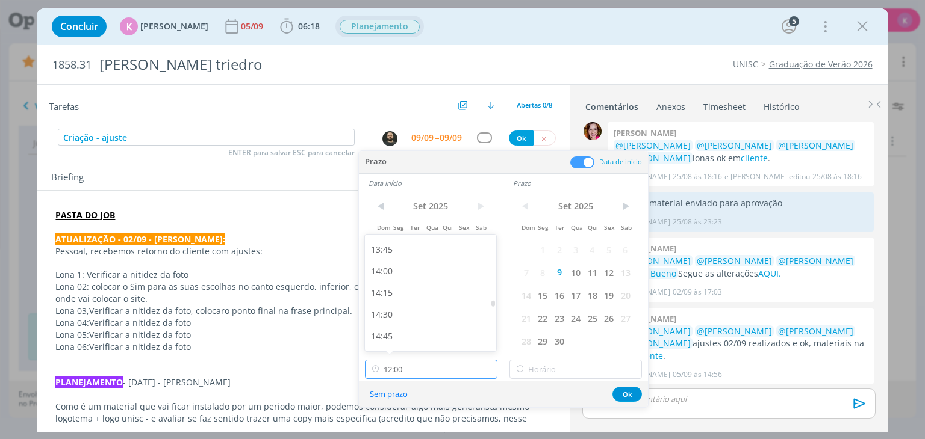
scroll to position [1190, 0]
click at [404, 332] on div "14:45" at bounding box center [432, 335] width 135 height 22
type input "14:45"
click at [559, 369] on input "14:45" at bounding box center [575, 369] width 132 height 19
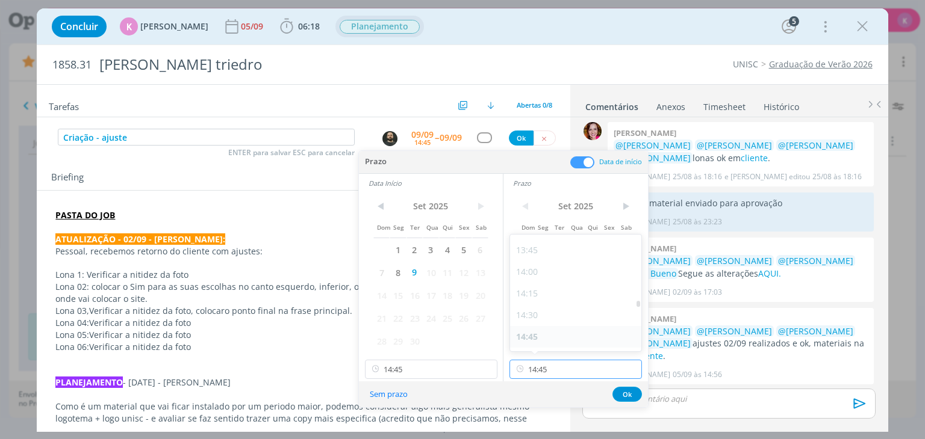
scroll to position [1247, 0]
click at [544, 303] on div "15:00" at bounding box center [577, 299] width 135 height 22
type input "15:00"
drag, startPoint x: 622, startPoint y: 397, endPoint x: 574, endPoint y: 378, distance: 51.7
click at [622, 397] on button "Ok" at bounding box center [626, 394] width 29 height 15
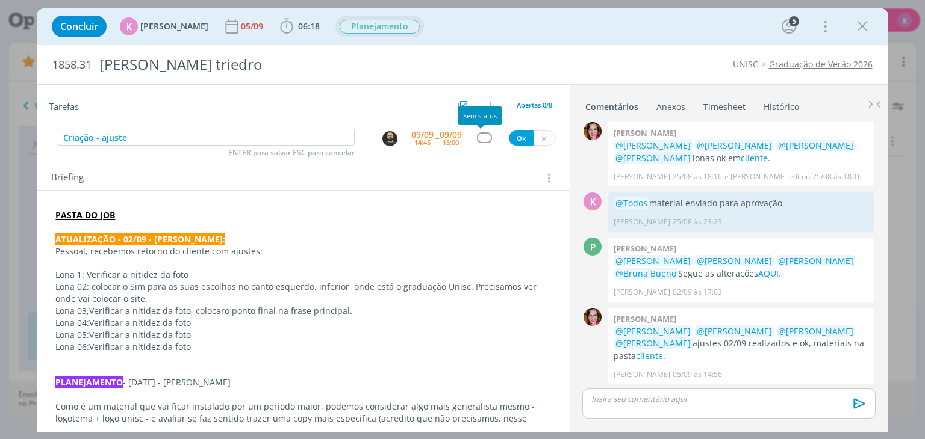
click at [483, 138] on div "dialog" at bounding box center [484, 137] width 15 height 10
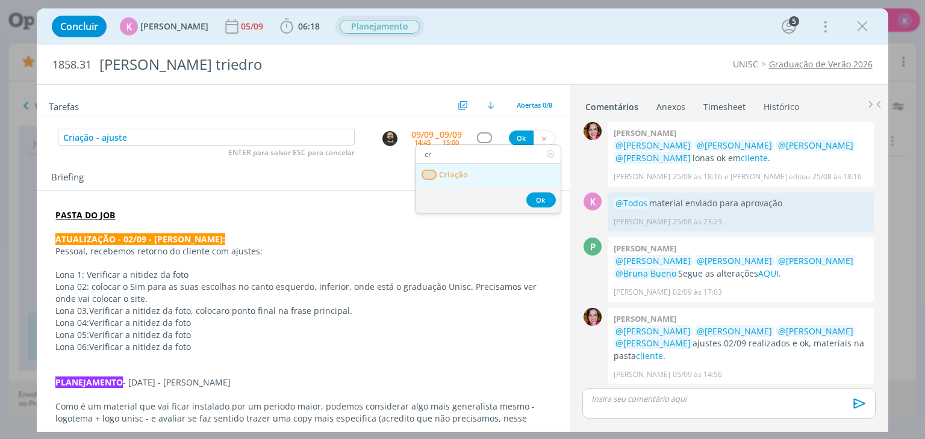
type input "cr"
drag, startPoint x: 484, startPoint y: 172, endPoint x: 492, endPoint y: 161, distance: 13.3
click at [484, 172] on link "Criação" at bounding box center [487, 175] width 145 height 22
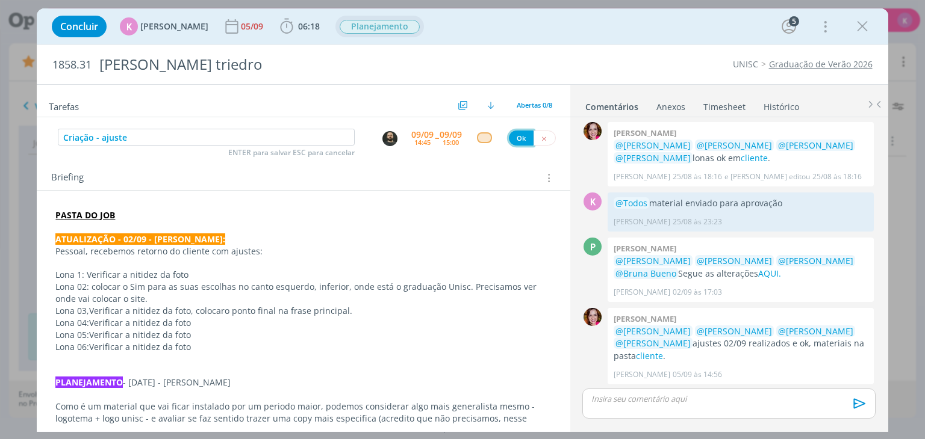
click at [511, 141] on button "Ok" at bounding box center [521, 138] width 25 height 15
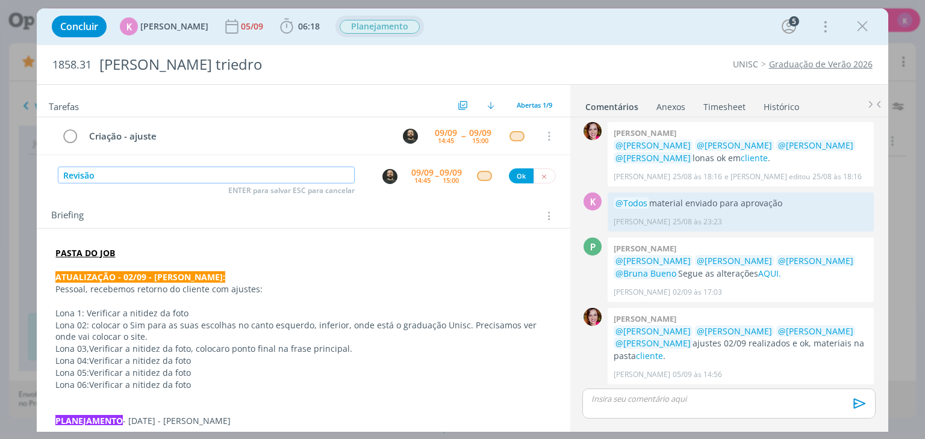
click at [383, 176] on img "dialog" at bounding box center [389, 176] width 15 height 15
type input "Revisão"
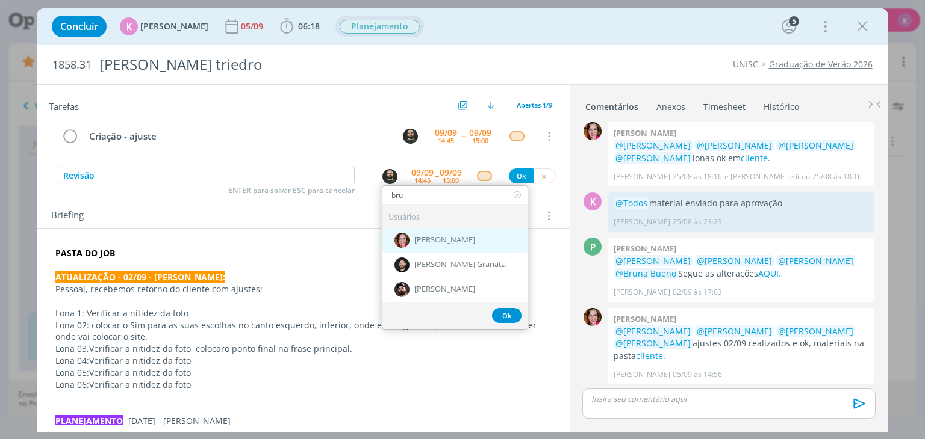
type input "bru"
click at [384, 241] on div "[PERSON_NAME]" at bounding box center [454, 240] width 145 height 25
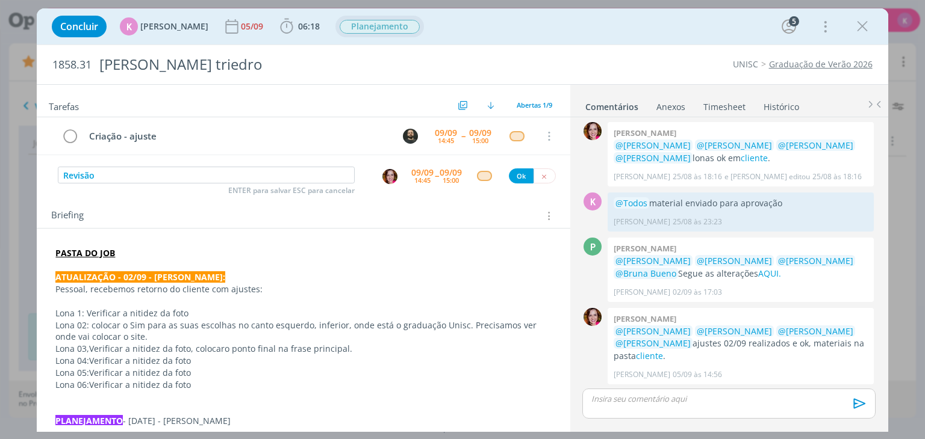
click at [414, 183] on div "14:45" at bounding box center [422, 180] width 16 height 7
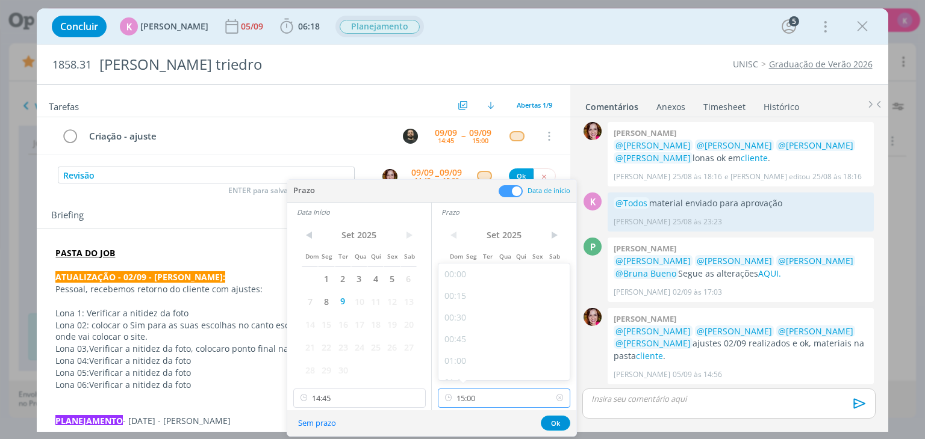
click at [492, 400] on input "15:00" at bounding box center [504, 398] width 132 height 19
click at [479, 343] on div "15:30" at bounding box center [505, 349] width 135 height 22
type input "15:30"
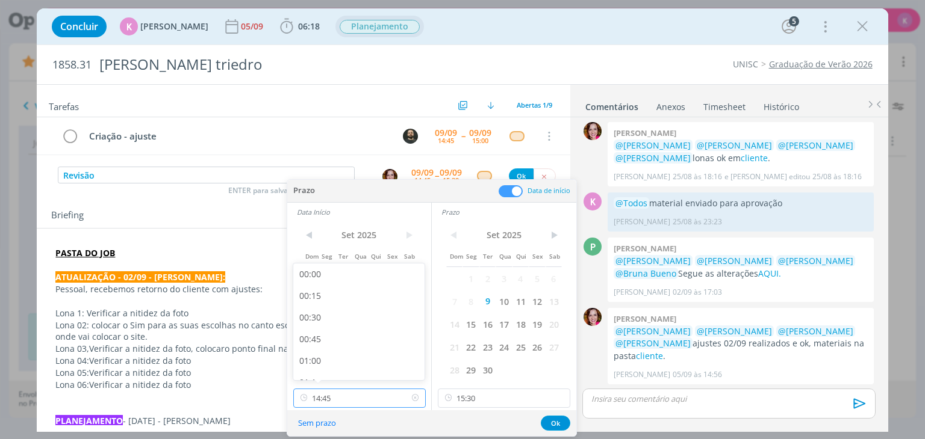
click at [358, 392] on input "14:45" at bounding box center [359, 398] width 132 height 19
click at [337, 352] on div "15:15" at bounding box center [360, 349] width 135 height 22
type input "15:15"
click at [549, 418] on button "Ok" at bounding box center [555, 423] width 29 height 15
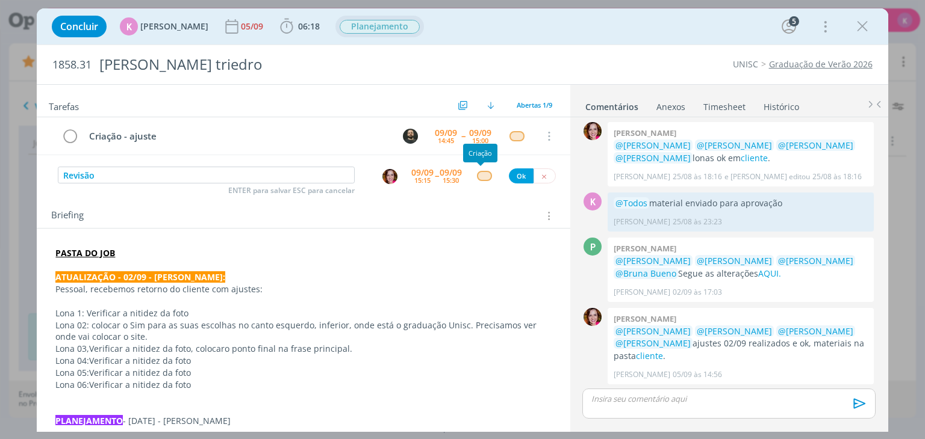
click at [479, 178] on div "dialog" at bounding box center [484, 176] width 15 height 10
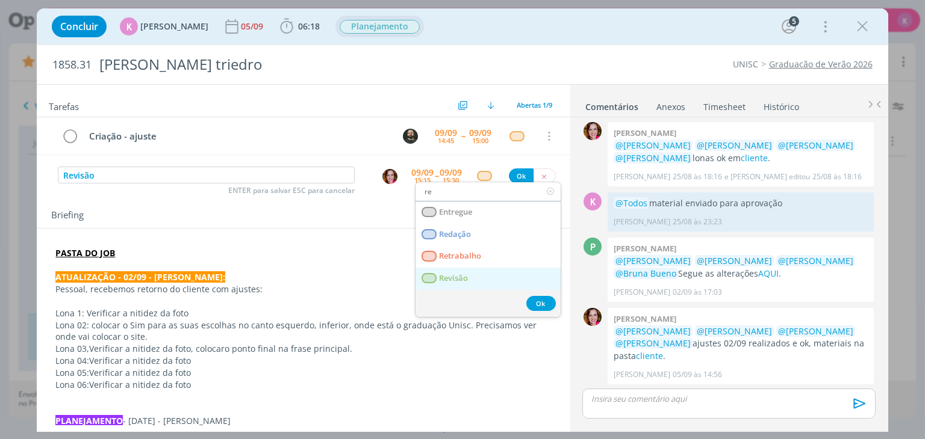
type input "re"
click at [453, 282] on span "Revisão" at bounding box center [453, 279] width 29 height 10
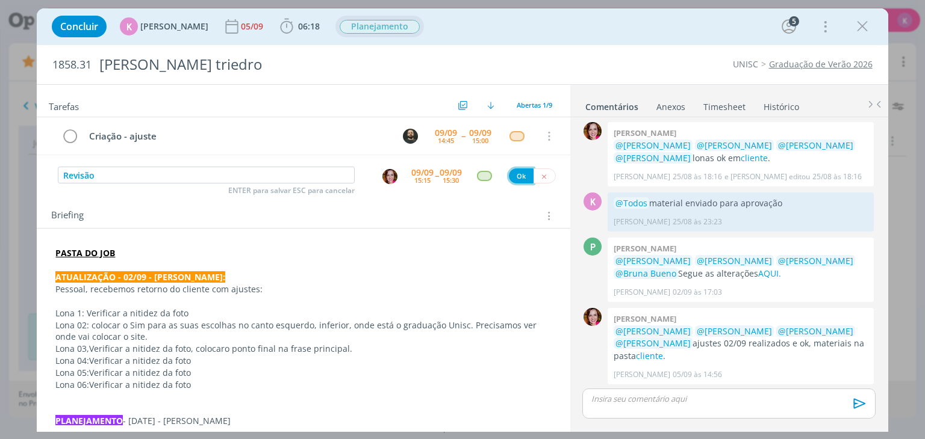
click at [517, 169] on button "Ok" at bounding box center [521, 176] width 25 height 15
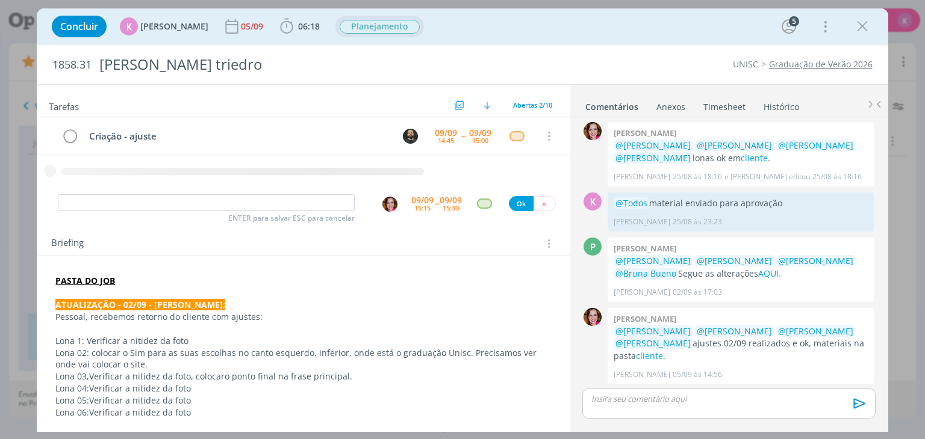
click at [130, 304] on strong "ATUALIZAÇÃO - 02/09 - KAROL:" at bounding box center [140, 304] width 170 height 11
click at [130, 304] on strong "ATUALIZAÇÃO - 02/09 - KAROL:" at bounding box center [141, 305] width 170 height 11
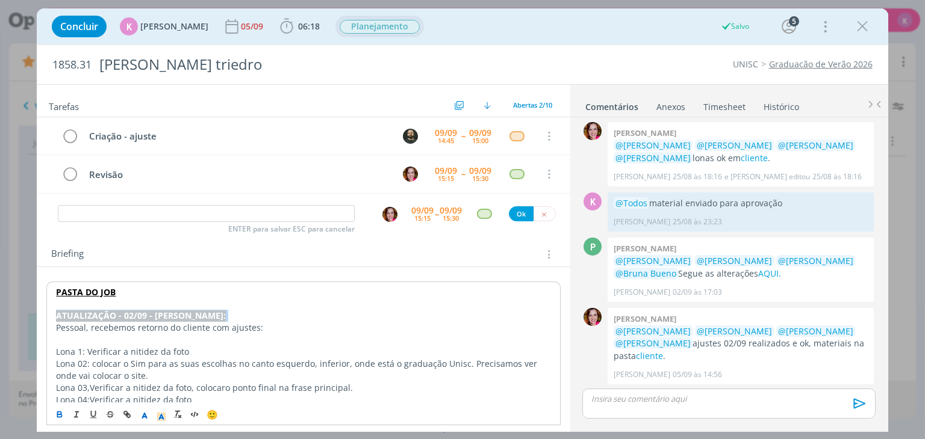
copy strong "ATUALIZAÇÃO - 02/09 - KAROL:"
click at [133, 293] on p "PASTA DO JOB" at bounding box center [303, 293] width 494 height 12
click at [126, 300] on p "dialog" at bounding box center [303, 305] width 494 height 12
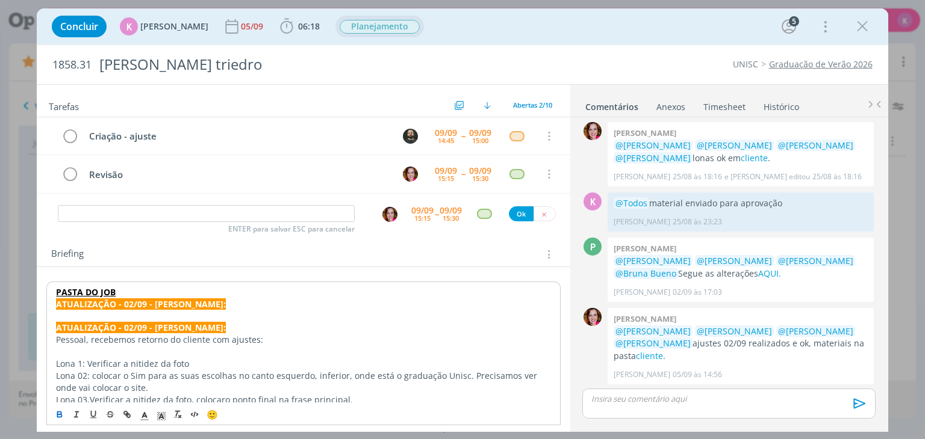
click at [129, 303] on strong "ATUALIZAÇÃO - 02/09 - KAROL:" at bounding box center [141, 304] width 170 height 11
click at [130, 303] on strong "ATUALIZAÇÃO - 02/09 - KAROL:" at bounding box center [141, 304] width 170 height 11
click at [138, 294] on p "PASTA DO JOB" at bounding box center [303, 293] width 494 height 12
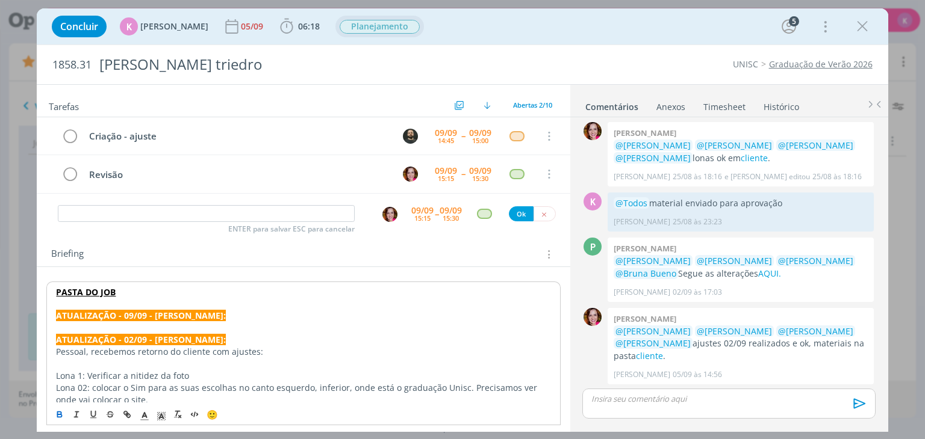
click at [108, 334] on strong "ATUALIZAÇÃO - 02/09 - KAROL:" at bounding box center [141, 339] width 170 height 11
click at [109, 328] on p "dialog" at bounding box center [303, 328] width 494 height 12
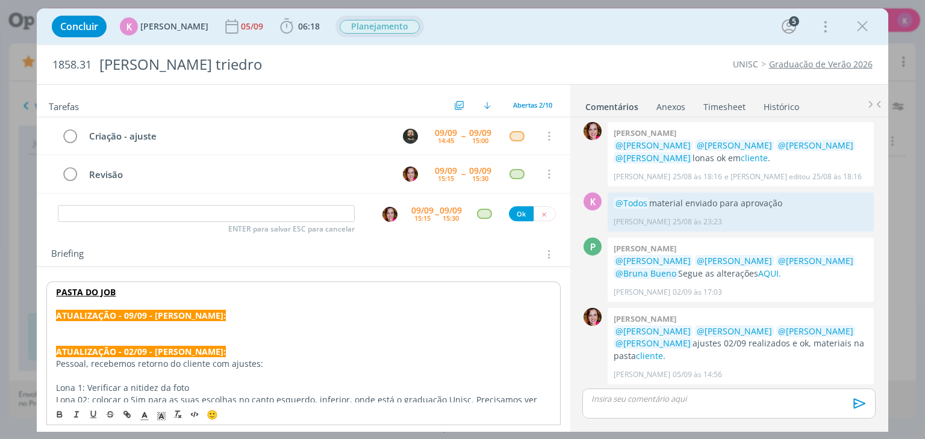
click at [108, 329] on p "dialog" at bounding box center [303, 328] width 494 height 12
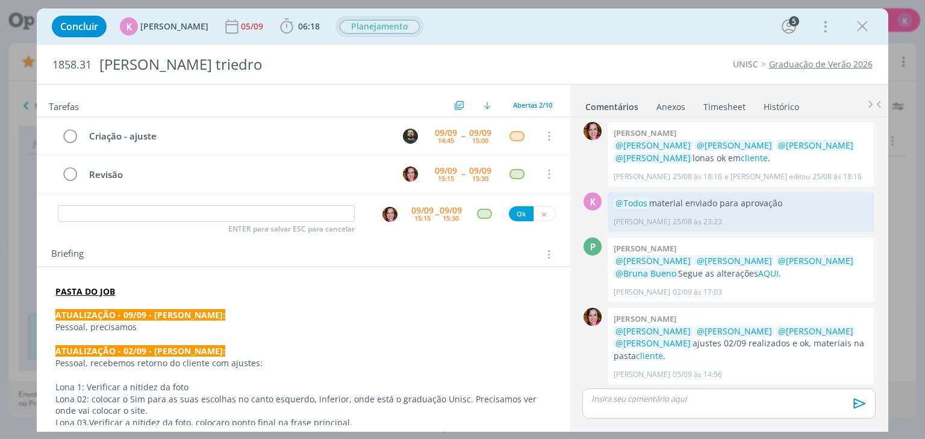
click at [173, 326] on p "Pessoal, precisamos" at bounding box center [302, 327] width 495 height 12
click at [164, 328] on p "Pessoal, precisamos" at bounding box center [302, 327] width 495 height 12
click at [141, 323] on span "Trocar a imagem da lona 3 e lona 5." at bounding box center [209, 326] width 144 height 11
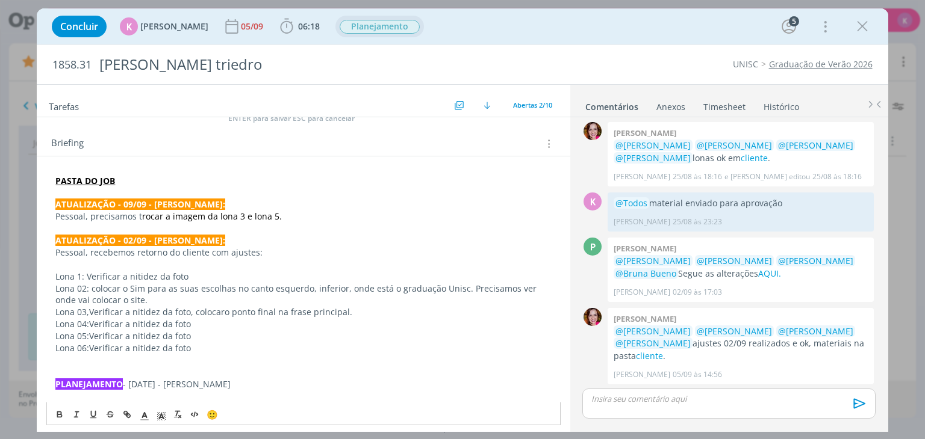
scroll to position [120, 0]
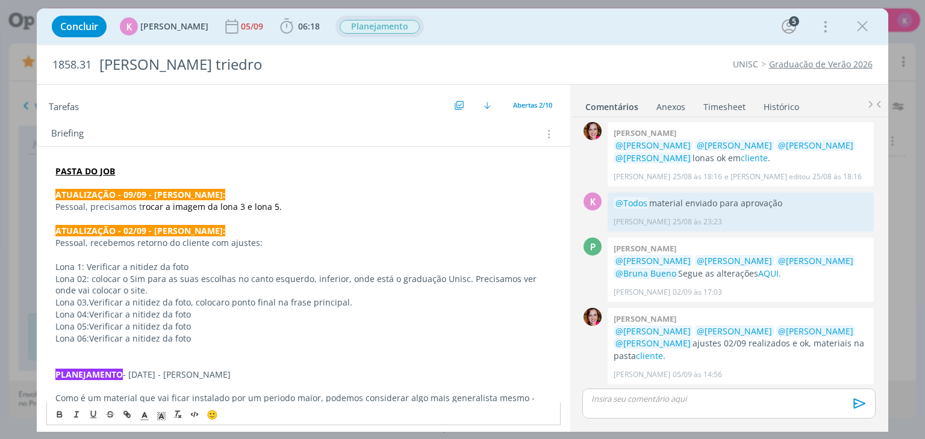
click at [294, 205] on p "Pessoal, precisamos t rocar a imagem da lona 3 e lona 5." at bounding box center [302, 207] width 495 height 12
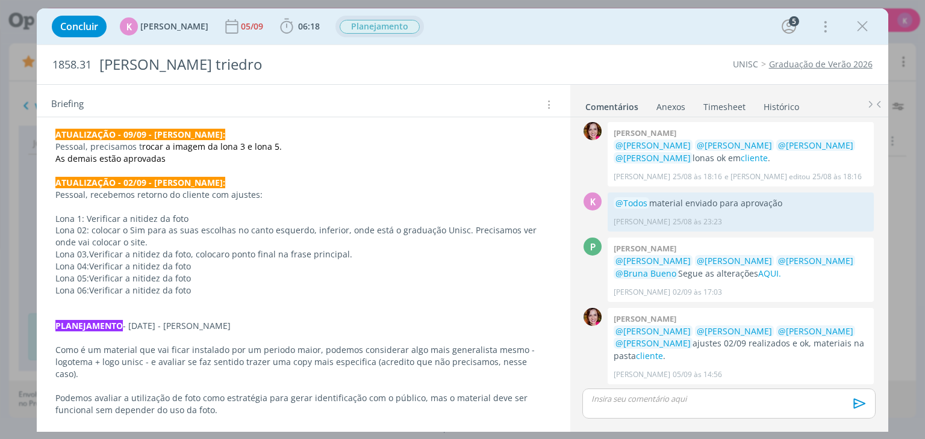
scroll to position [0, 0]
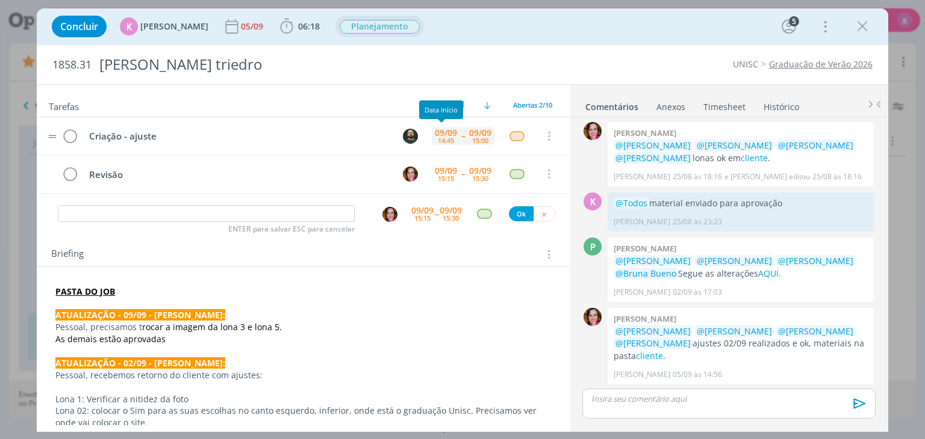
click at [442, 133] on div "09/09" at bounding box center [446, 133] width 22 height 8
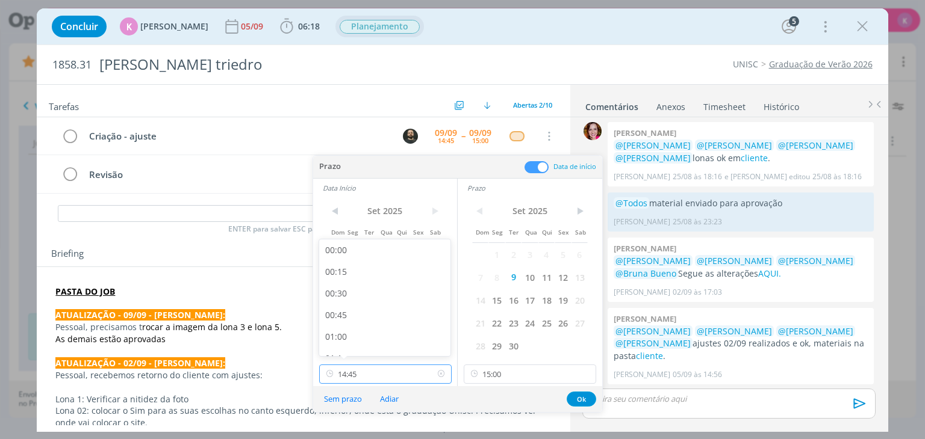
click at [371, 373] on input "14:45" at bounding box center [385, 374] width 132 height 19
drag, startPoint x: 515, startPoint y: 379, endPoint x: 504, endPoint y: 355, distance: 25.9
click at [513, 376] on input "15:00" at bounding box center [530, 374] width 132 height 19
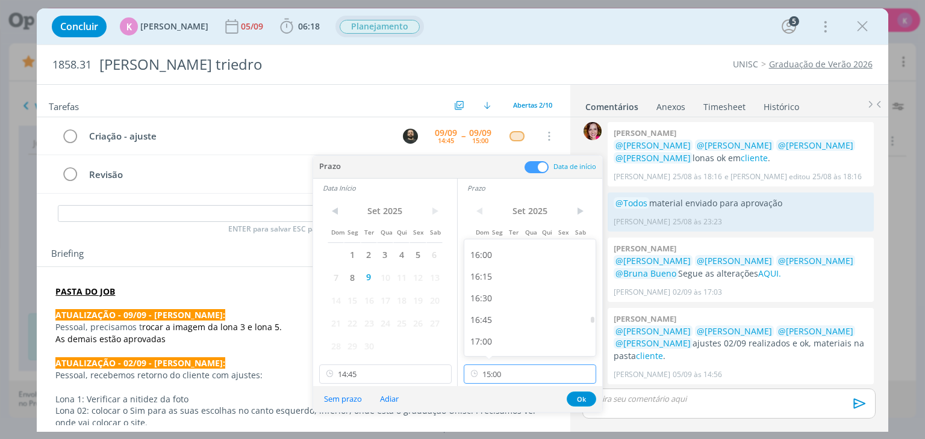
scroll to position [1389, 0]
drag, startPoint x: 500, startPoint y: 336, endPoint x: 487, endPoint y: 341, distance: 13.8
click at [498, 336] on div "17:00" at bounding box center [531, 335] width 135 height 22
type input "17:00"
click at [366, 371] on input "14:45" at bounding box center [385, 374] width 132 height 19
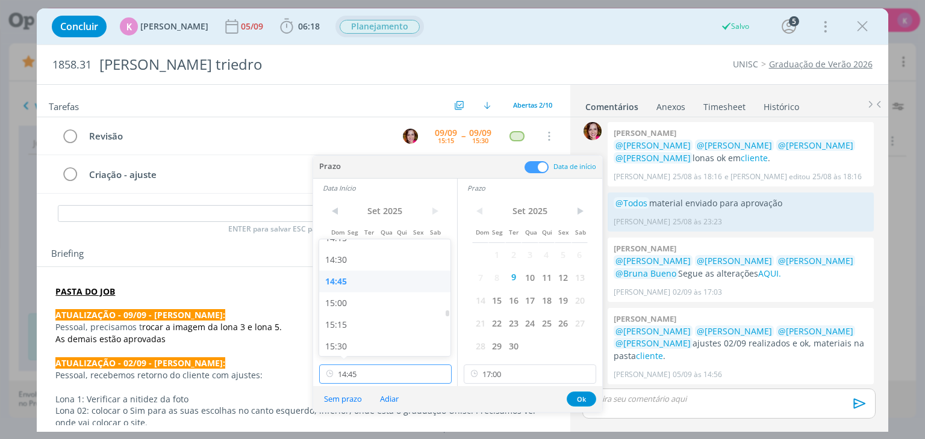
scroll to position [1308, 0]
click at [372, 329] on div "16:00" at bounding box center [386, 330] width 135 height 22
type input "16:00"
click at [575, 399] on button "Ok" at bounding box center [581, 399] width 29 height 15
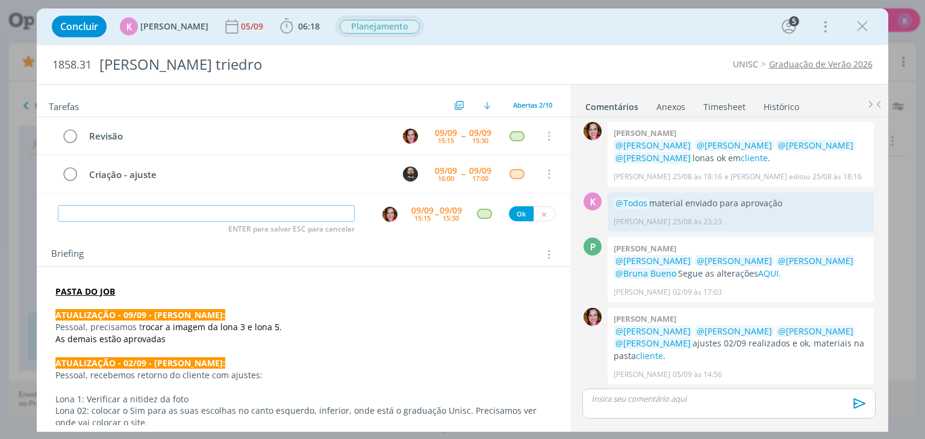
click at [335, 214] on input "dialog" at bounding box center [206, 213] width 297 height 17
click at [403, 131] on img "dialog" at bounding box center [410, 136] width 15 height 15
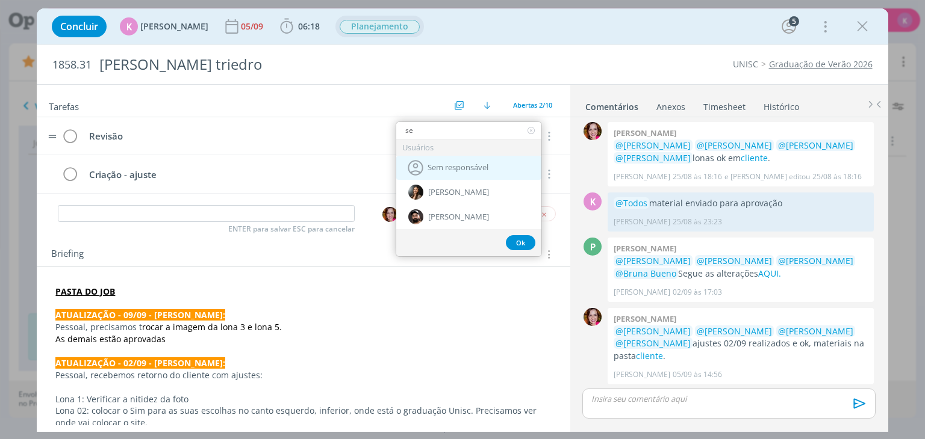
type input "se"
click at [428, 164] on span "Sem responsável" at bounding box center [457, 169] width 61 height 10
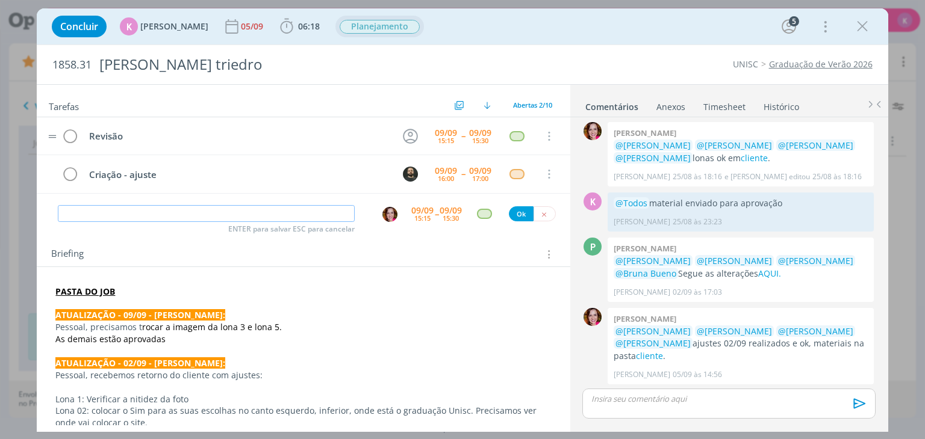
click at [328, 205] on input "dialog" at bounding box center [206, 213] width 297 height 17
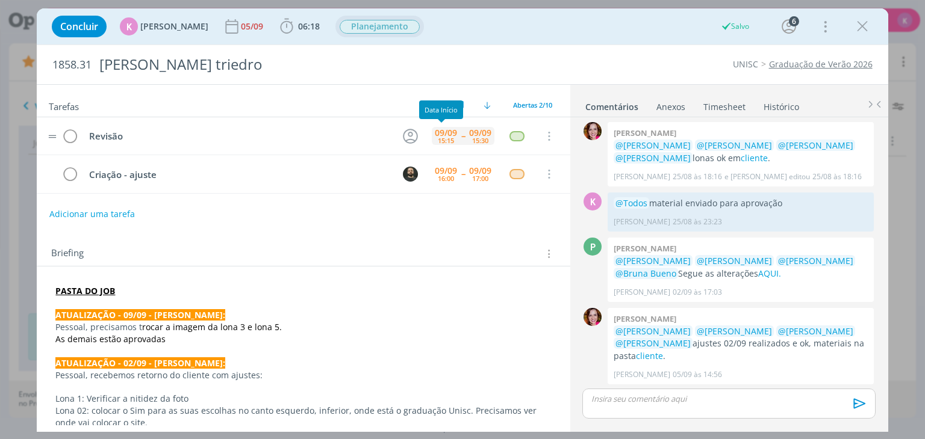
click at [441, 139] on div "15:15" at bounding box center [446, 140] width 16 height 7
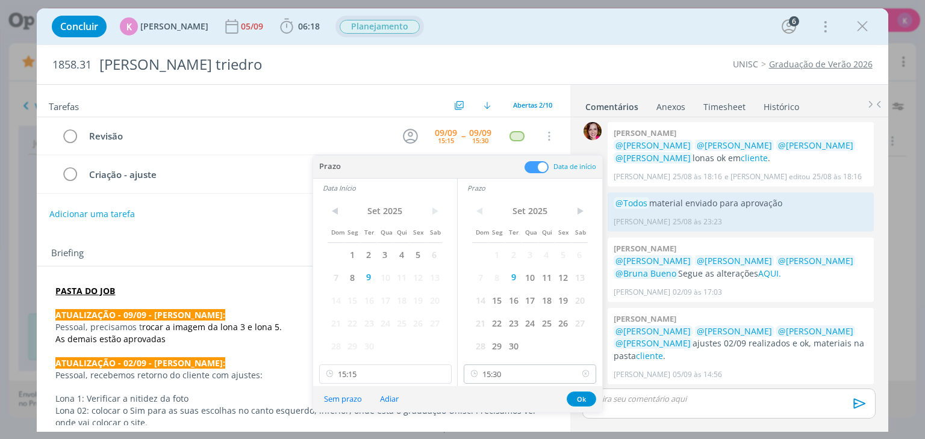
click at [505, 383] on div "< Set 2025 > Dom Seg Ter Qua Qui Sex Sab 1 2 3 4 5 6 7 8 9 10 11 12 13 14 15 16…" at bounding box center [530, 291] width 144 height 189
click at [511, 375] on input "15:30" at bounding box center [530, 374] width 132 height 19
click at [490, 312] on div "18:00" at bounding box center [531, 318] width 135 height 22
type input "18:00"
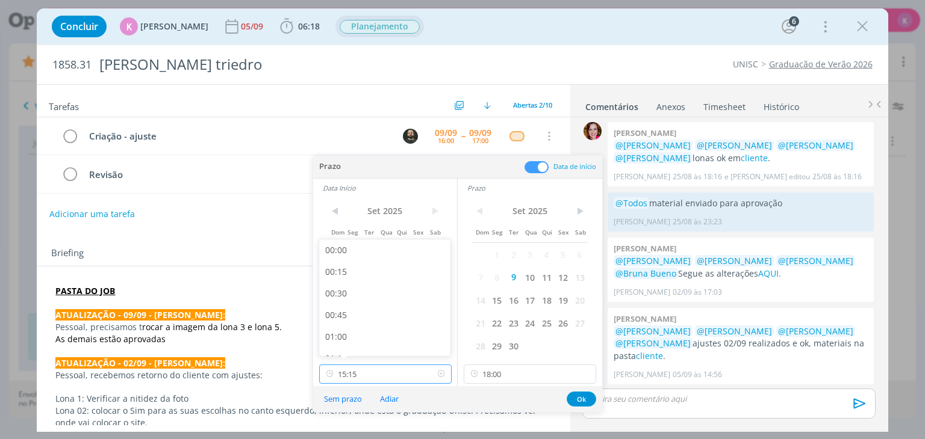
click at [394, 365] on input "15:15" at bounding box center [385, 374] width 132 height 19
click at [378, 316] on div "17:00" at bounding box center [386, 313] width 135 height 22
type input "17:00"
click at [583, 396] on button "Ok" at bounding box center [581, 399] width 29 height 15
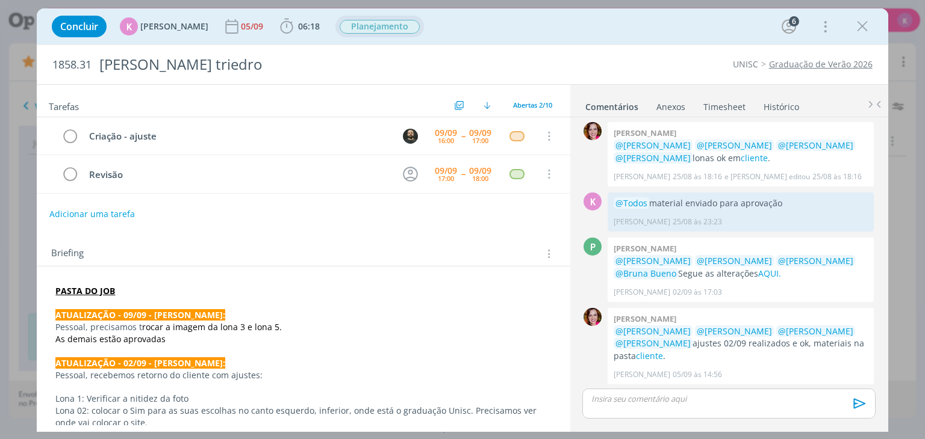
click at [172, 346] on p "dialog" at bounding box center [302, 352] width 495 height 12
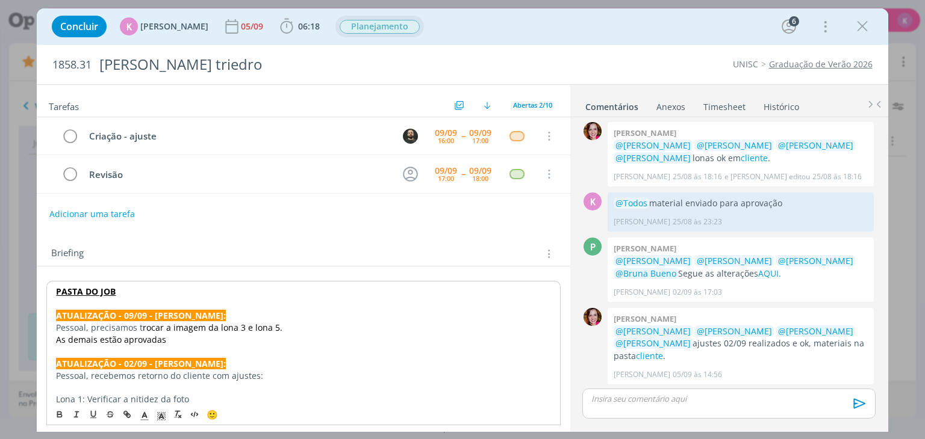
click at [174, 338] on p "As demais estão aprovadas" at bounding box center [303, 340] width 494 height 12
click at [356, 246] on div "Briefing Briefings Predefinidos Versões do Briefing Ver Briefing do Projeto" at bounding box center [304, 254] width 507 height 16
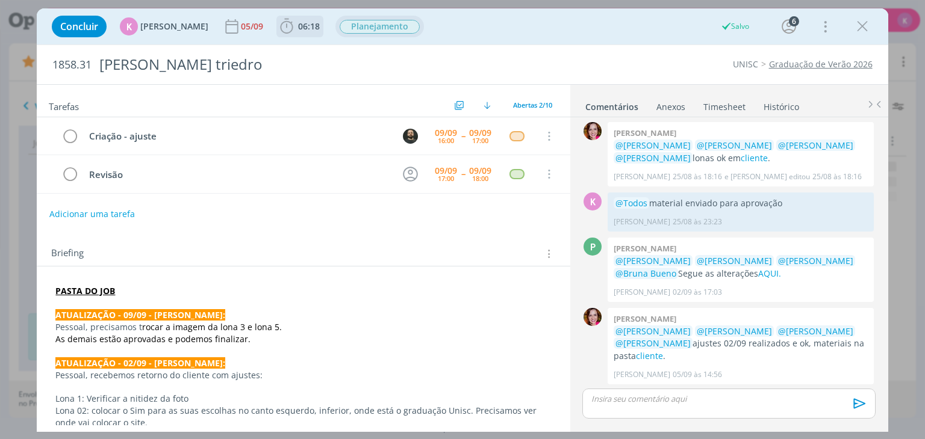
click at [300, 25] on span "06:18" at bounding box center [309, 25] width 22 height 11
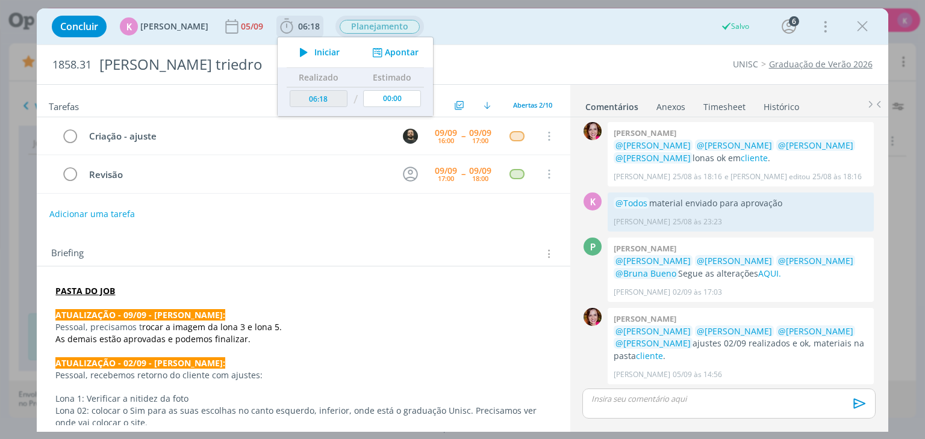
click at [380, 48] on button "Apontar" at bounding box center [394, 52] width 50 height 13
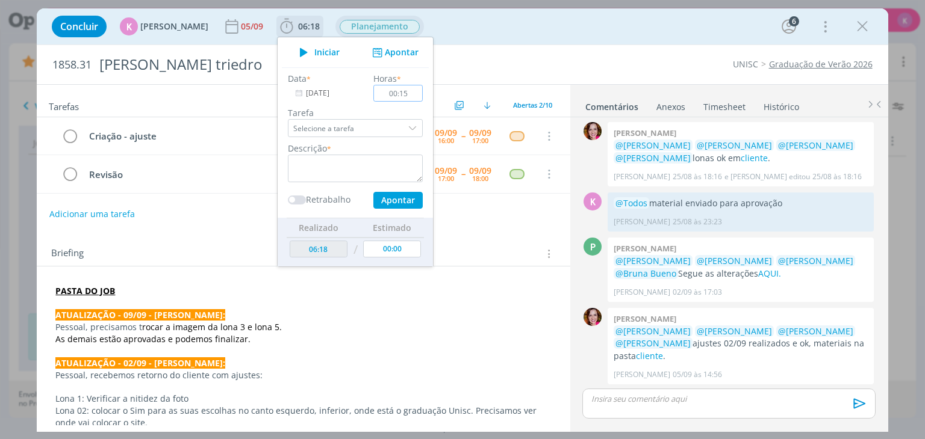
type input "00:15"
click at [325, 155] on textarea "dialog" at bounding box center [355, 169] width 135 height 28
type textarea "Ajuste de brie"
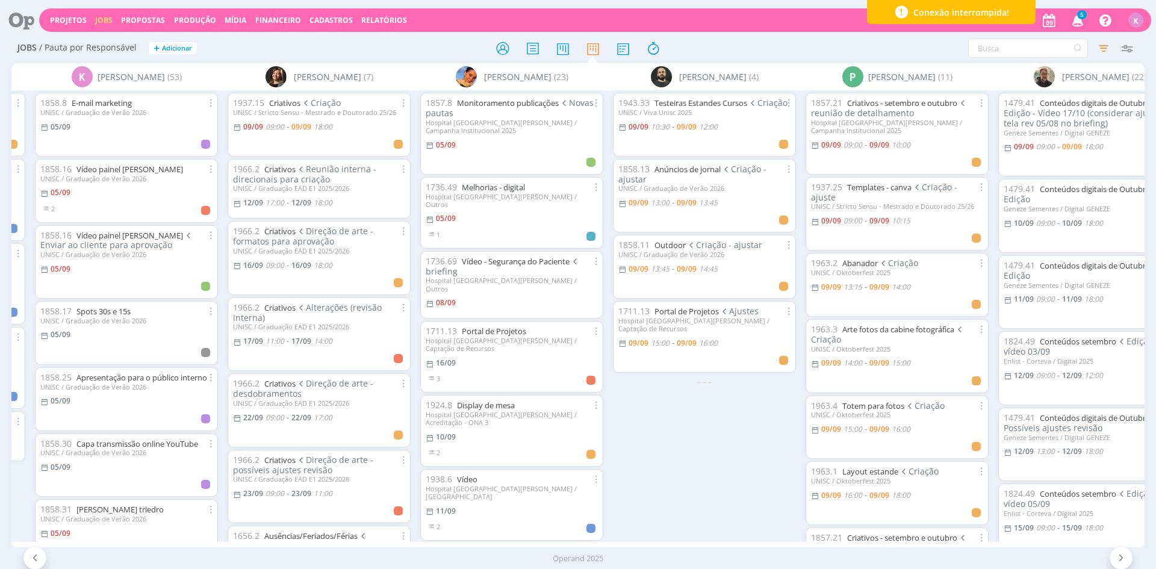
scroll to position [0, 1666]
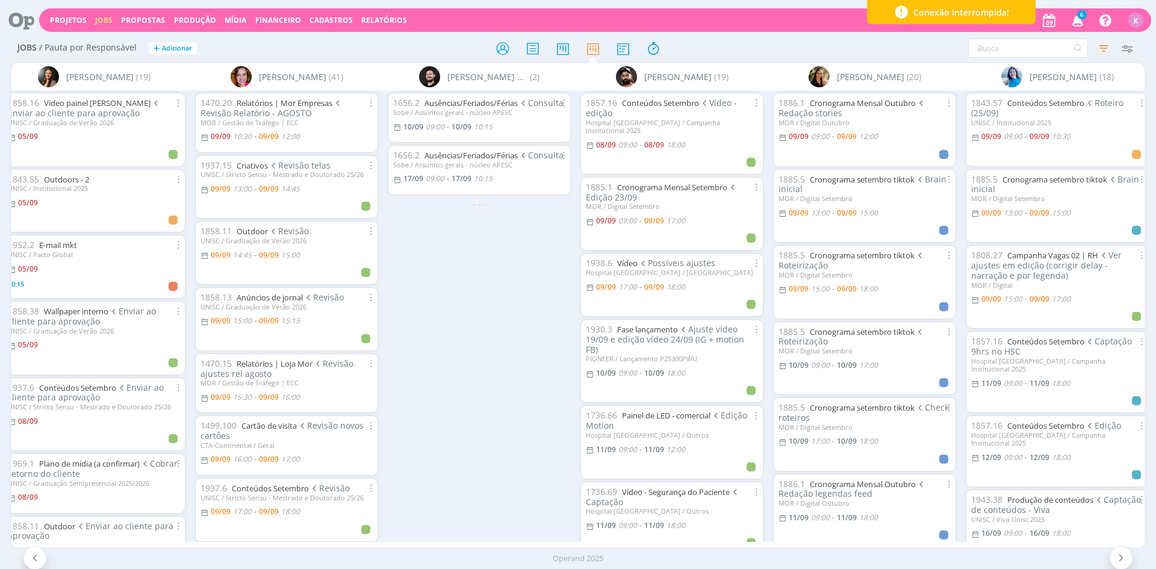
scroll to position [0, 406]
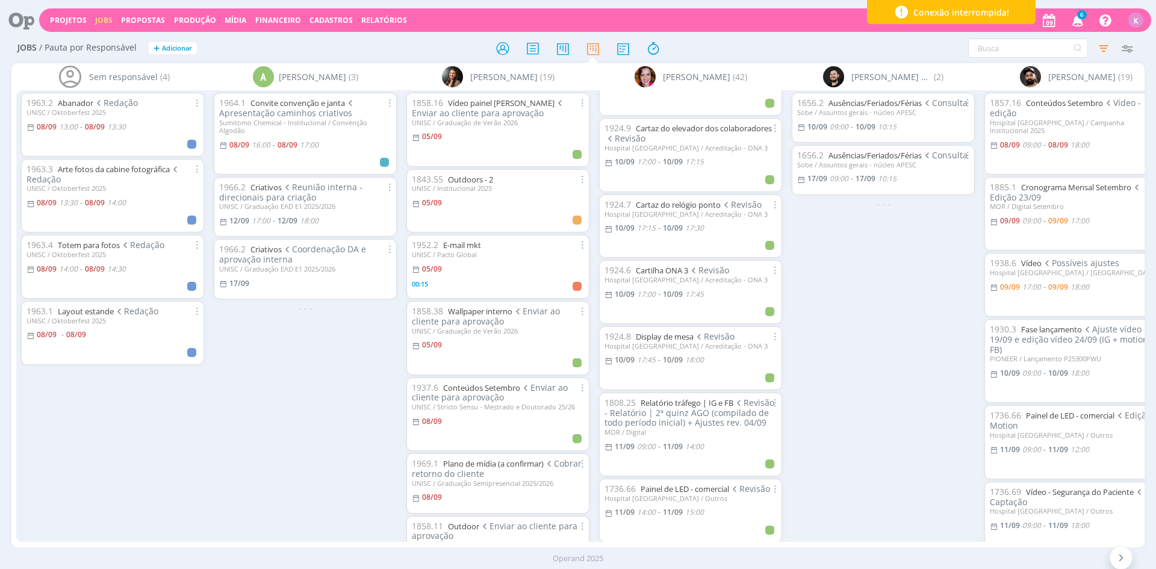
scroll to position [1023, 0]
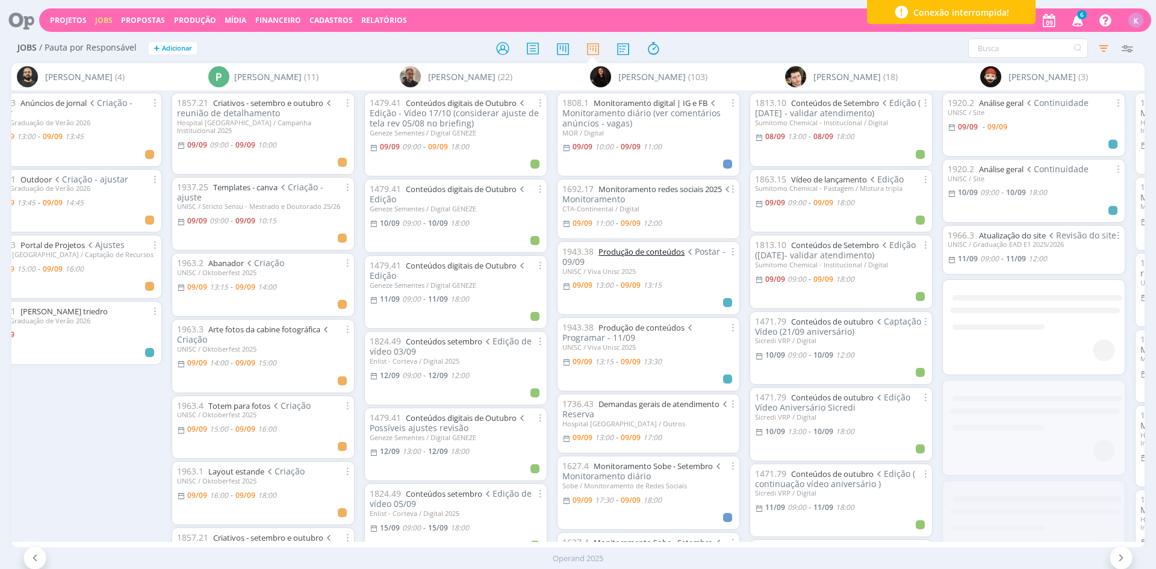
scroll to position [0, 2631]
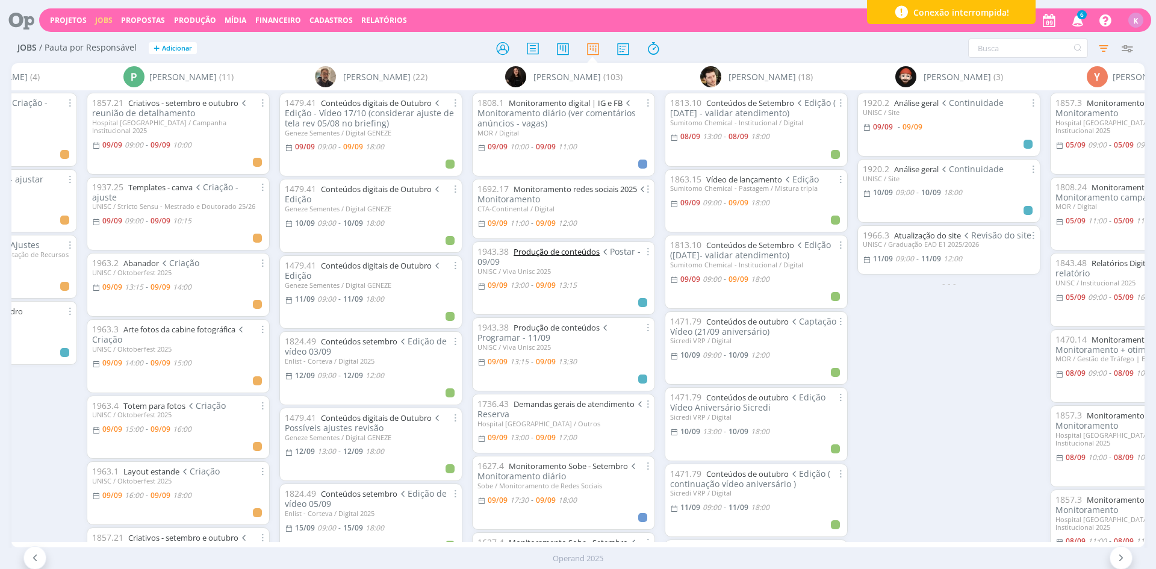
click at [547, 256] on link "Produção de conteúdos" at bounding box center [557, 251] width 86 height 11
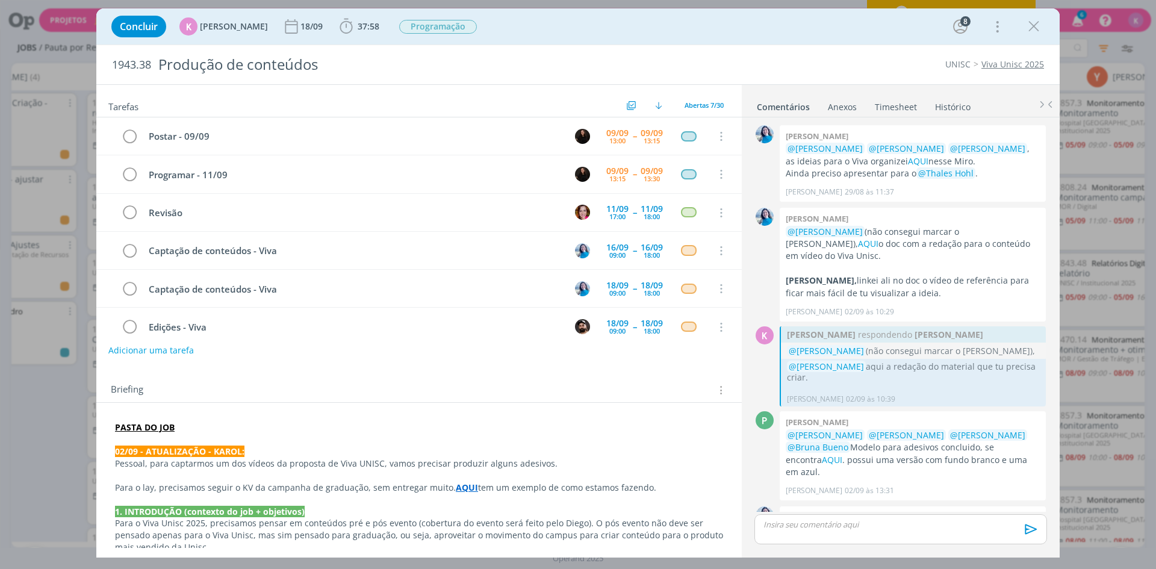
scroll to position [930, 0]
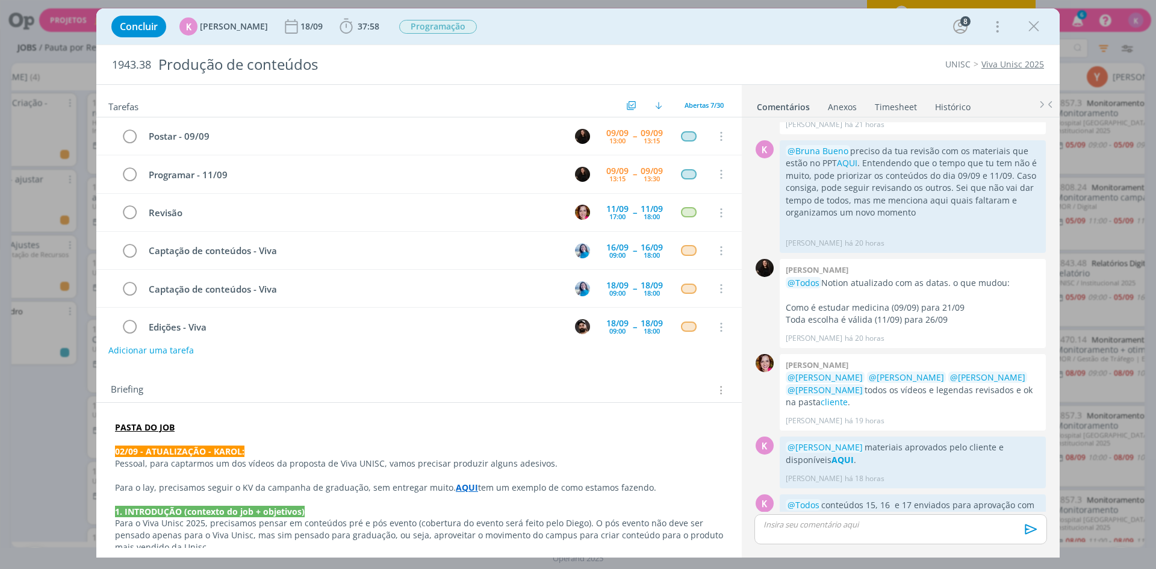
click at [60, 453] on div "Concluir K Karoline Arend 18/09 37:58 Iniciar Apontar Data * 09/09/2025 Horas *…" at bounding box center [578, 284] width 1156 height 569
click at [1031, 31] on icon "dialog" at bounding box center [1034, 26] width 18 height 18
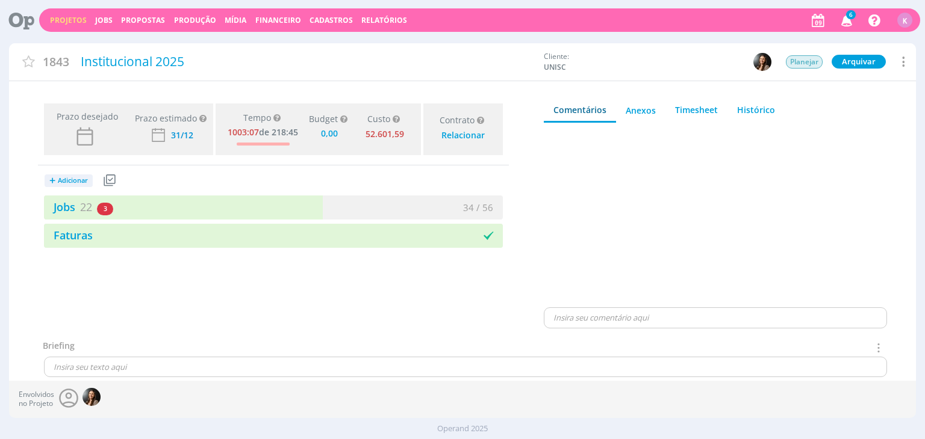
click at [101, 293] on div "Prazo desejado Prazo estimado Prazo estimado é a maior data dentre todos os job…" at bounding box center [273, 219] width 529 height 241
type input "0,00"
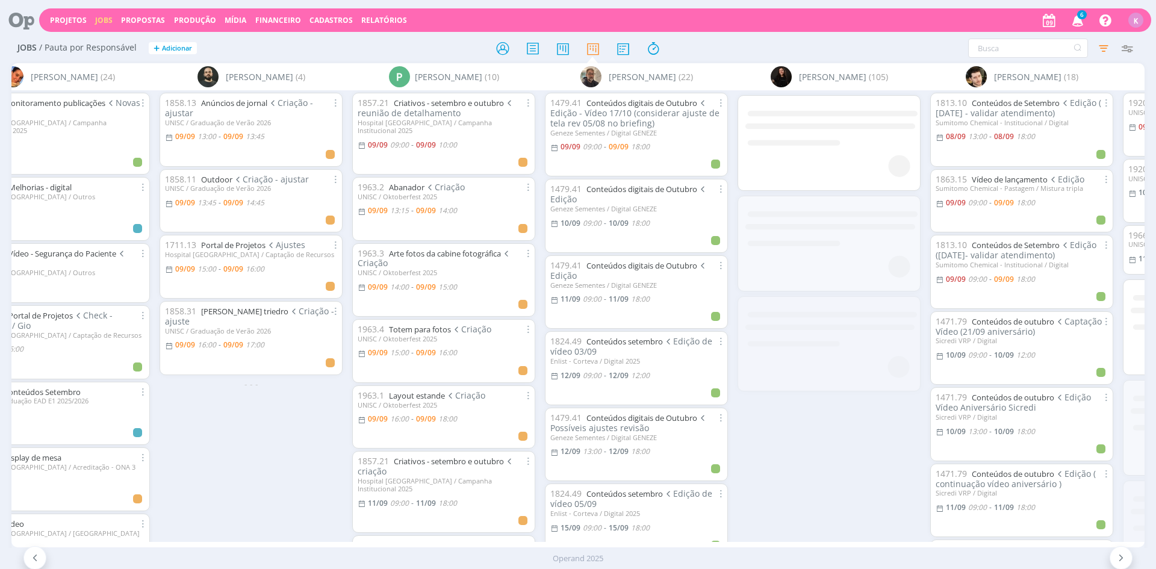
scroll to position [0, 2542]
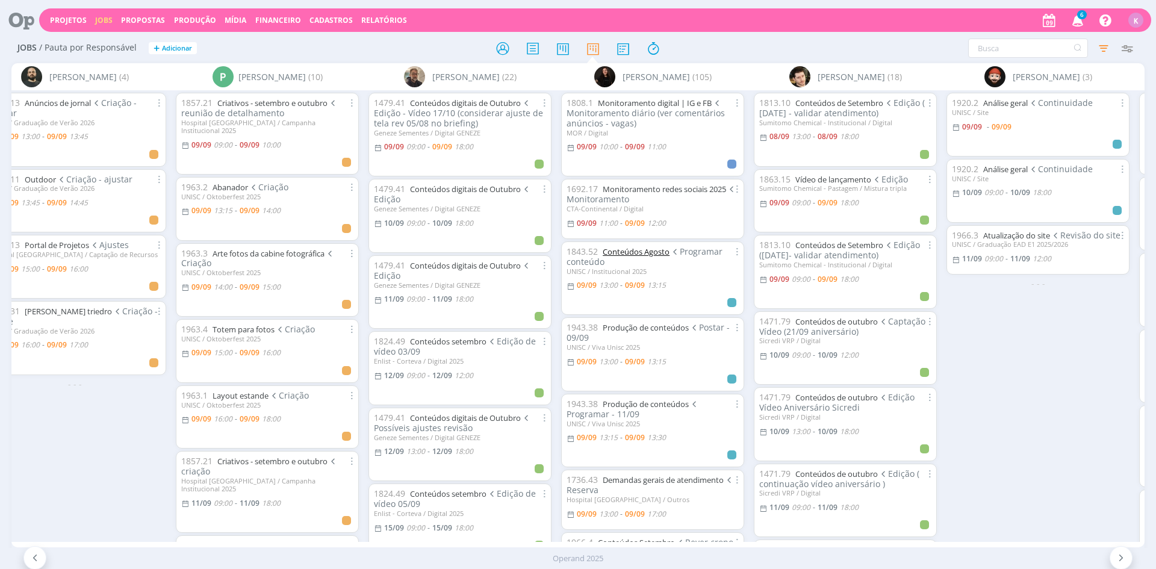
click at [626, 253] on link "Conteúdos Agosto" at bounding box center [636, 251] width 67 height 11
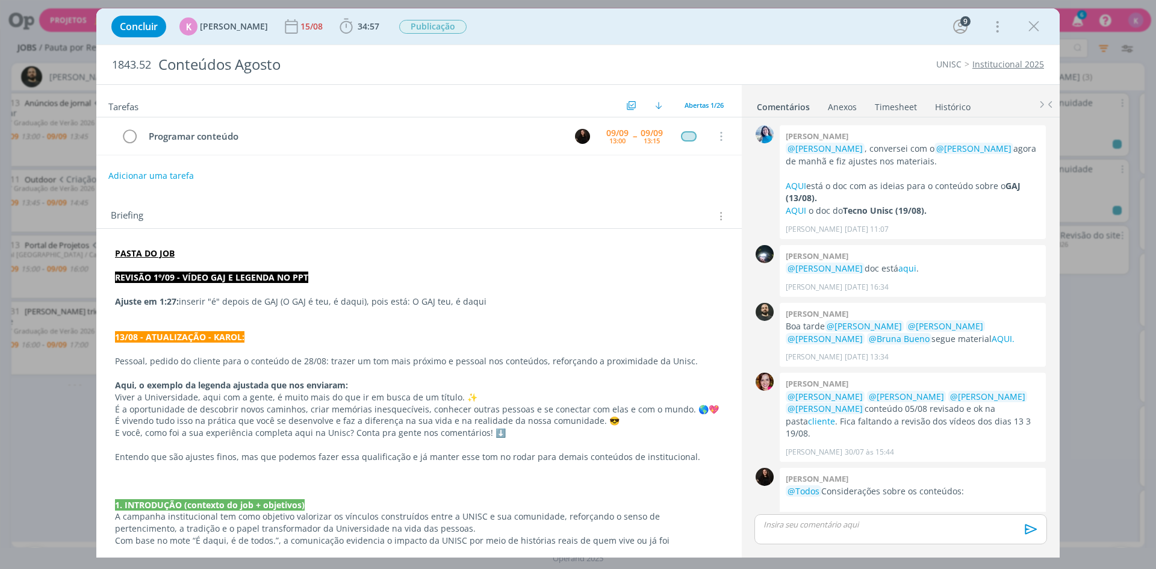
scroll to position [1244, 0]
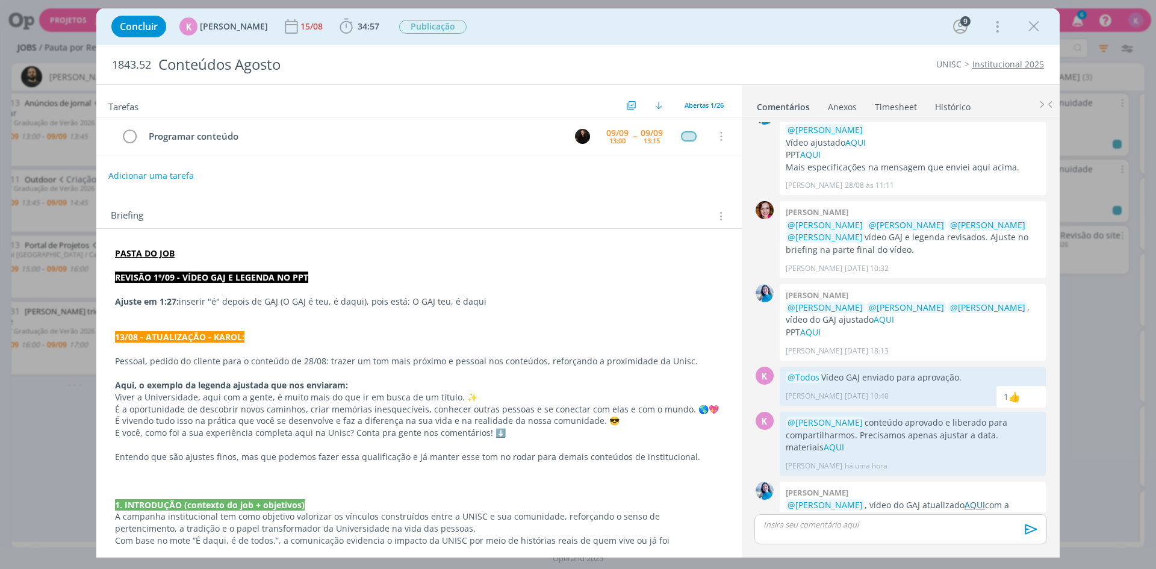
click at [966, 499] on link "AQUI" at bounding box center [974, 504] width 20 height 11
